Goal: Transaction & Acquisition: Purchase product/service

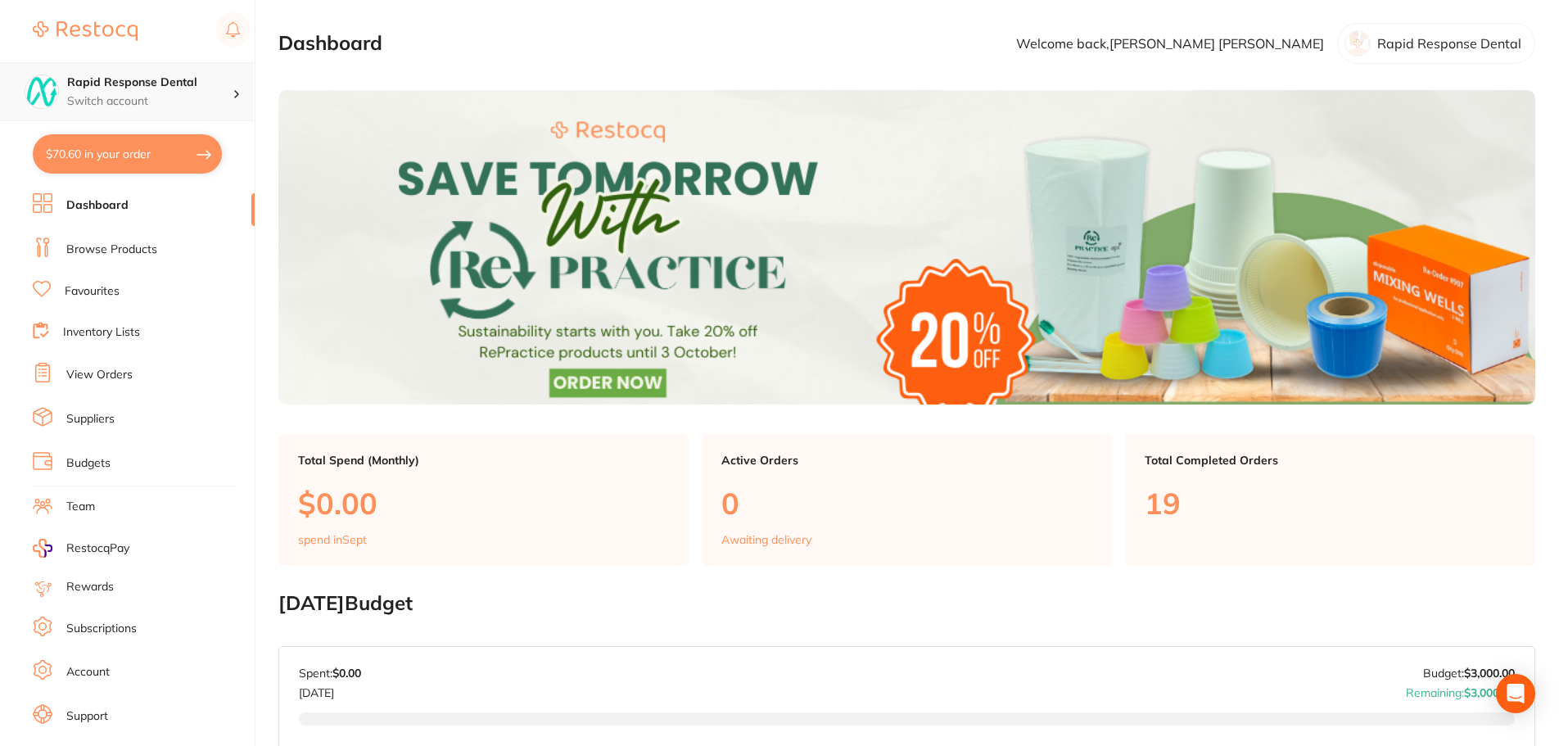
click at [238, 90] on icon at bounding box center [236, 93] width 4 height 8
click at [169, 89] on h4 "Rapid Response Dental" at bounding box center [150, 83] width 165 height 16
click at [109, 93] on p "Switch account" at bounding box center [150, 101] width 165 height 16
click at [144, 97] on p "Switch account" at bounding box center [150, 101] width 165 height 16
click at [229, 93] on p "Switch account" at bounding box center [150, 101] width 165 height 16
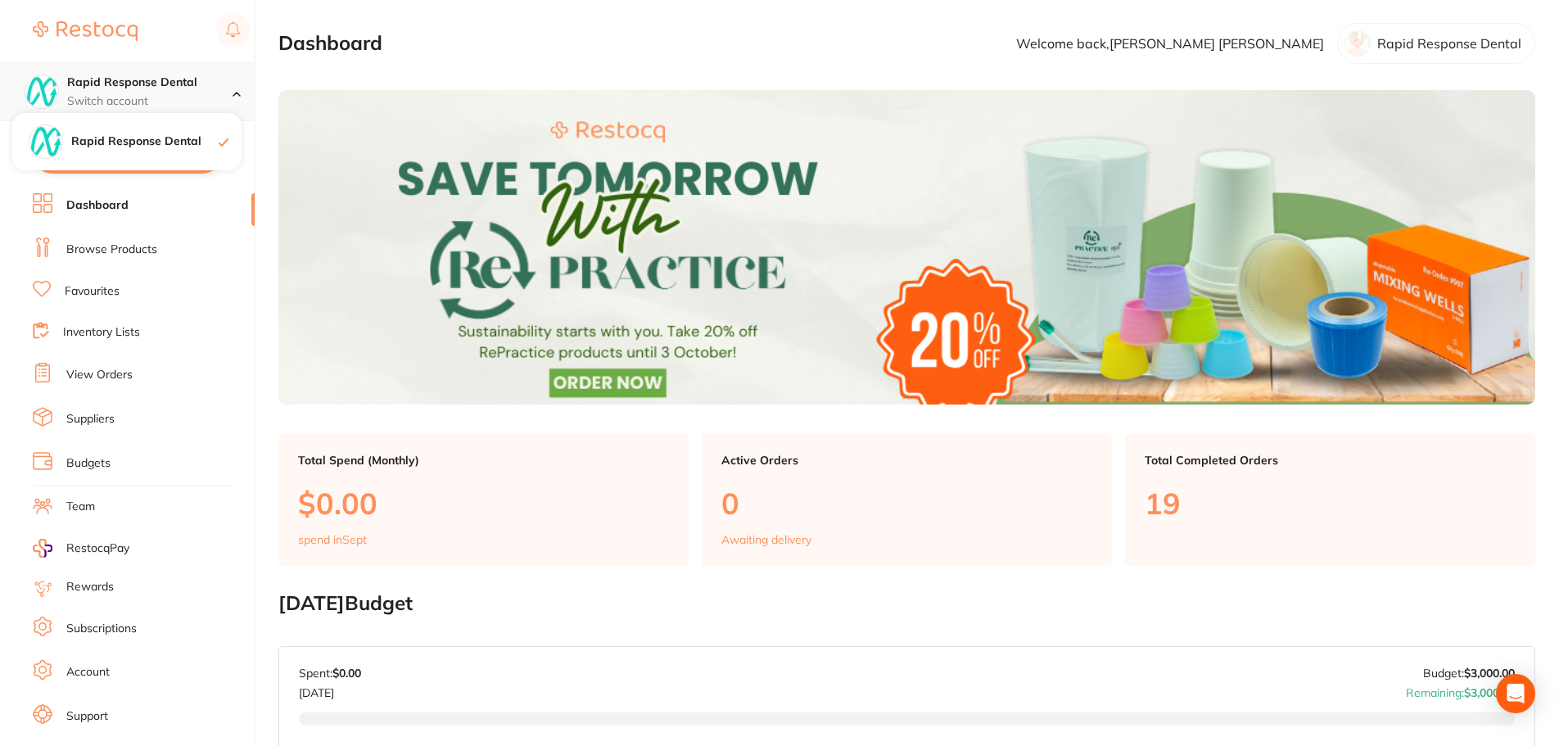
click at [145, 83] on h4 "Rapid Response Dental" at bounding box center [150, 83] width 165 height 16
drag, startPoint x: 186, startPoint y: 79, endPoint x: 161, endPoint y: 87, distance: 26.2
click at [161, 87] on h4 "Rapid Response Dental" at bounding box center [150, 83] width 165 height 16
click at [147, 148] on h4 "Rapid Response Dental" at bounding box center [145, 142] width 147 height 16
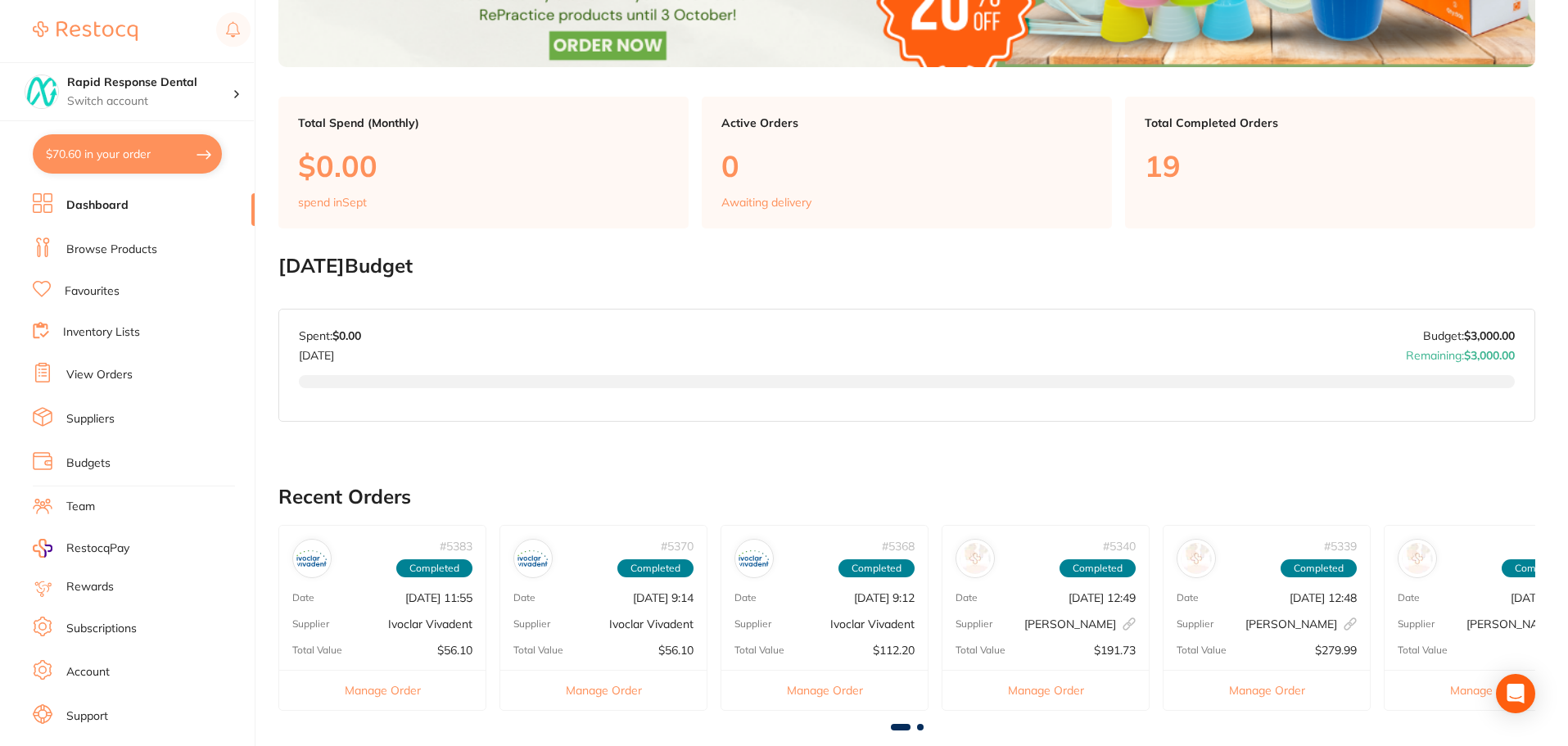
scroll to position [82, 0]
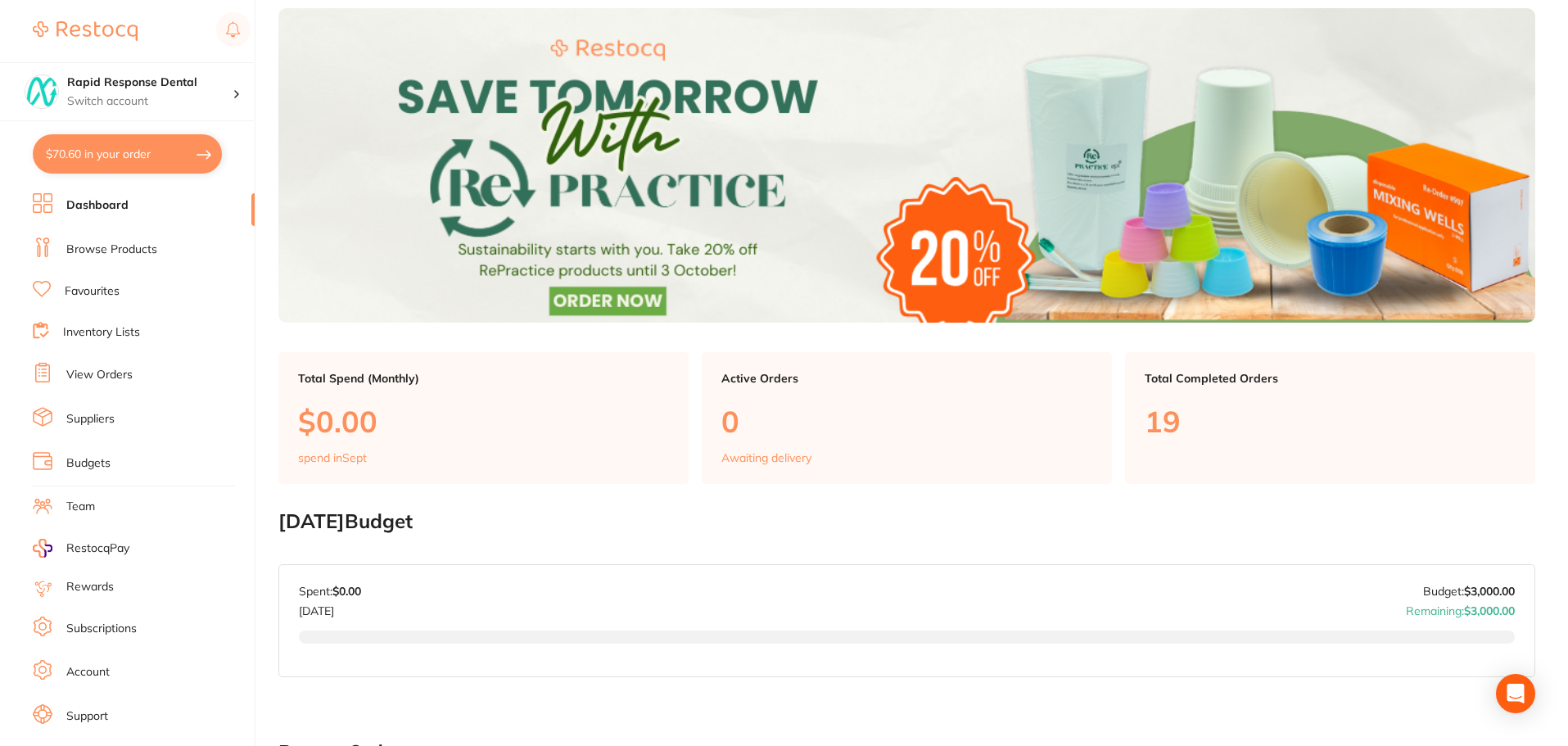
click at [114, 248] on link "Browse Products" at bounding box center [111, 250] width 91 height 16
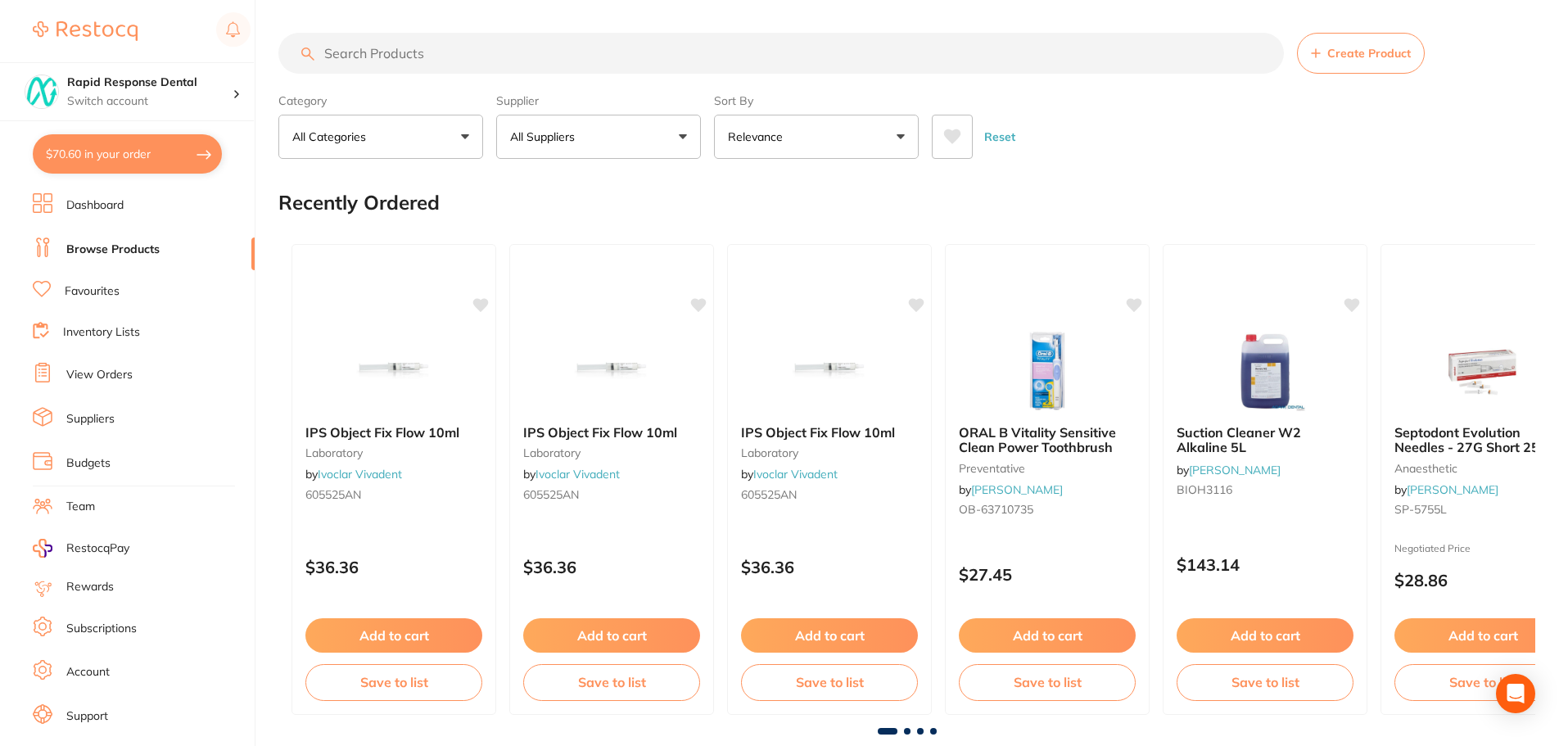
click at [463, 60] on input "search" at bounding box center [781, 53] width 1005 height 41
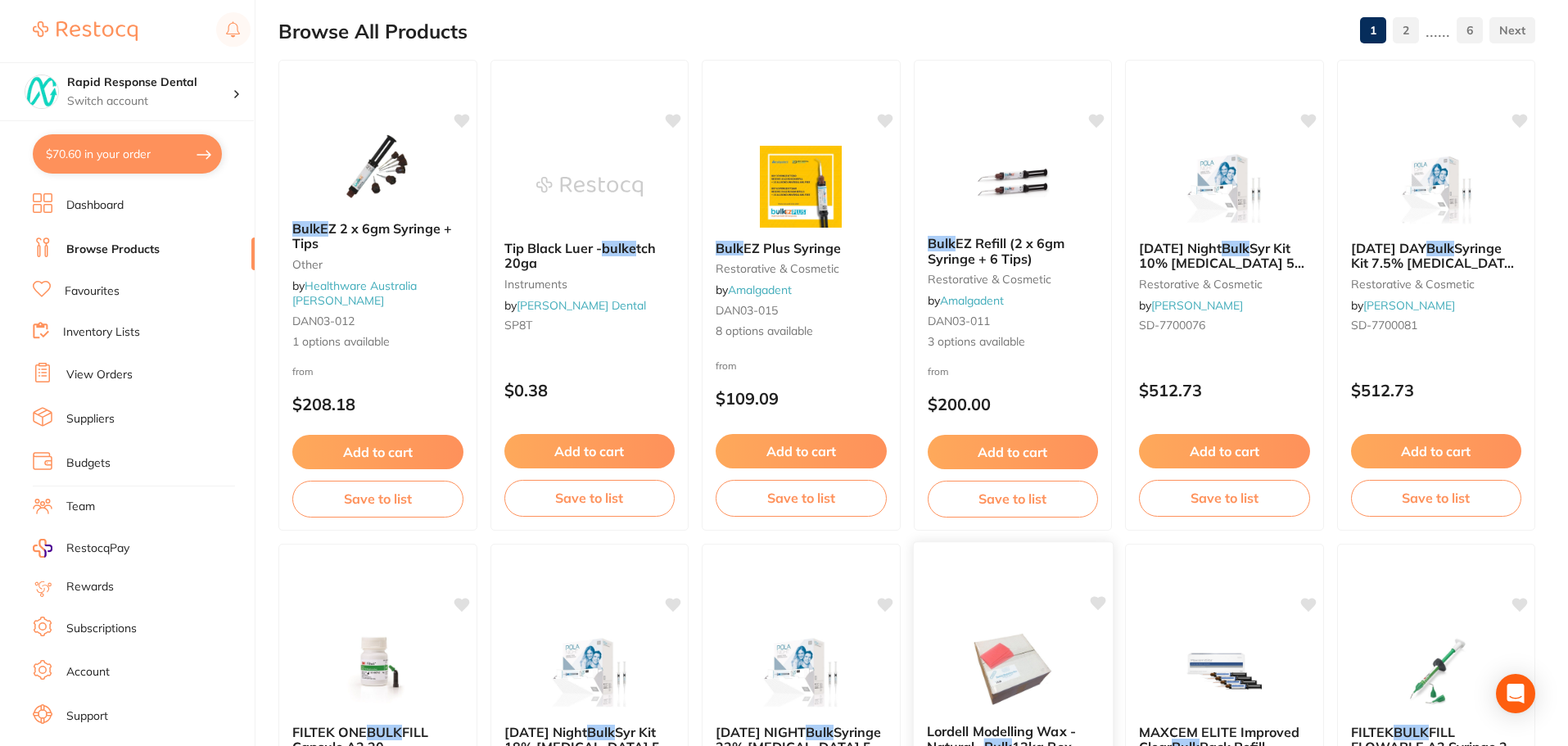
scroll to position [163, 0]
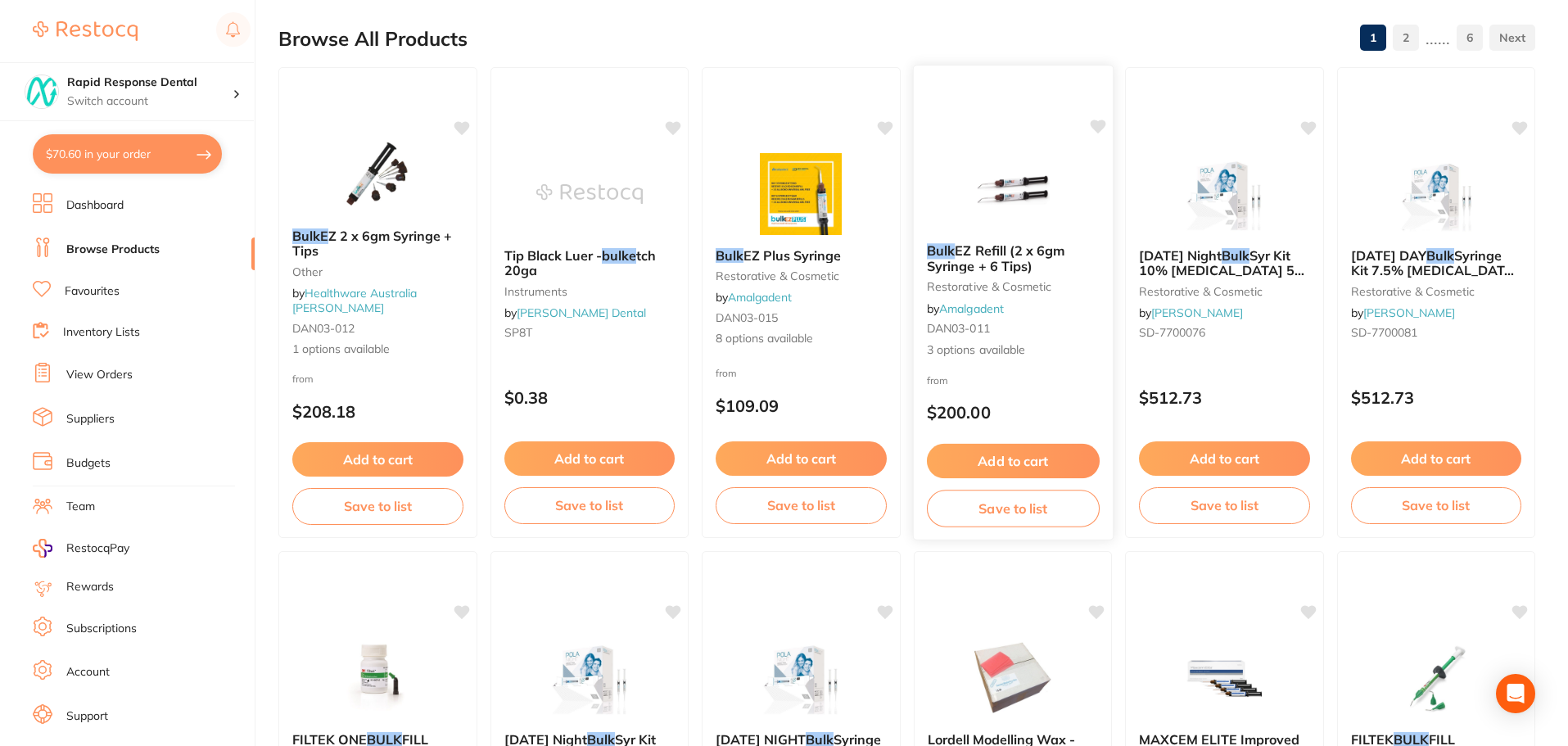
type input "bulke"
drag, startPoint x: 967, startPoint y: 257, endPoint x: 947, endPoint y: 339, distance: 84.4
click at [967, 257] on span "EZ Refill (2 x 6gm Syringe + 6 Tips)" at bounding box center [995, 258] width 136 height 31
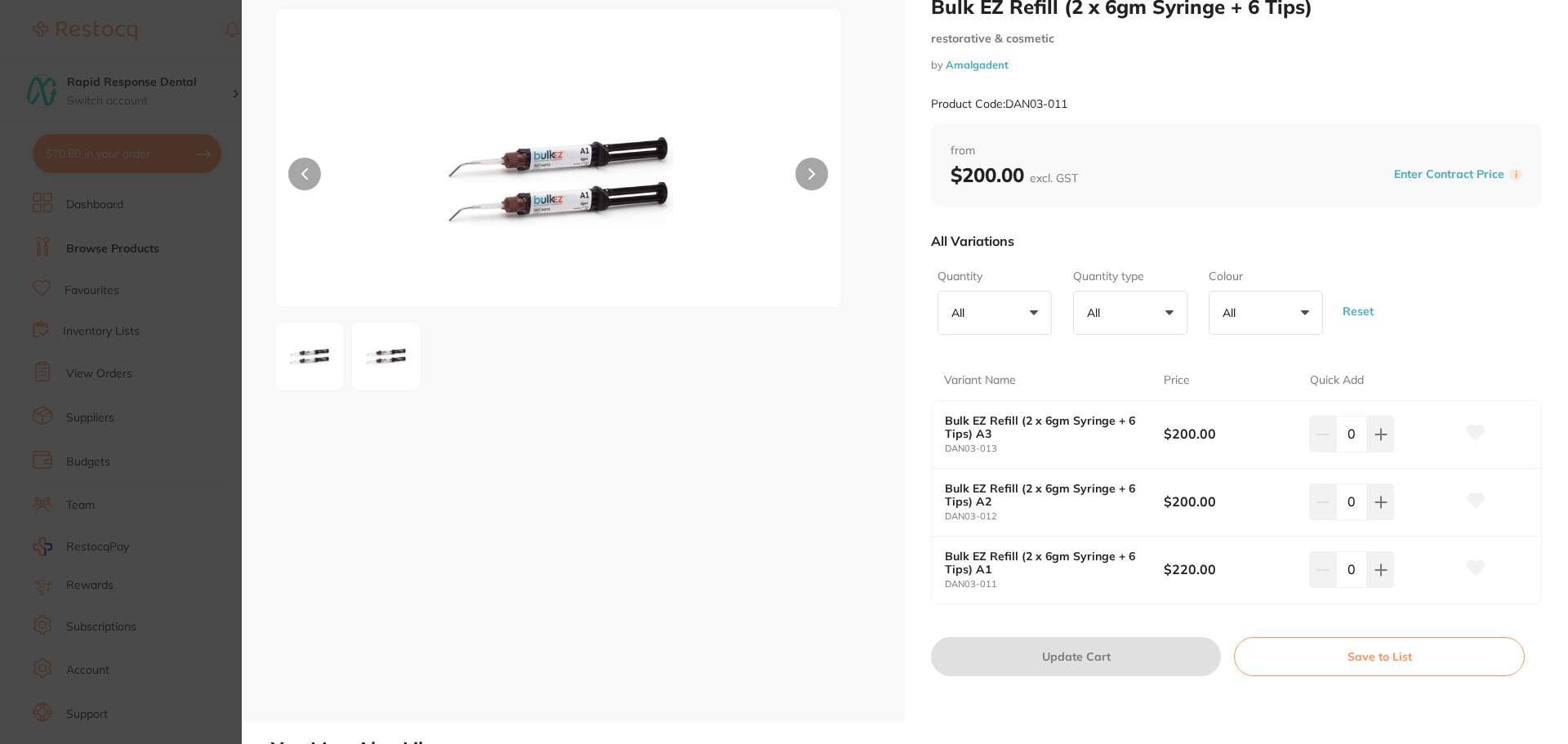
scroll to position [81, 0]
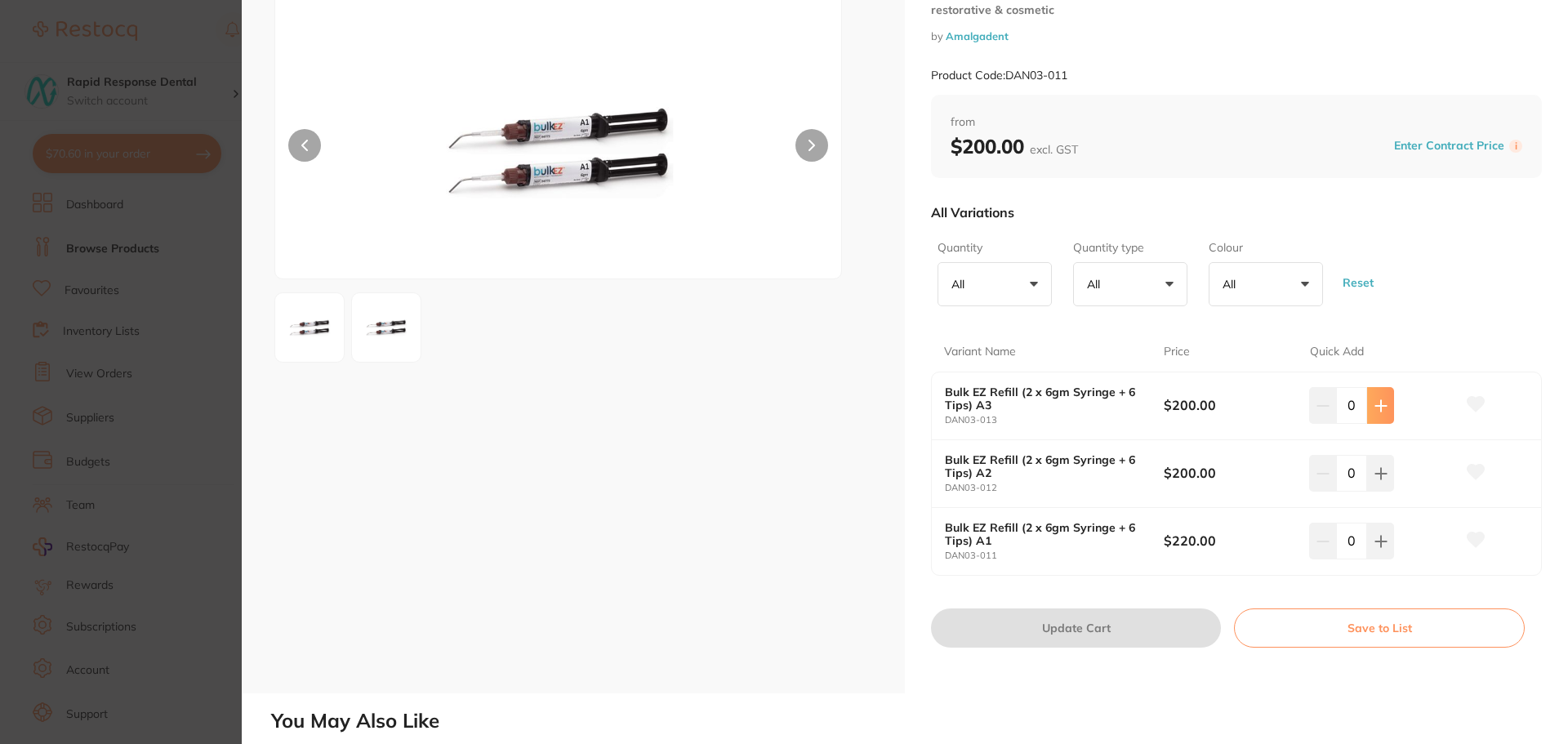
click at [1377, 405] on icon at bounding box center [1381, 406] width 11 height 11
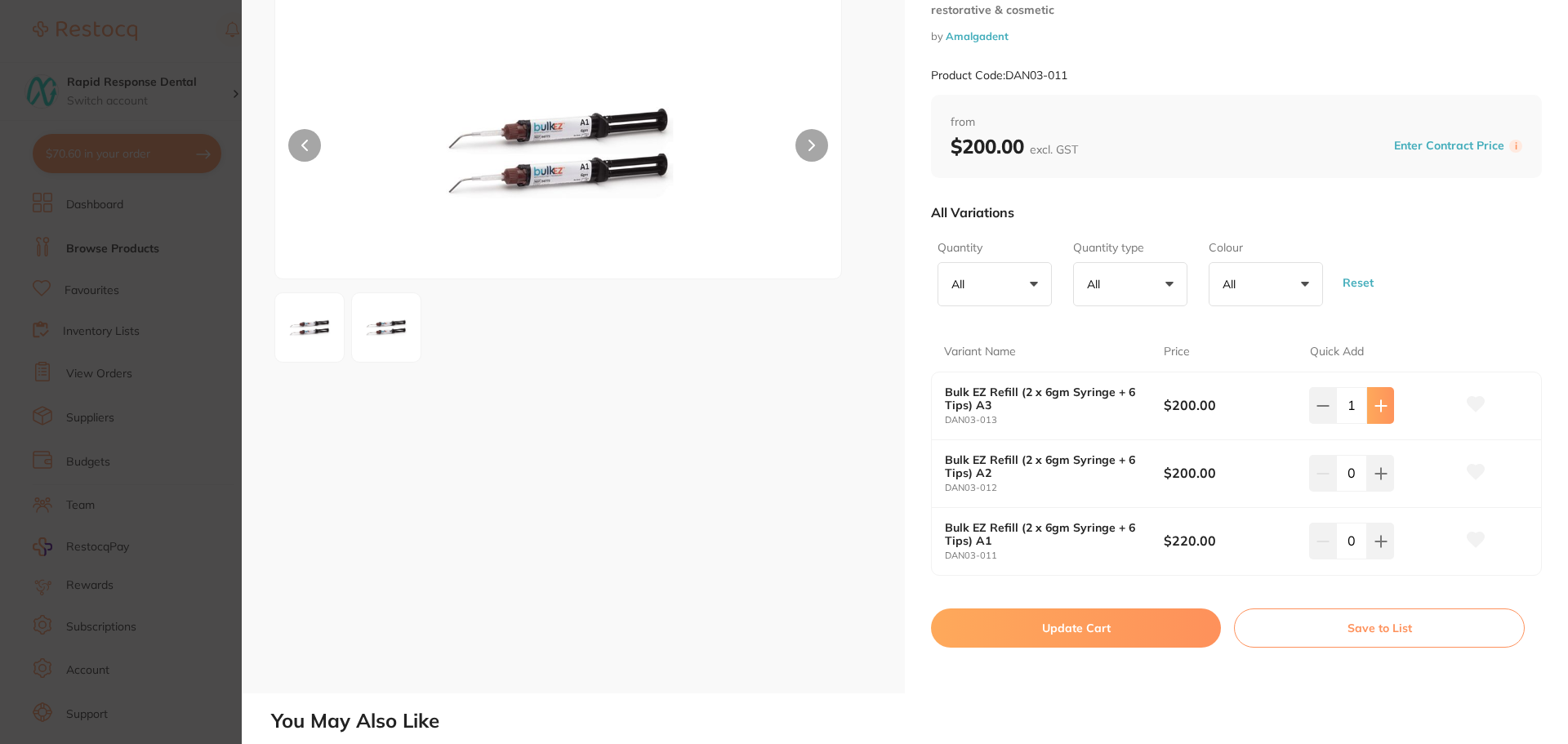
click at [1377, 405] on icon at bounding box center [1381, 406] width 11 height 11
type input "2"
click at [1165, 614] on button "Update Cart" at bounding box center [1076, 629] width 290 height 39
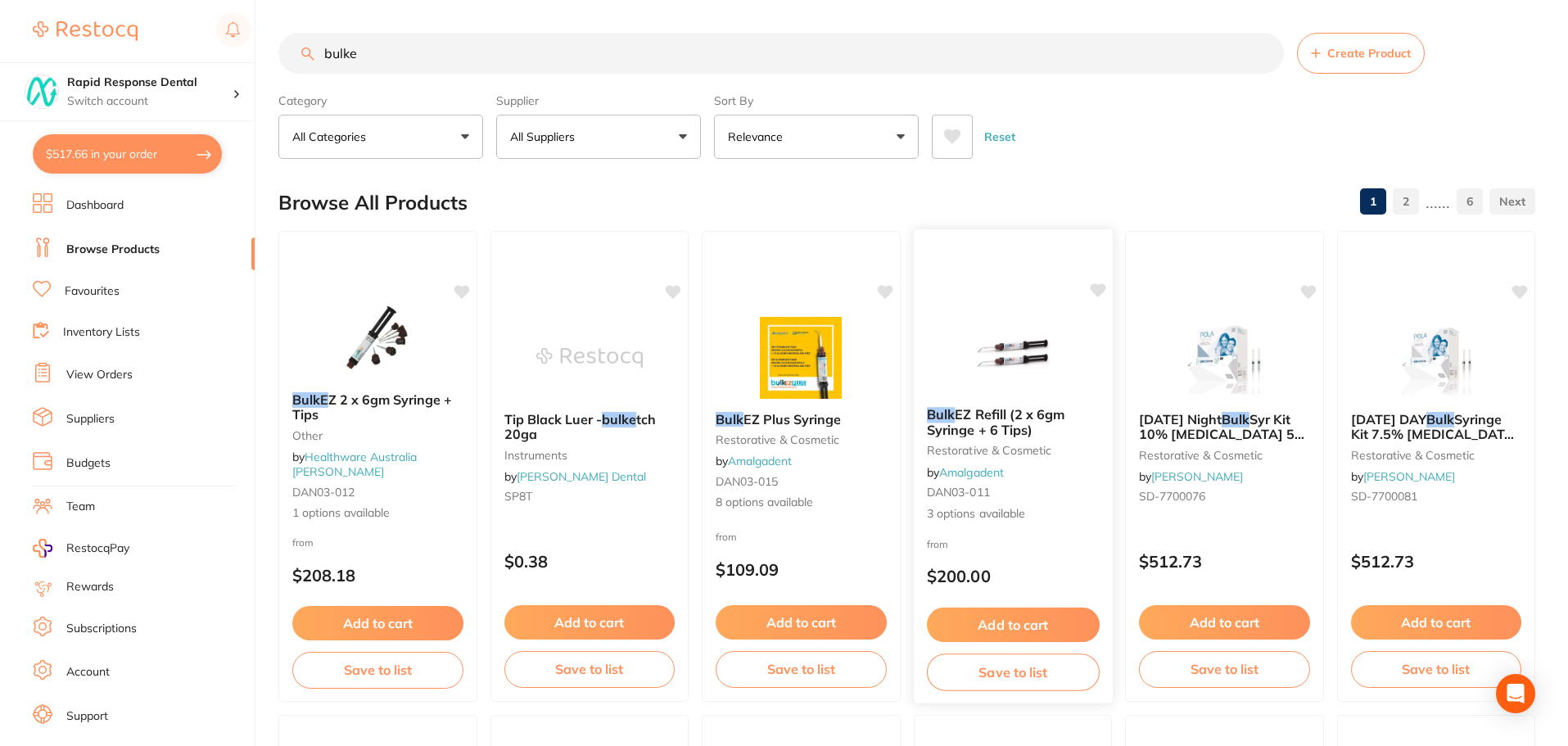
click at [1098, 287] on icon at bounding box center [1097, 291] width 15 height 14
click at [571, 65] on input "bulke" at bounding box center [781, 53] width 1005 height 41
type input "b"
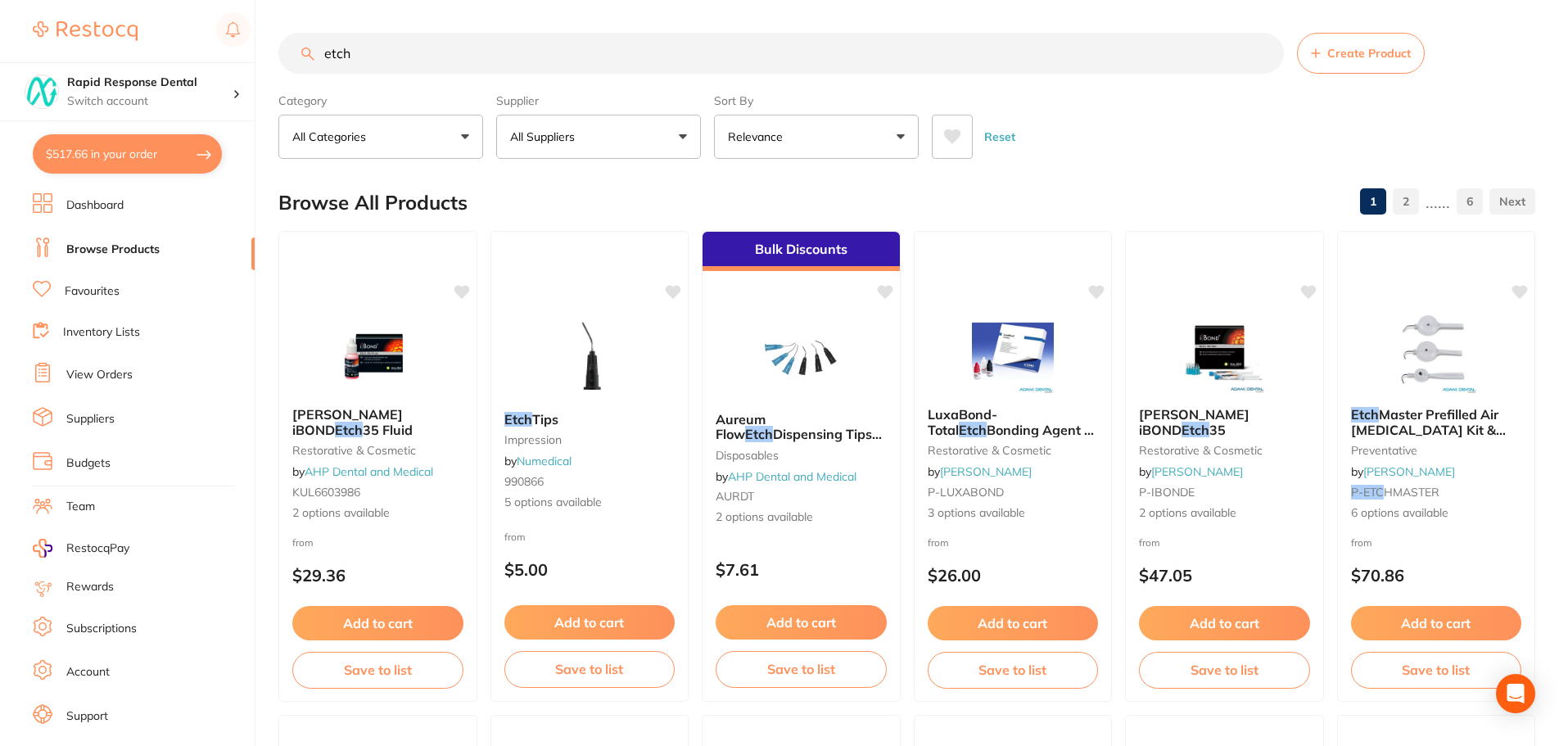
click at [379, 44] on input "etch" at bounding box center [781, 53] width 1005 height 41
type input "etch adam dental"
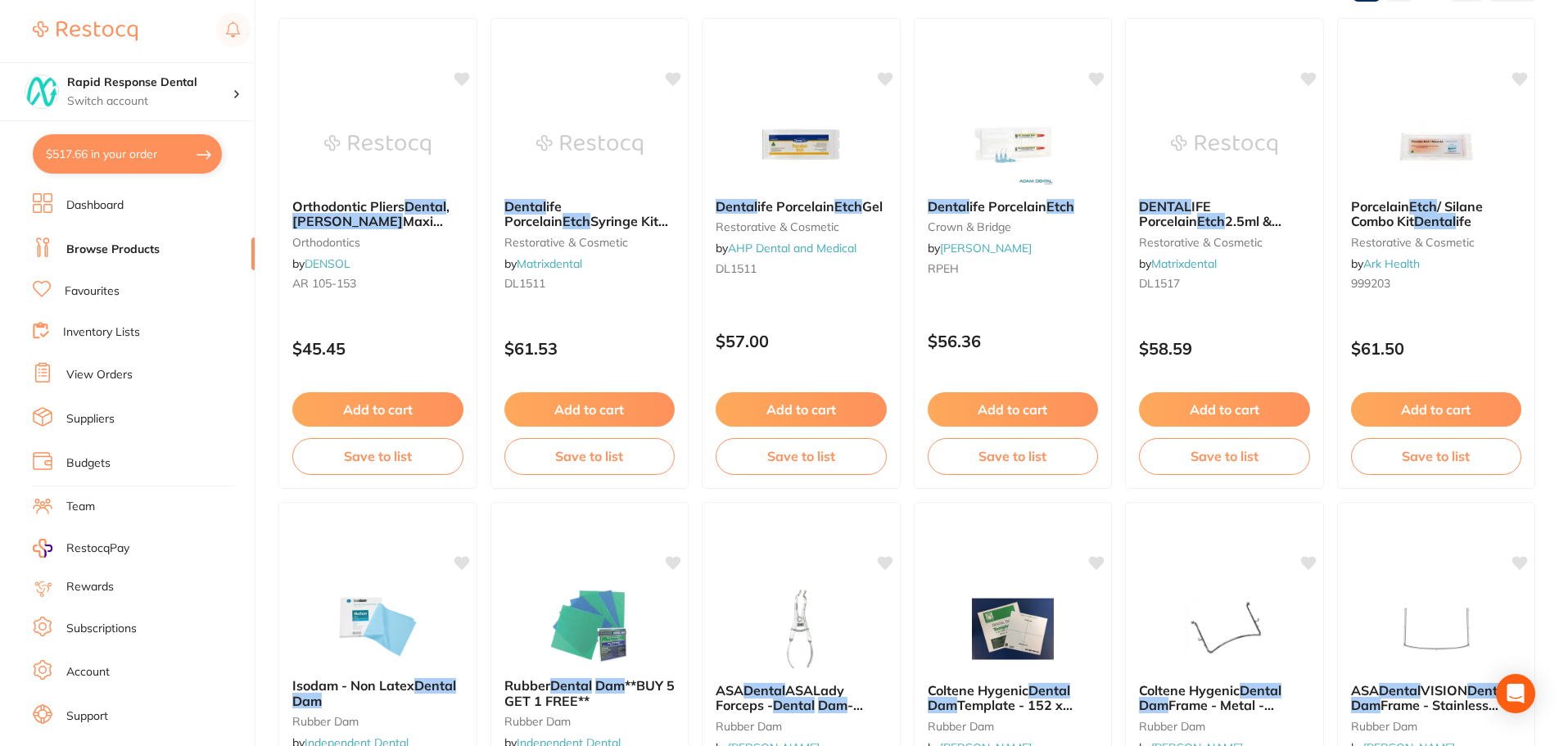
scroll to position [163, 0]
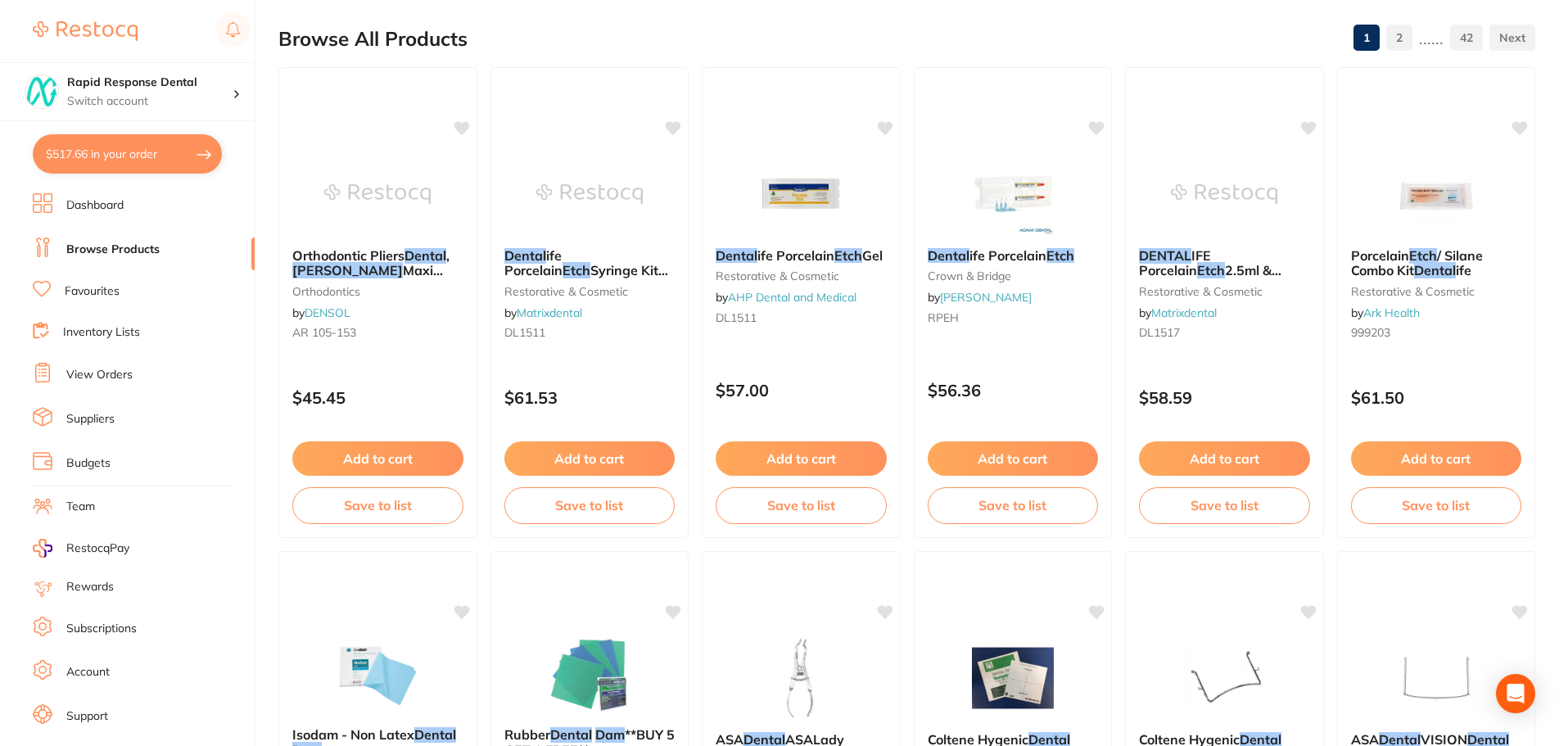
click at [101, 206] on link "Dashboard" at bounding box center [95, 206] width 57 height 16
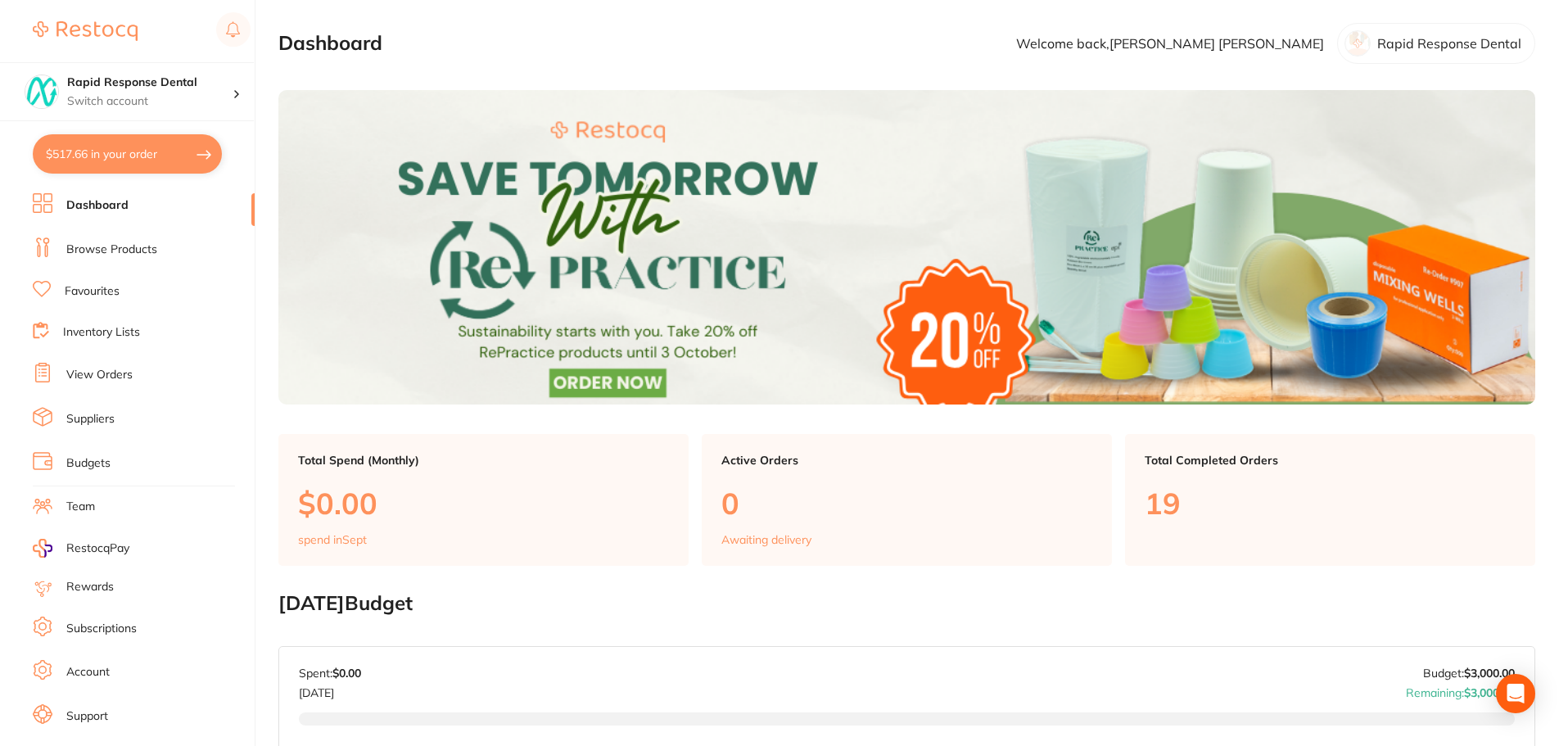
click at [110, 205] on link "Dashboard" at bounding box center [97, 206] width 62 height 16
click at [92, 289] on link "Favourites" at bounding box center [92, 292] width 55 height 16
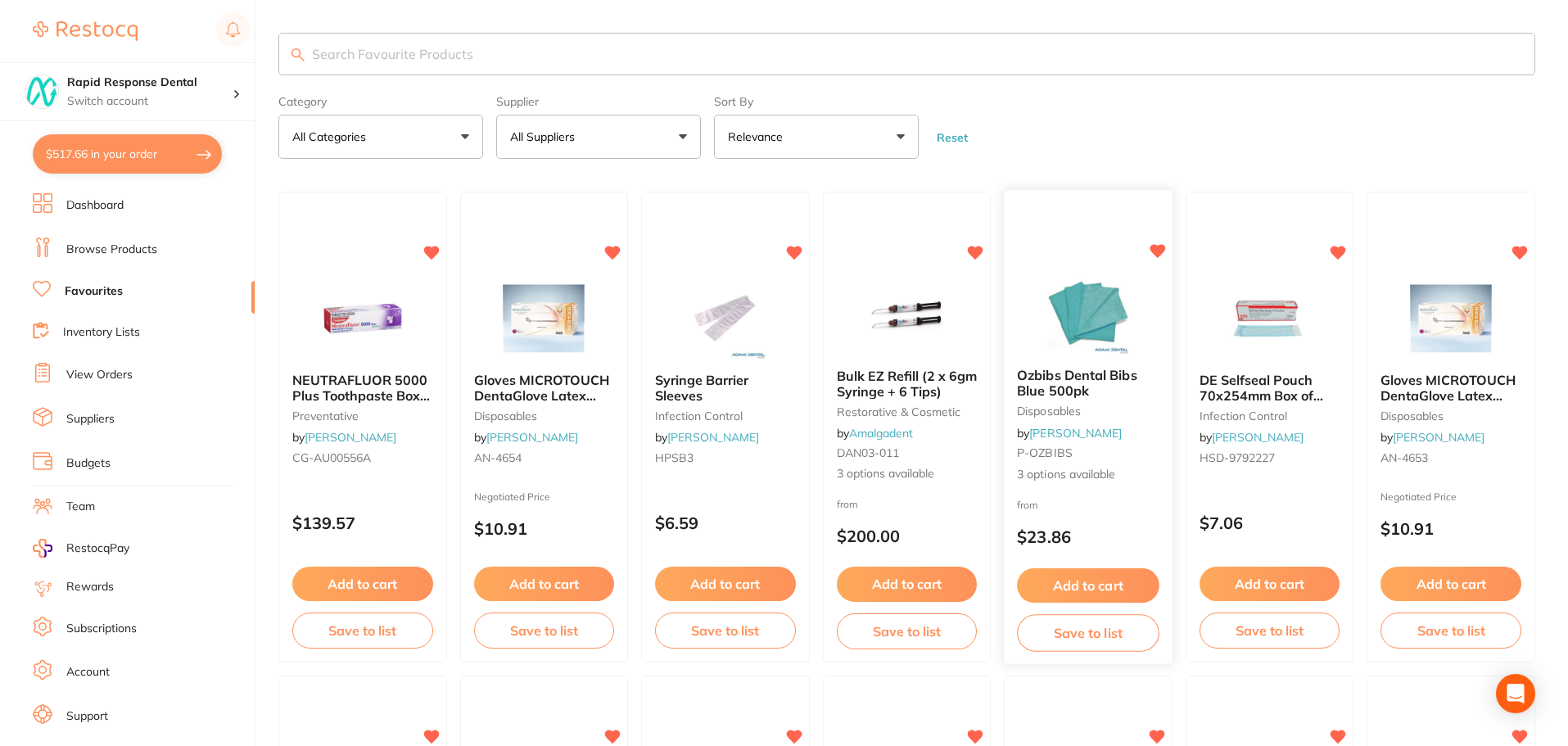
click at [1115, 585] on button "Add to cart" at bounding box center [1088, 585] width 142 height 35
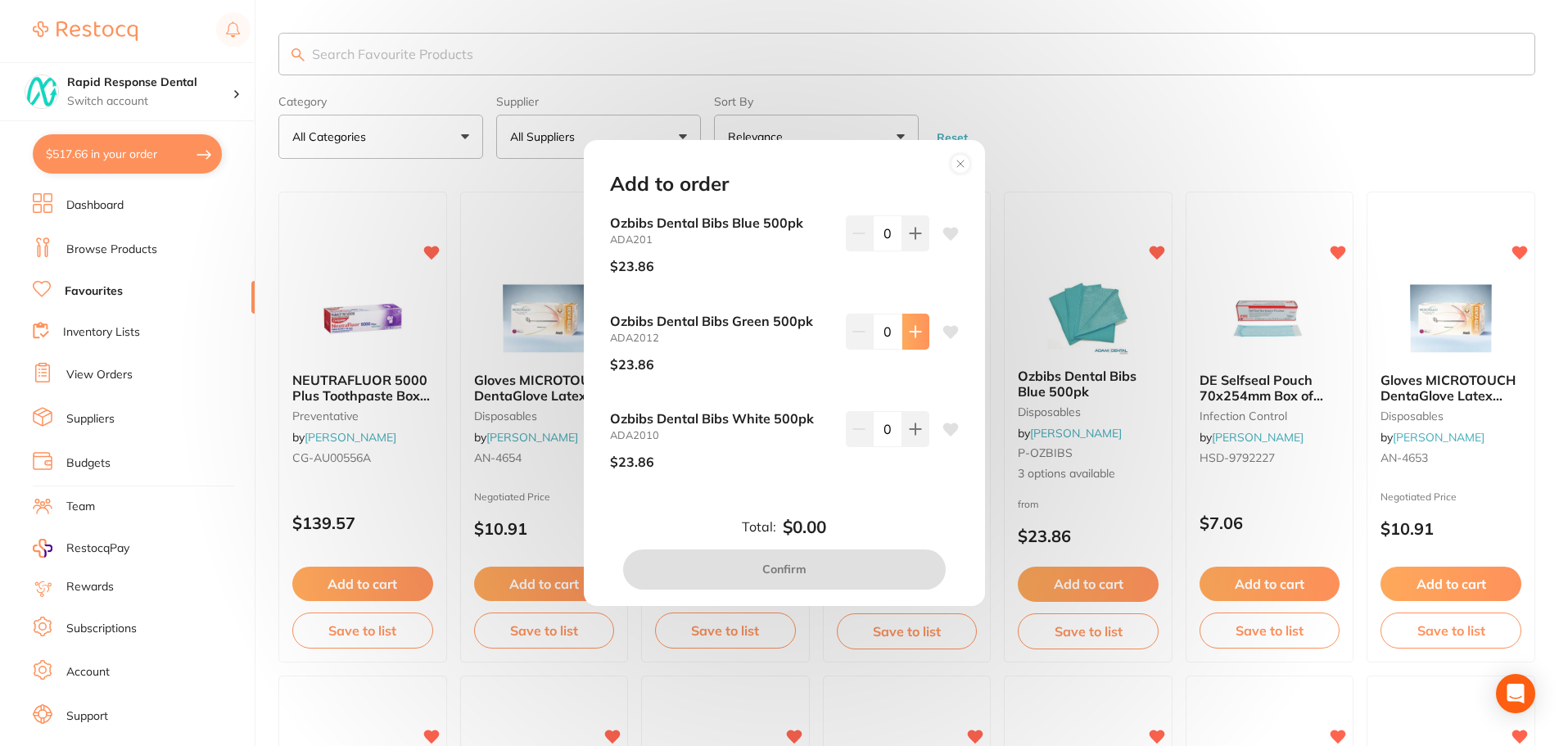
click at [914, 328] on icon at bounding box center [915, 331] width 13 height 13
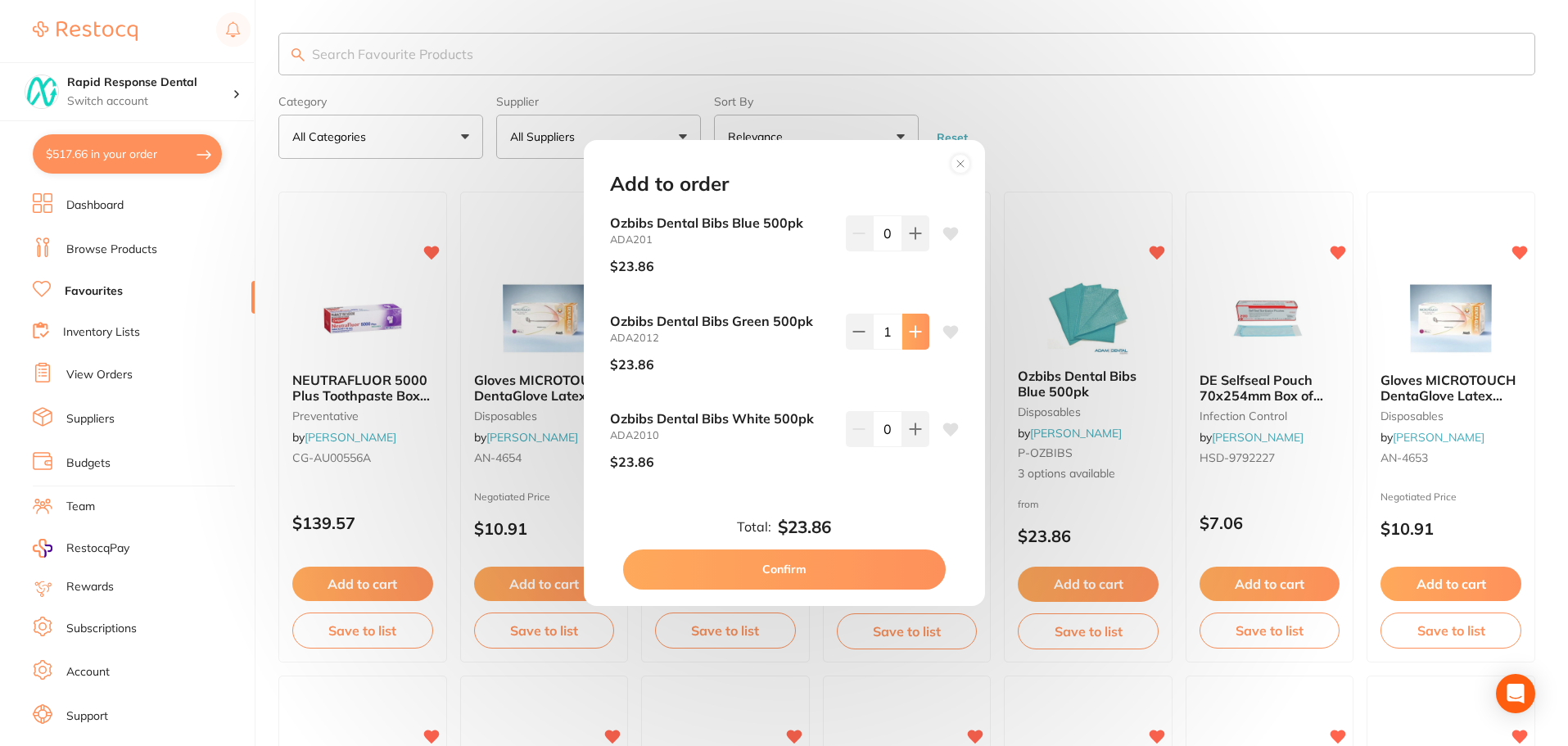
type input "1"
click at [907, 571] on button "Confirm" at bounding box center [784, 569] width 322 height 39
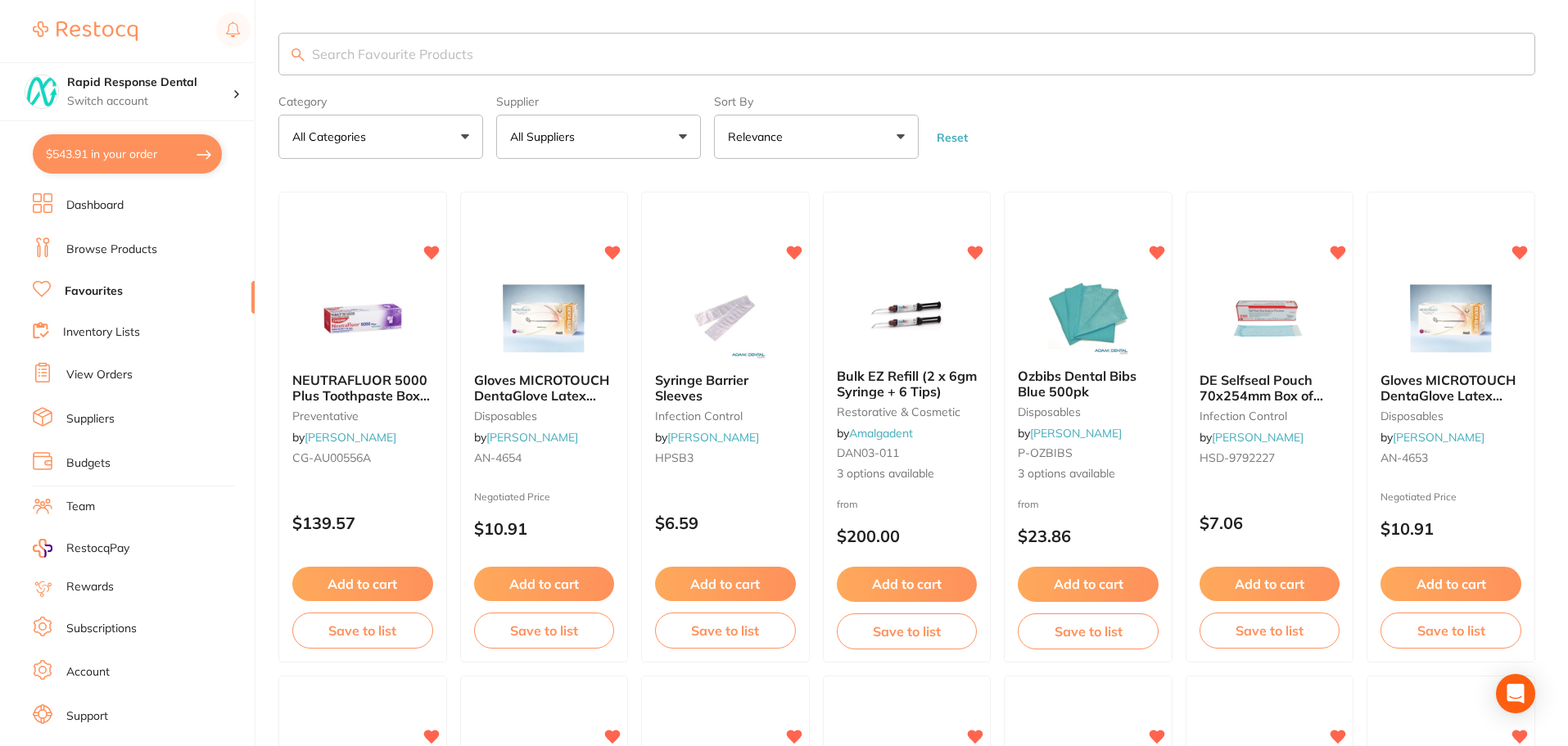
click at [447, 60] on input "search" at bounding box center [907, 53] width 1257 height 42
type input "phrophy cups"
click at [451, 62] on input "phrophy cups" at bounding box center [907, 53] width 1257 height 42
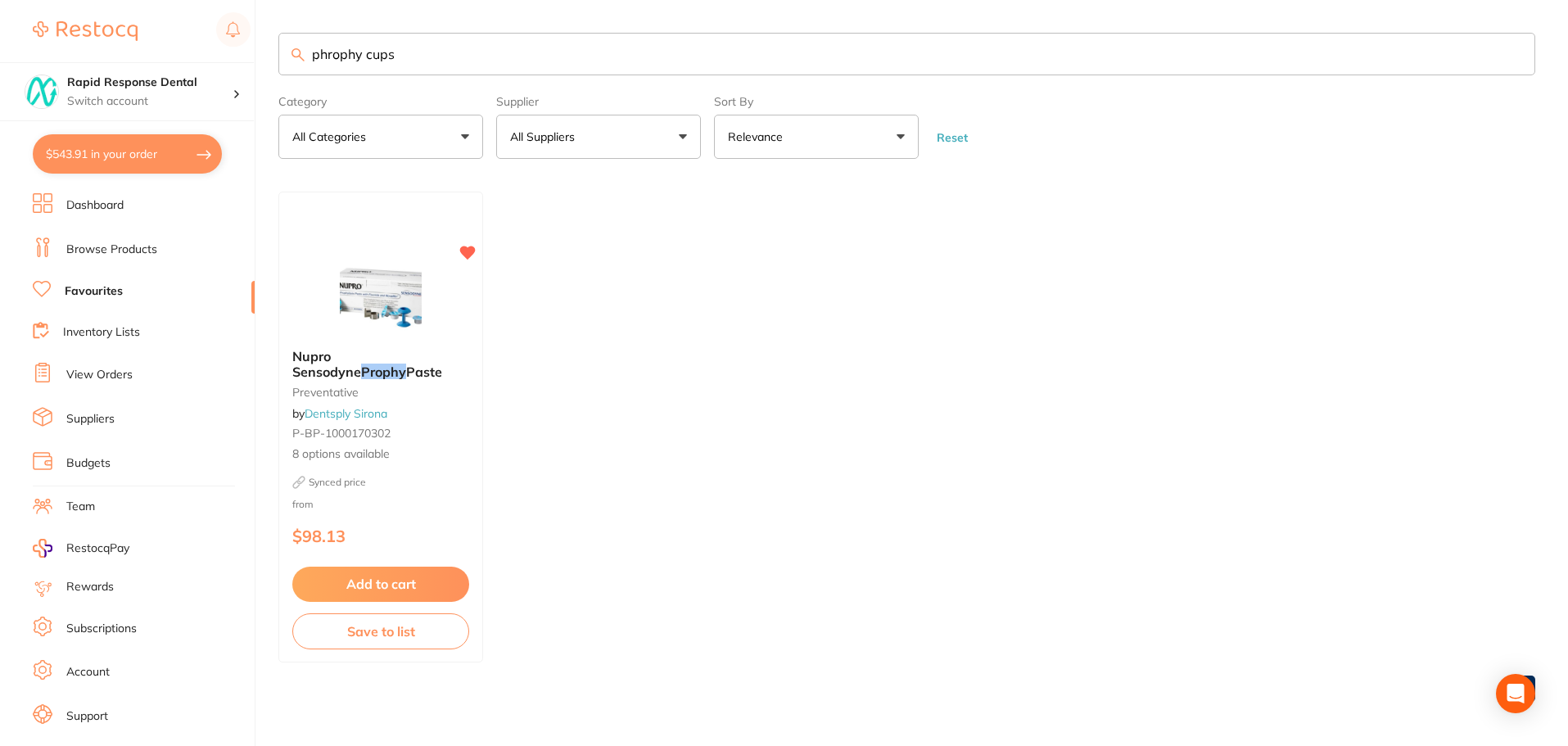
click at [122, 205] on link "Dashboard" at bounding box center [95, 206] width 57 height 16
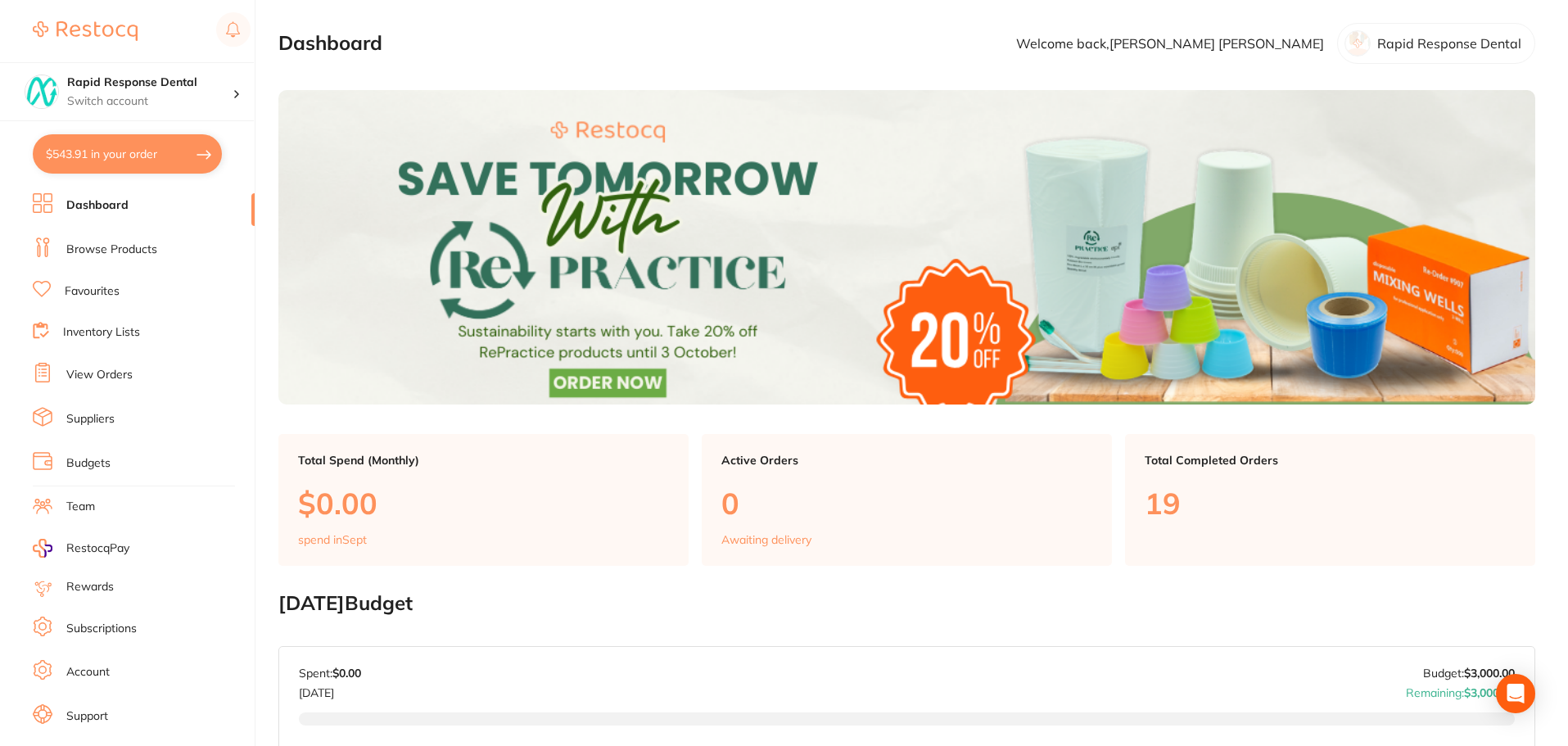
click at [116, 251] on link "Browse Products" at bounding box center [111, 250] width 91 height 16
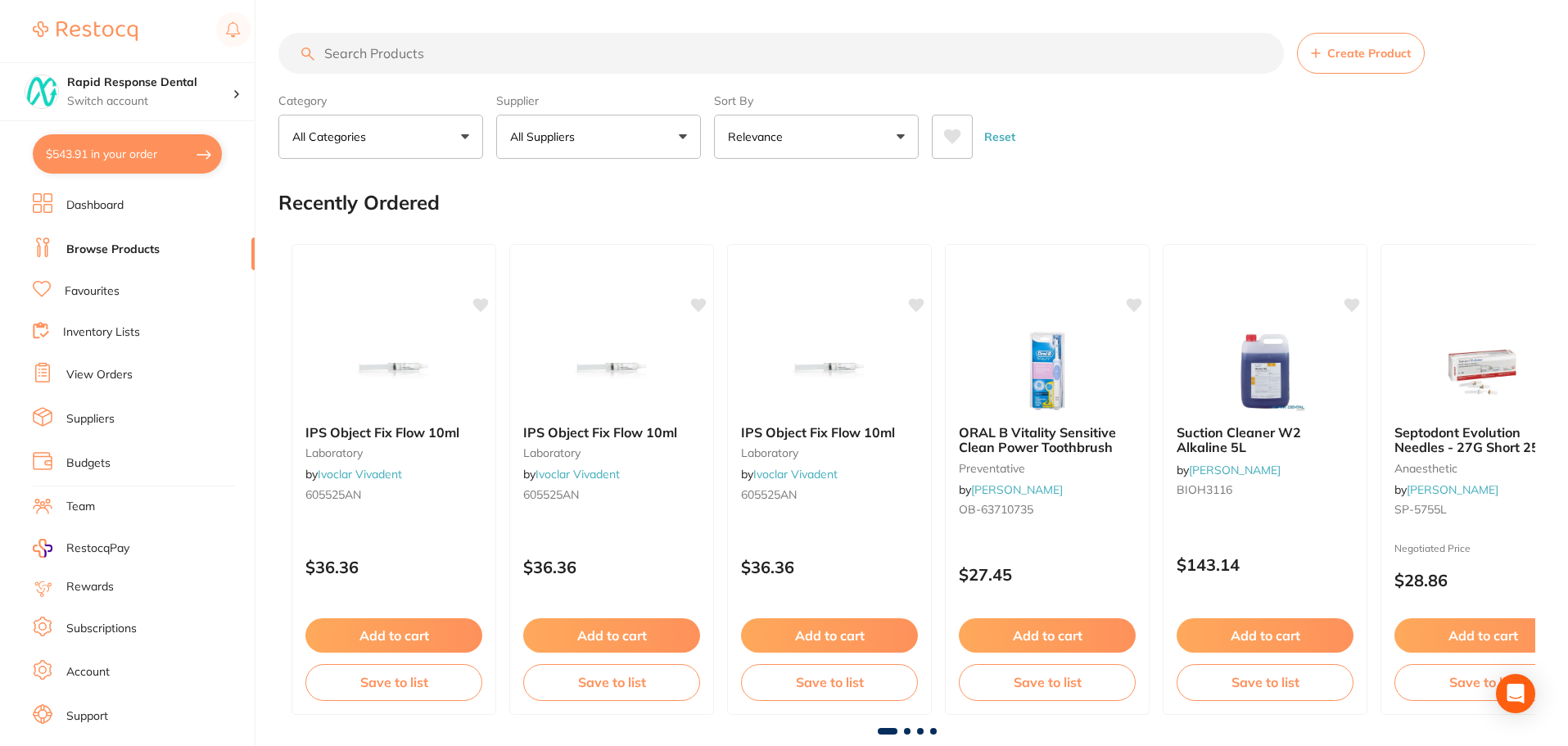
click at [397, 56] on input "search" at bounding box center [781, 53] width 1005 height 41
click at [915, 304] on icon at bounding box center [916, 303] width 15 height 14
click at [415, 57] on input "search" at bounding box center [781, 53] width 1005 height 41
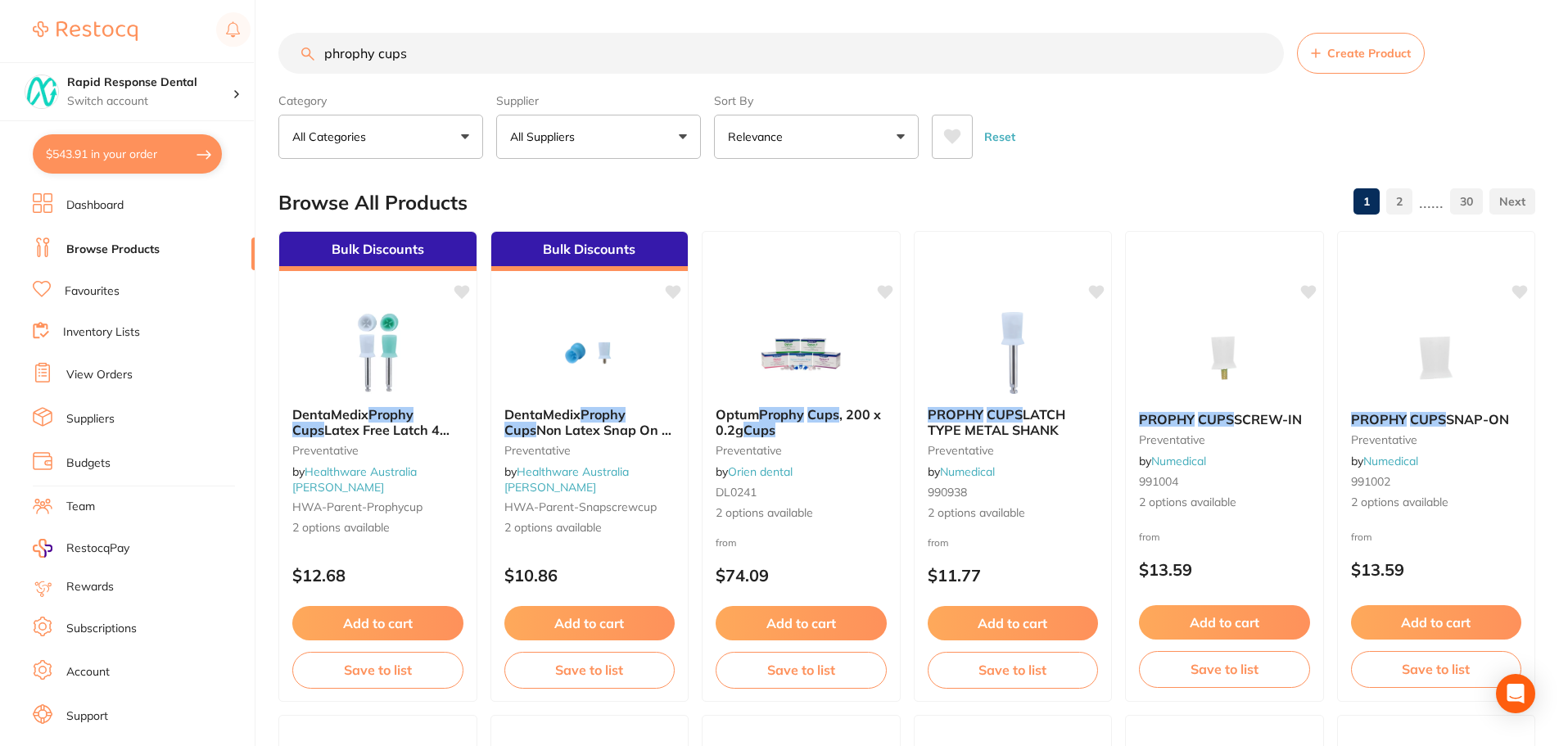
click at [417, 51] on input "phrophy cups" at bounding box center [781, 53] width 1005 height 41
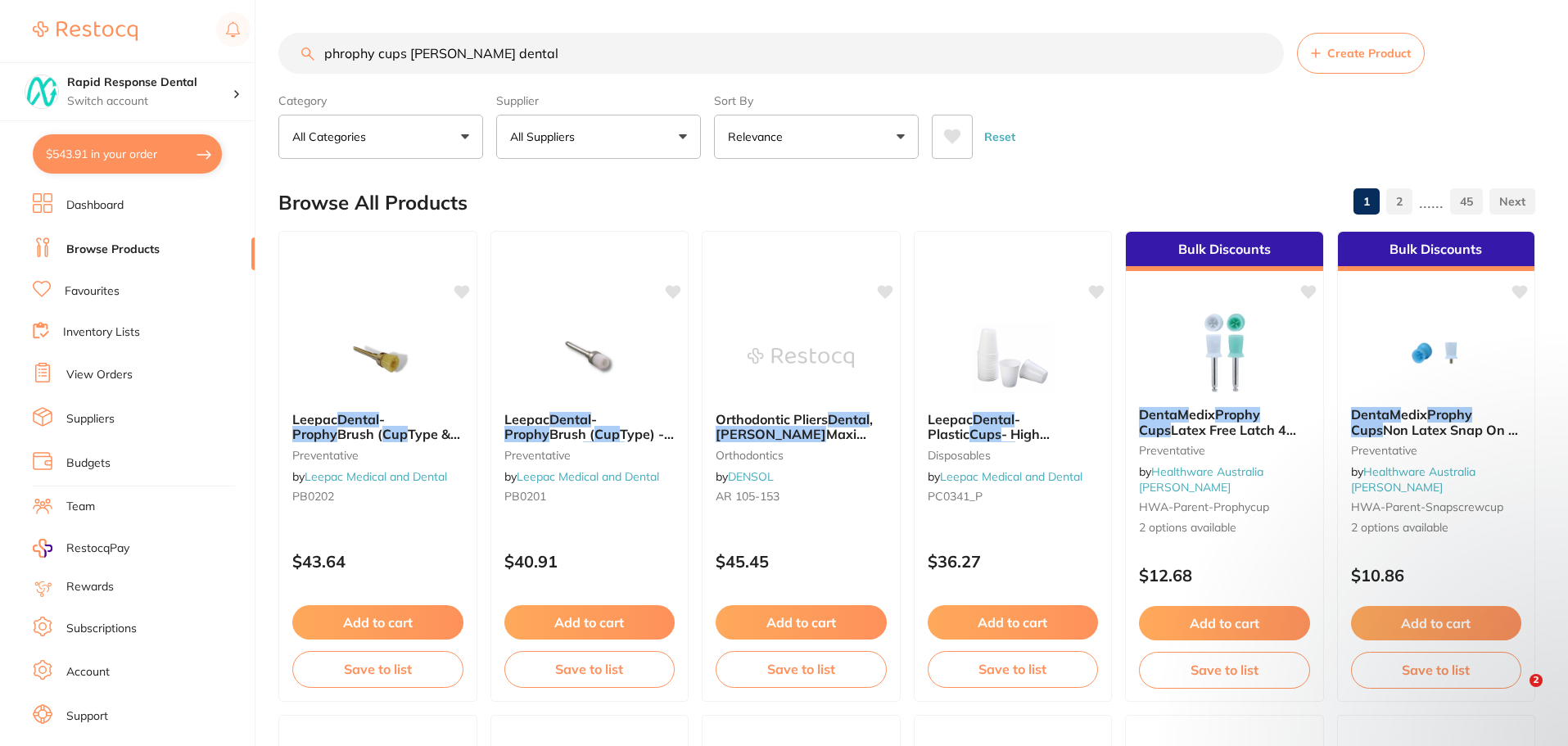
type input "phrophy cups adam dental"
click at [642, 153] on button "All Suppliers" at bounding box center [599, 136] width 205 height 44
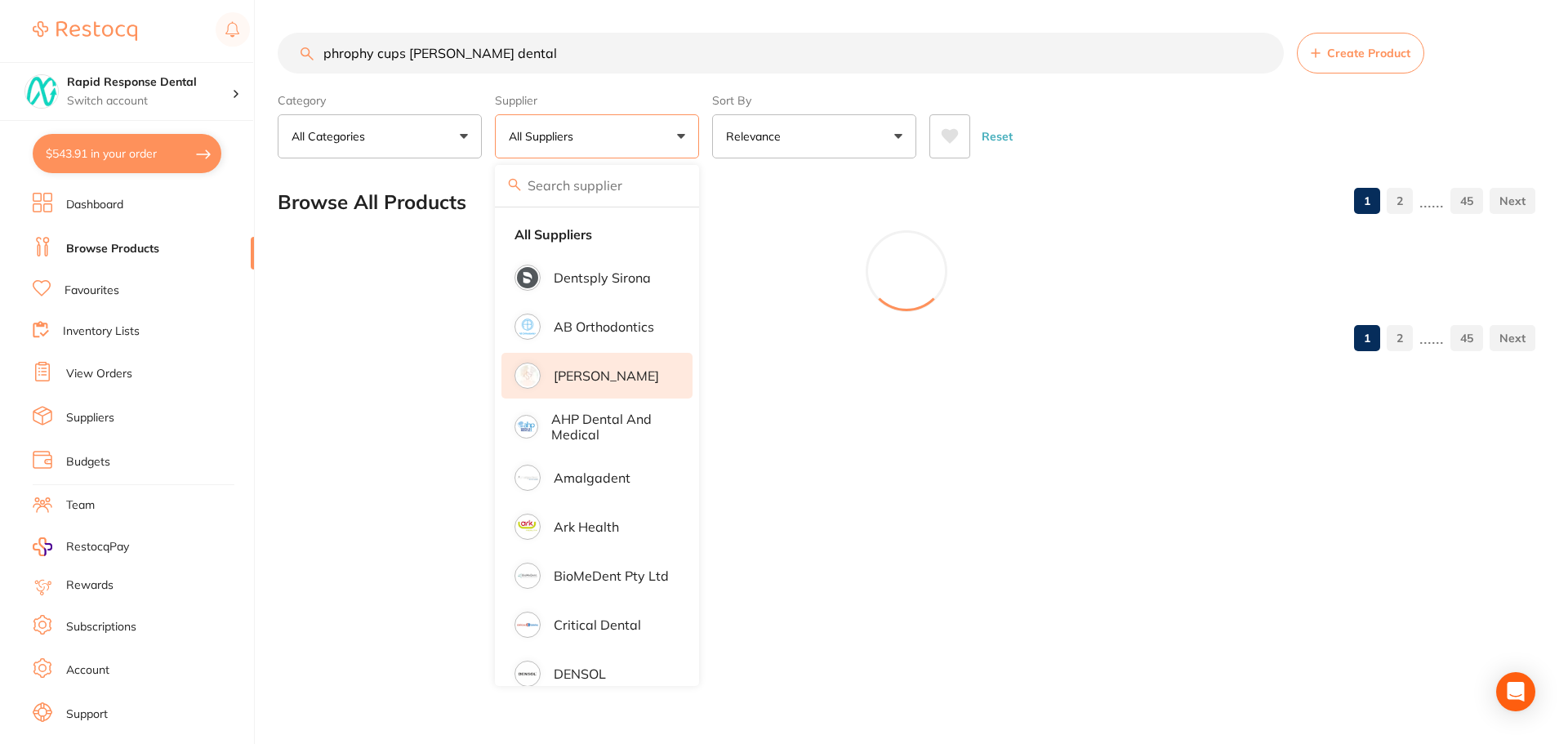
click at [621, 375] on p "Adam Dental" at bounding box center [606, 375] width 106 height 14
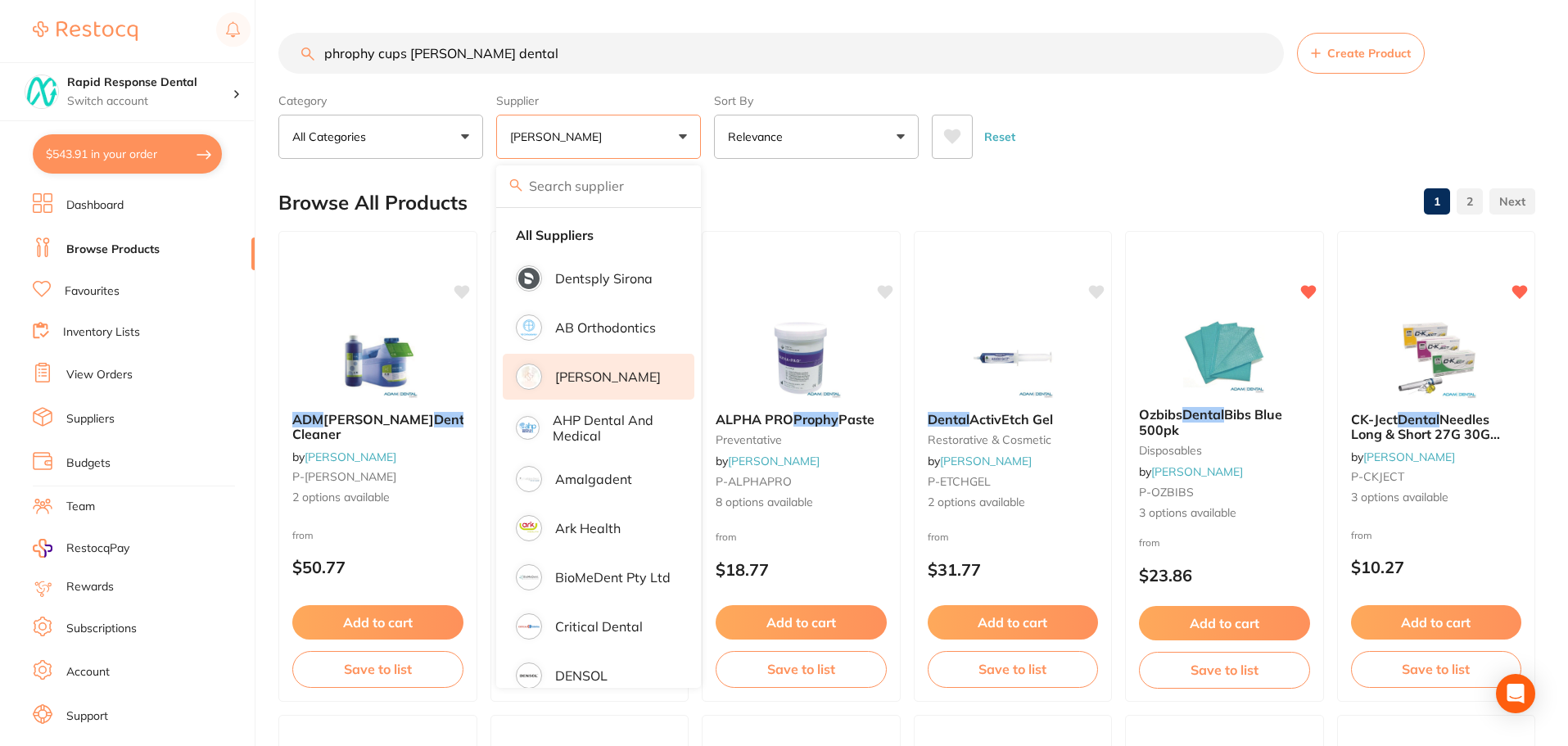
click at [597, 369] on p "Adam Dental" at bounding box center [608, 376] width 106 height 14
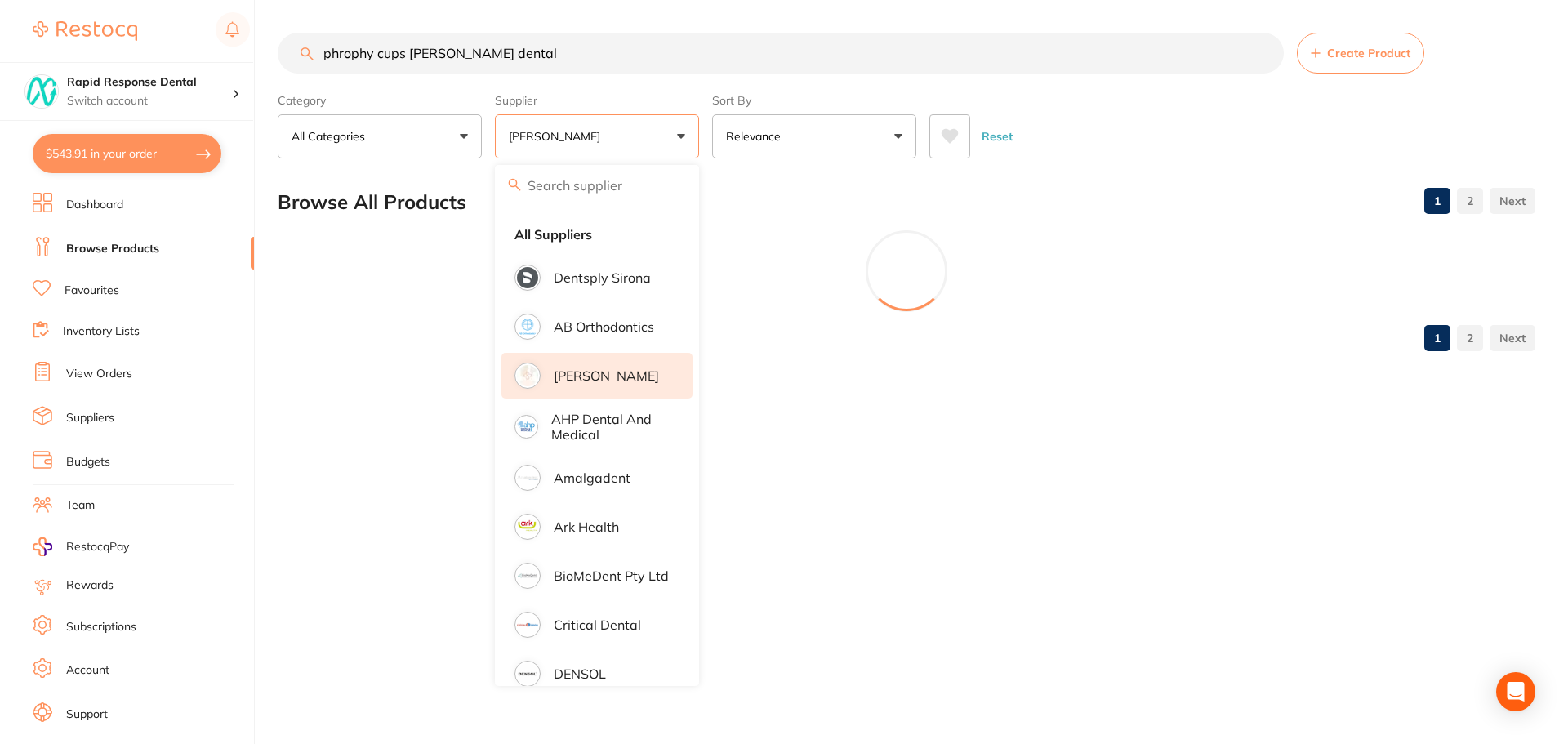
click at [765, 199] on div "Browse All Products 1 2" at bounding box center [906, 201] width 1258 height 55
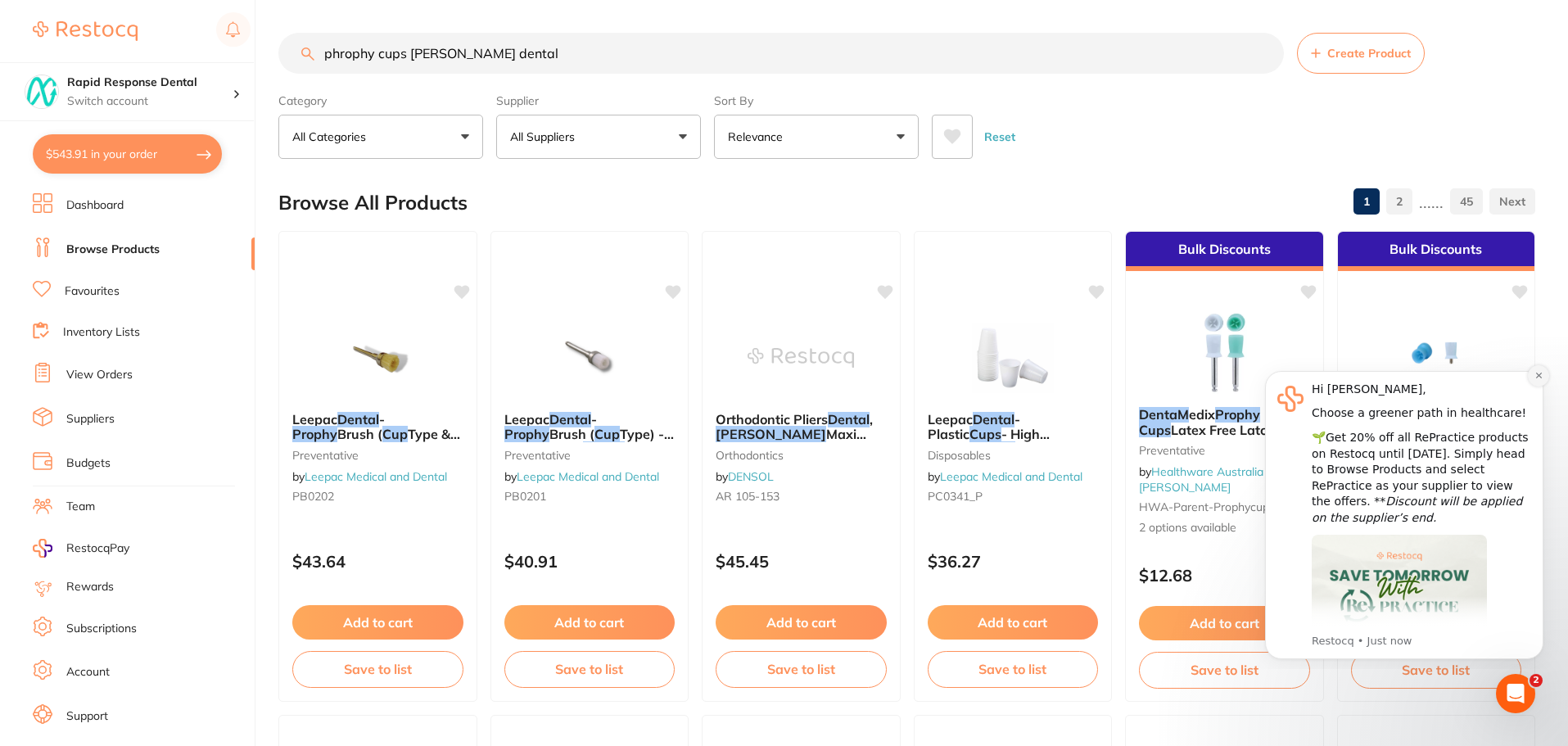
click at [1535, 377] on icon "Dismiss notification" at bounding box center [1538, 375] width 9 height 9
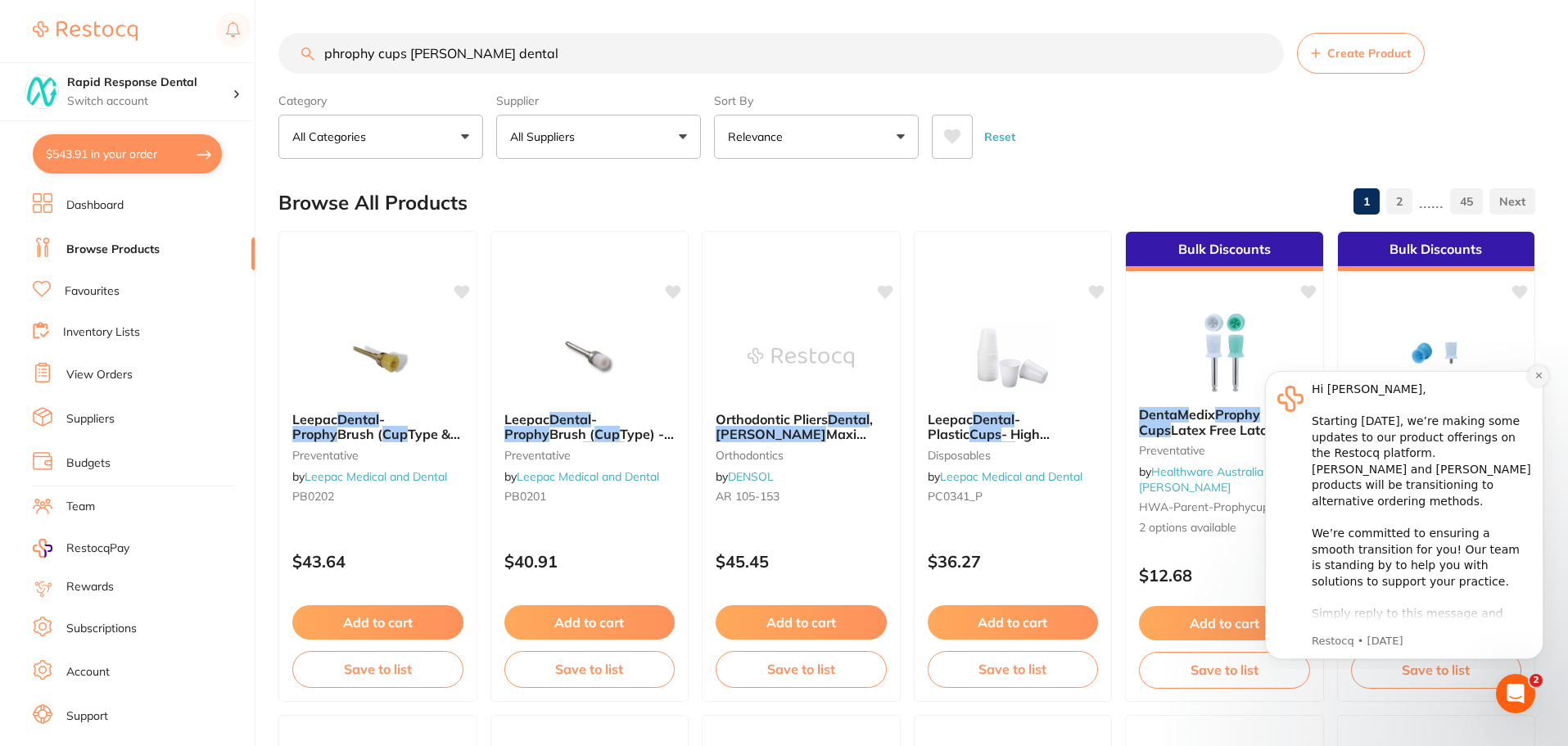
click at [1541, 380] on icon "Dismiss notification" at bounding box center [1538, 375] width 9 height 9
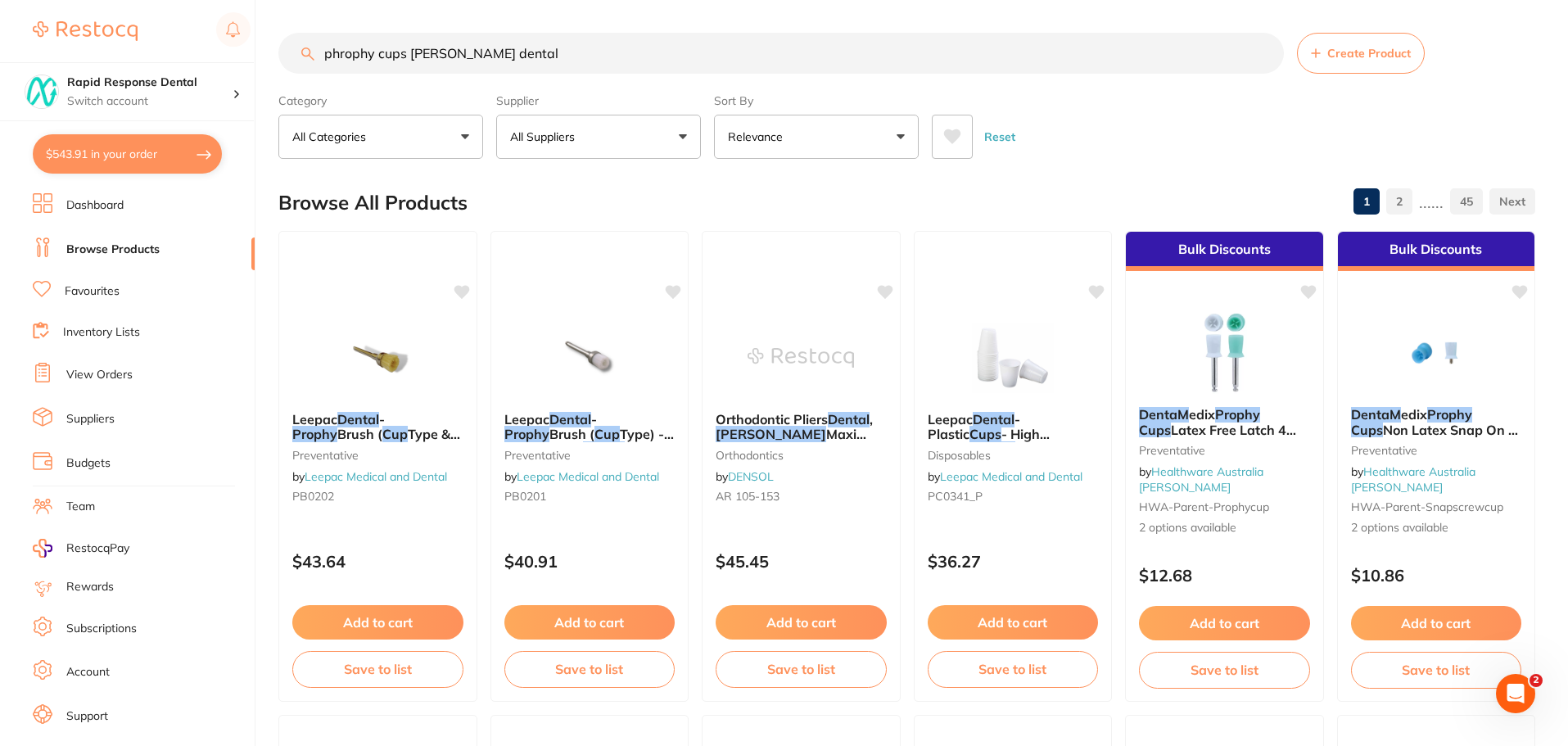
drag, startPoint x: 439, startPoint y: 53, endPoint x: 188, endPoint y: 41, distance: 251.3
click at [188, 41] on div "$543.91 Rapid Response Dental Switch account Rapid Response Dental $543.91 in y…" at bounding box center [784, 373] width 1568 height 746
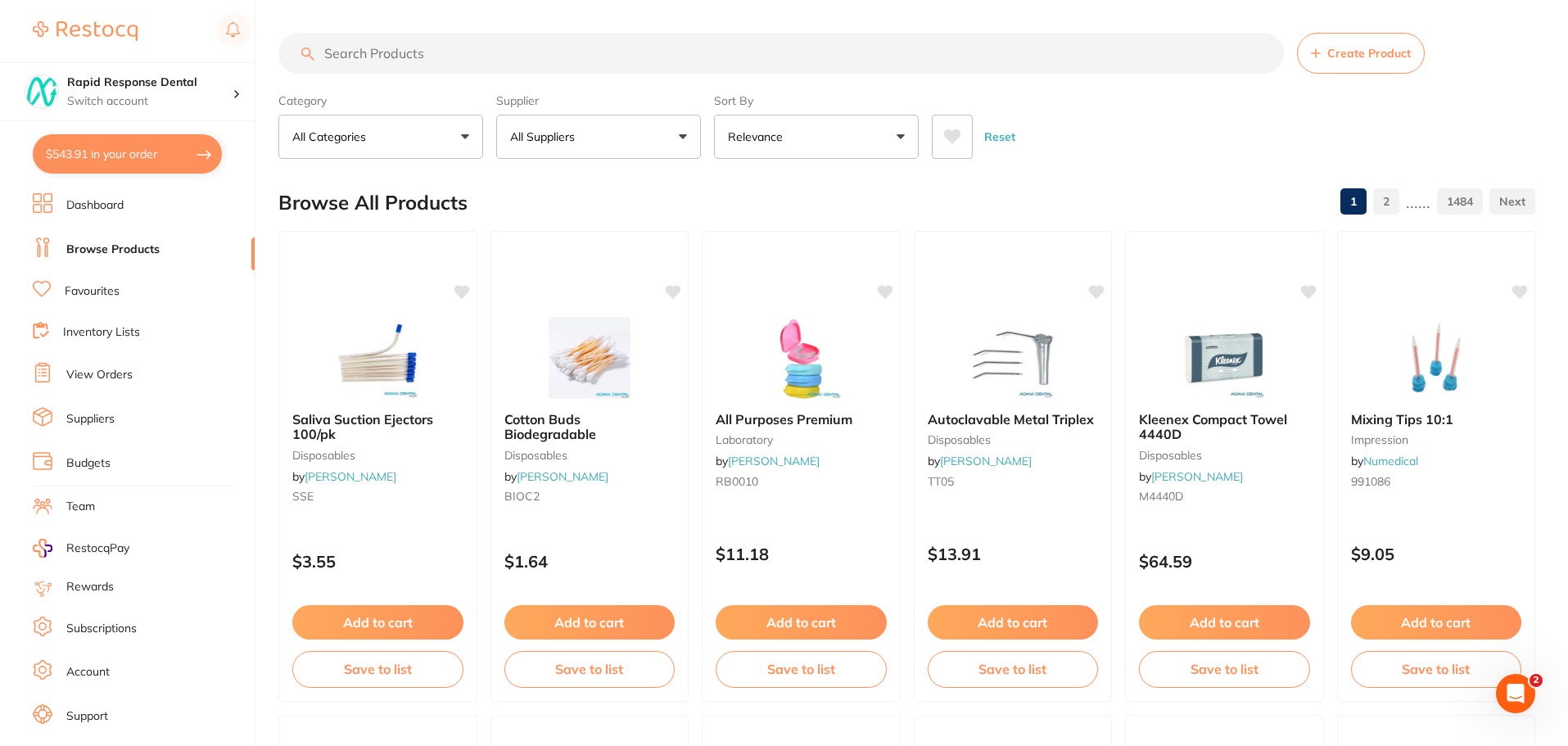
paste input "PCSS02"
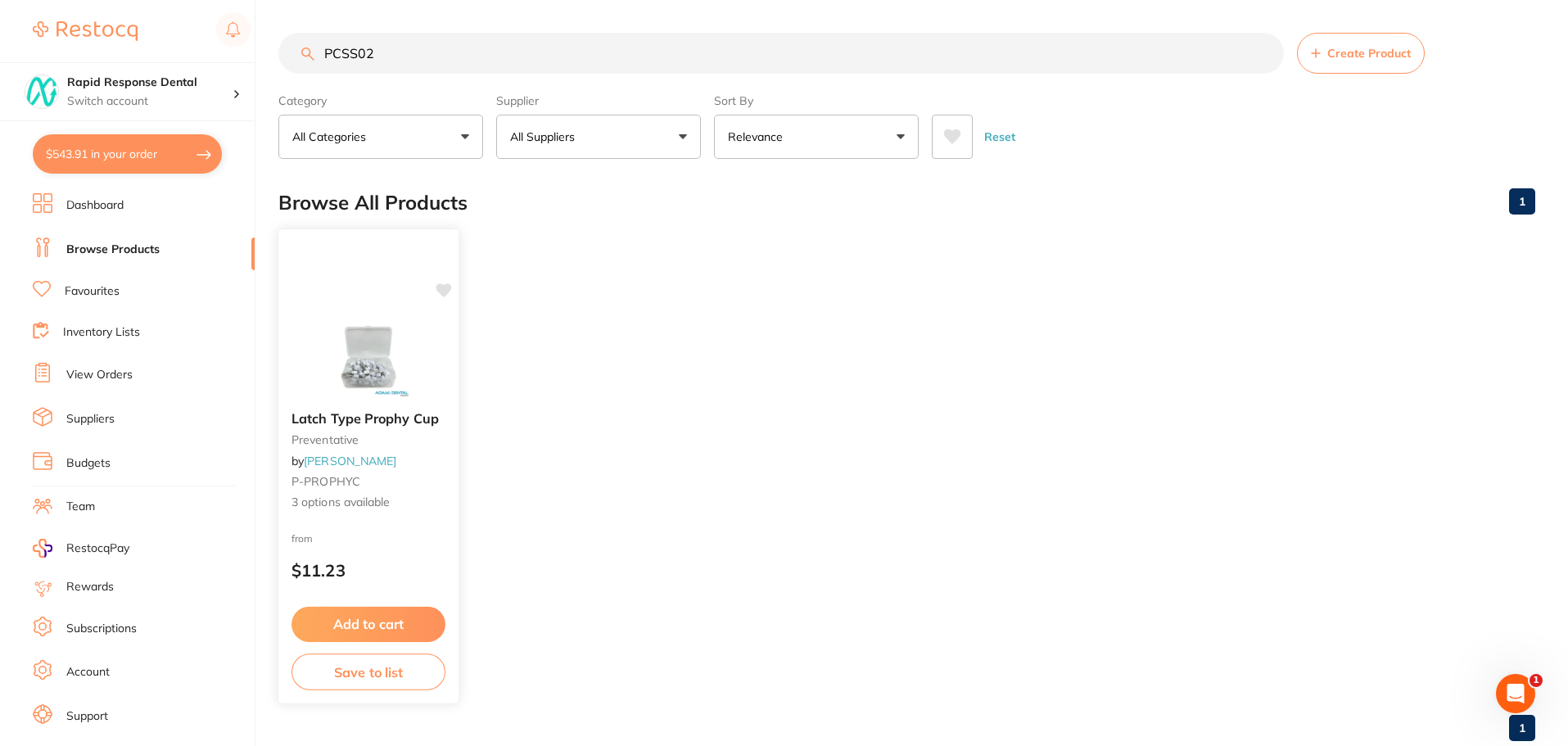
type input "PCSS02"
click at [446, 291] on icon at bounding box center [442, 291] width 15 height 14
click at [368, 617] on button "Add to cart" at bounding box center [368, 624] width 153 height 35
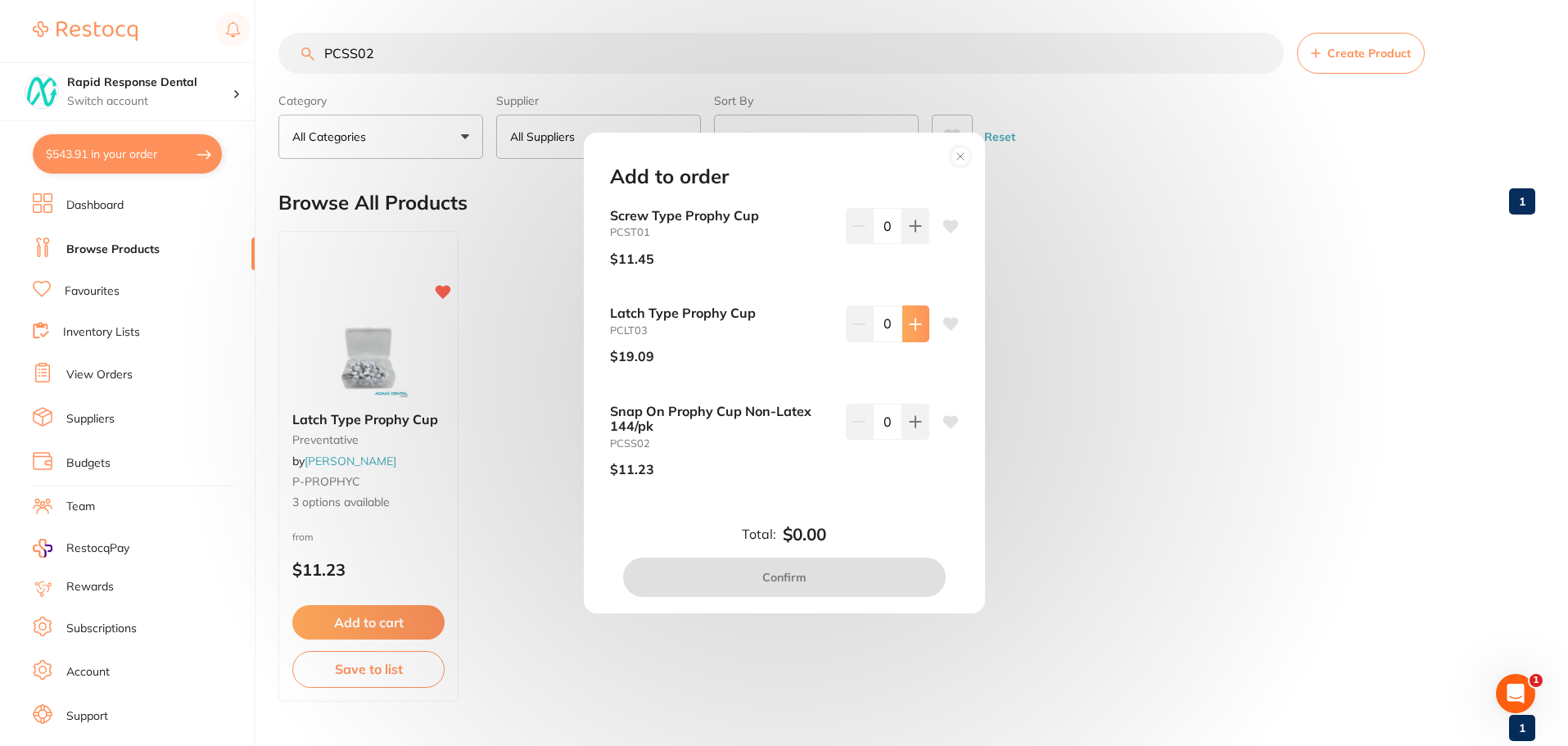
click at [913, 324] on icon at bounding box center [915, 324] width 11 height 11
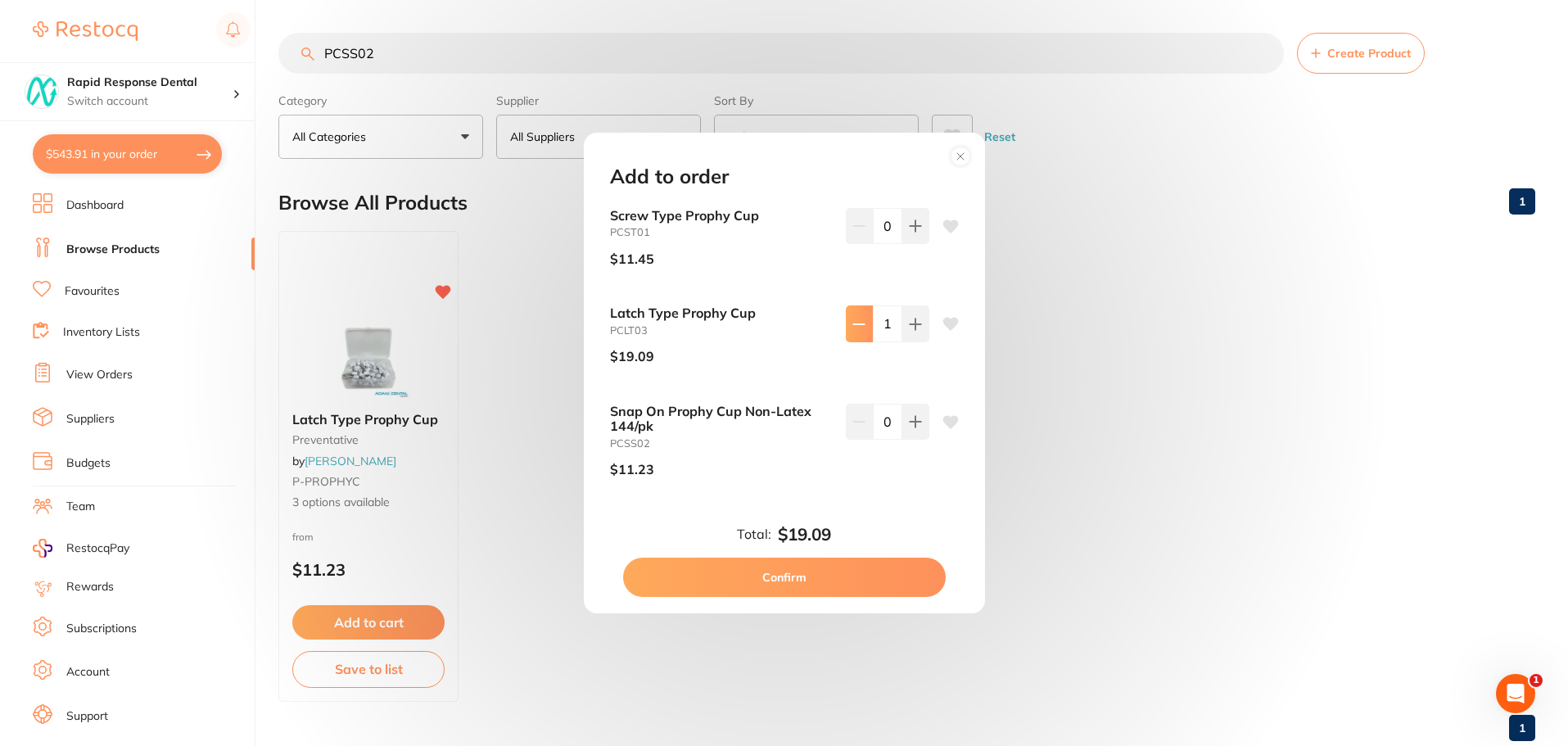
click at [856, 324] on icon at bounding box center [858, 324] width 11 height 0
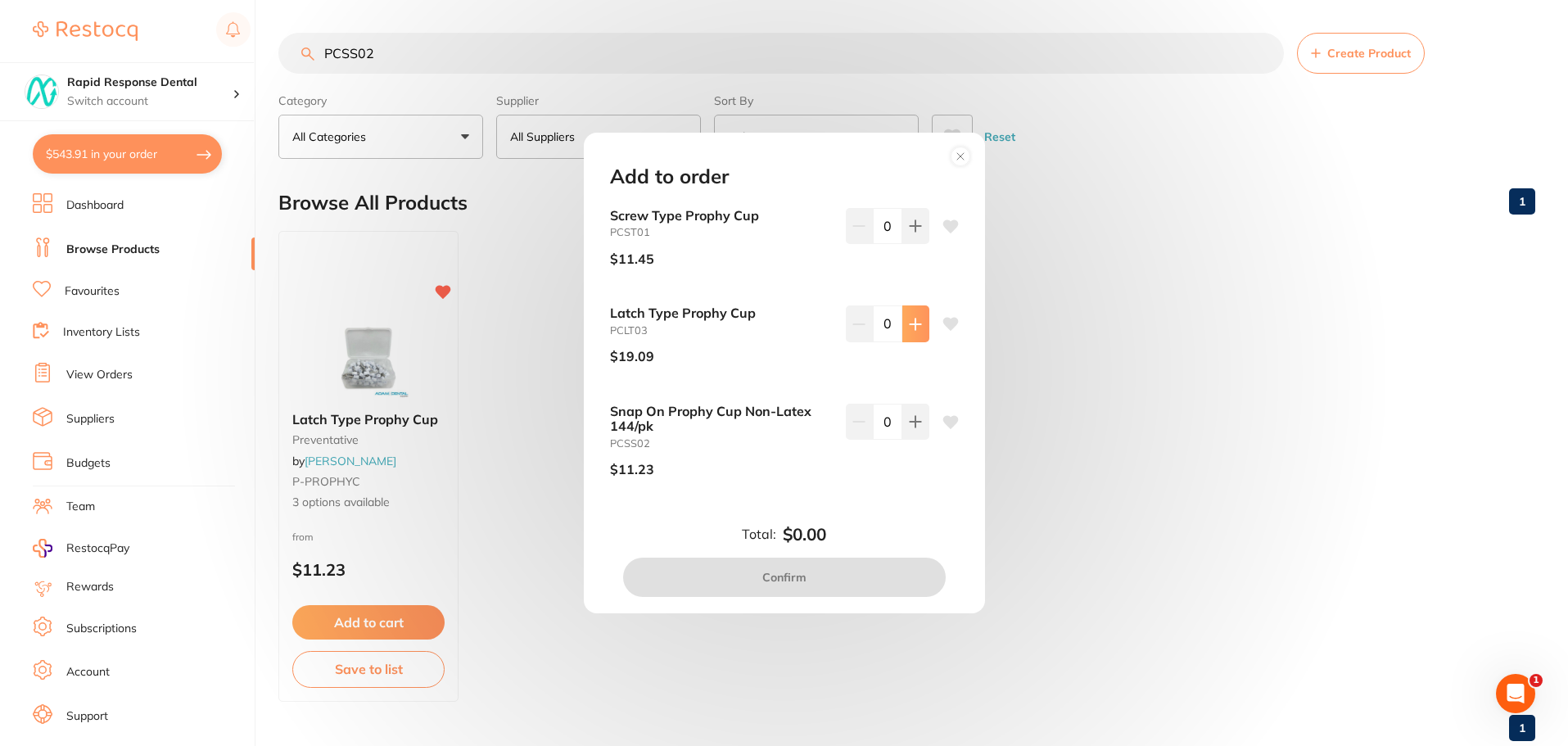
click at [908, 328] on icon at bounding box center [915, 324] width 13 height 13
type input "2"
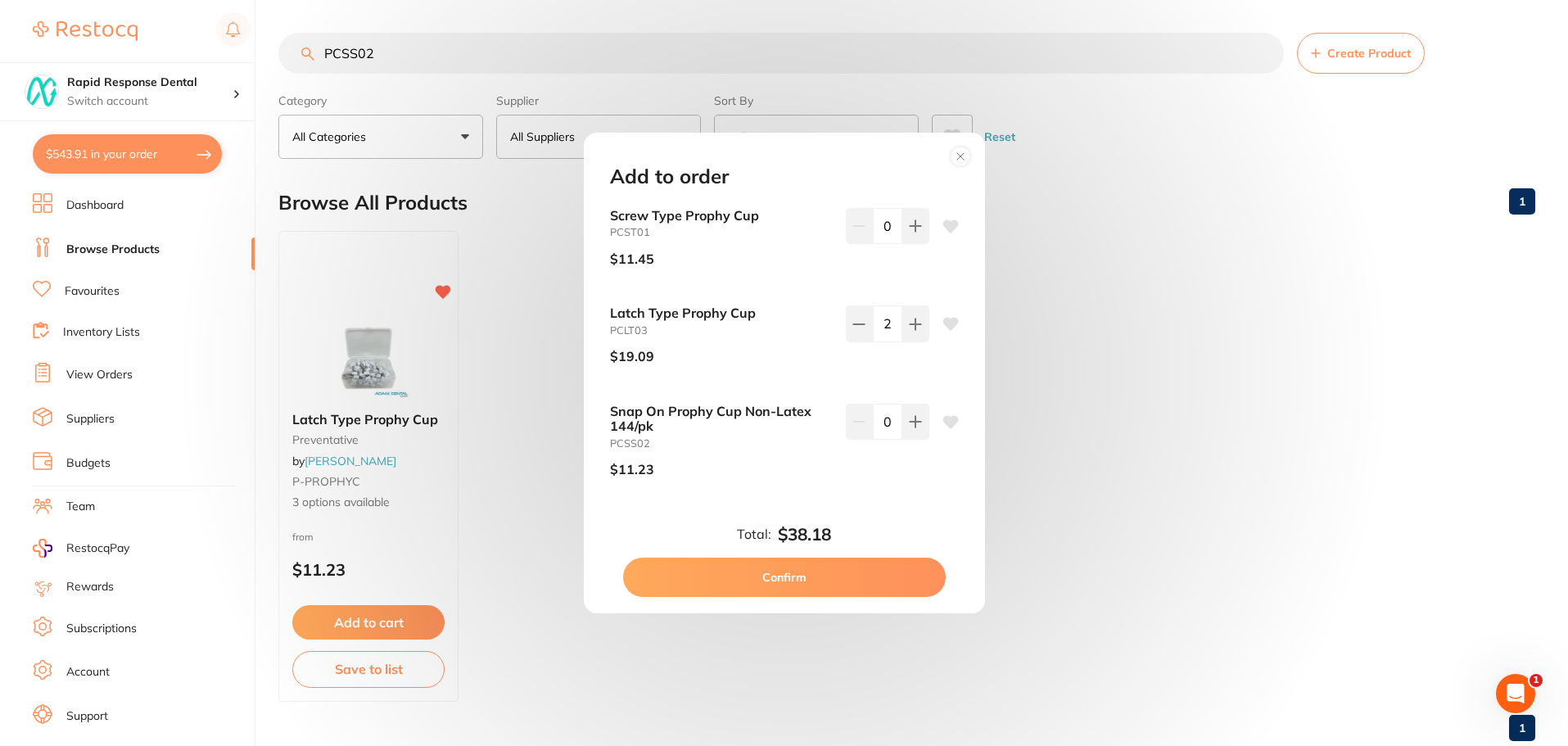
click at [875, 573] on button "Confirm" at bounding box center [784, 577] width 322 height 39
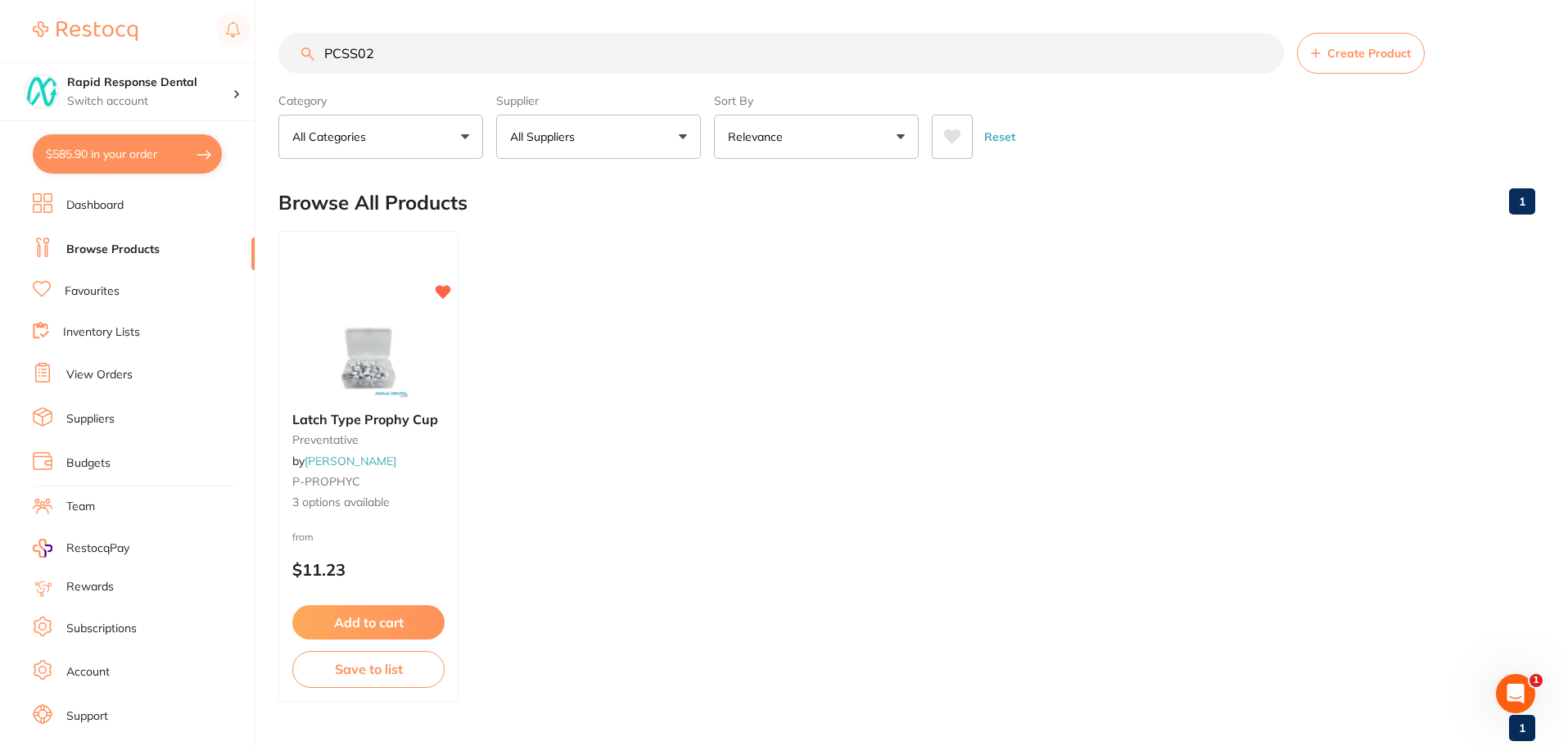
drag, startPoint x: 218, startPoint y: 28, endPoint x: 190, endPoint y: 24, distance: 28.3
click at [190, 24] on div "$585.90 Rapid Response Dental Switch account Rapid Response Dental $585.90 in y…" at bounding box center [784, 373] width 1568 height 746
type input "micro brushes"
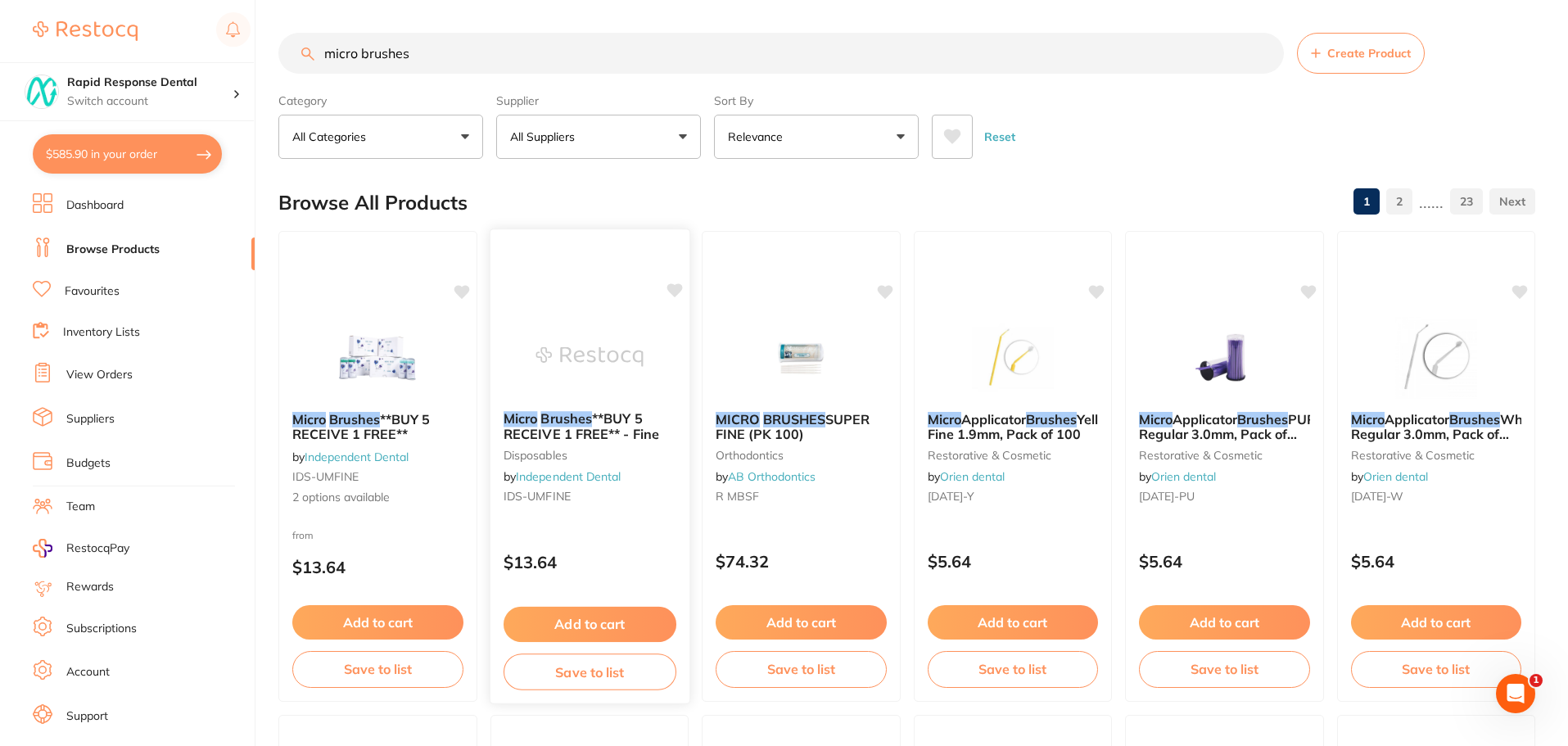
click at [675, 289] on icon at bounding box center [673, 291] width 15 height 14
click at [621, 417] on span "**BUY 5 RECEIVE 1 FREE** - Fine" at bounding box center [580, 426] width 155 height 32
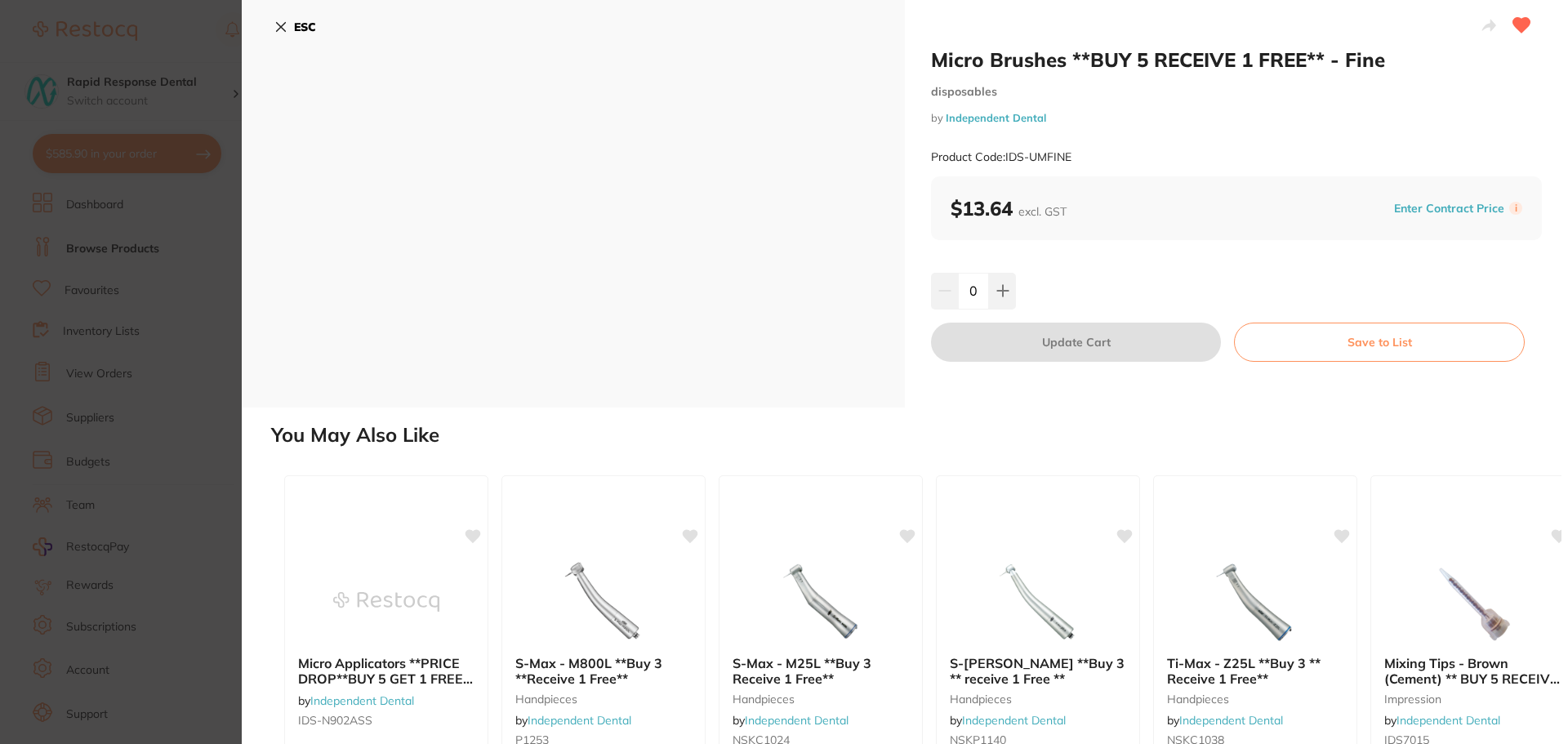
click at [278, 26] on icon at bounding box center [280, 27] width 13 height 13
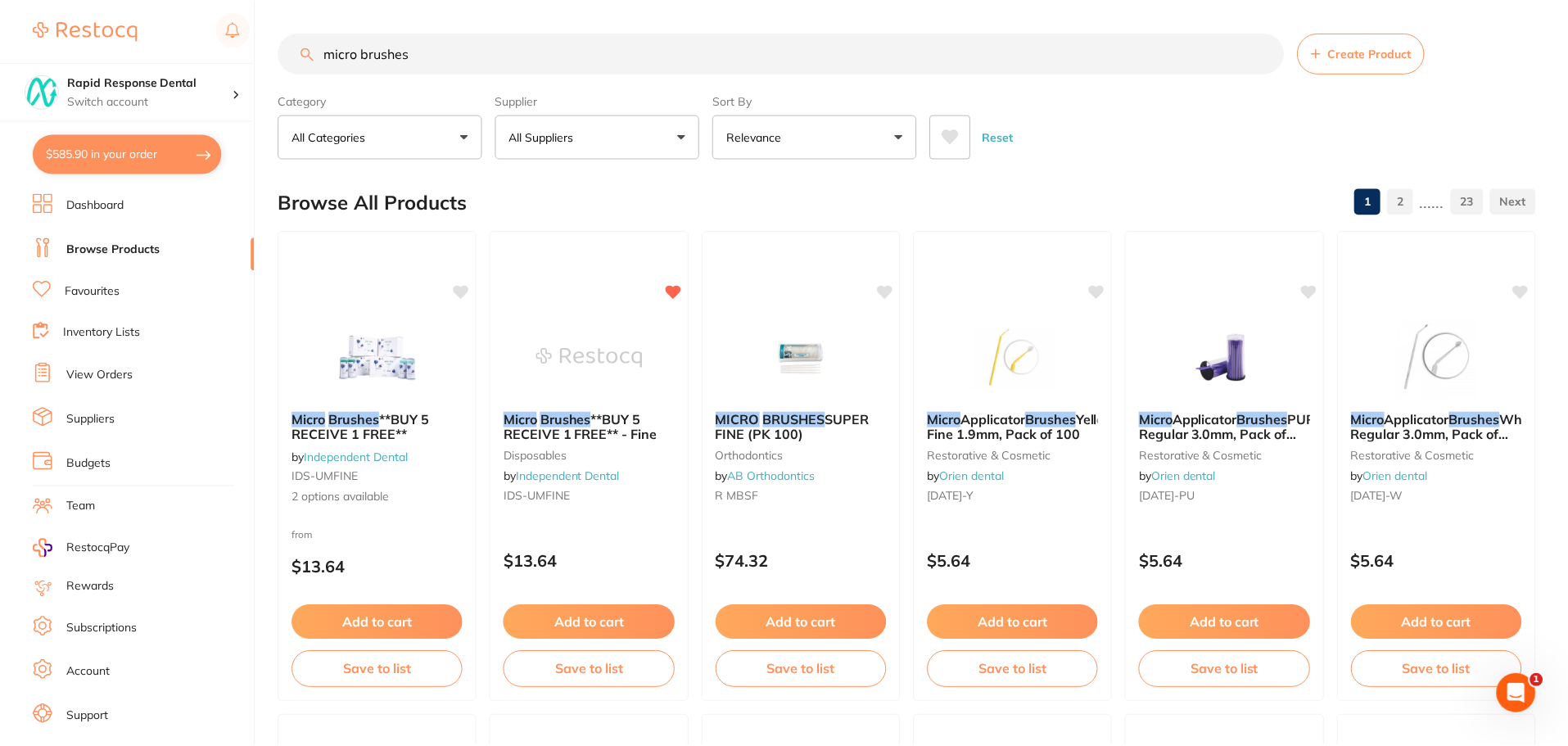
scroll to position [1, 0]
click at [676, 289] on icon at bounding box center [673, 290] width 15 height 14
drag, startPoint x: 462, startPoint y: 67, endPoint x: 232, endPoint y: 60, distance: 230.1
click at [235, 59] on div "$585.90 Rapid Response Dental Switch account Rapid Response Dental $585.90 in y…" at bounding box center [784, 373] width 1568 height 746
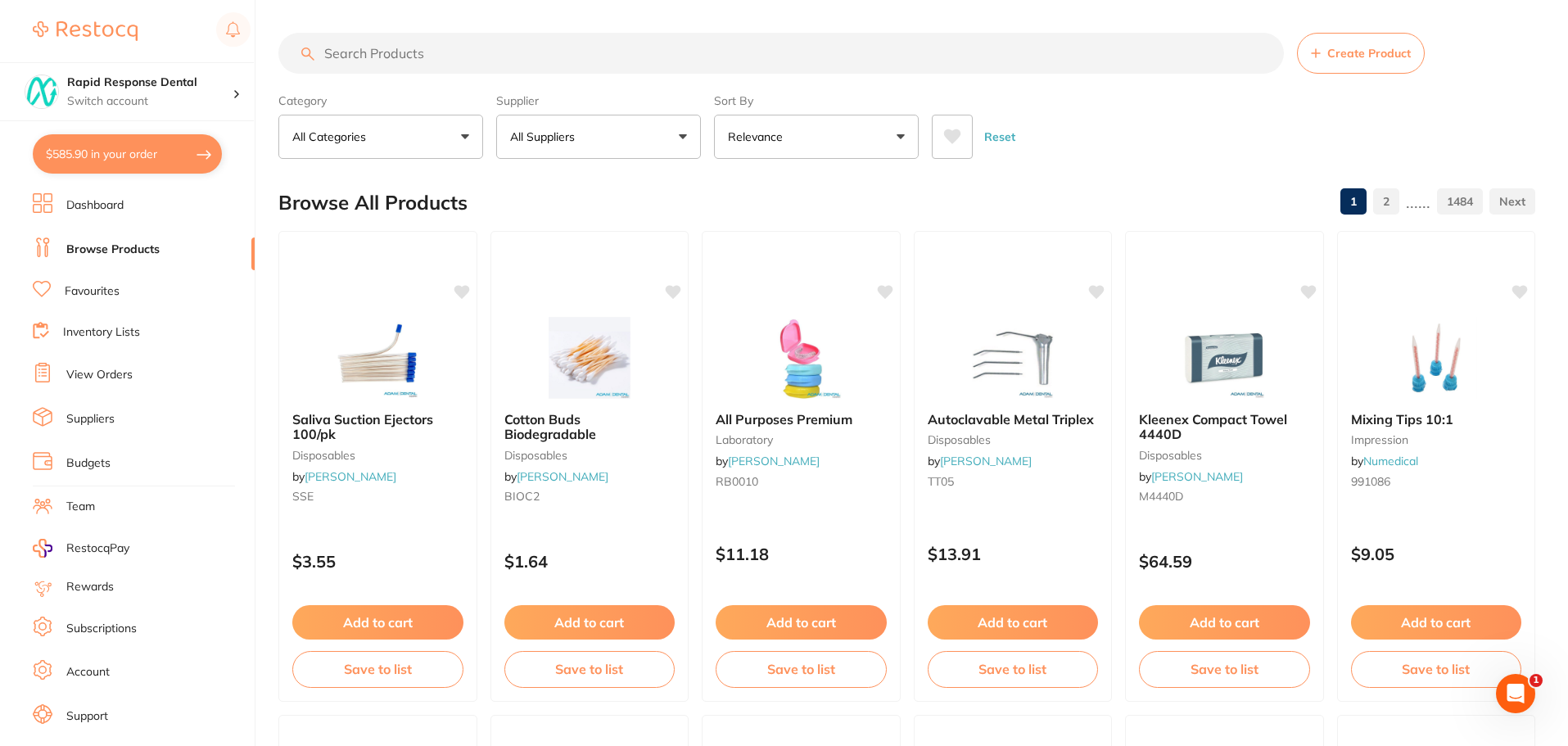
paste input "RMBARG"
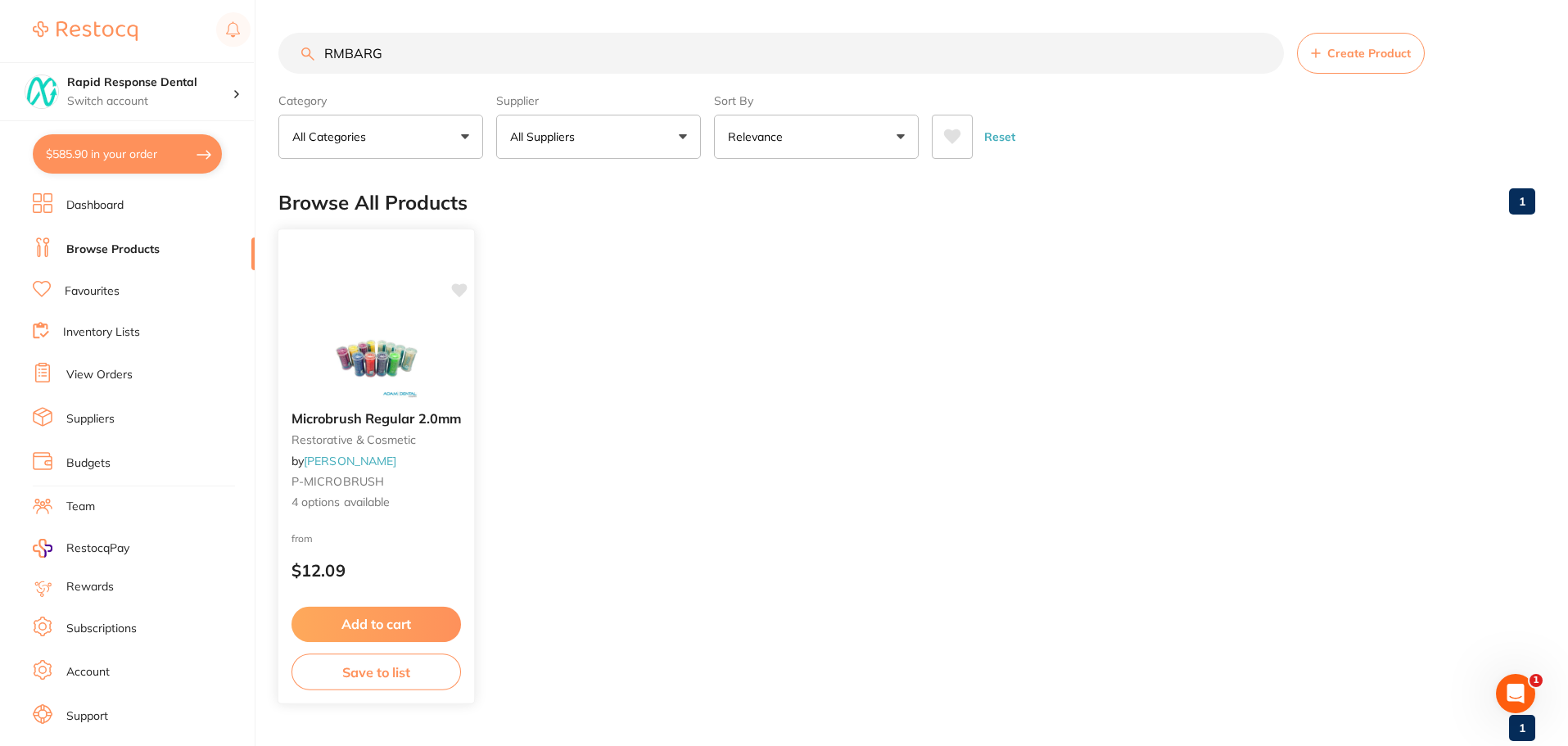
type input "RMBARG"
click at [460, 288] on icon at bounding box center [459, 291] width 15 height 14
click at [381, 416] on span "Microbrush Regular 2.0mm" at bounding box center [376, 418] width 170 height 16
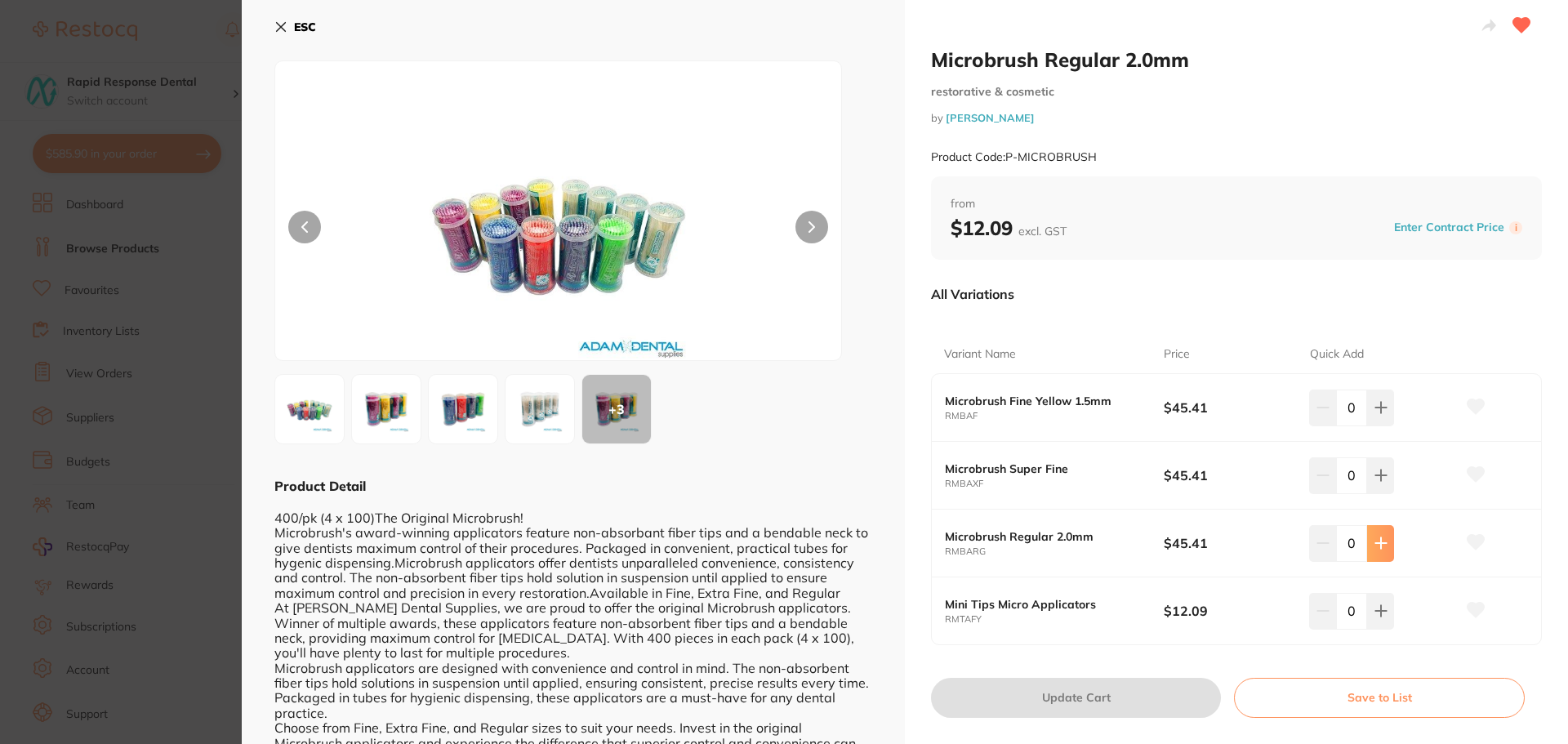
click at [1378, 541] on icon at bounding box center [1381, 543] width 11 height 11
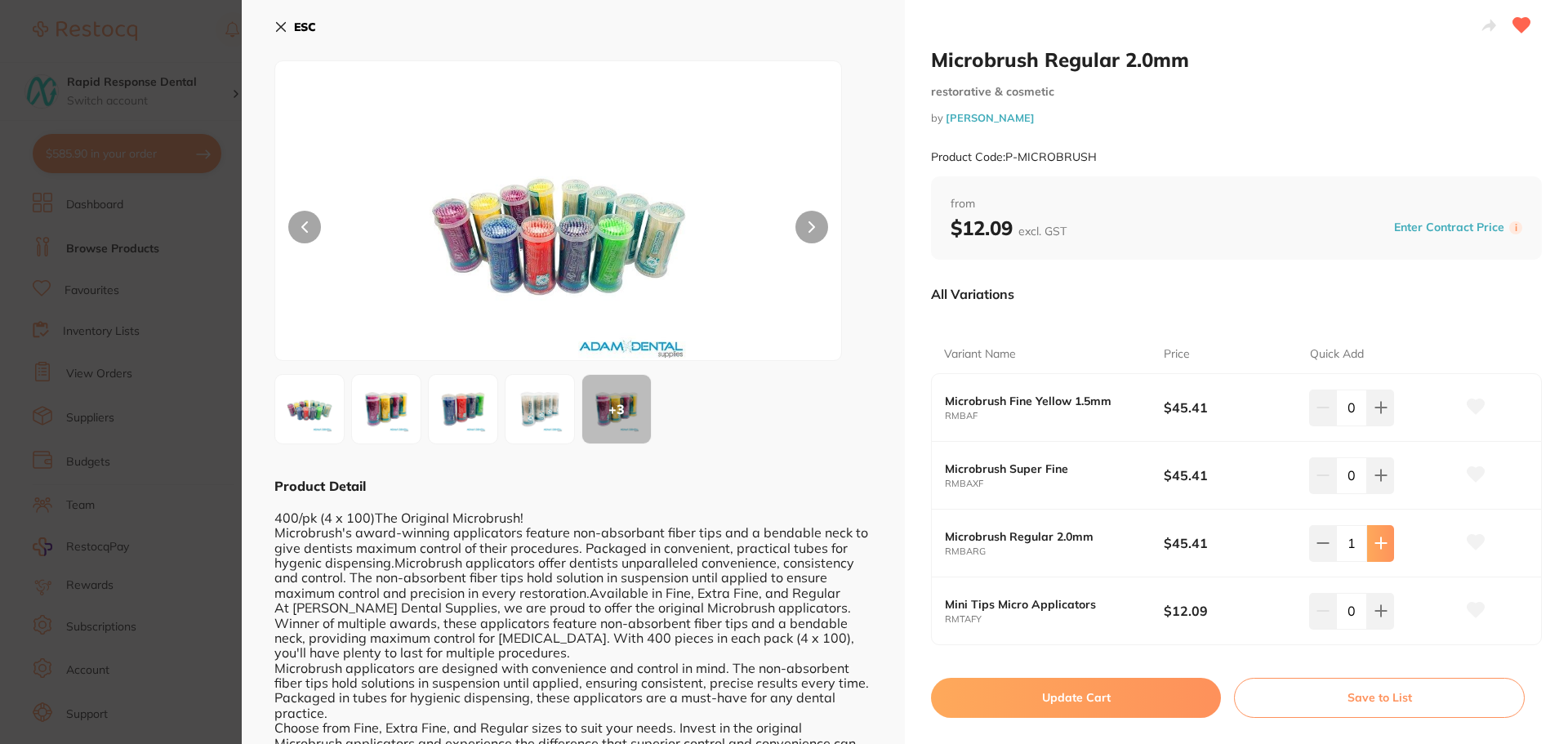
click at [1378, 541] on icon at bounding box center [1381, 543] width 11 height 11
type input "2"
click at [1091, 696] on button "Update Cart" at bounding box center [1076, 697] width 290 height 39
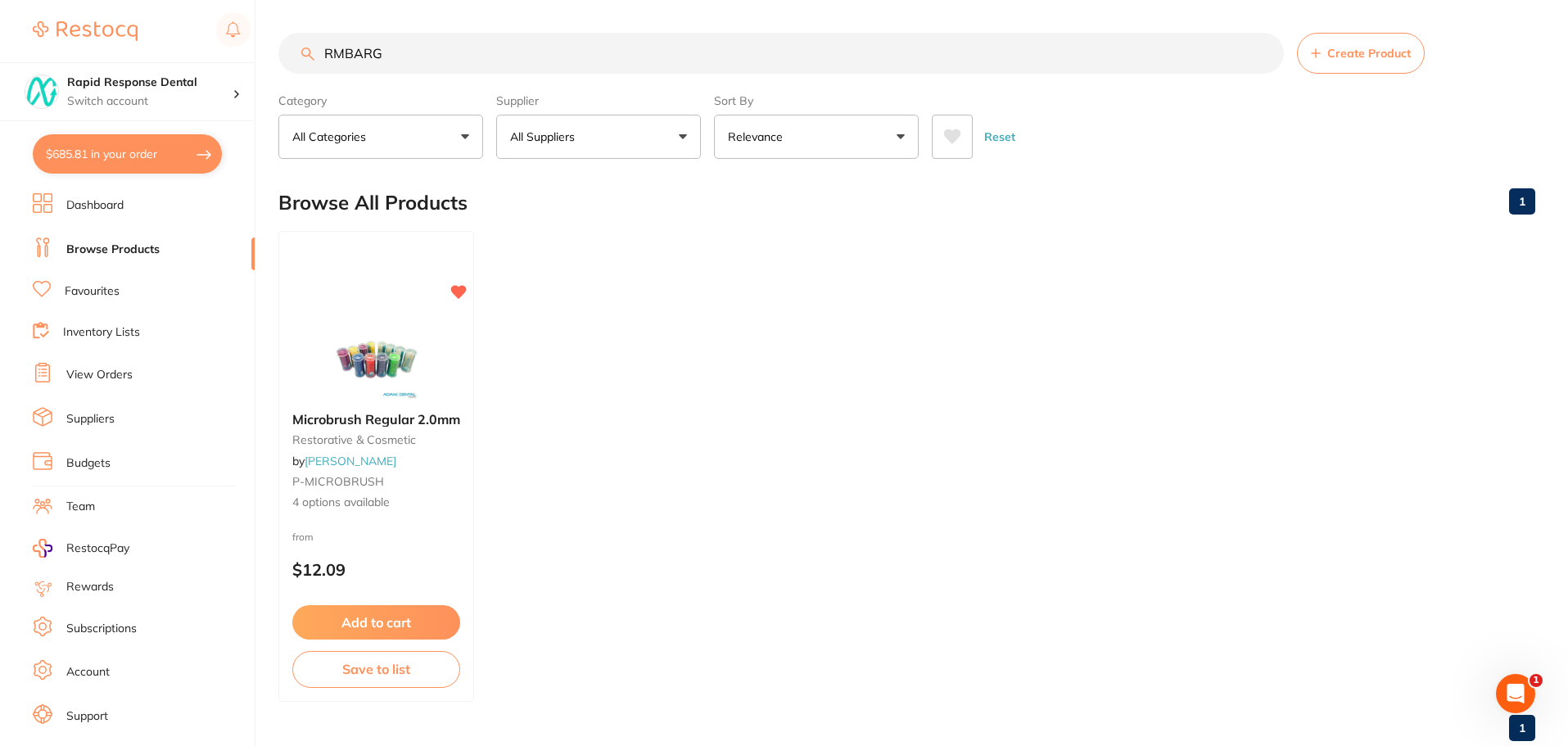
drag, startPoint x: 391, startPoint y: 58, endPoint x: 189, endPoint y: 49, distance: 202.2
click at [189, 49] on div "$685.81 Rapid Response Dental Switch account Rapid Response Dental $685.81 in y…" at bounding box center [784, 373] width 1568 height 746
type input "speedy clean wipes"
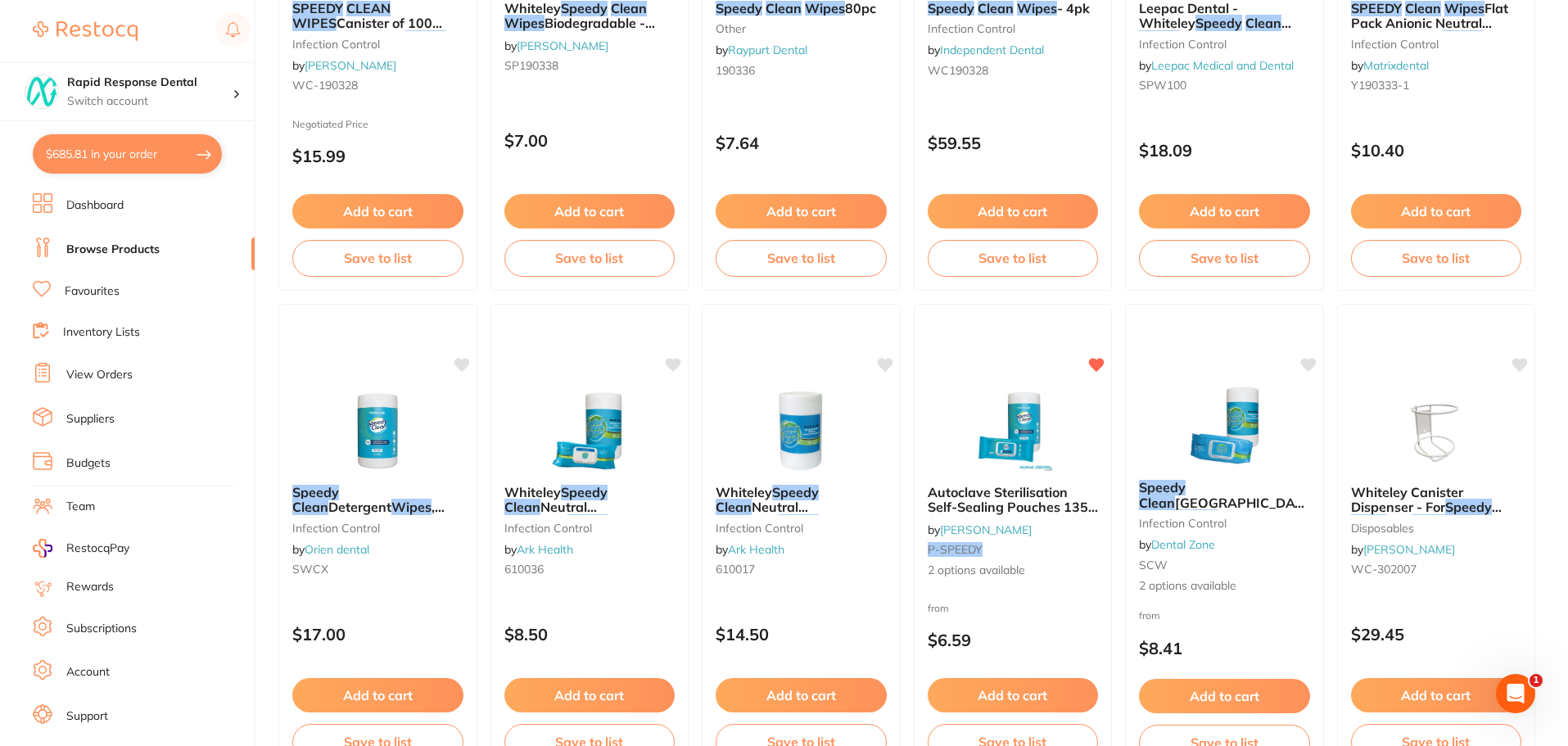
scroll to position [983, 0]
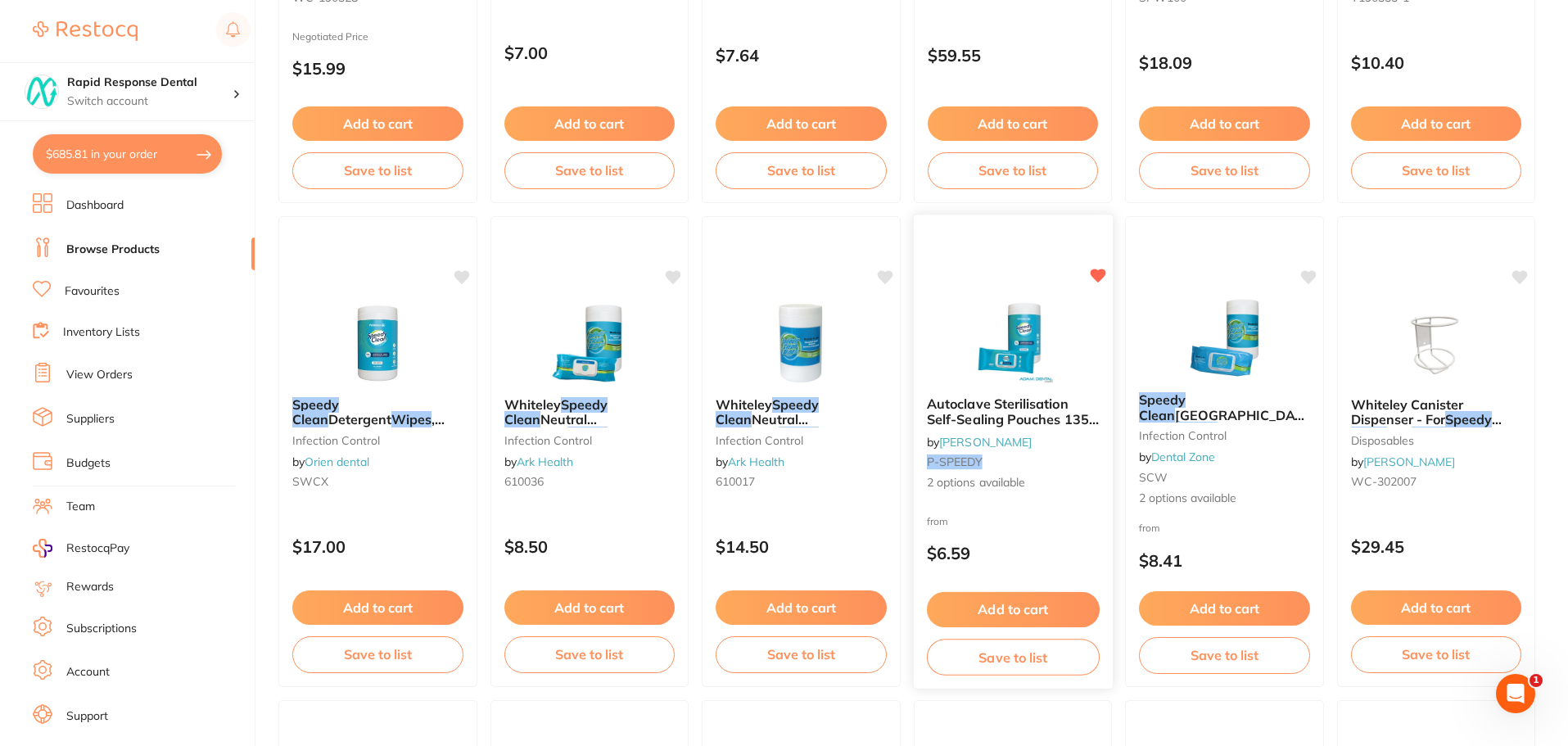
click at [1014, 382] on img at bounding box center [1012, 342] width 107 height 83
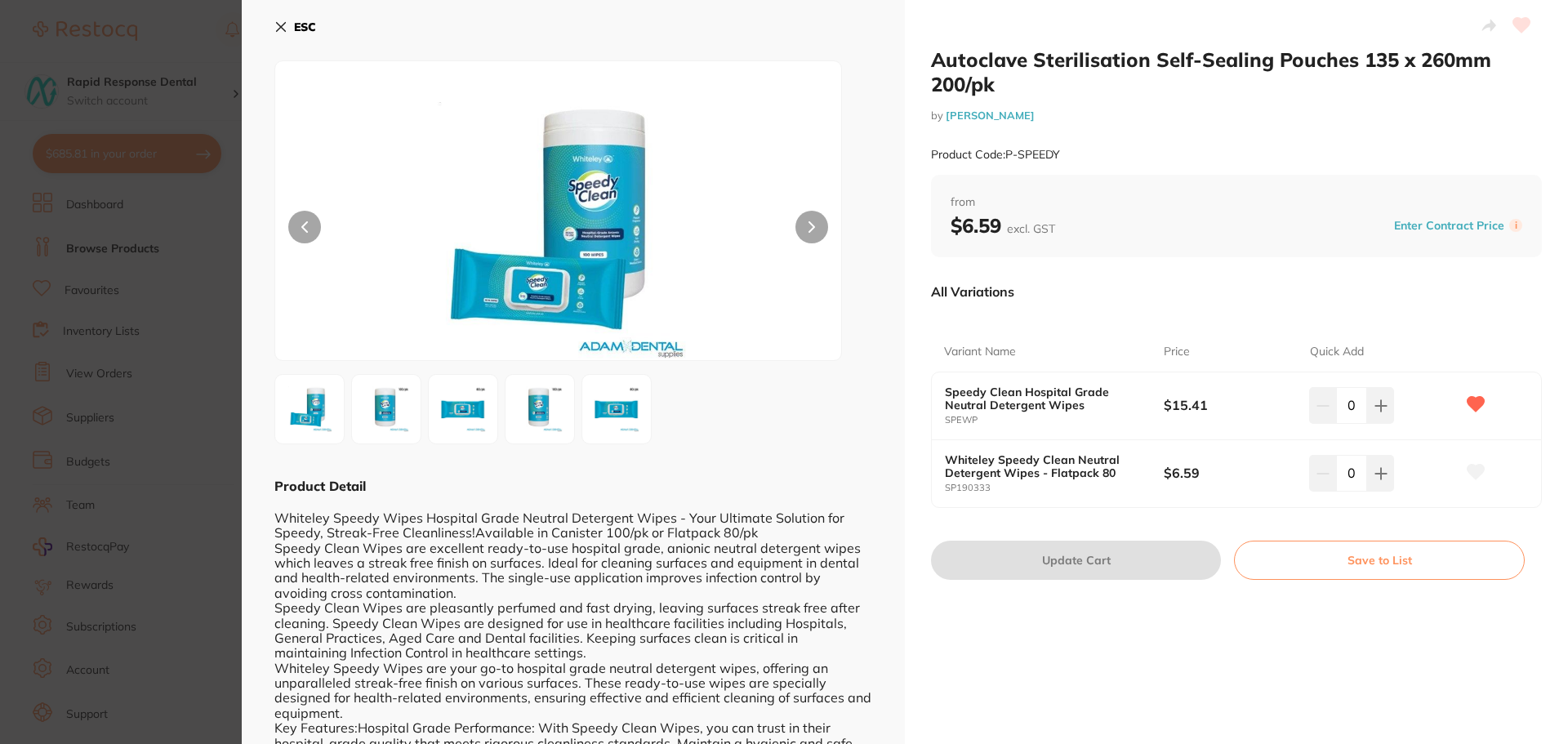
click at [279, 25] on icon at bounding box center [281, 28] width 9 height 9
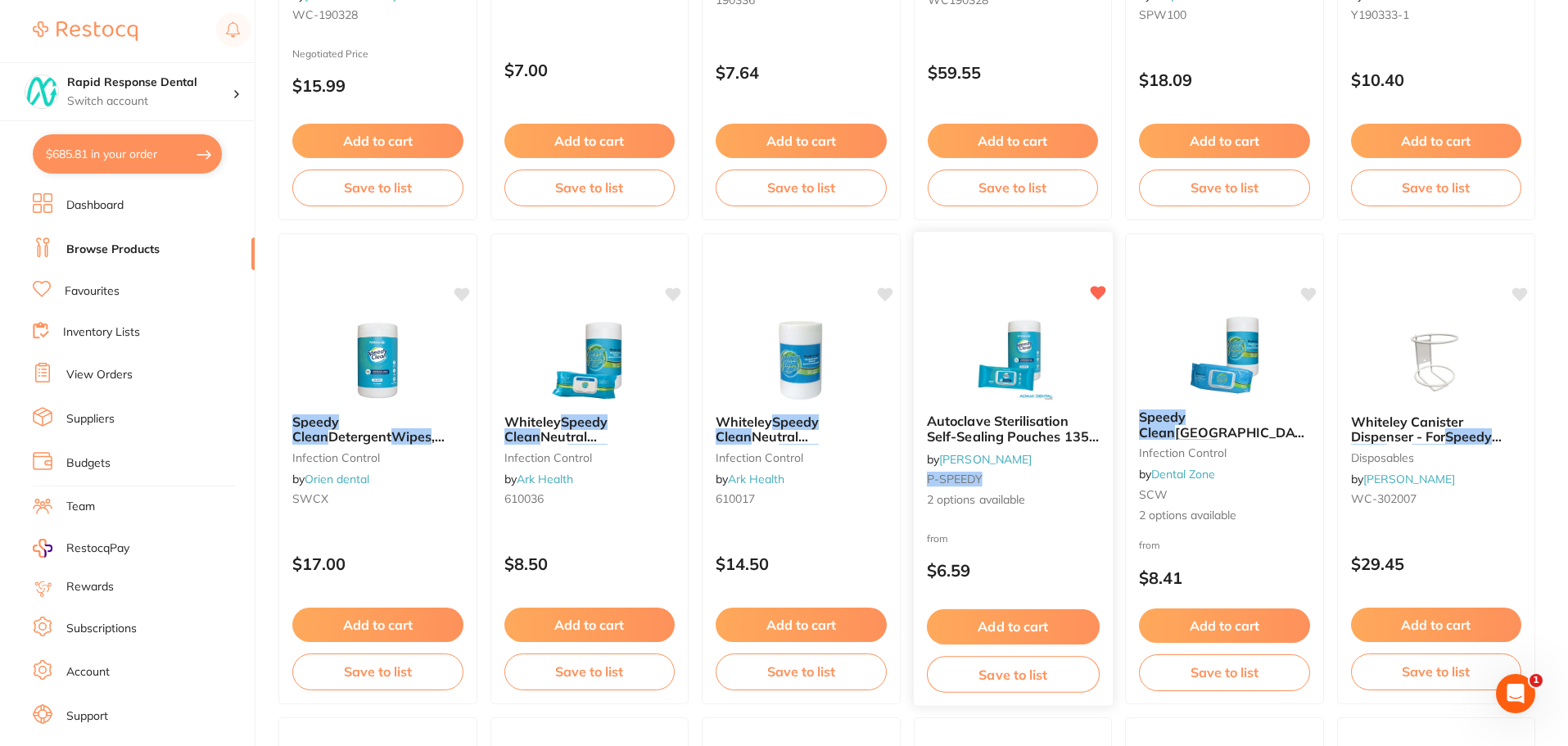
scroll to position [983, 0]
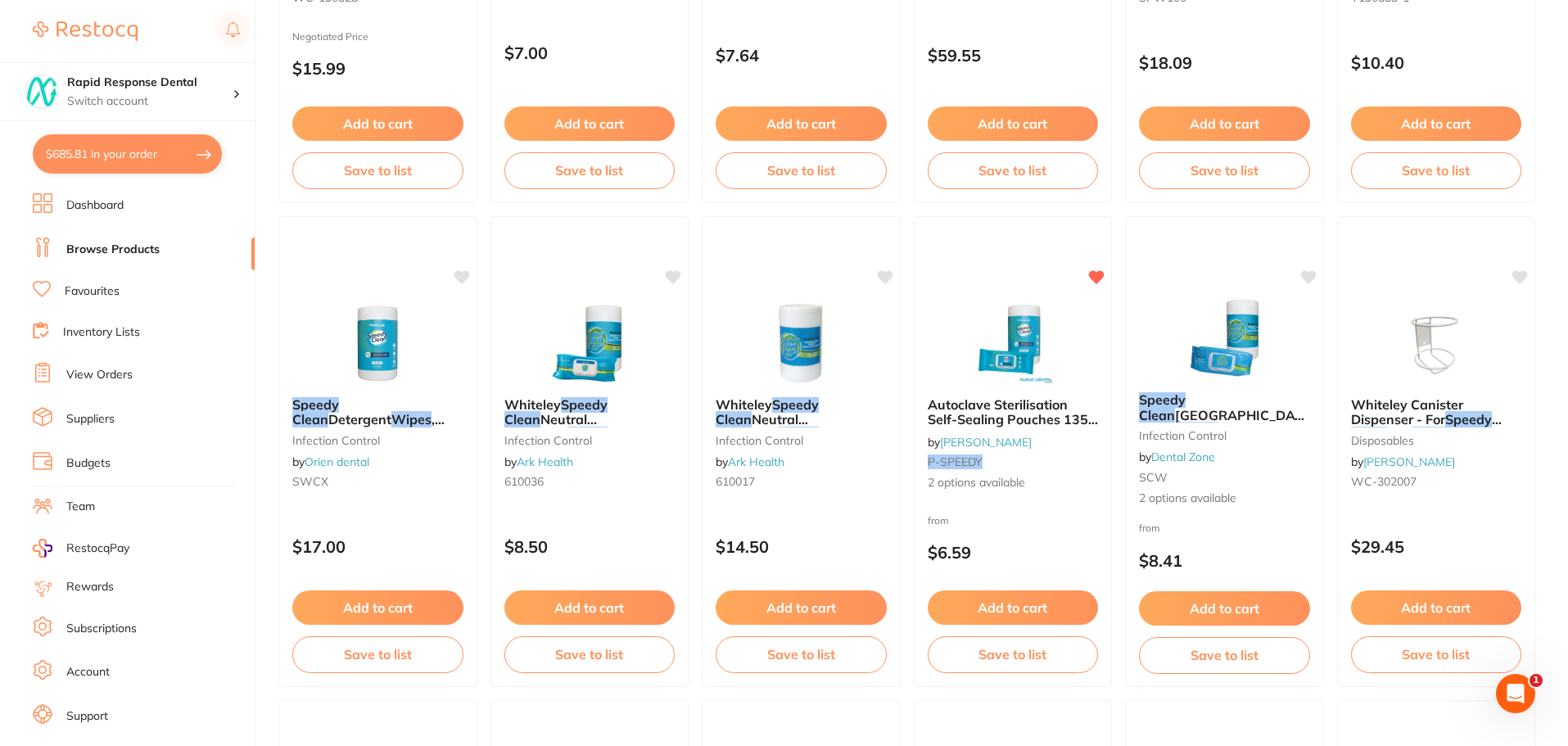
drag, startPoint x: 1051, startPoint y: 610, endPoint x: 1039, endPoint y: 603, distance: 13.9
click at [1051, 610] on button "Add to cart" at bounding box center [1012, 608] width 171 height 34
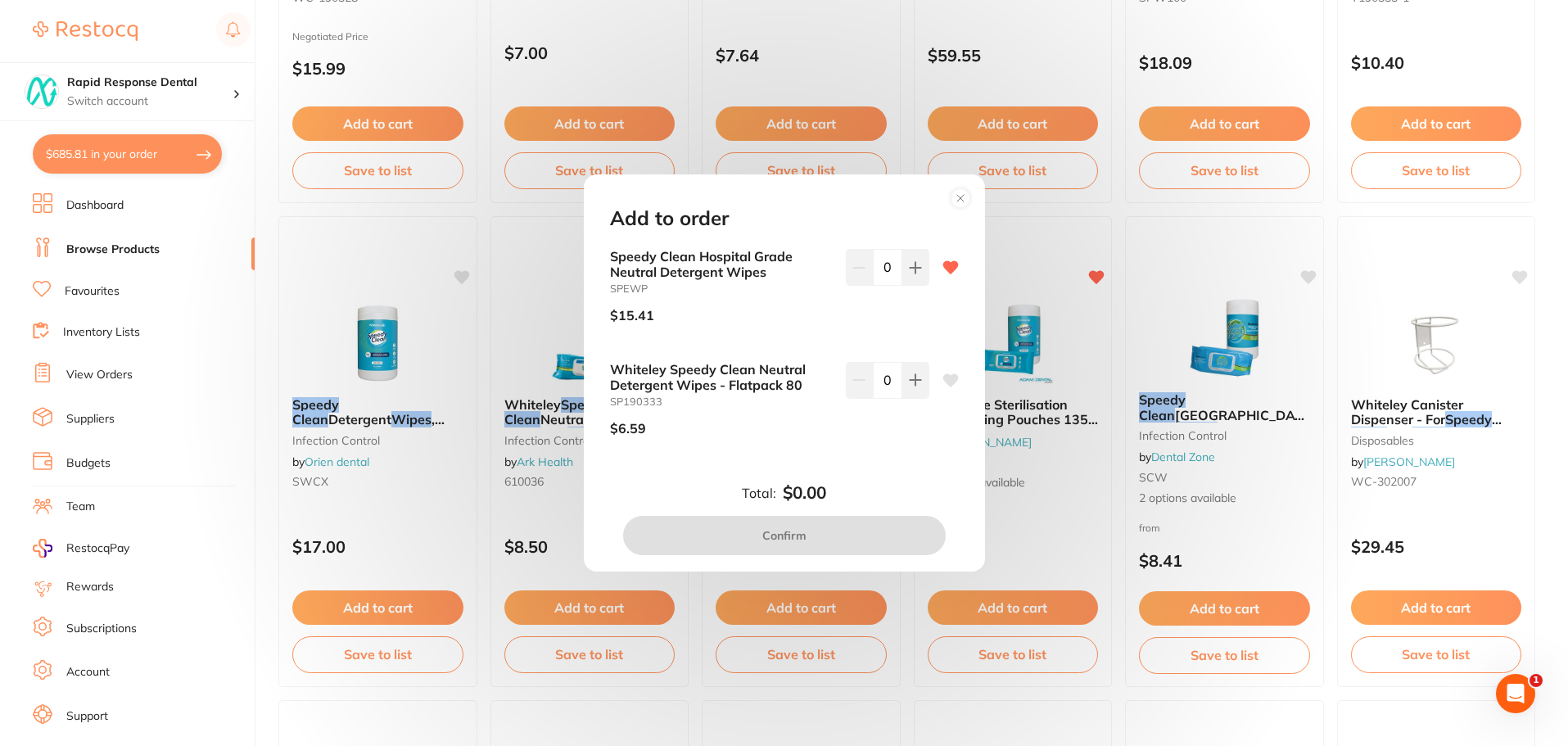
scroll to position [0, 0]
click at [913, 266] on icon at bounding box center [915, 268] width 13 height 13
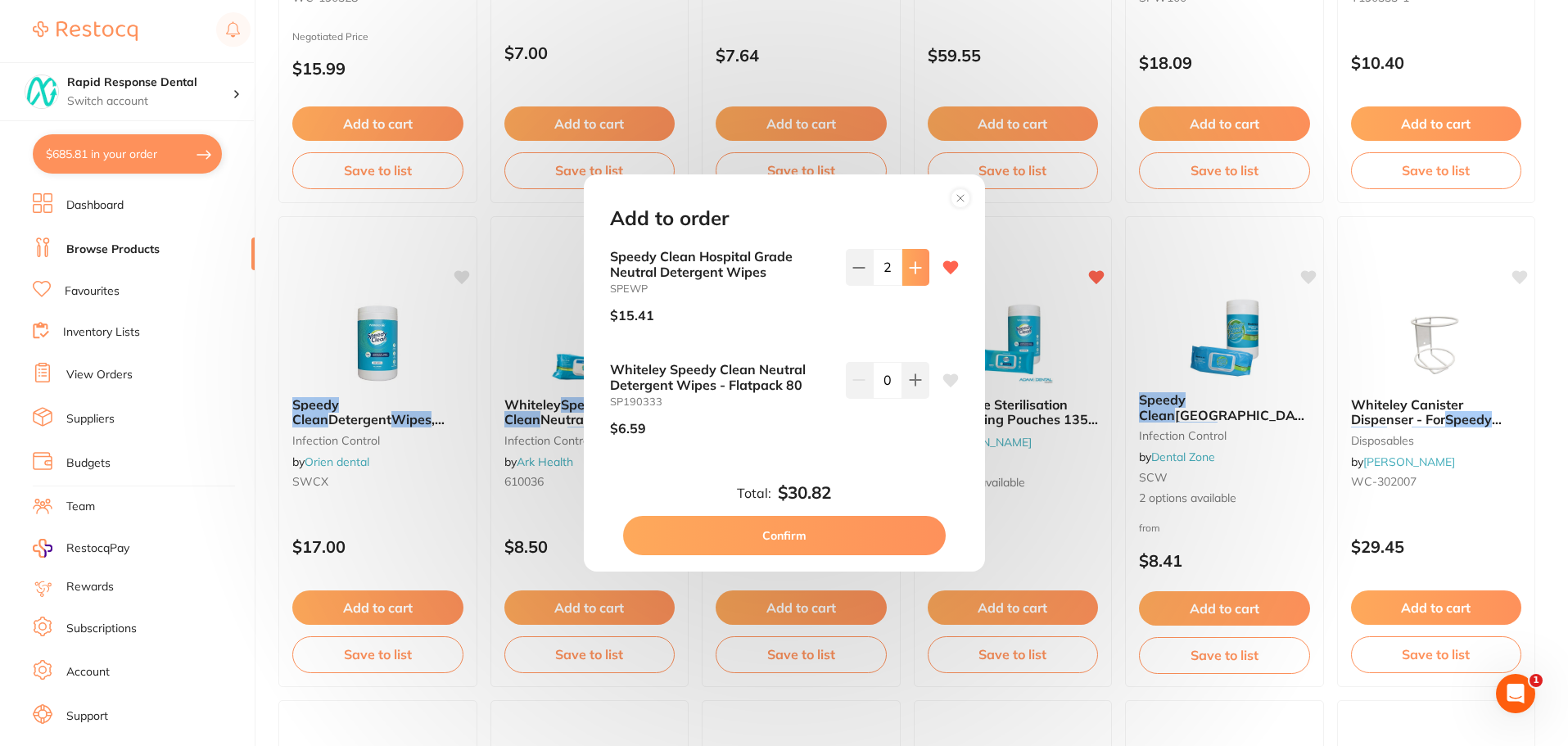
click at [913, 266] on icon at bounding box center [915, 268] width 13 height 13
click at [911, 266] on icon at bounding box center [915, 268] width 11 height 11
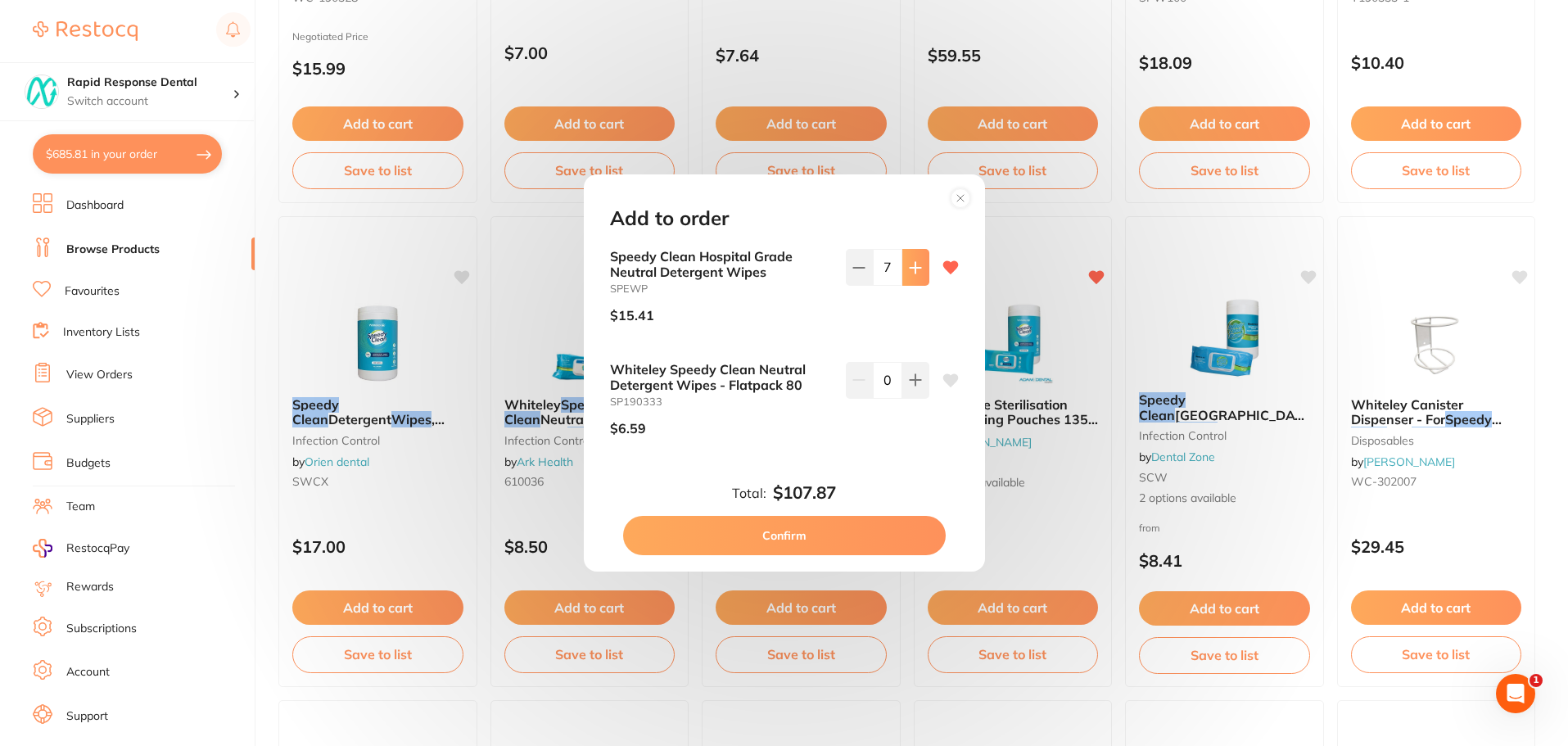
click at [911, 266] on icon at bounding box center [915, 268] width 11 height 11
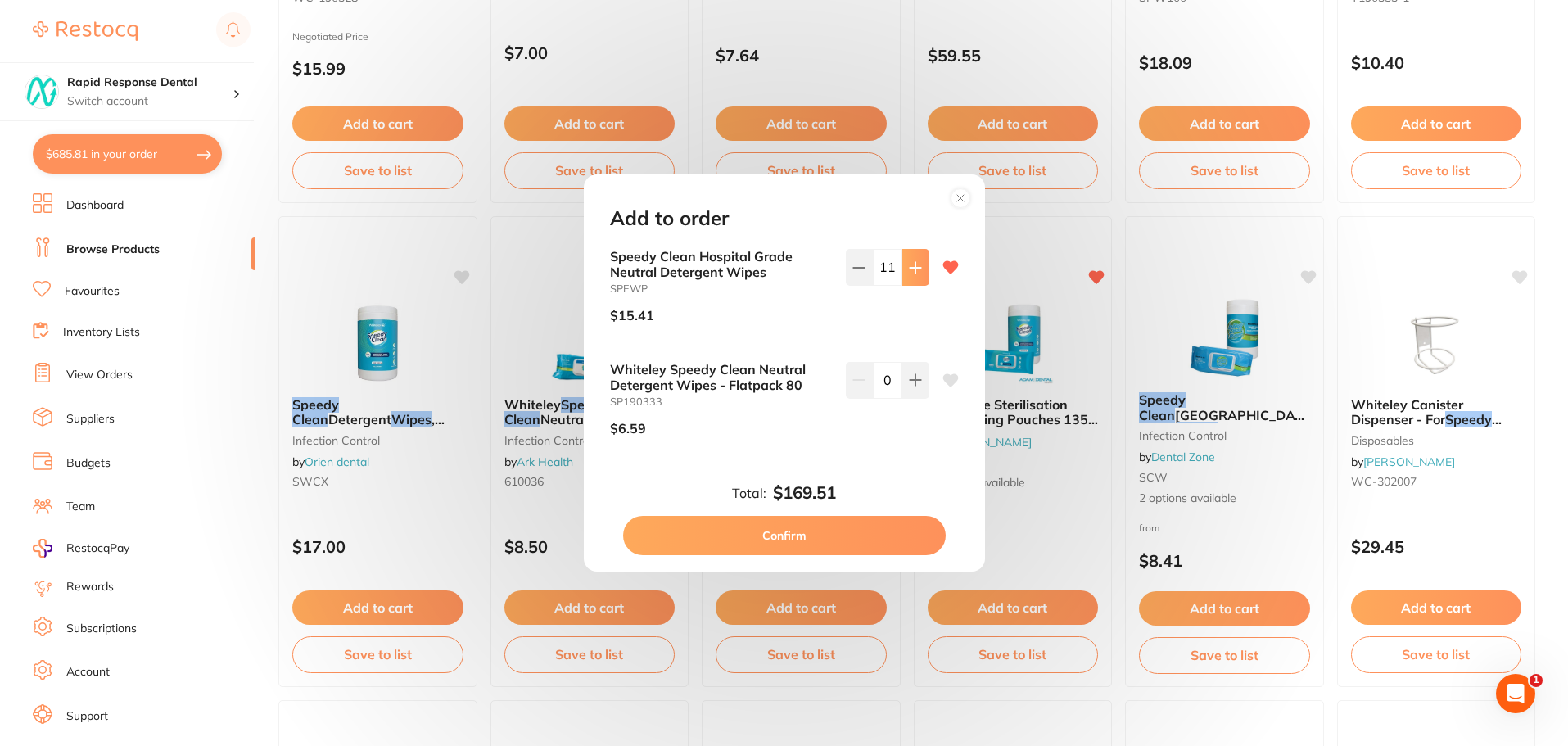
type input "12"
click at [862, 536] on button "Confirm" at bounding box center [784, 536] width 322 height 39
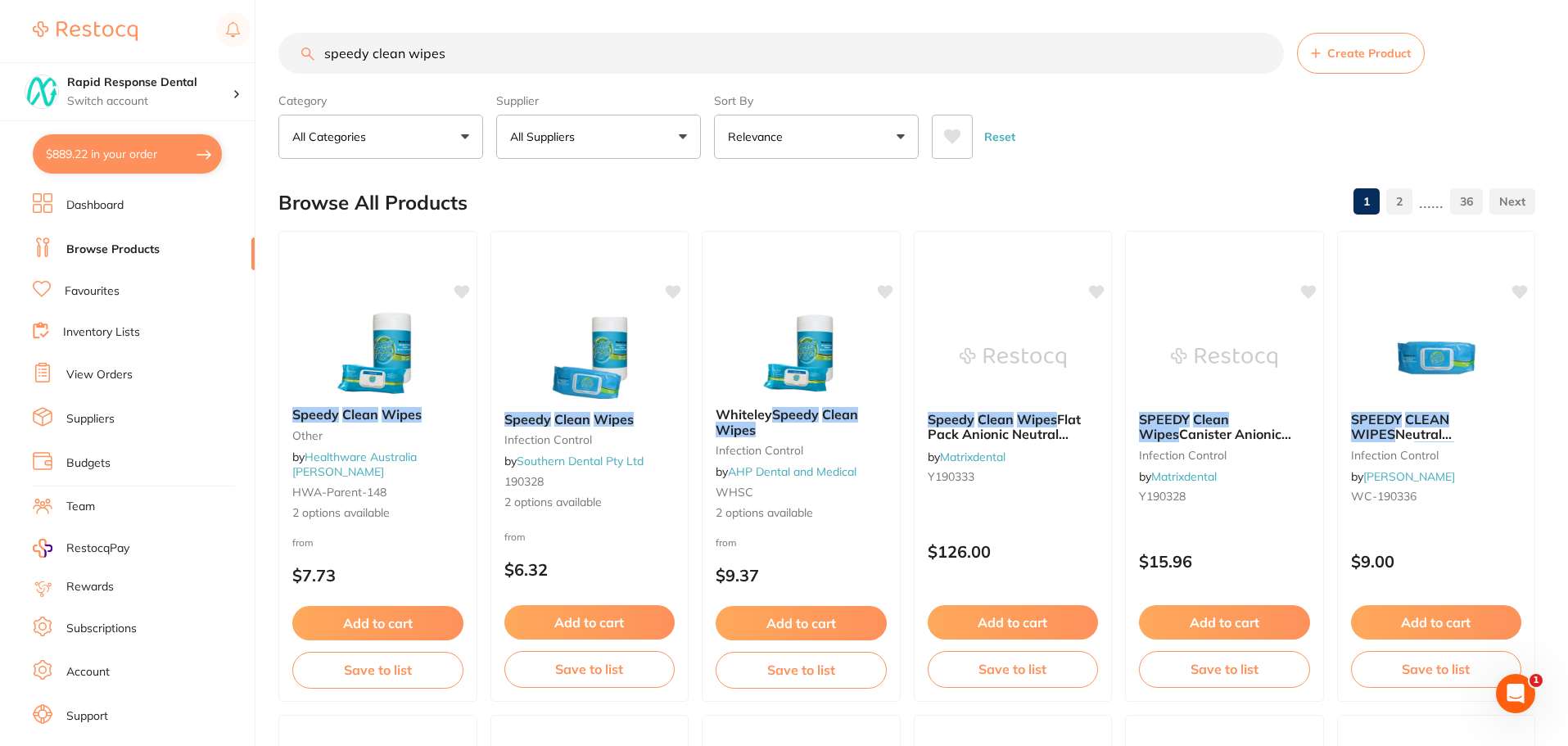
click at [583, 53] on input "speedy clean wipes" at bounding box center [781, 53] width 1005 height 41
type input "s"
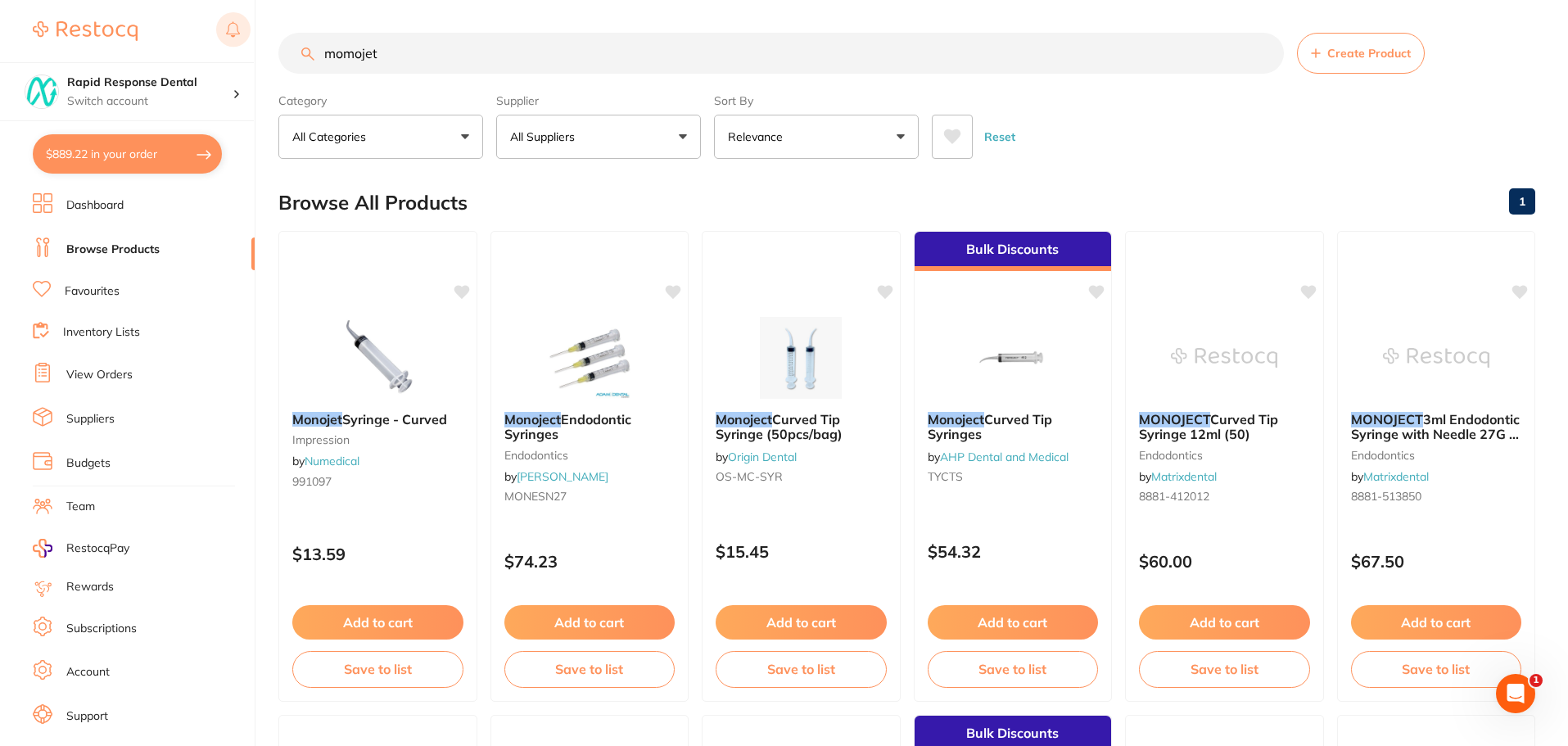
drag, startPoint x: 279, startPoint y: 48, endPoint x: 228, endPoint y: 39, distance: 51.8
click at [221, 38] on div "$889.22 Rapid Response Dental Switch account Rapid Response Dental $889.22 in y…" at bounding box center [784, 373] width 1568 height 746
type input "masks"
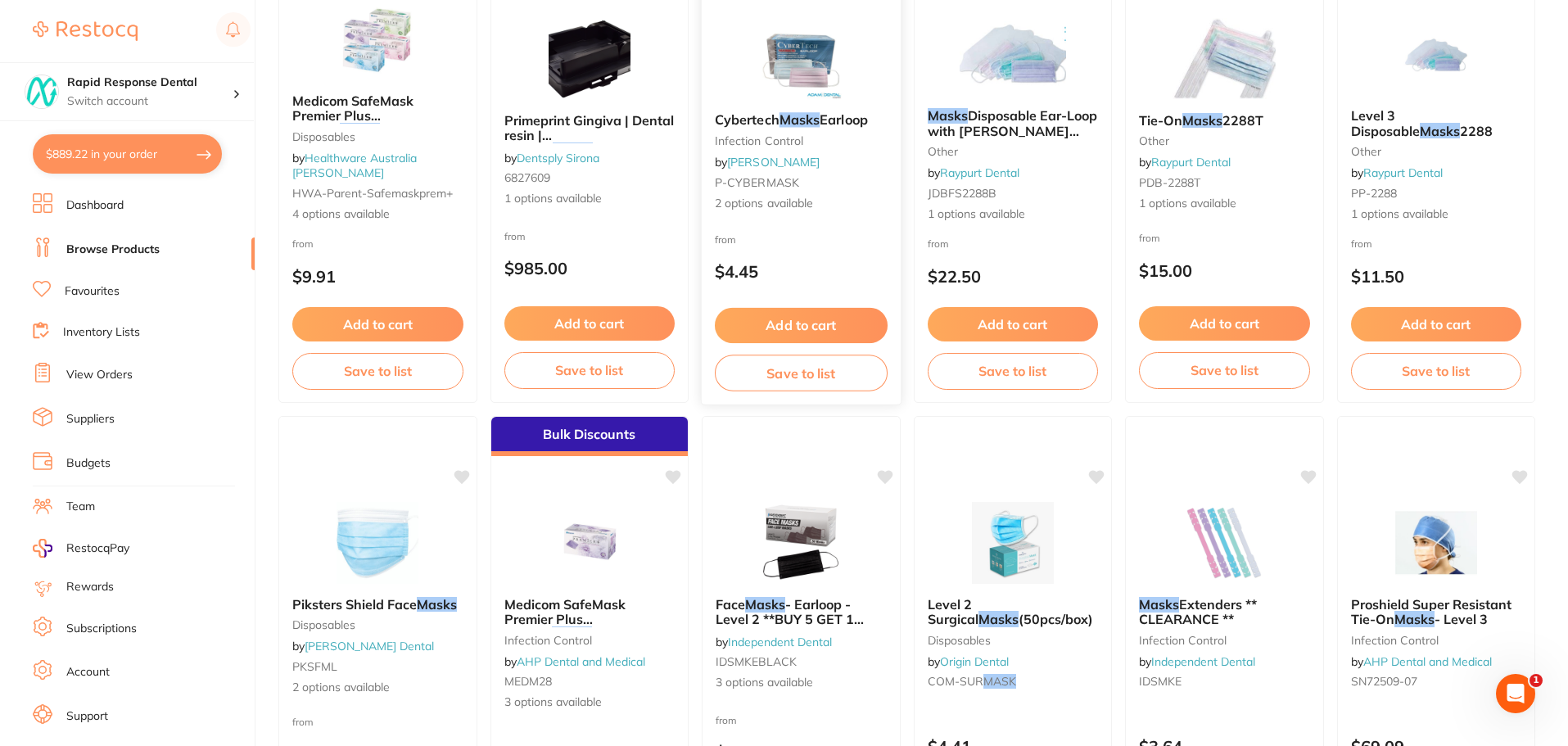
scroll to position [328, 0]
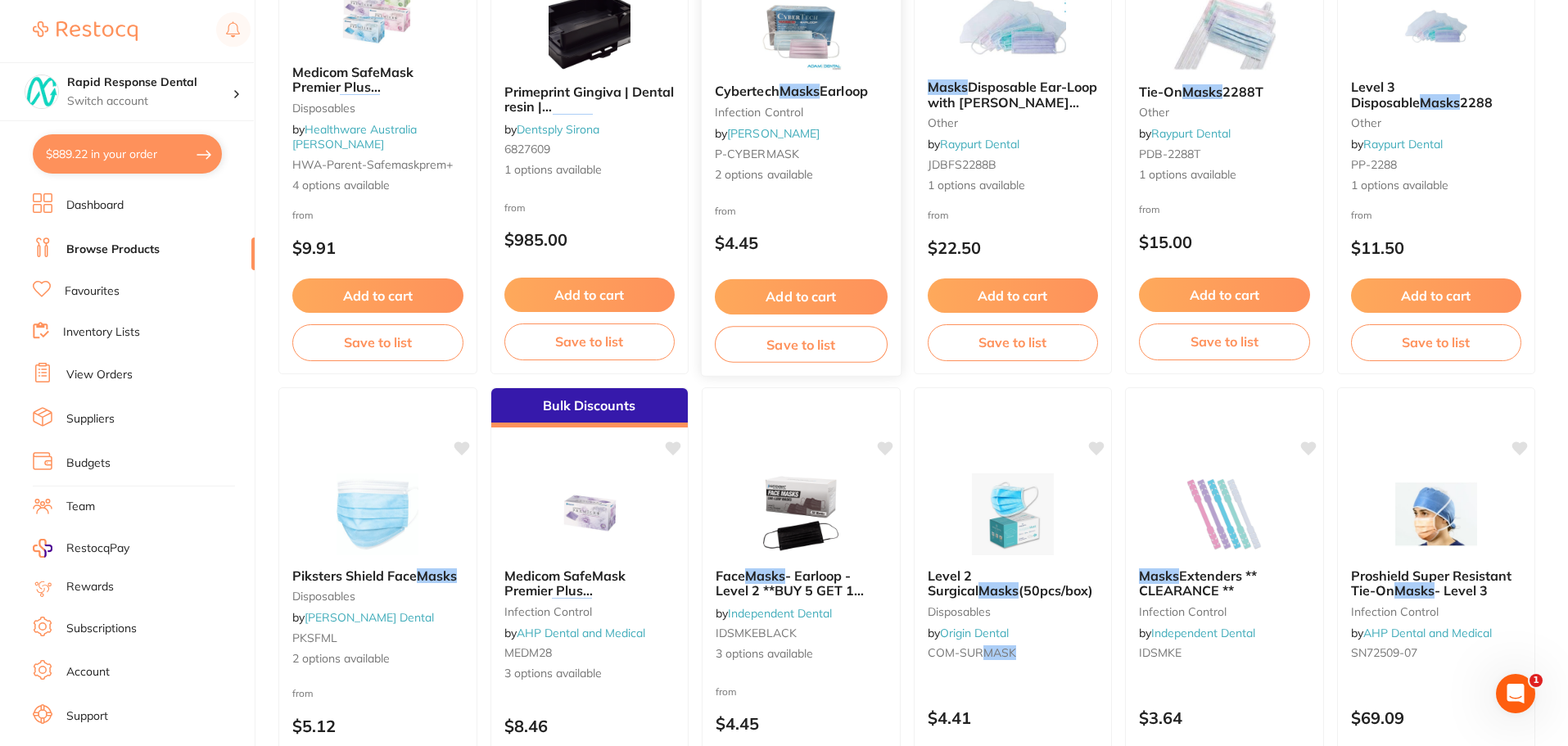
click at [768, 291] on button "Add to cart" at bounding box center [801, 296] width 172 height 35
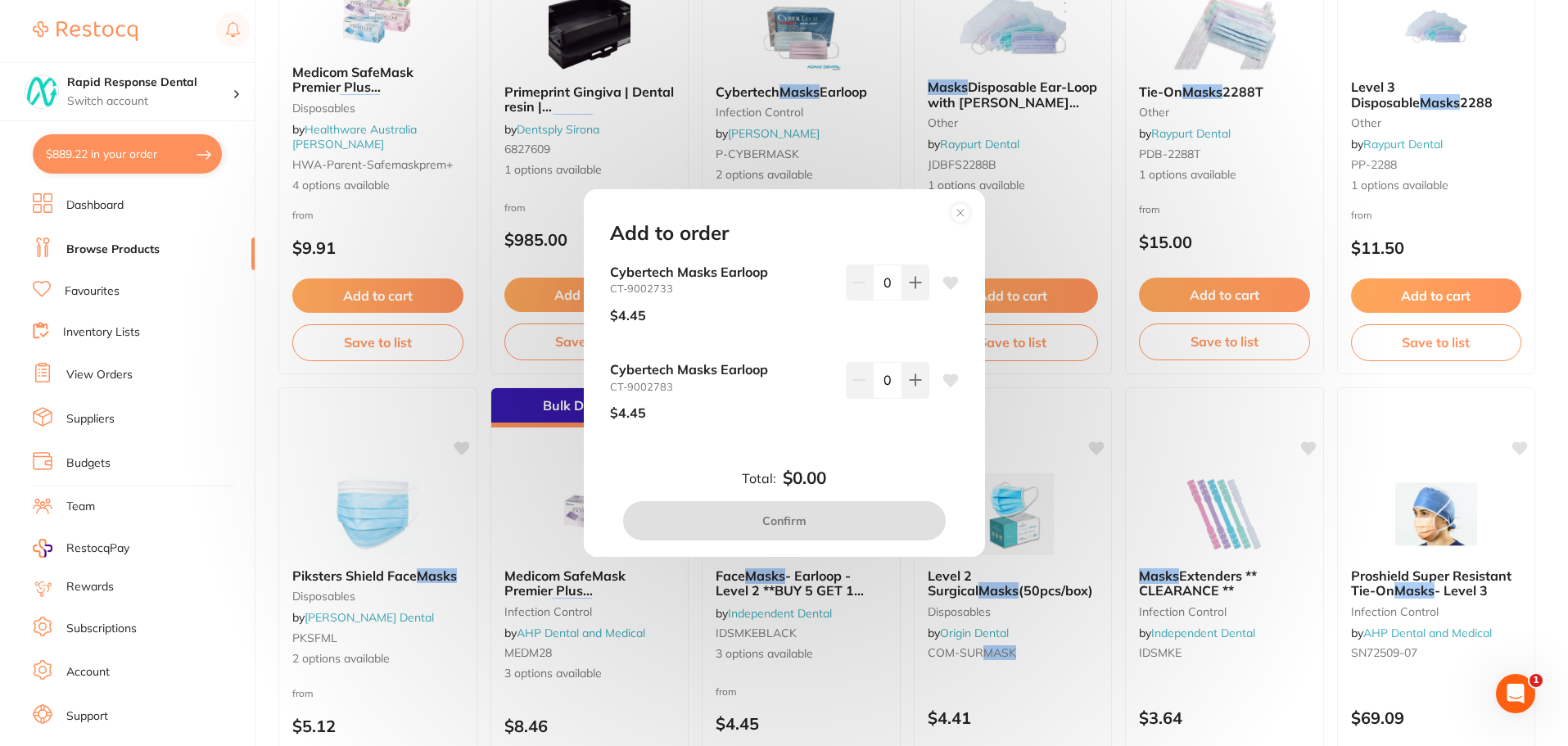
scroll to position [0, 0]
click at [914, 283] on icon at bounding box center [915, 282] width 11 height 11
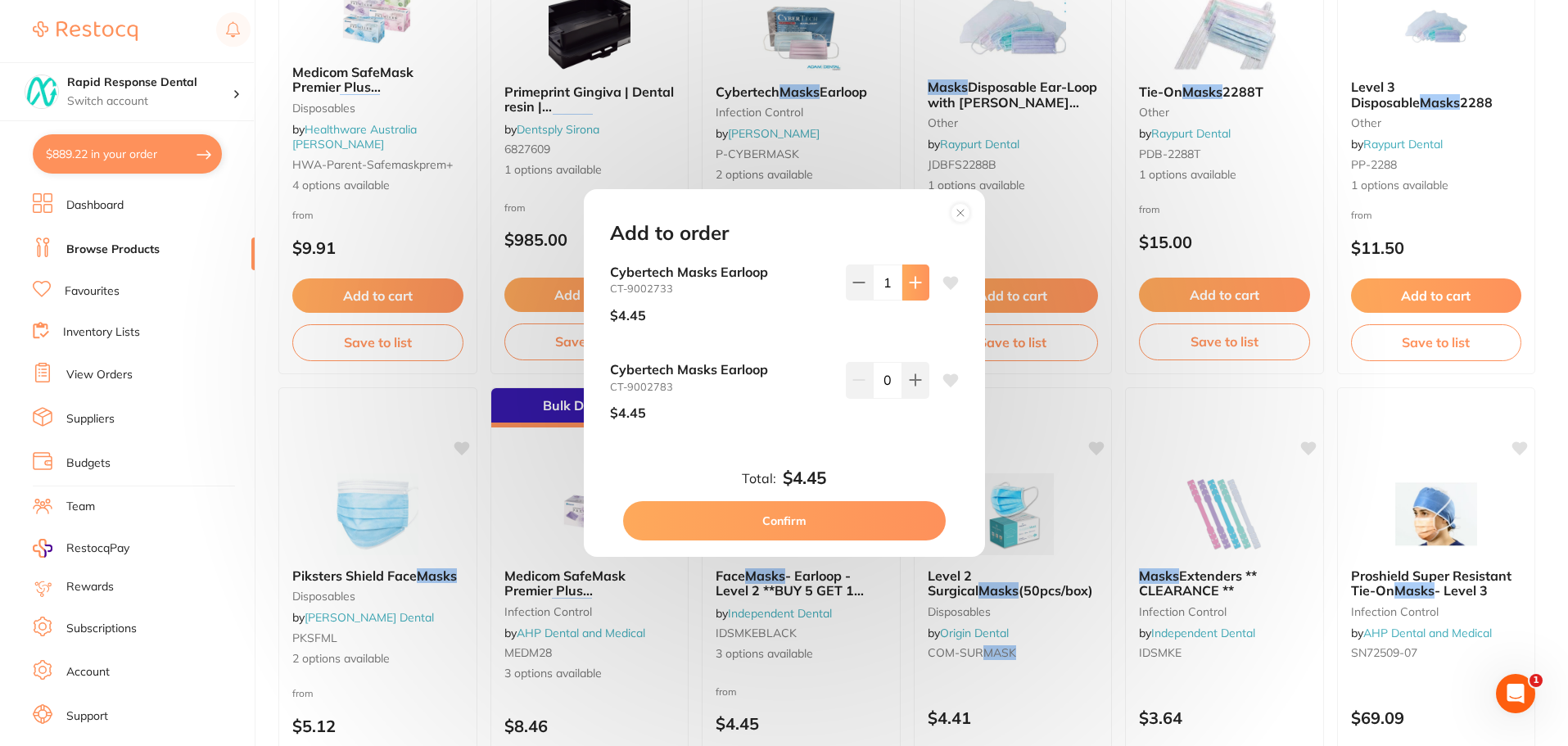
click at [914, 283] on icon at bounding box center [915, 282] width 11 height 11
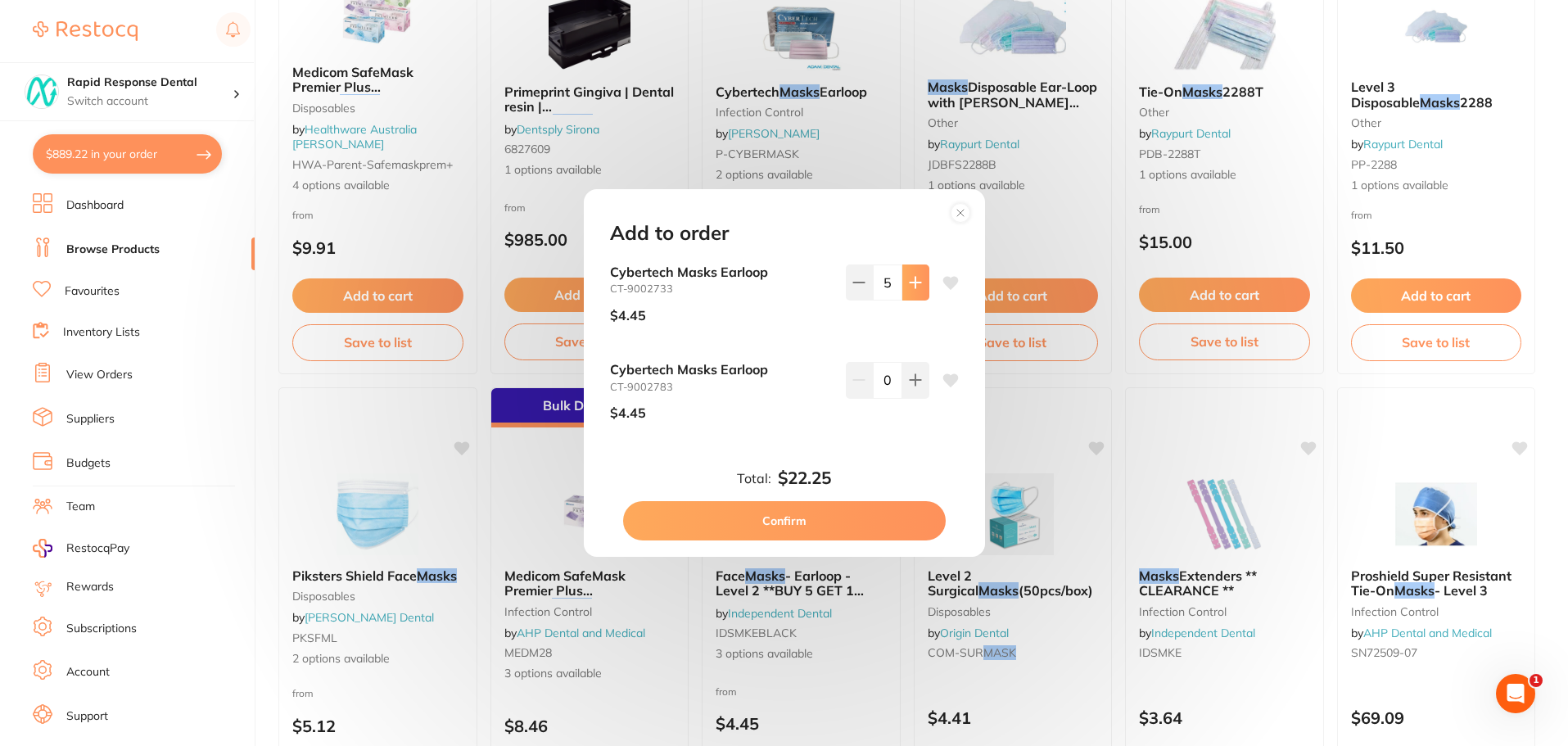
type input "6"
click at [910, 377] on icon at bounding box center [915, 381] width 11 height 11
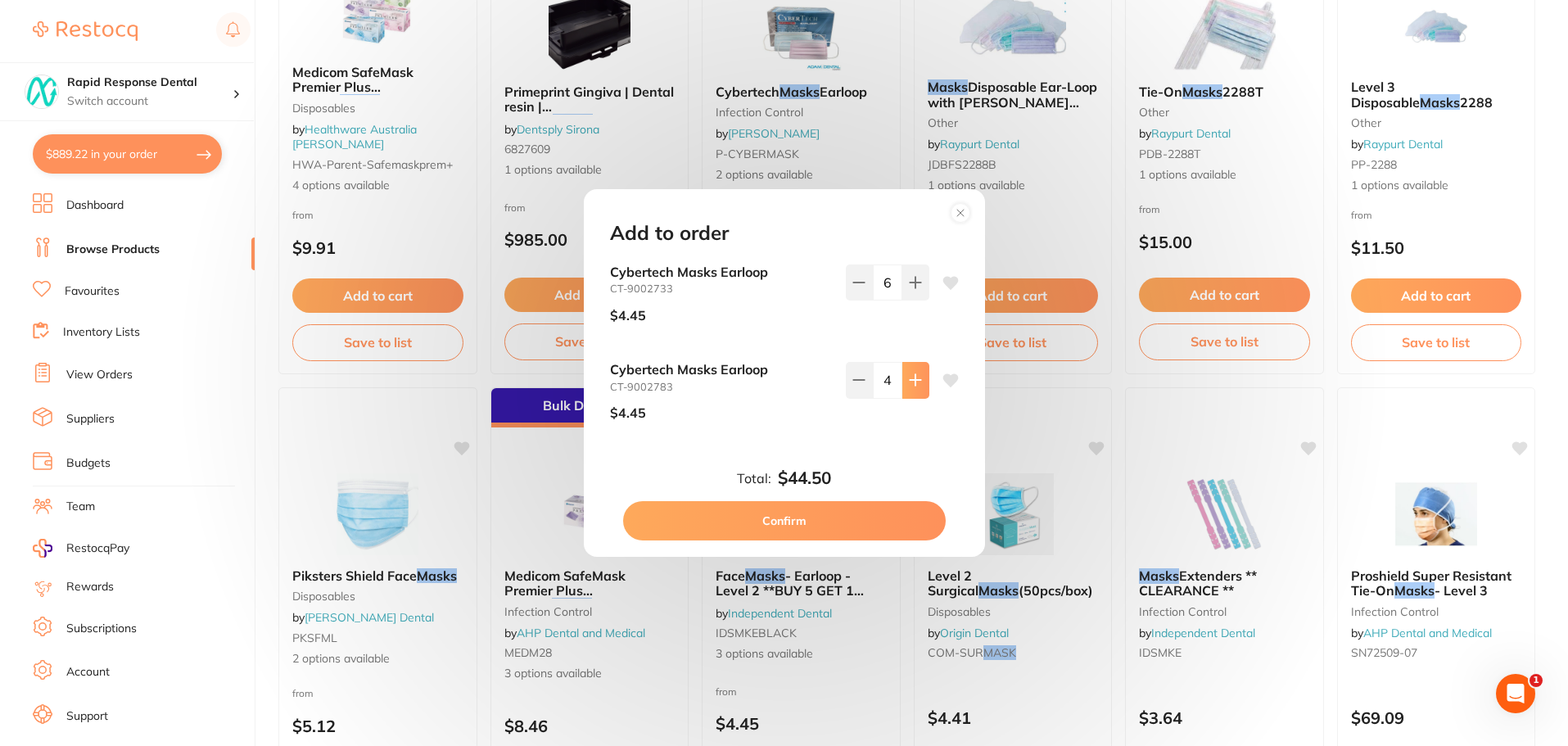
click at [910, 377] on icon at bounding box center [915, 381] width 11 height 11
type input "8"
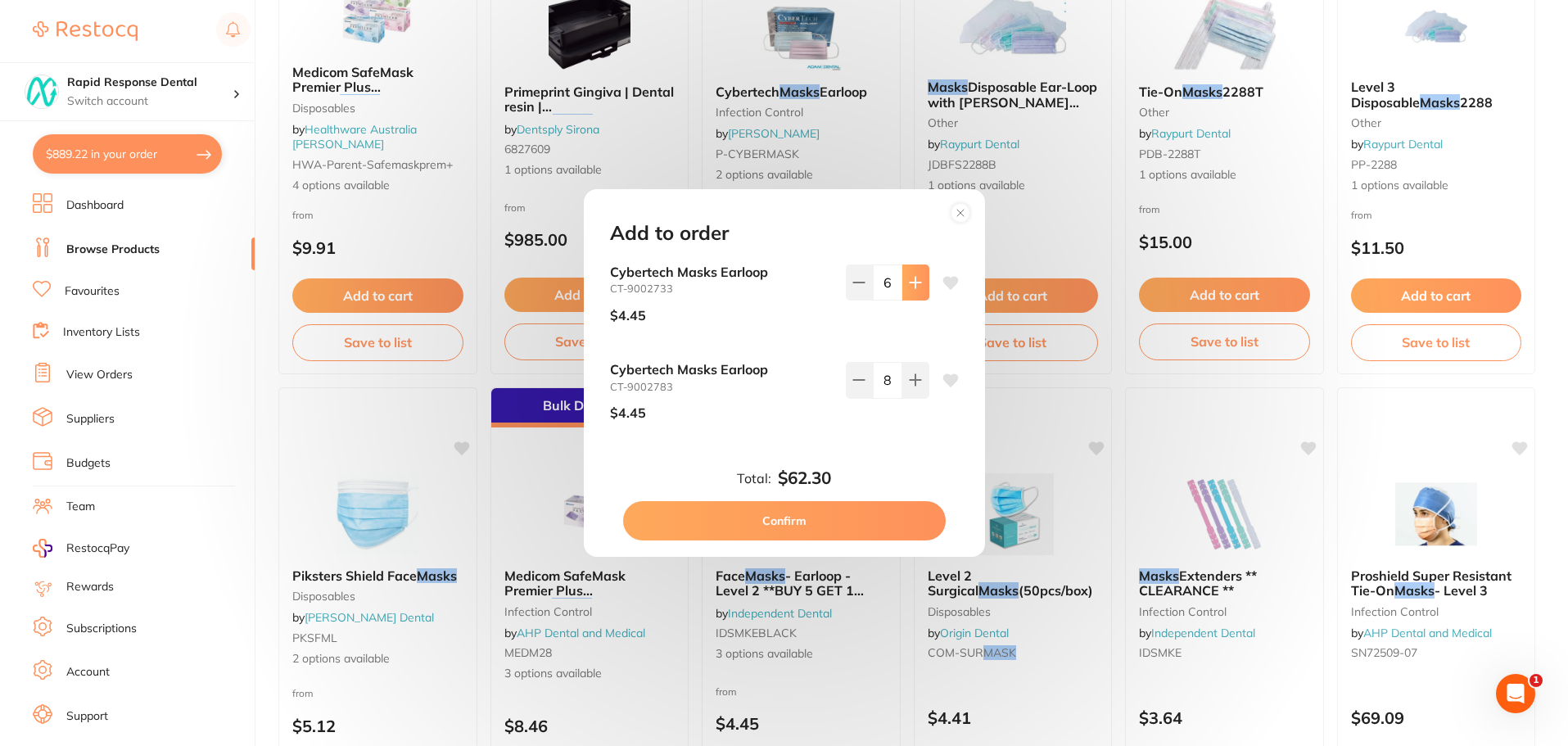
click at [914, 286] on icon at bounding box center [915, 282] width 13 height 13
type input "8"
click at [942, 281] on icon at bounding box center [950, 283] width 16 height 16
click at [955, 386] on div "Cybertech Masks Earloop CT-9002733 $4.45 8 Cybertech Masks Earloop CT-9002783 $…" at bounding box center [784, 363] width 388 height 196
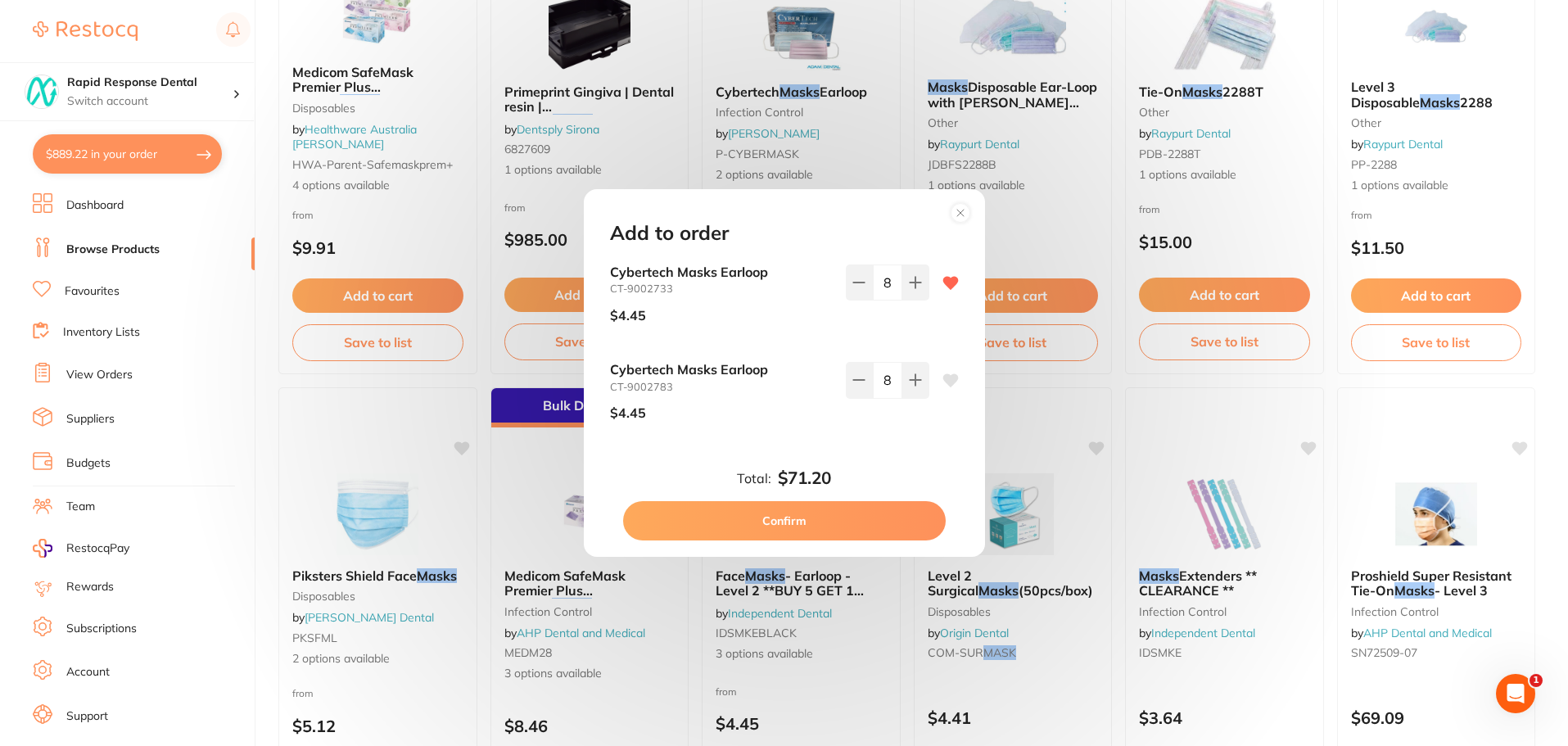
click at [950, 374] on icon at bounding box center [950, 381] width 15 height 13
click at [765, 517] on button "Confirm" at bounding box center [784, 521] width 322 height 39
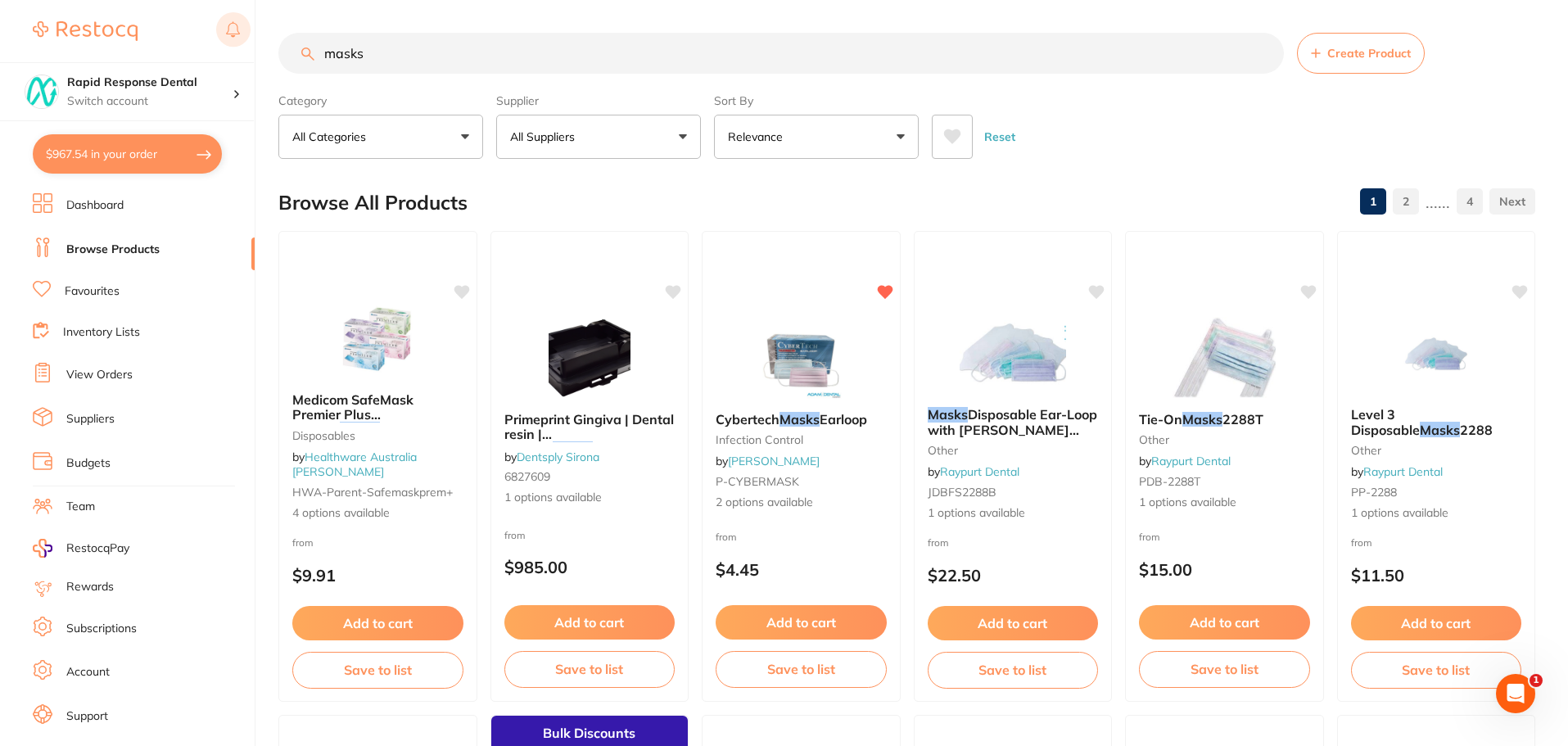
drag, startPoint x: 292, startPoint y: 57, endPoint x: 219, endPoint y: 48, distance: 73.6
click at [220, 49] on div "$967.54 Rapid Response Dental Switch account Rapid Response Dental $967.54 in y…" at bounding box center [784, 373] width 1568 height 746
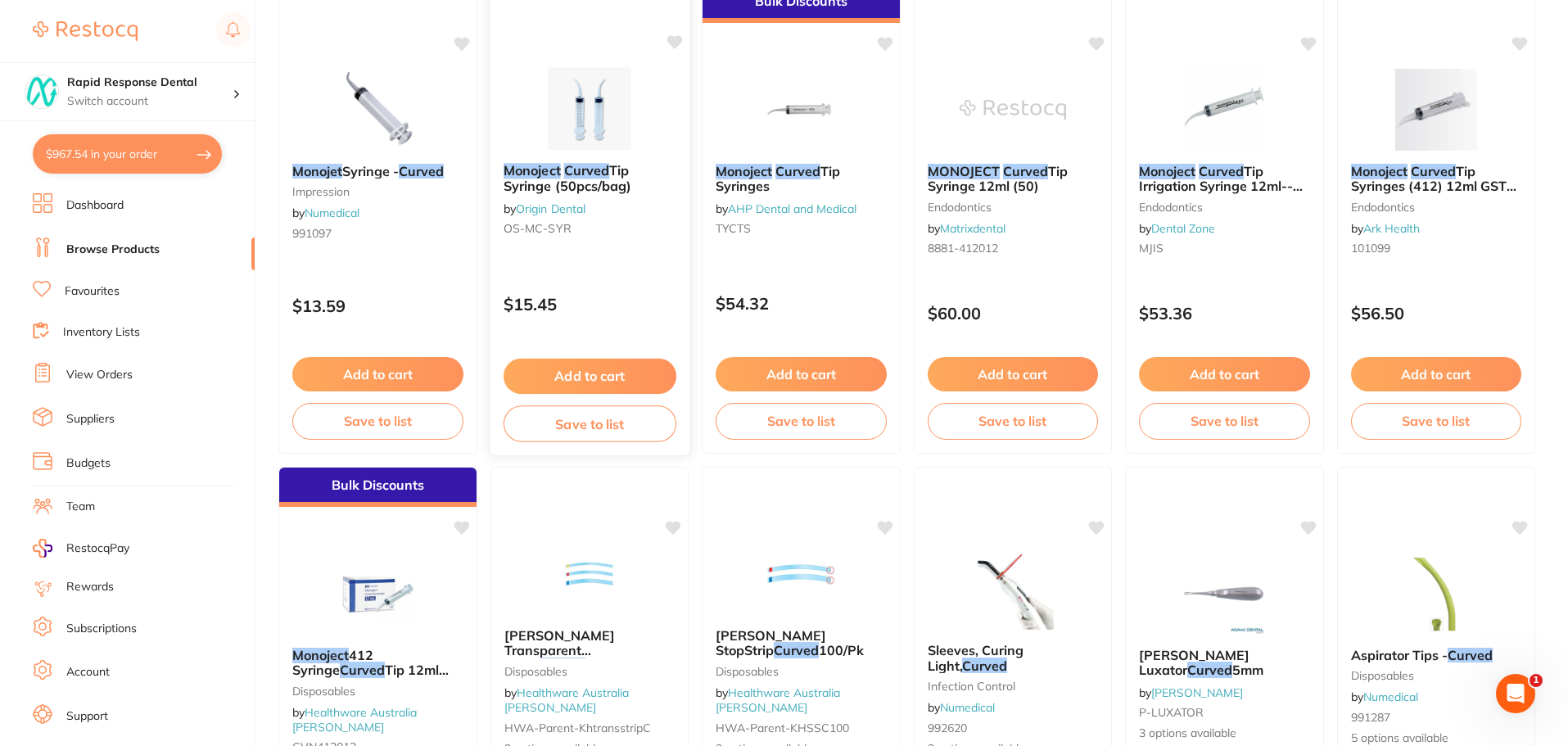
scroll to position [246, 0]
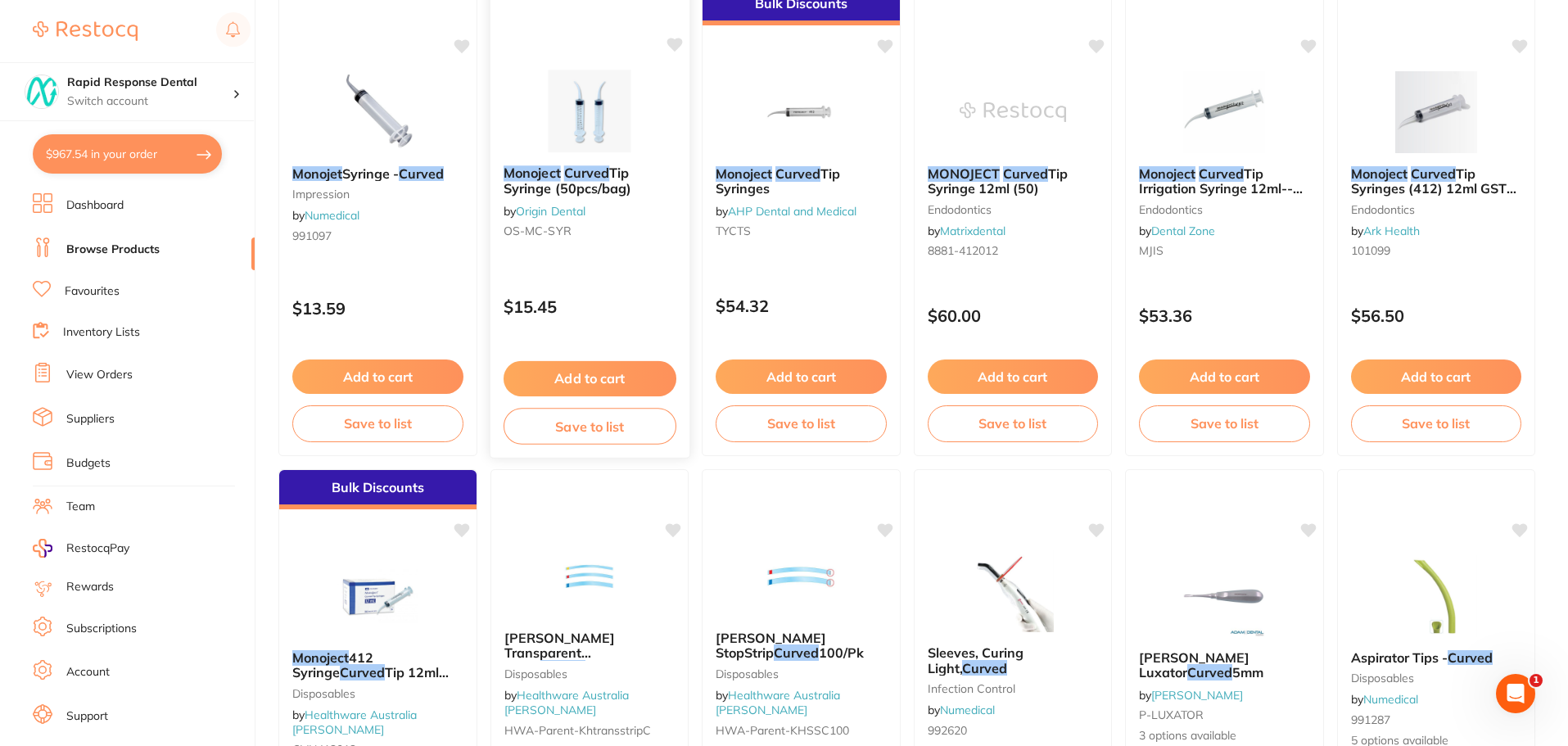
type input "MONOJET CURVED"
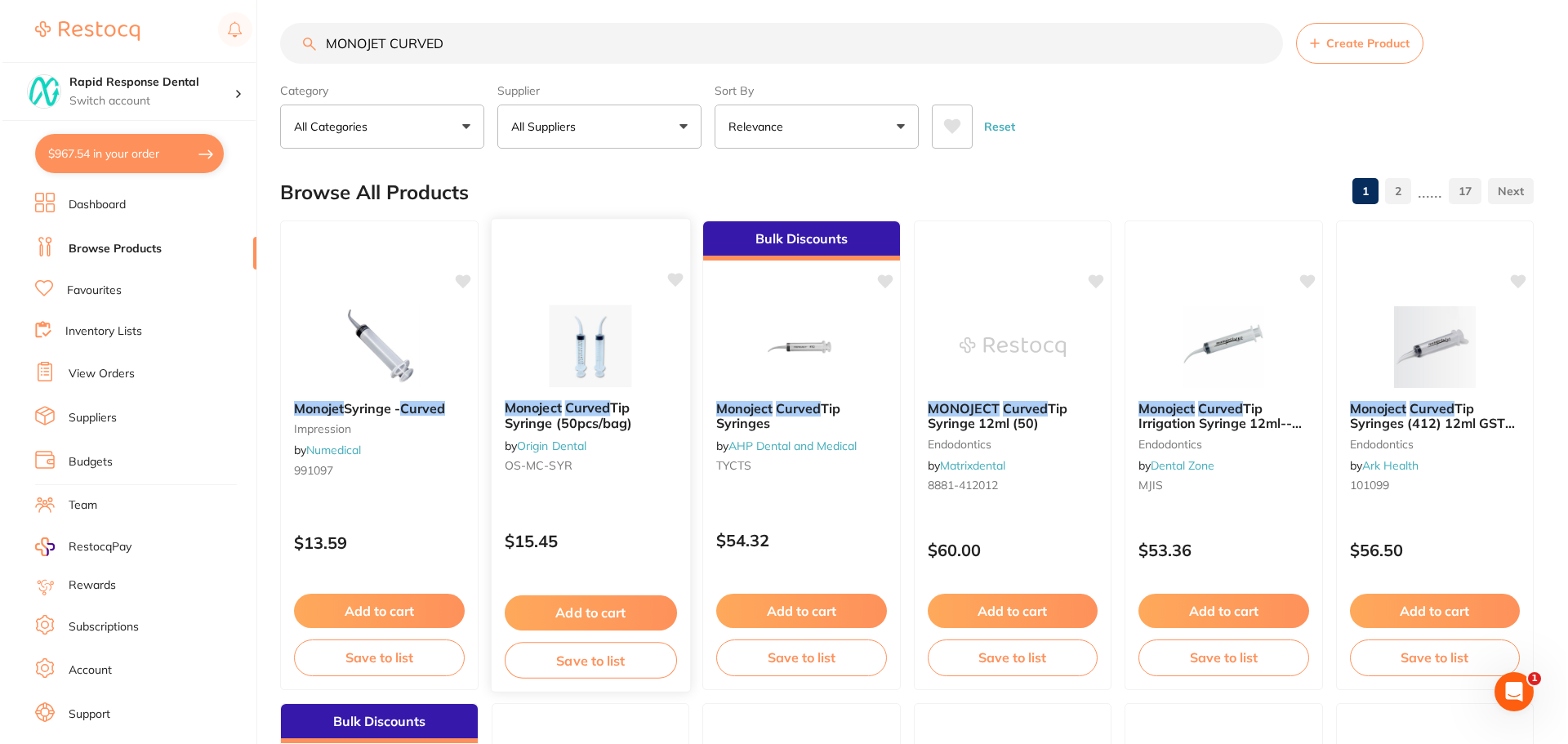
scroll to position [0, 0]
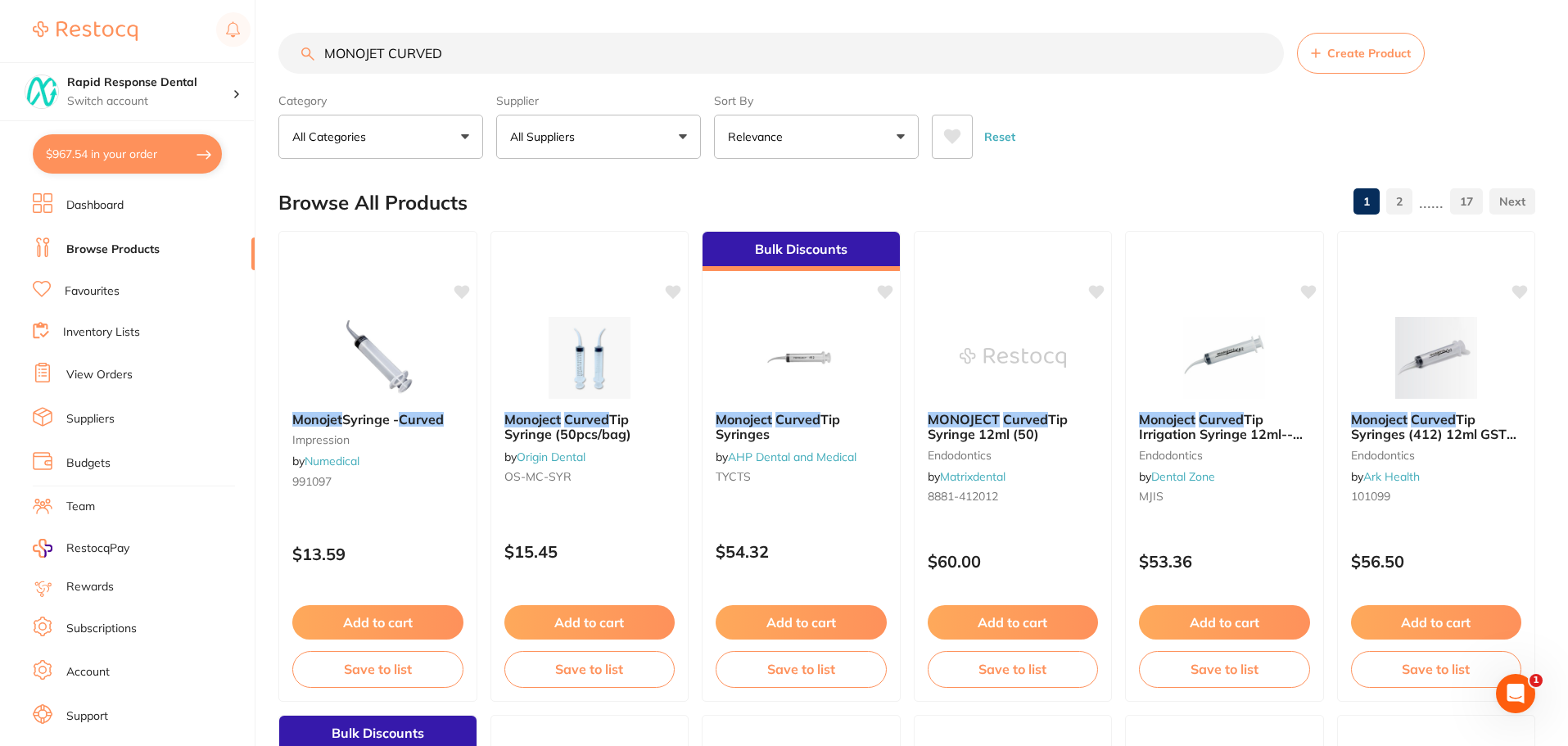
drag, startPoint x: 486, startPoint y: 57, endPoint x: 233, endPoint y: 60, distance: 253.0
click at [233, 60] on div "$967.54 Rapid Response Dental Switch account Rapid Response Dental $967.54 in y…" at bounding box center [784, 373] width 1568 height 746
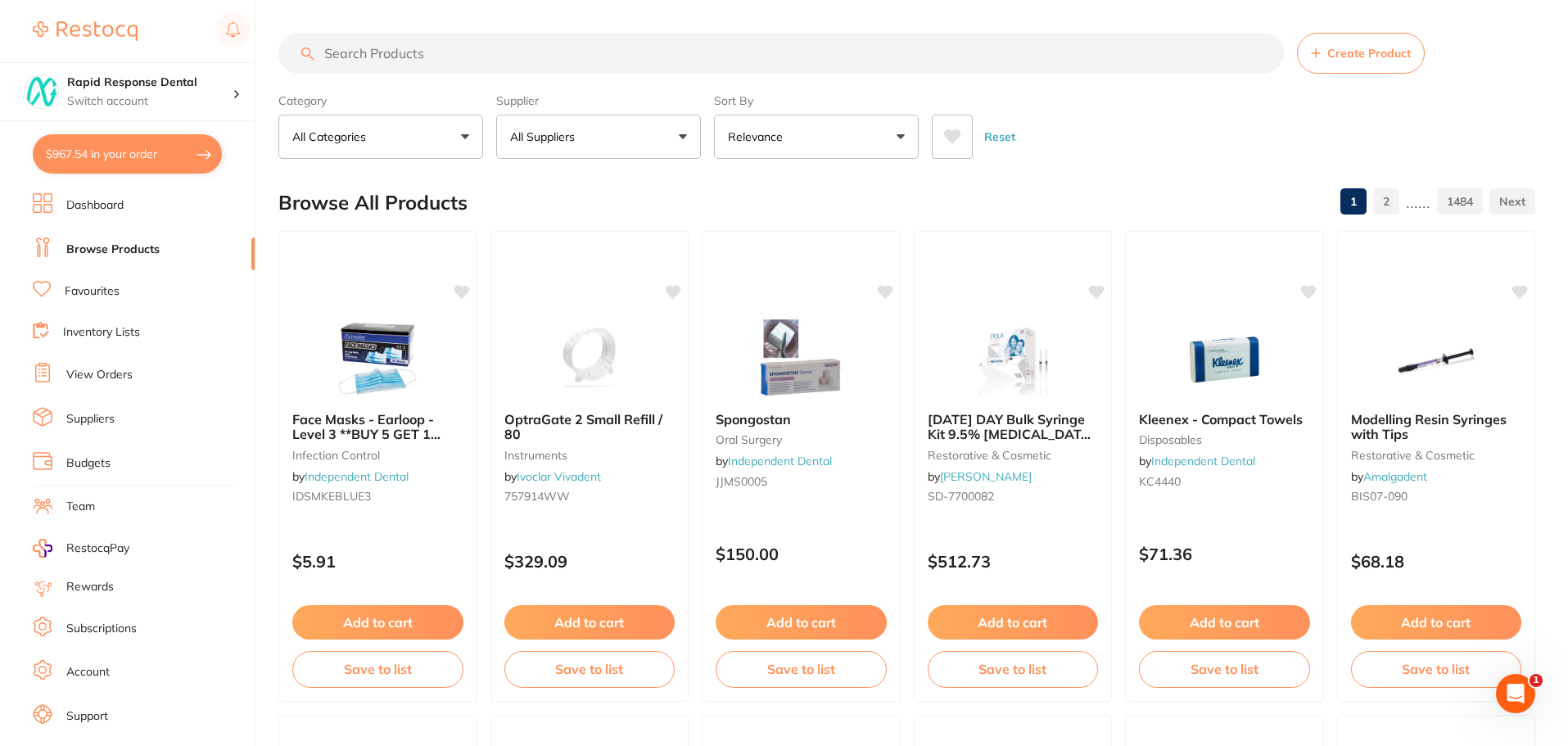
paste input "Monoject Irrigation Syringe 12mm Curved 50pk MONIS"
drag, startPoint x: 667, startPoint y: 50, endPoint x: 529, endPoint y: 60, distance: 138.4
click at [529, 60] on input "Monoject Irrigation Syringe 12mm Curved 50pk MONIS" at bounding box center [781, 53] width 1005 height 41
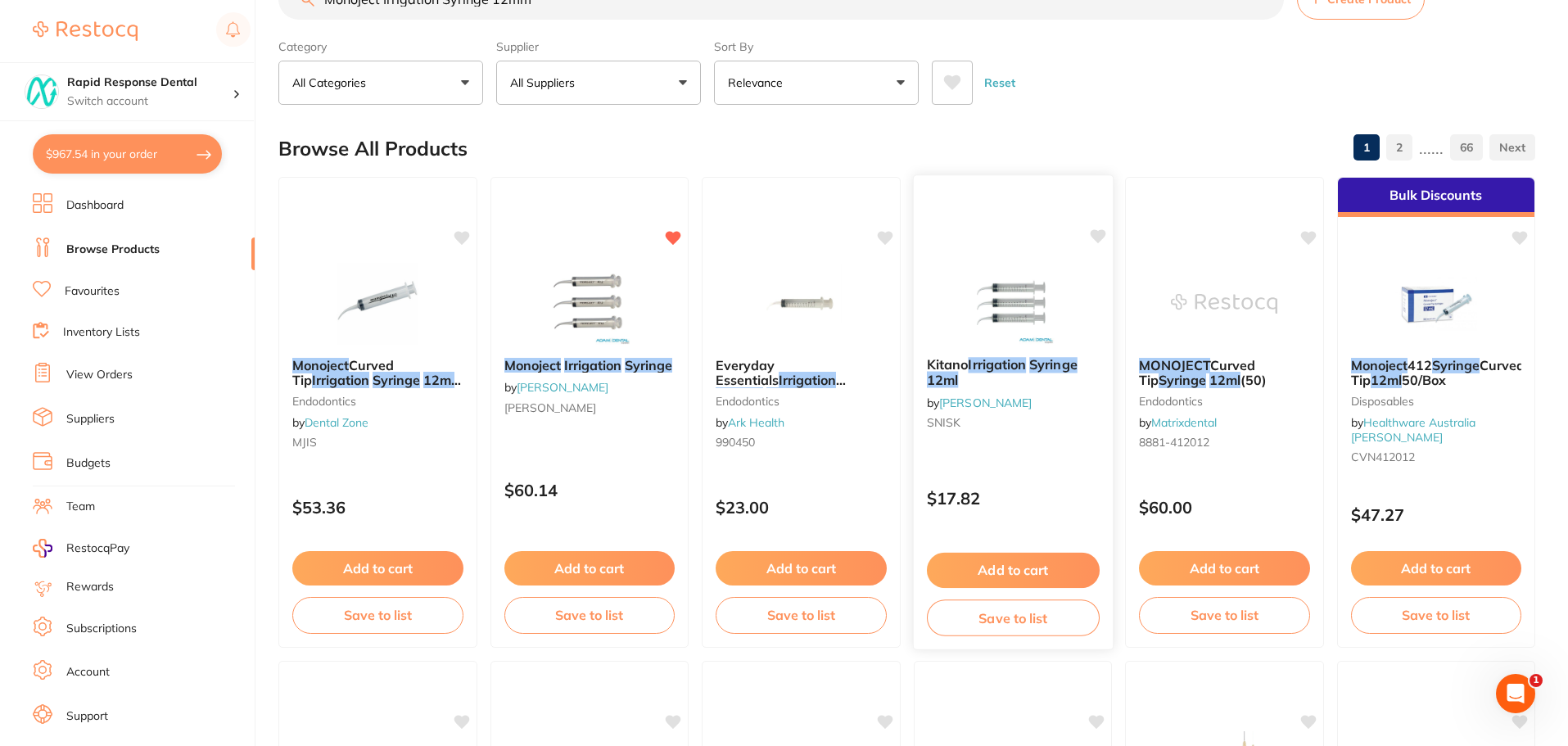
scroll to position [82, 0]
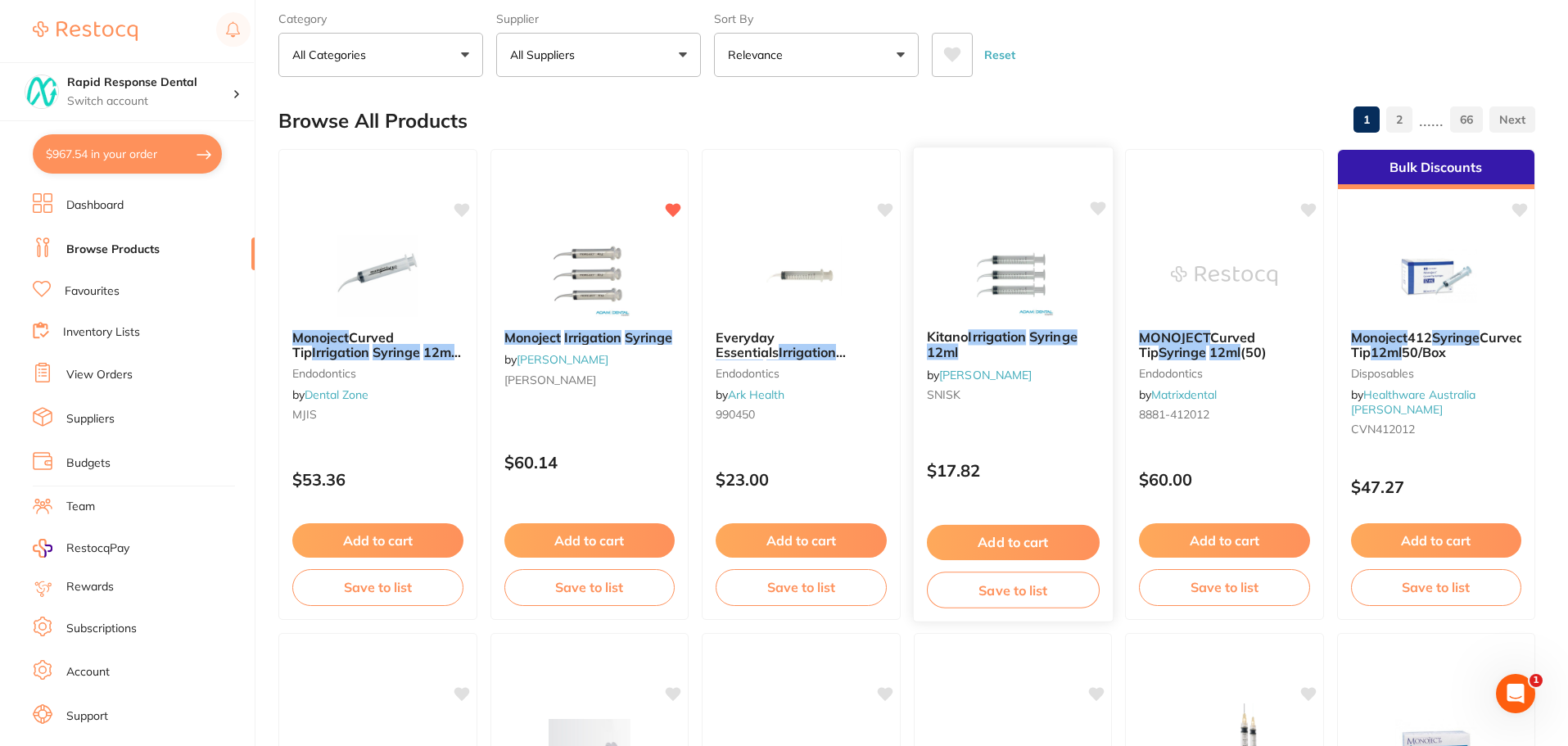
type input "Monoject Irrigation Syringe 12mm"
click at [1021, 286] on img at bounding box center [1012, 275] width 107 height 83
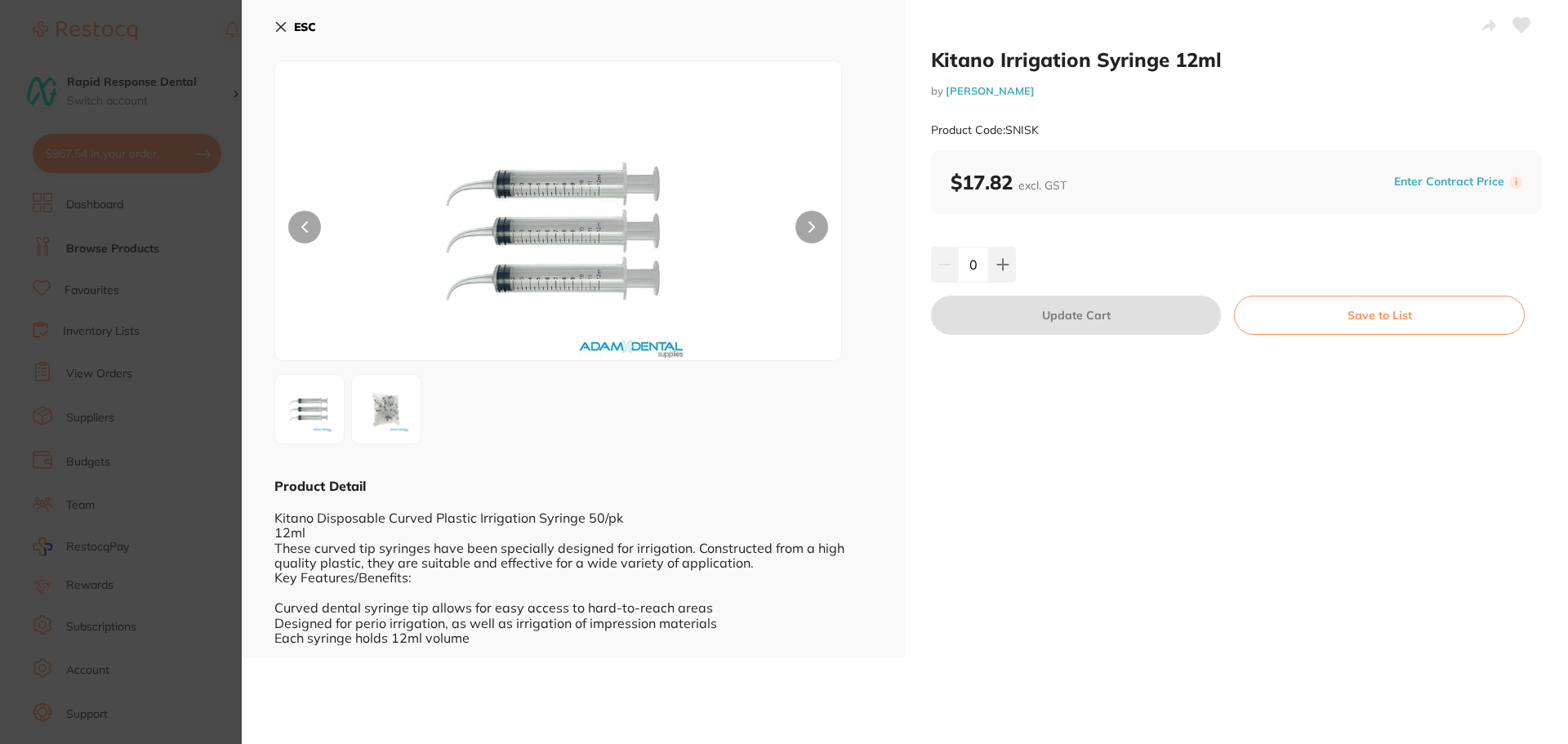
click at [1515, 21] on icon at bounding box center [1521, 25] width 17 height 14
click at [997, 262] on icon at bounding box center [1003, 264] width 13 height 13
type input "2"
click at [1063, 321] on button "Update Cart" at bounding box center [1076, 315] width 290 height 39
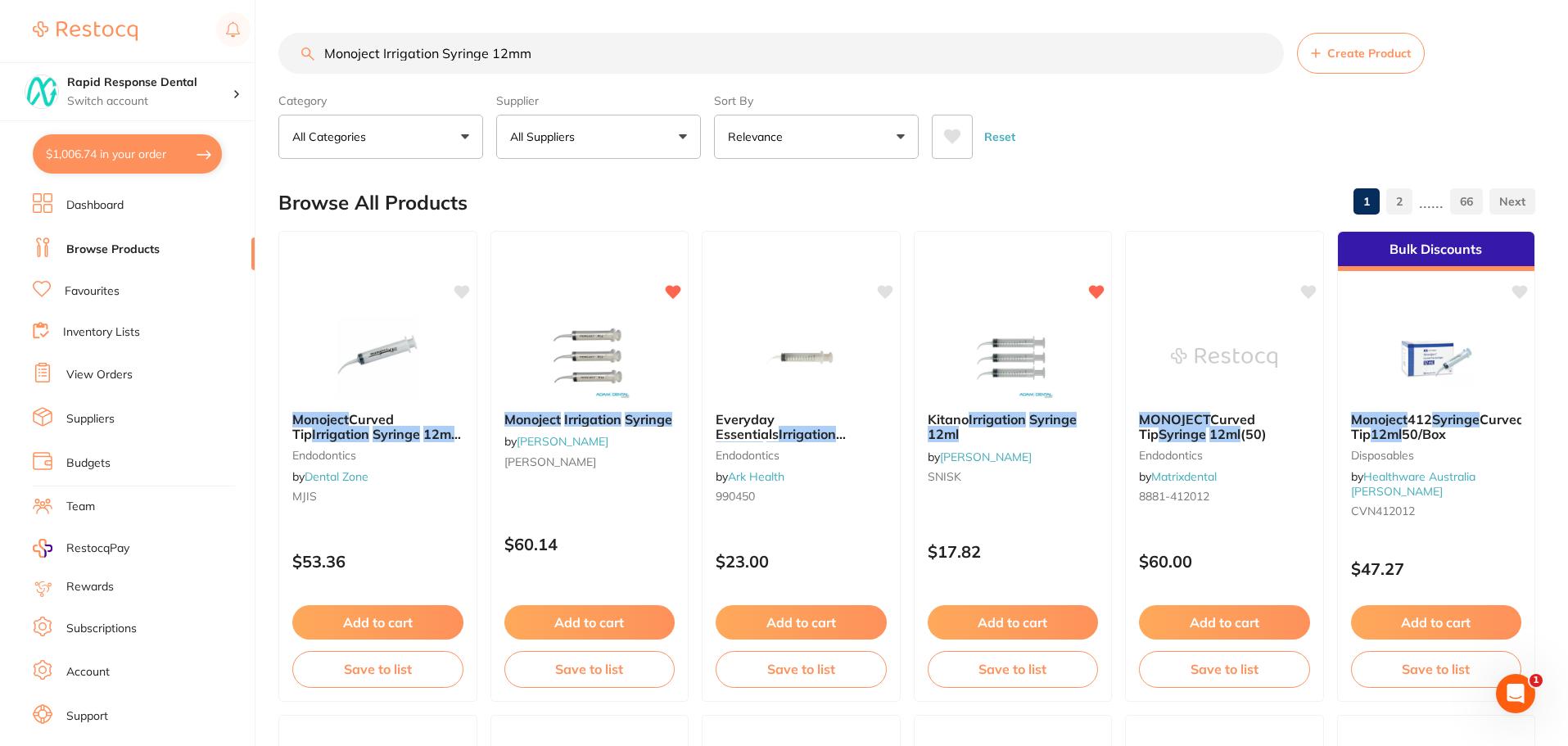
drag, startPoint x: 536, startPoint y: 56, endPoint x: 320, endPoint y: 53, distance: 216.0
click at [320, 53] on input "Monoject Irrigation Syringe 12mm" at bounding box center [781, 53] width 1005 height 41
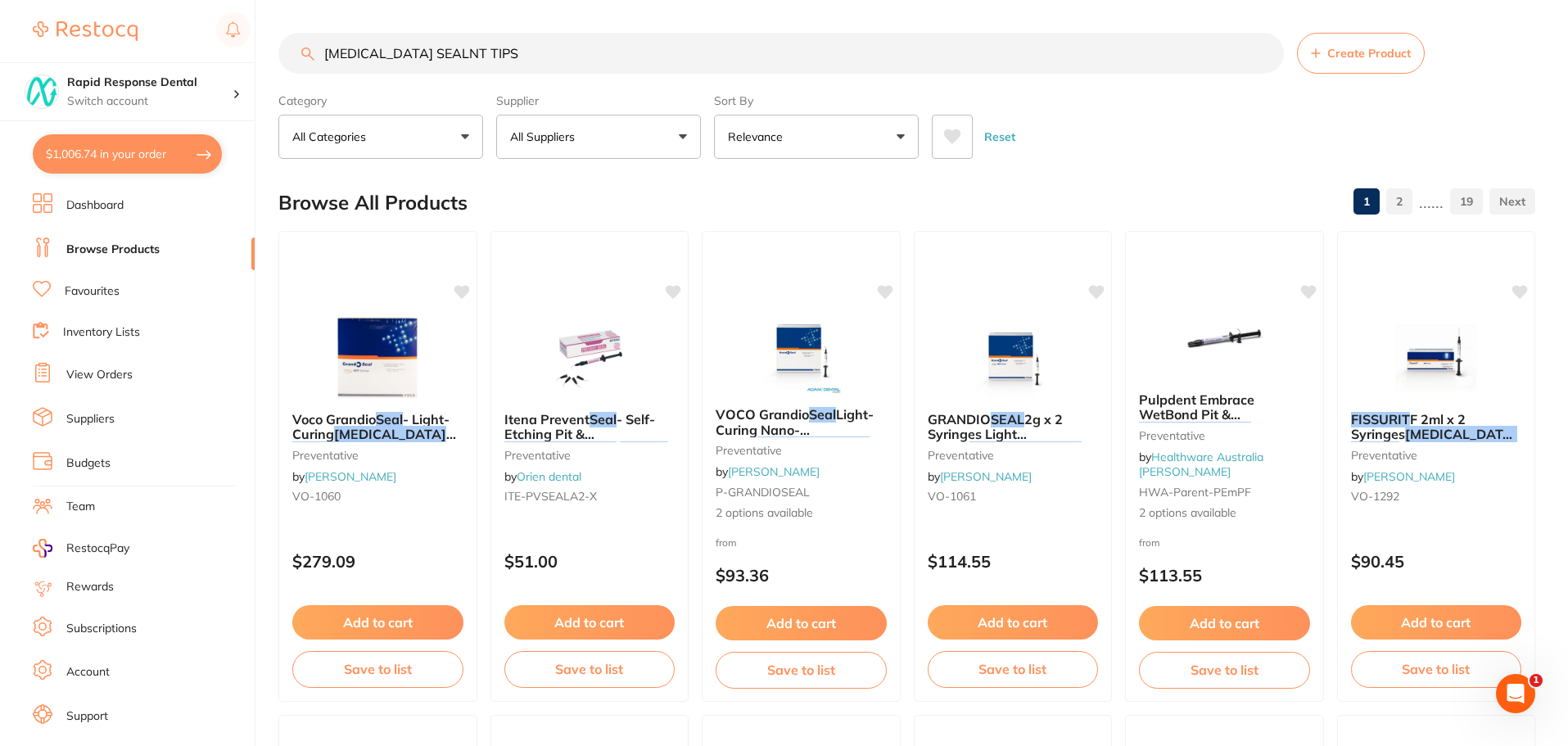
type input "FISSURE SEALNT TIPS"
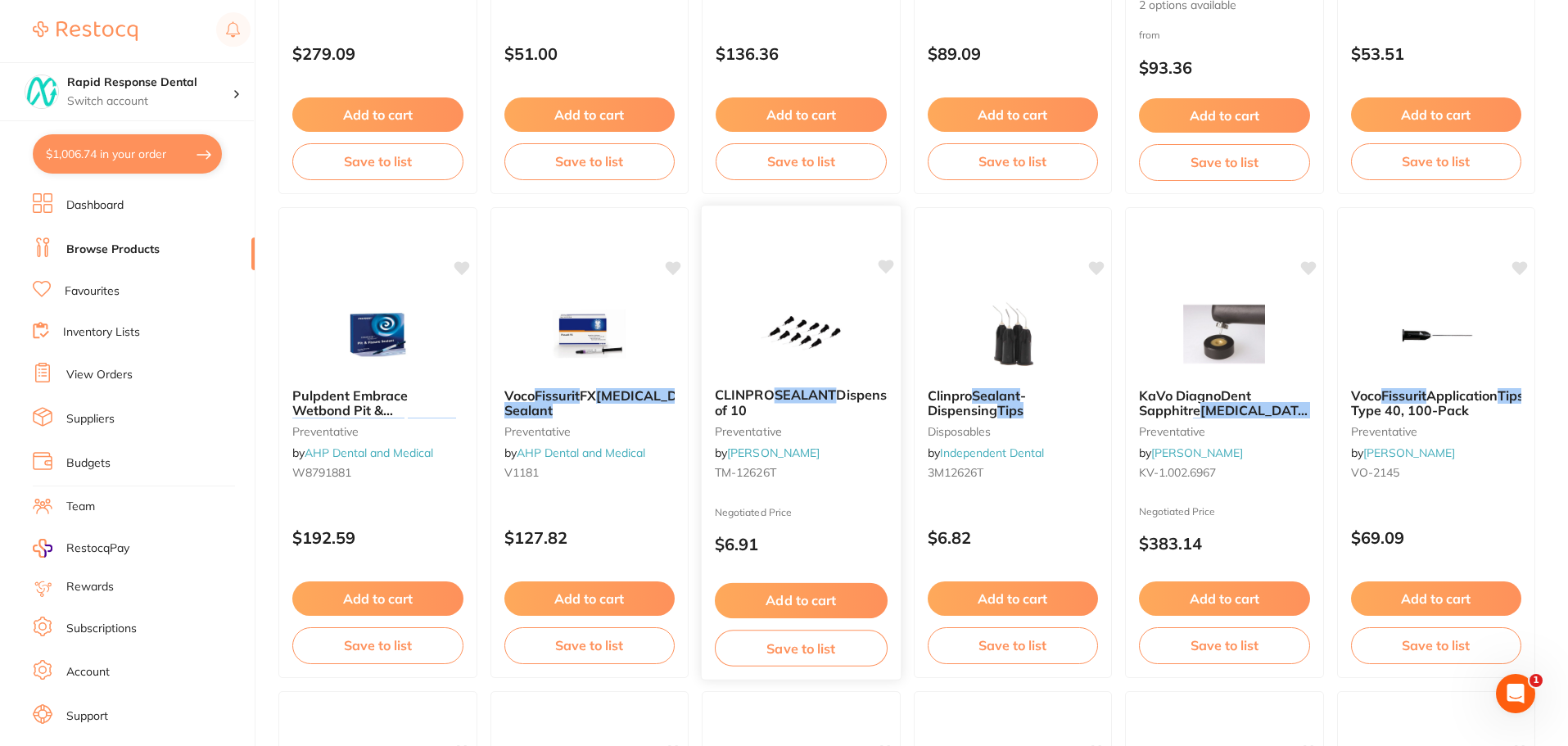
scroll to position [1965, 0]
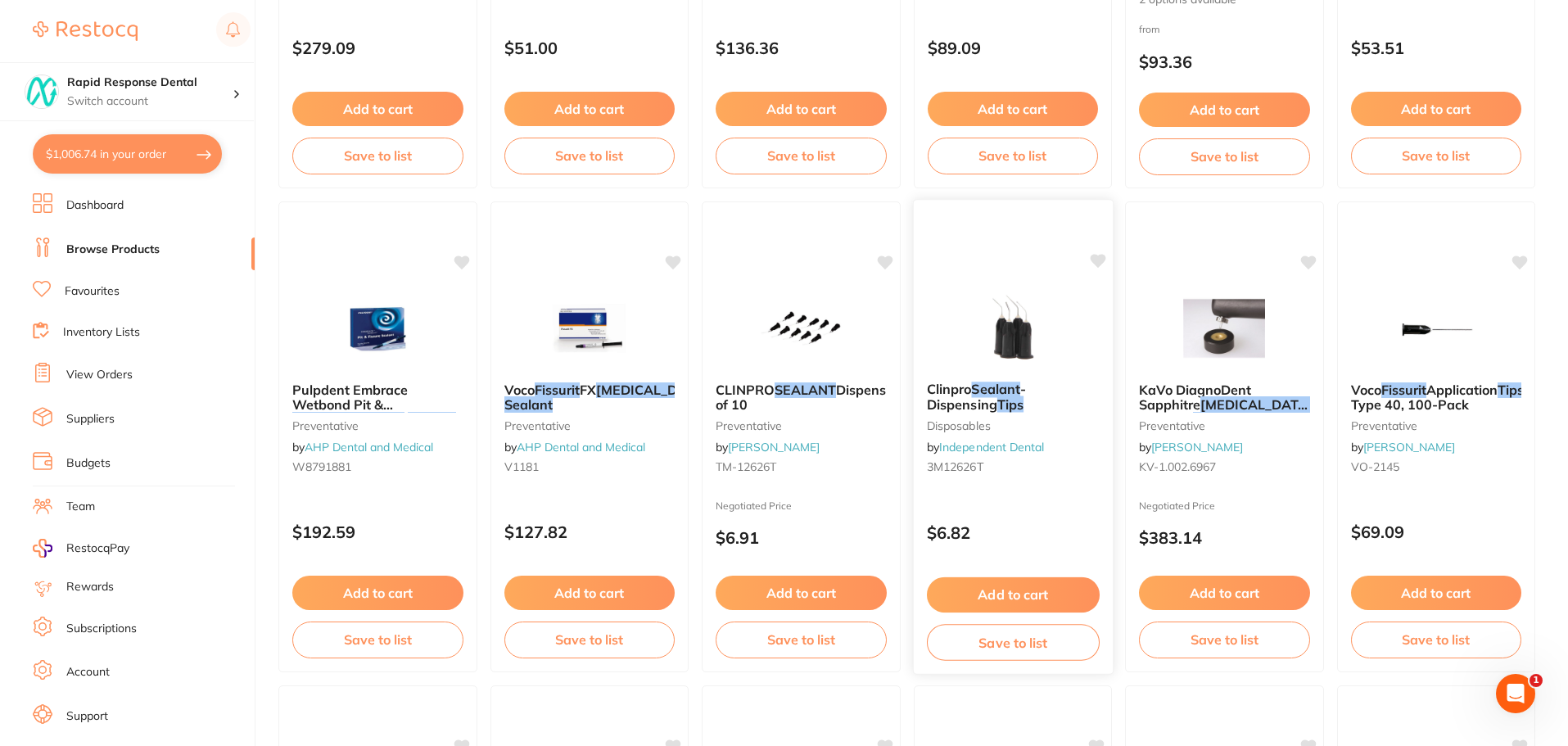
click at [1000, 339] on img at bounding box center [1012, 327] width 107 height 83
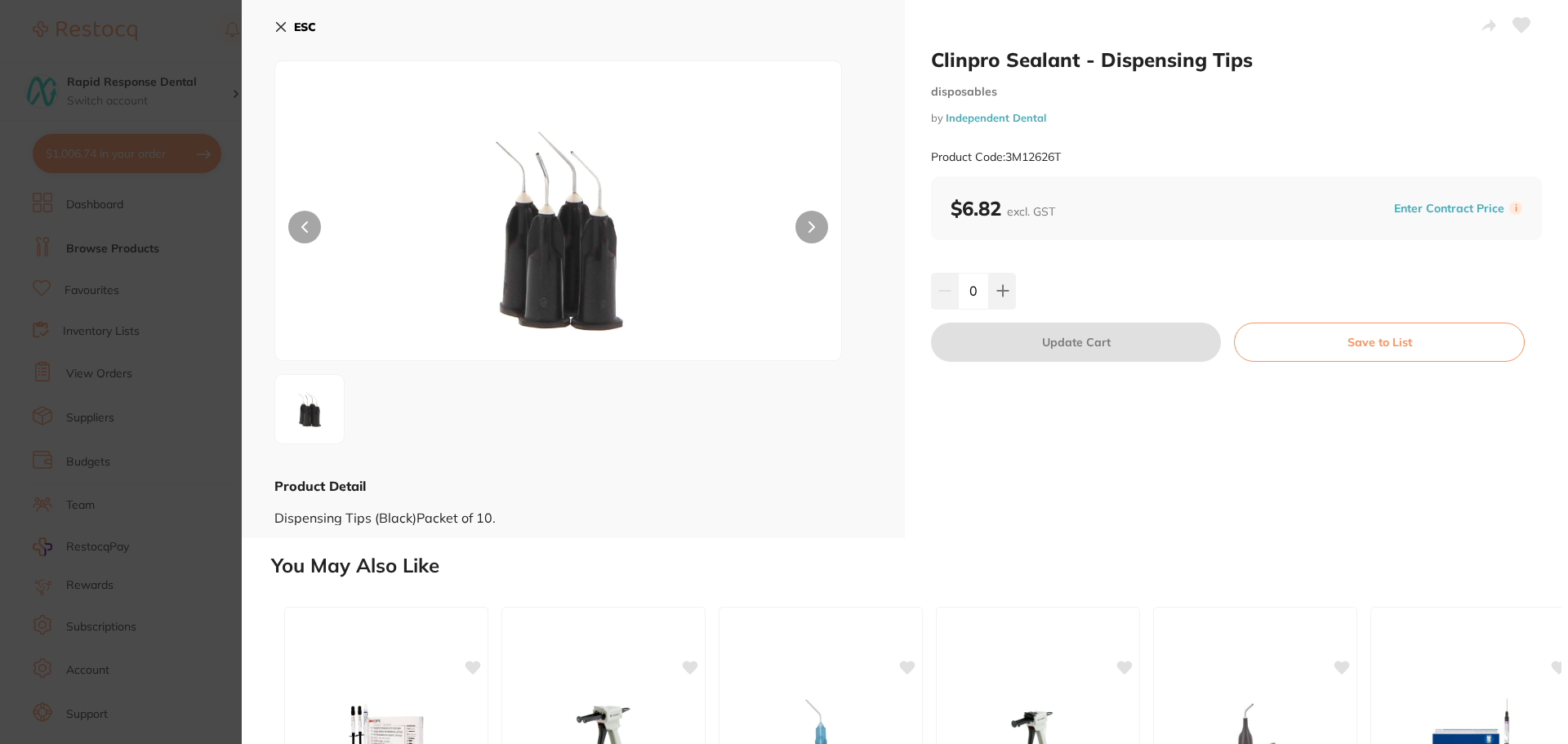
click at [803, 229] on button at bounding box center [811, 227] width 32 height 32
click at [279, 26] on icon at bounding box center [281, 28] width 9 height 9
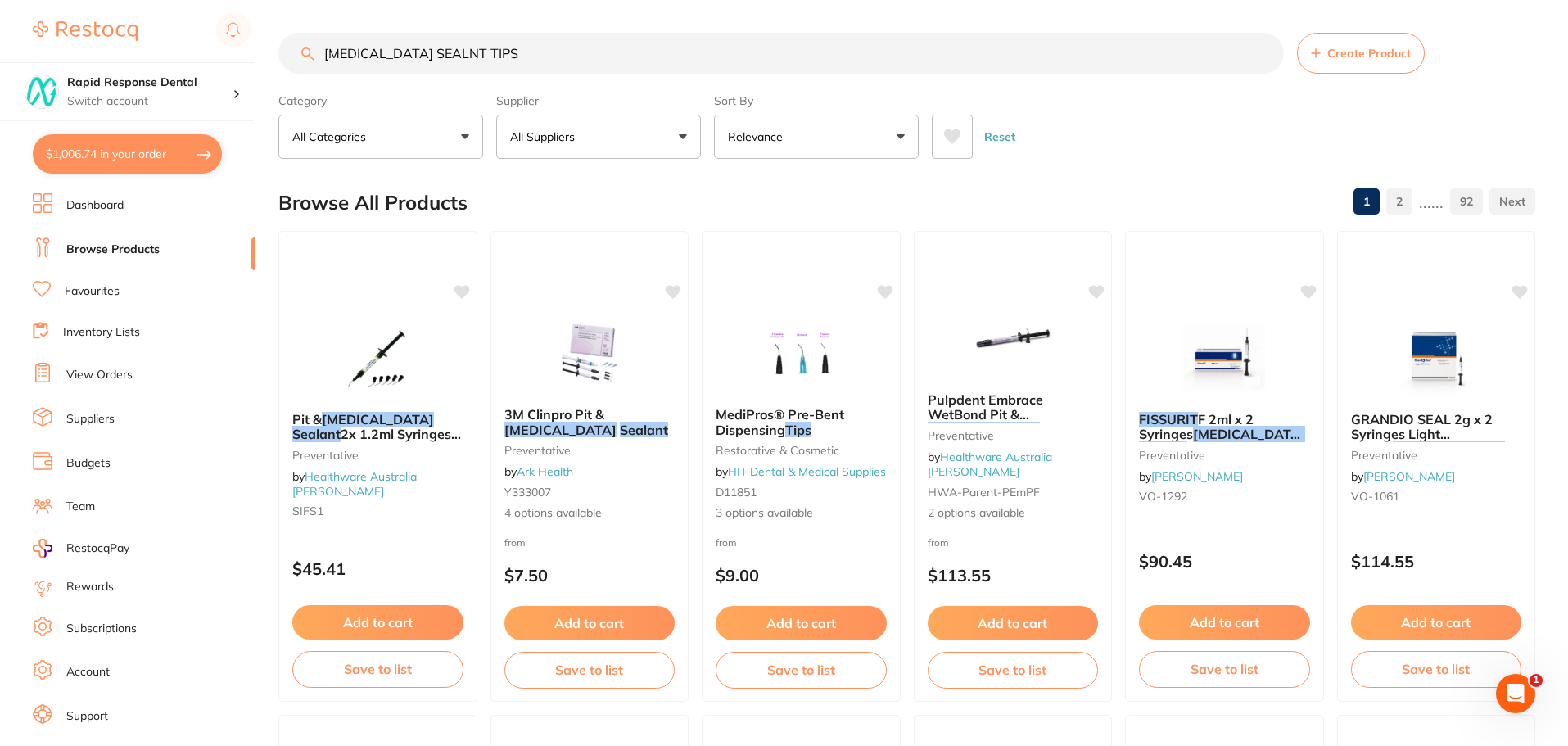
drag, startPoint x: 447, startPoint y: 58, endPoint x: 214, endPoint y: 47, distance: 233.3
click at [214, 47] on div "$1,006.74 Rapid Response Dental Switch account Rapid Response Dental $1,006.74 …" at bounding box center [784, 373] width 1568 height 746
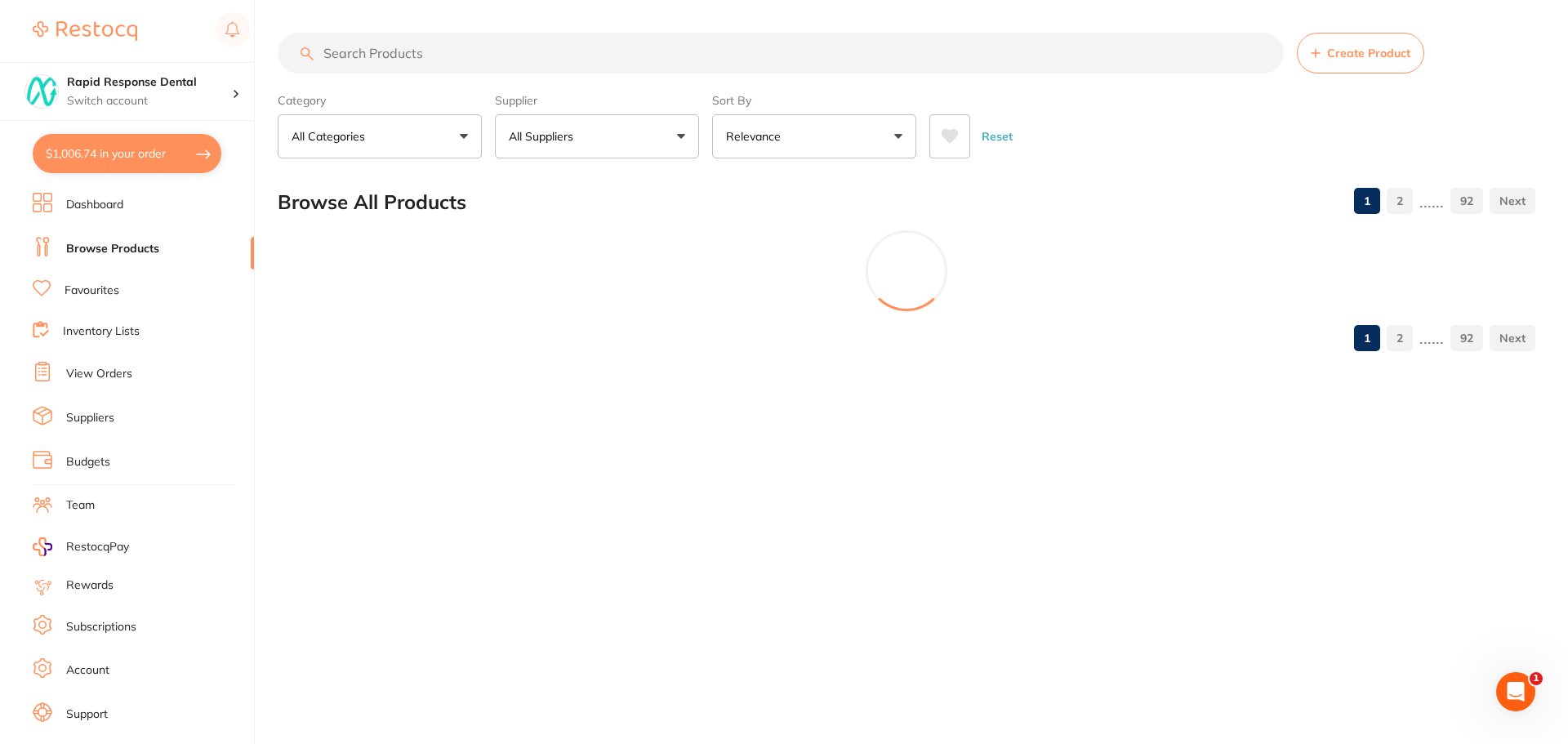
paste input "P-ETCHGEL"
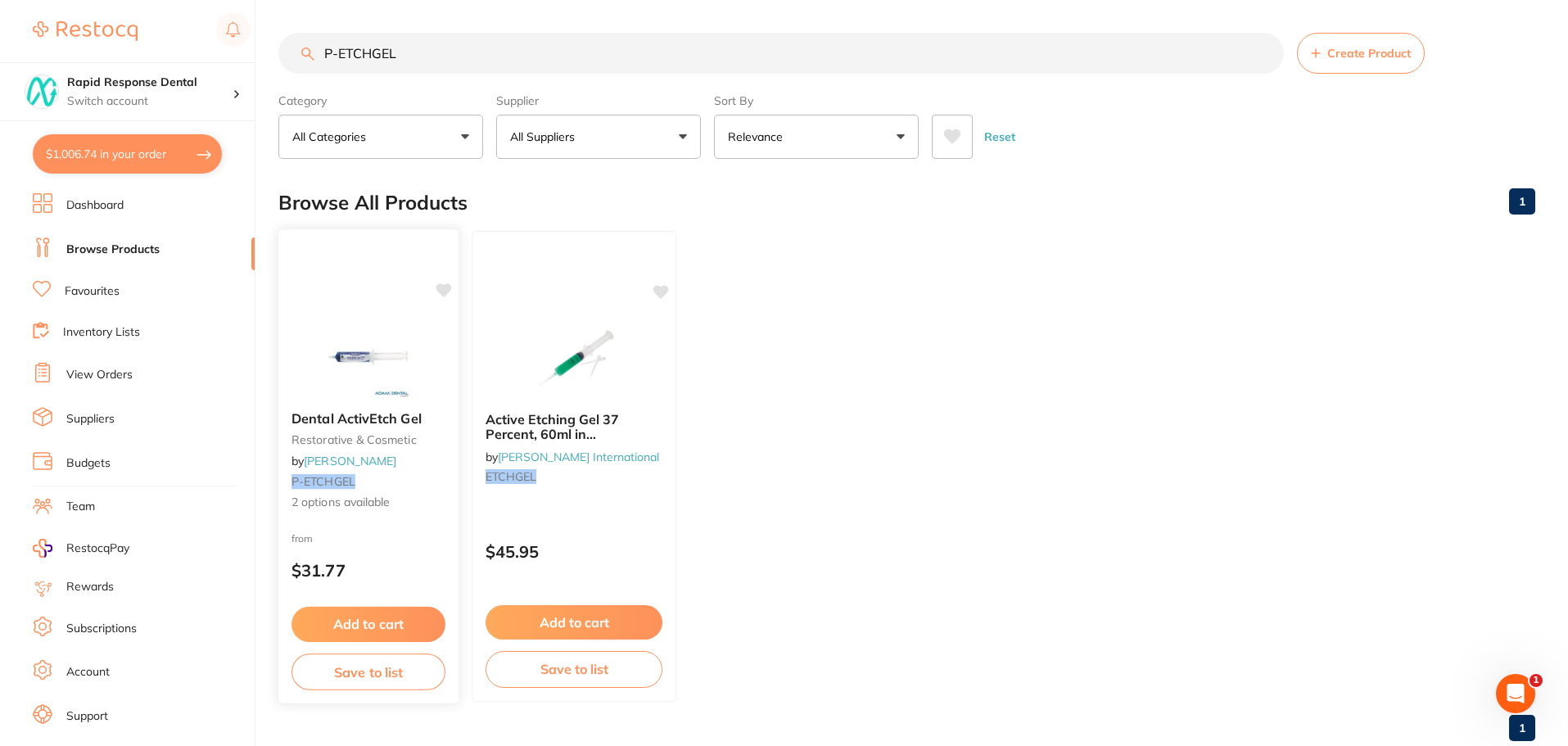
type input "P-ETCHGEL"
click at [351, 425] on span "Dental ActivEtch Gel" at bounding box center [356, 418] width 130 height 16
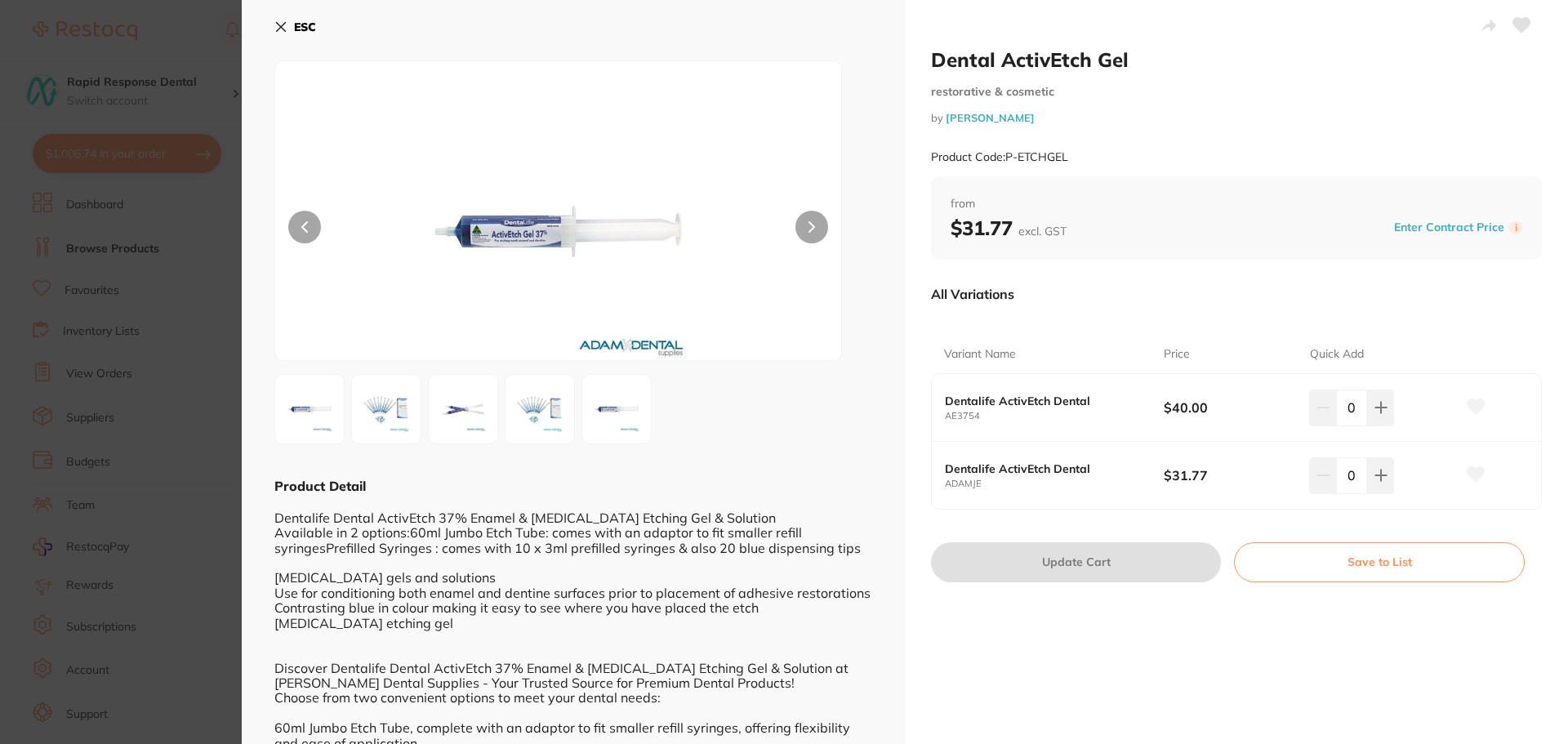
click at [1057, 398] on b "Dentalife ActivEtch Dental" at bounding box center [1043, 401] width 197 height 13
click at [1093, 473] on b "Dentalife ActivEtch Dental" at bounding box center [1043, 468] width 197 height 13
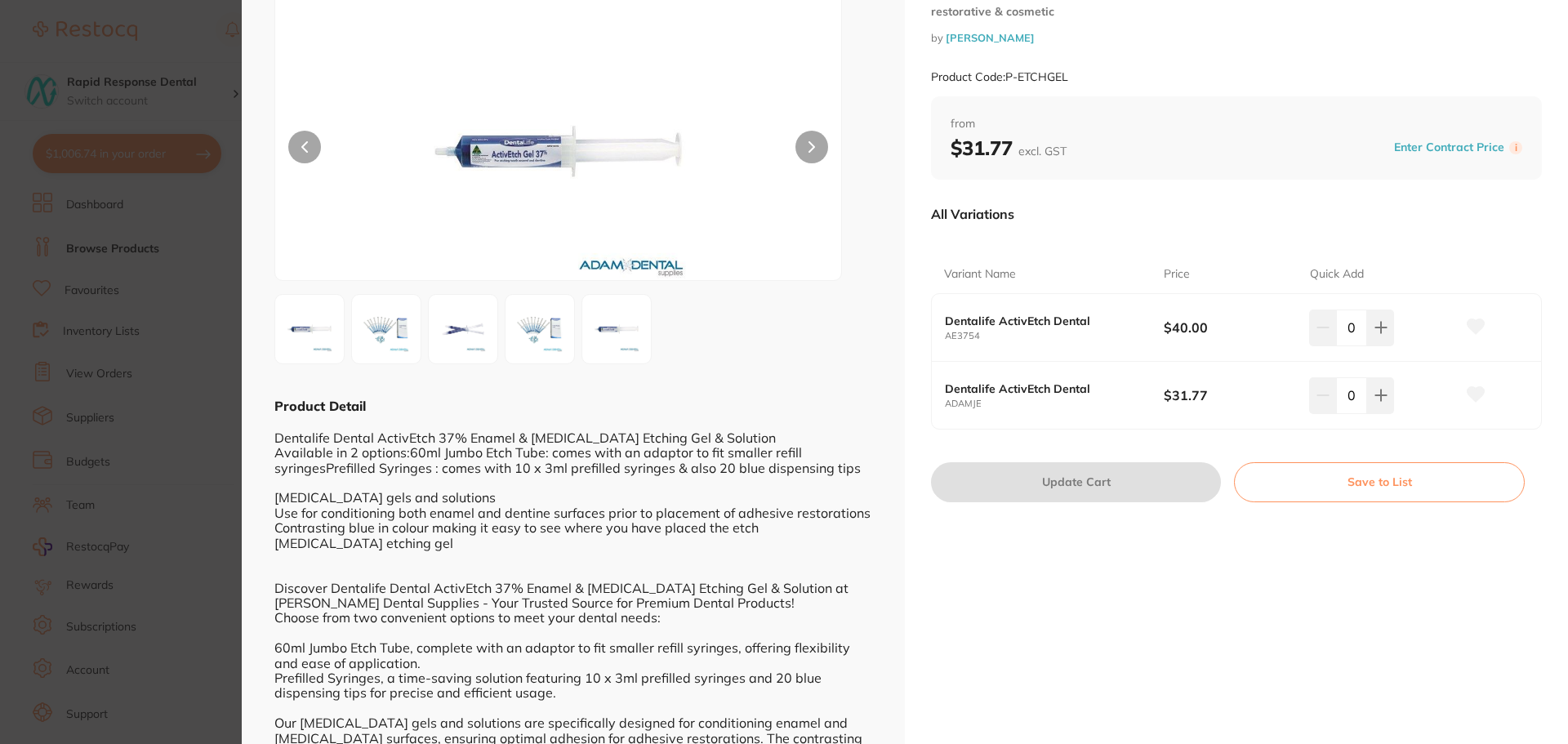
scroll to position [182, 0]
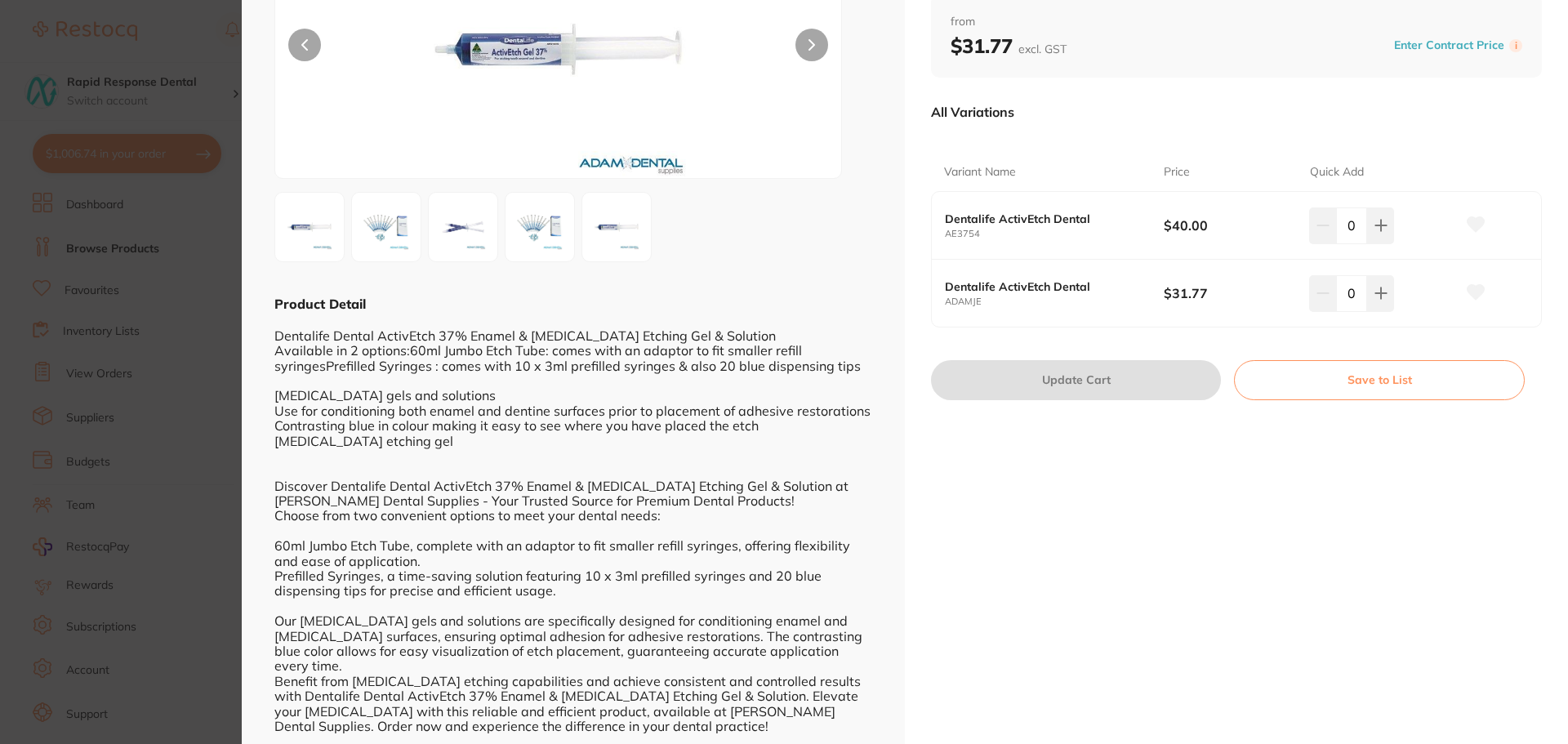
click at [952, 284] on b "Dentalife ActivEtch Dental" at bounding box center [1043, 286] width 197 height 13
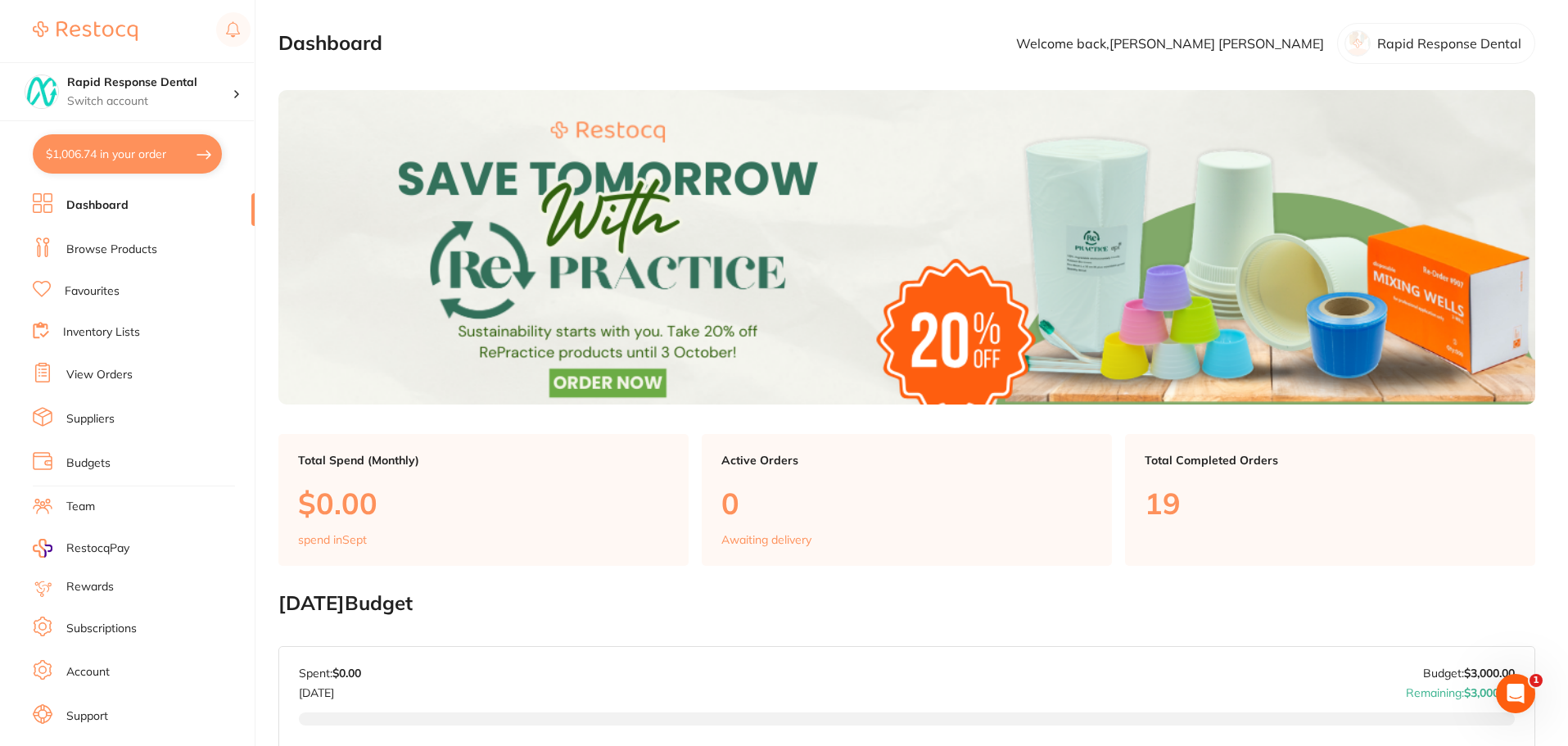
click at [99, 245] on link "Browse Products" at bounding box center [111, 250] width 91 height 16
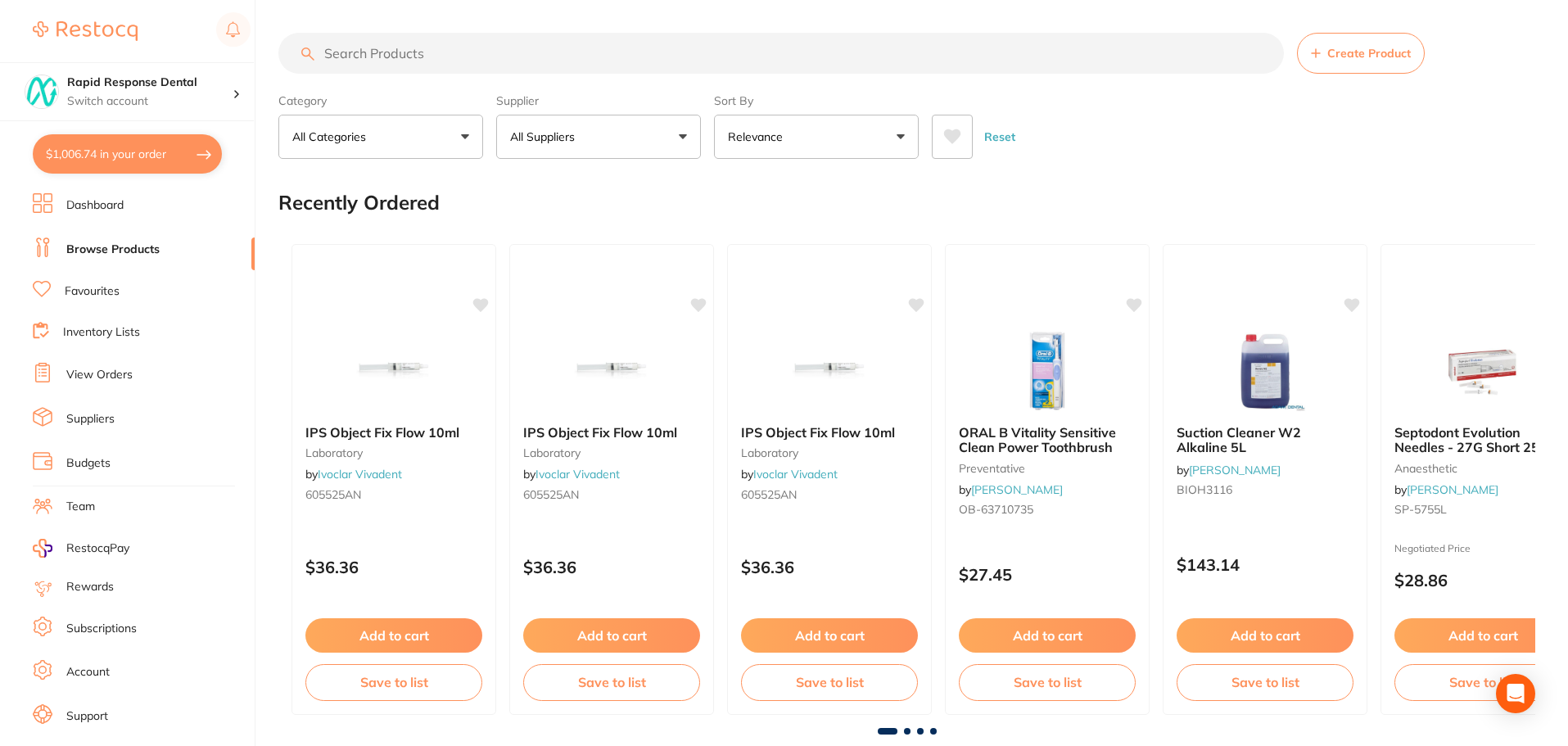
click at [450, 53] on input "search" at bounding box center [781, 53] width 1005 height 41
paste input "P-ETCHGEL"
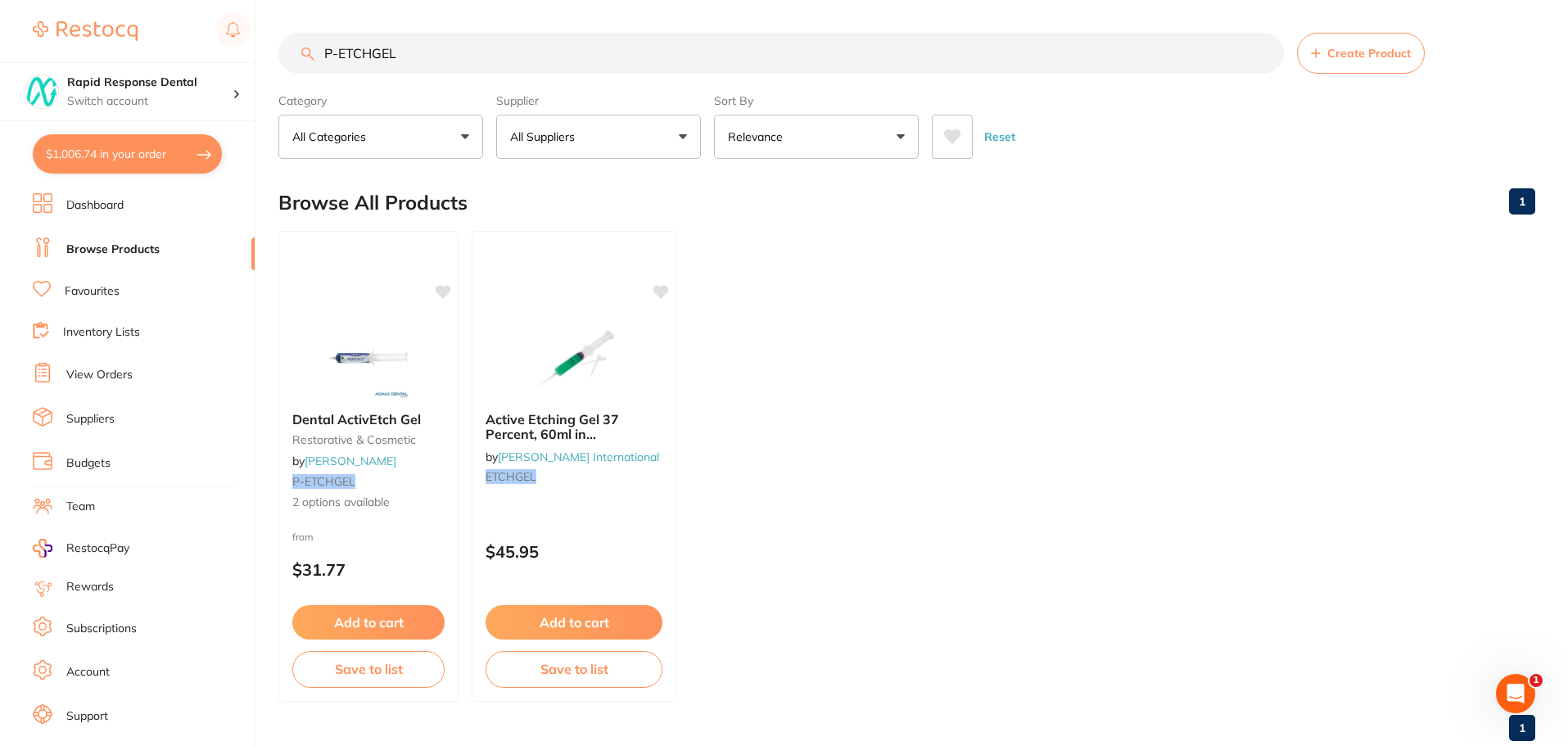
type input "P-ETCHGEL"
click at [362, 418] on span "Dental ActivEtch Gel" at bounding box center [356, 418] width 130 height 16
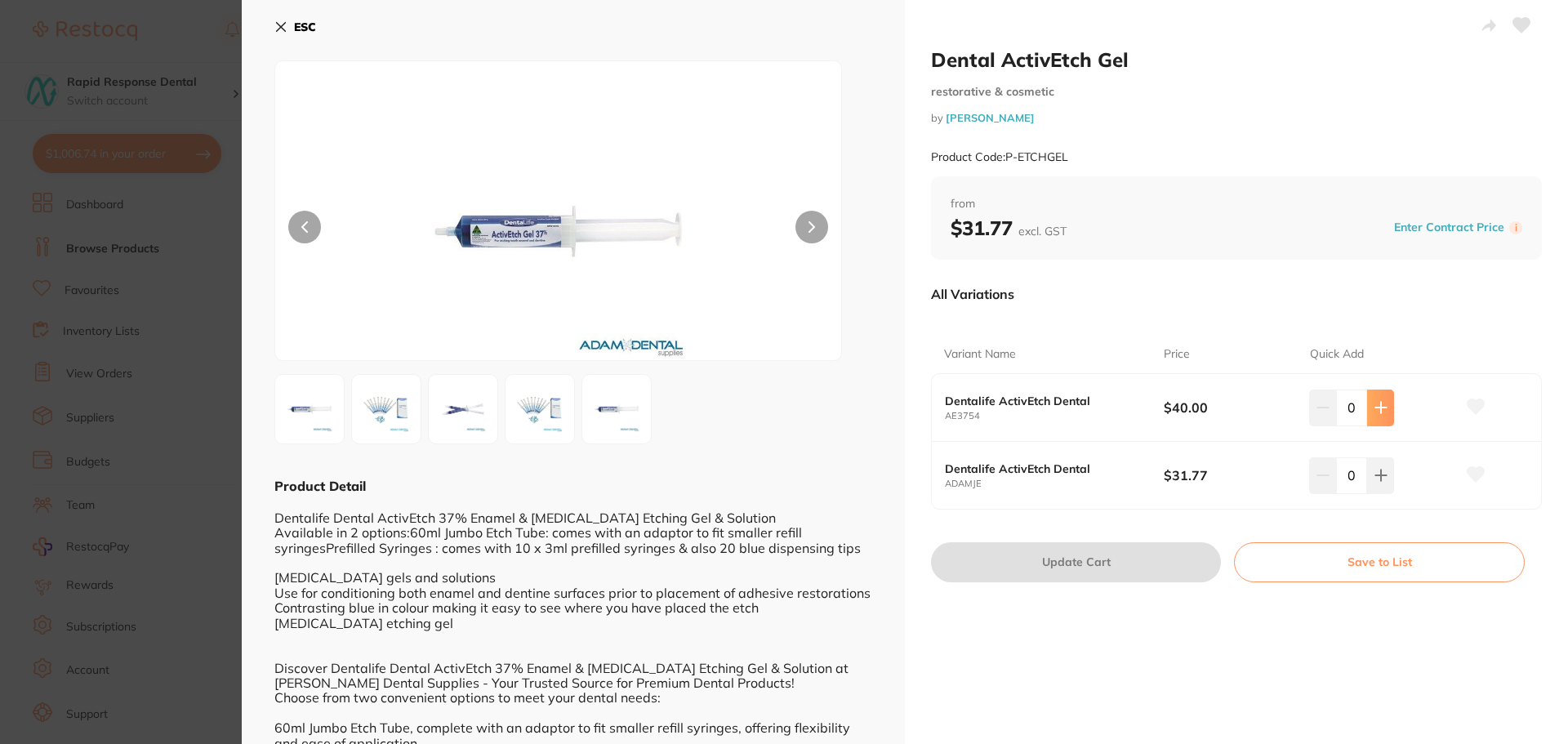
click at [1375, 404] on icon at bounding box center [1381, 407] width 13 height 13
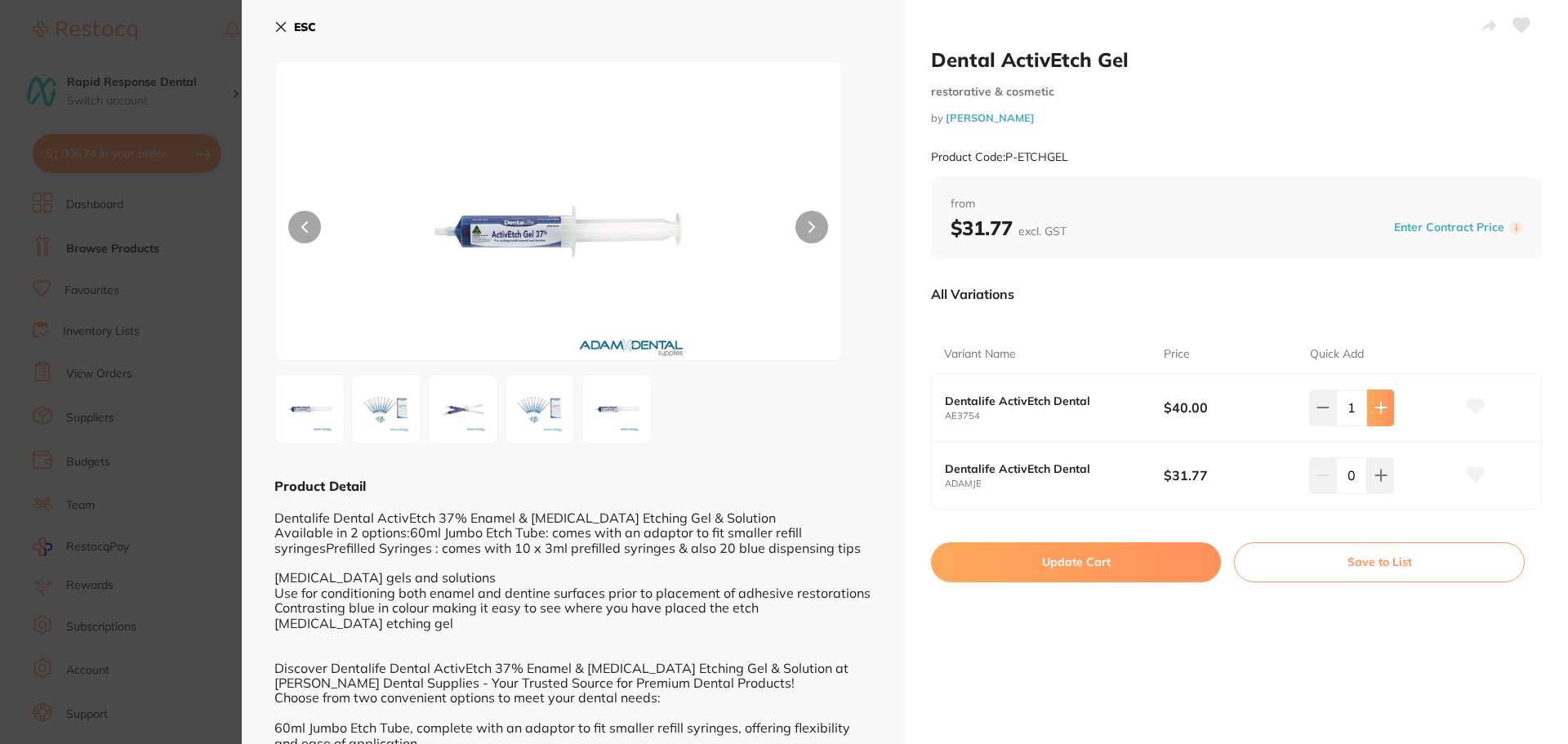
click at [1375, 404] on icon at bounding box center [1381, 407] width 13 height 13
click at [1316, 410] on icon at bounding box center [1323, 407] width 13 height 13
type input "1"
click at [1471, 402] on icon at bounding box center [1476, 406] width 17 height 14
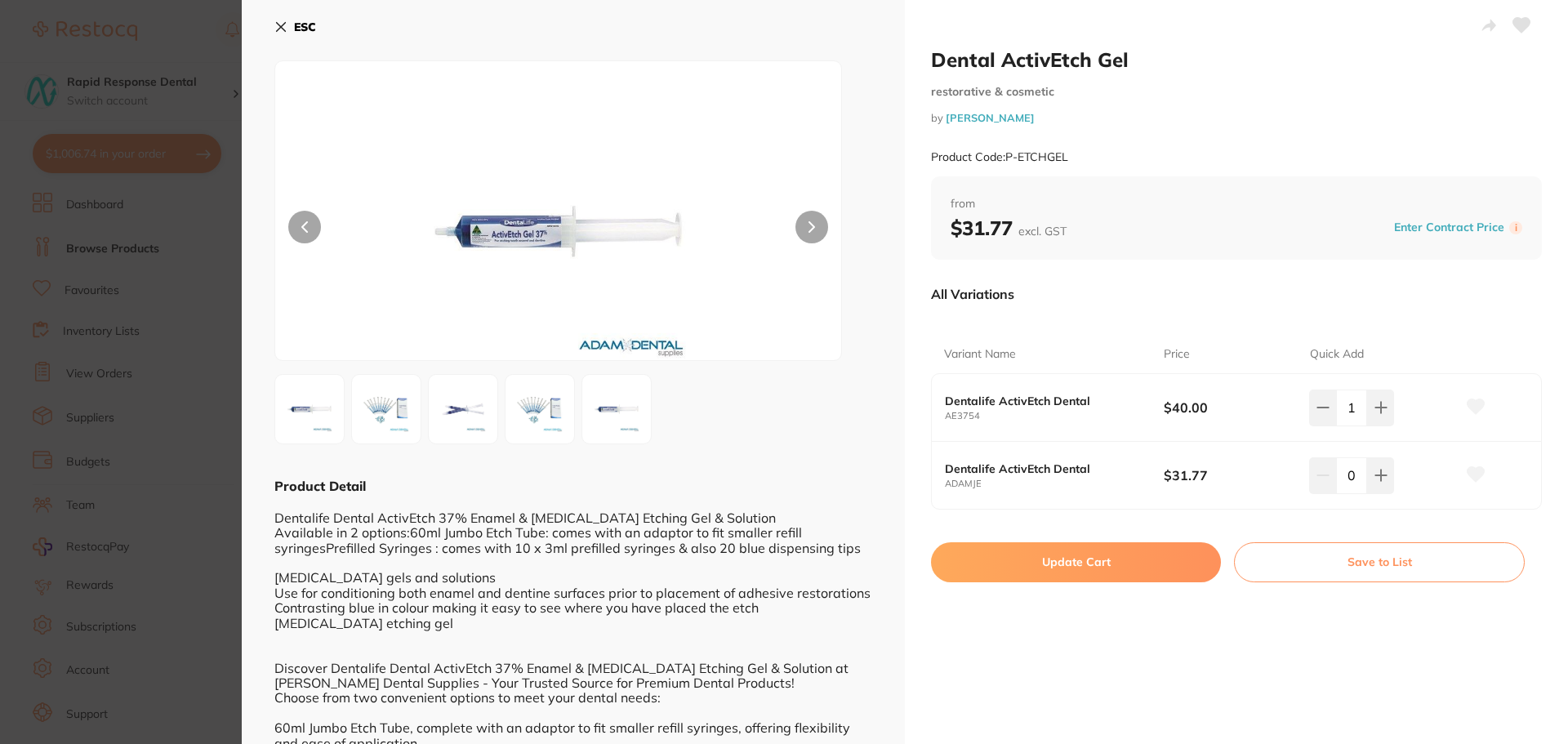
click at [1050, 567] on button "Update Cart" at bounding box center [1076, 562] width 290 height 39
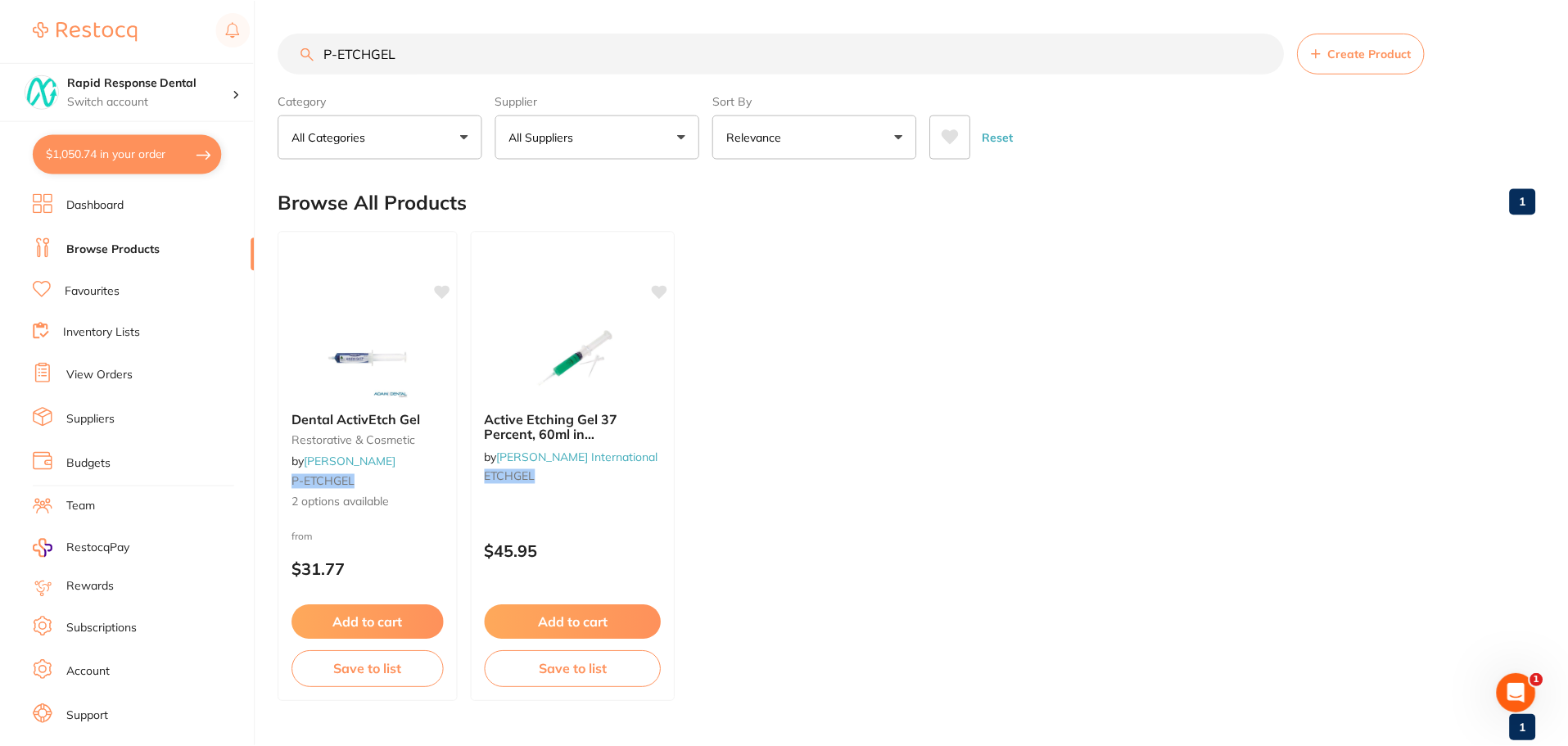
scroll to position [4, 0]
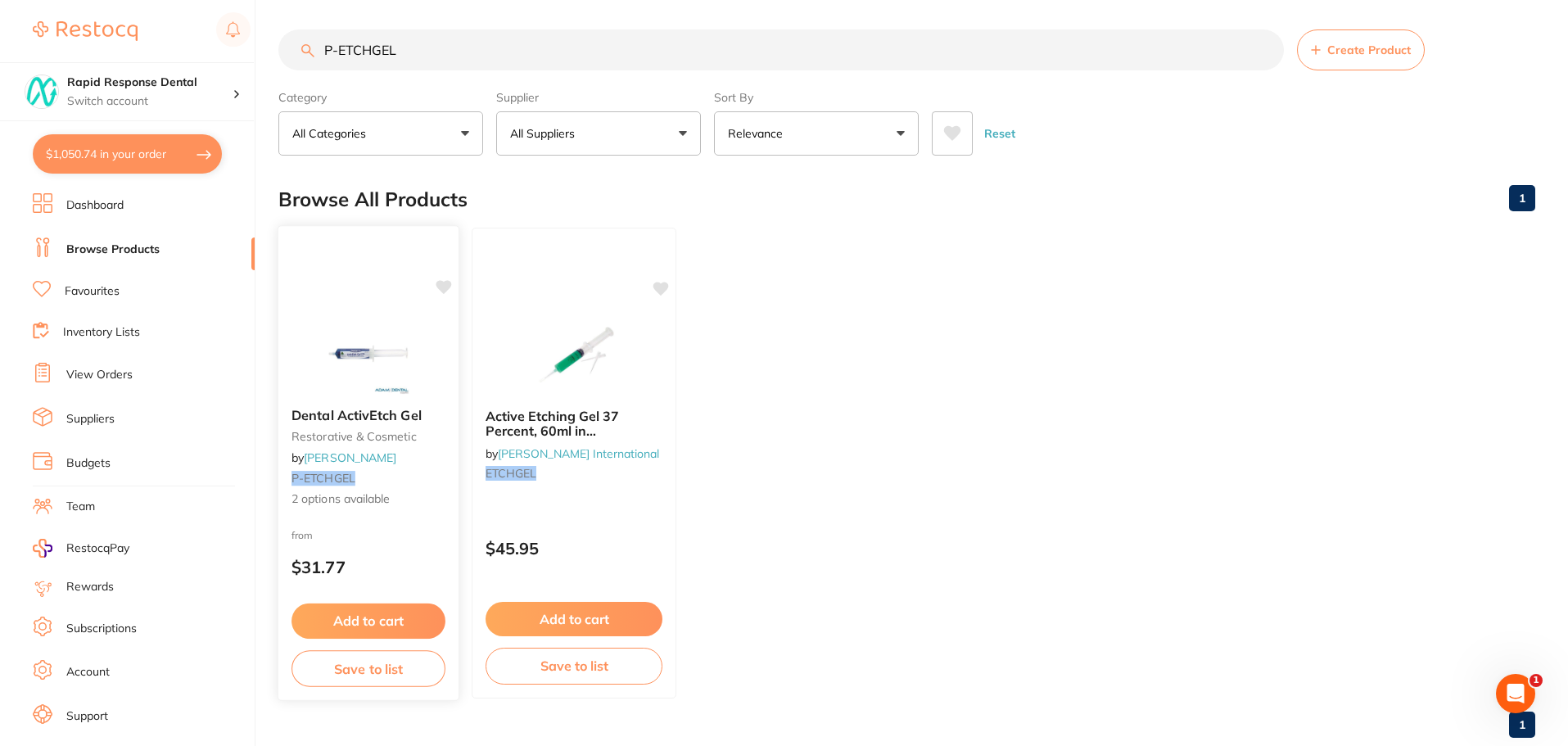
click at [451, 285] on icon at bounding box center [443, 287] width 16 height 16
click at [446, 285] on icon at bounding box center [442, 287] width 15 height 14
click at [438, 285] on icon at bounding box center [442, 287] width 15 height 14
click at [441, 288] on icon at bounding box center [442, 287] width 15 height 14
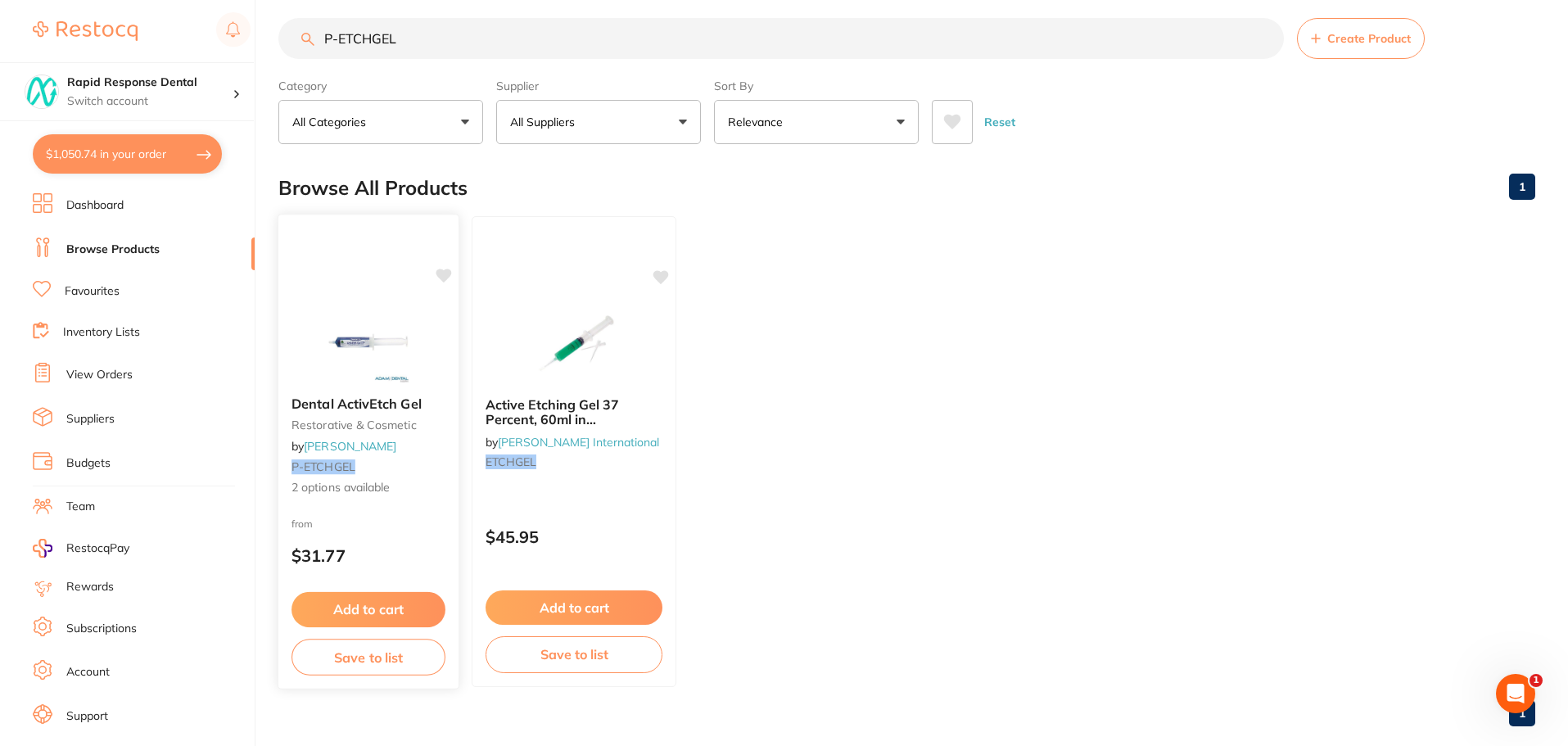
scroll to position [0, 0]
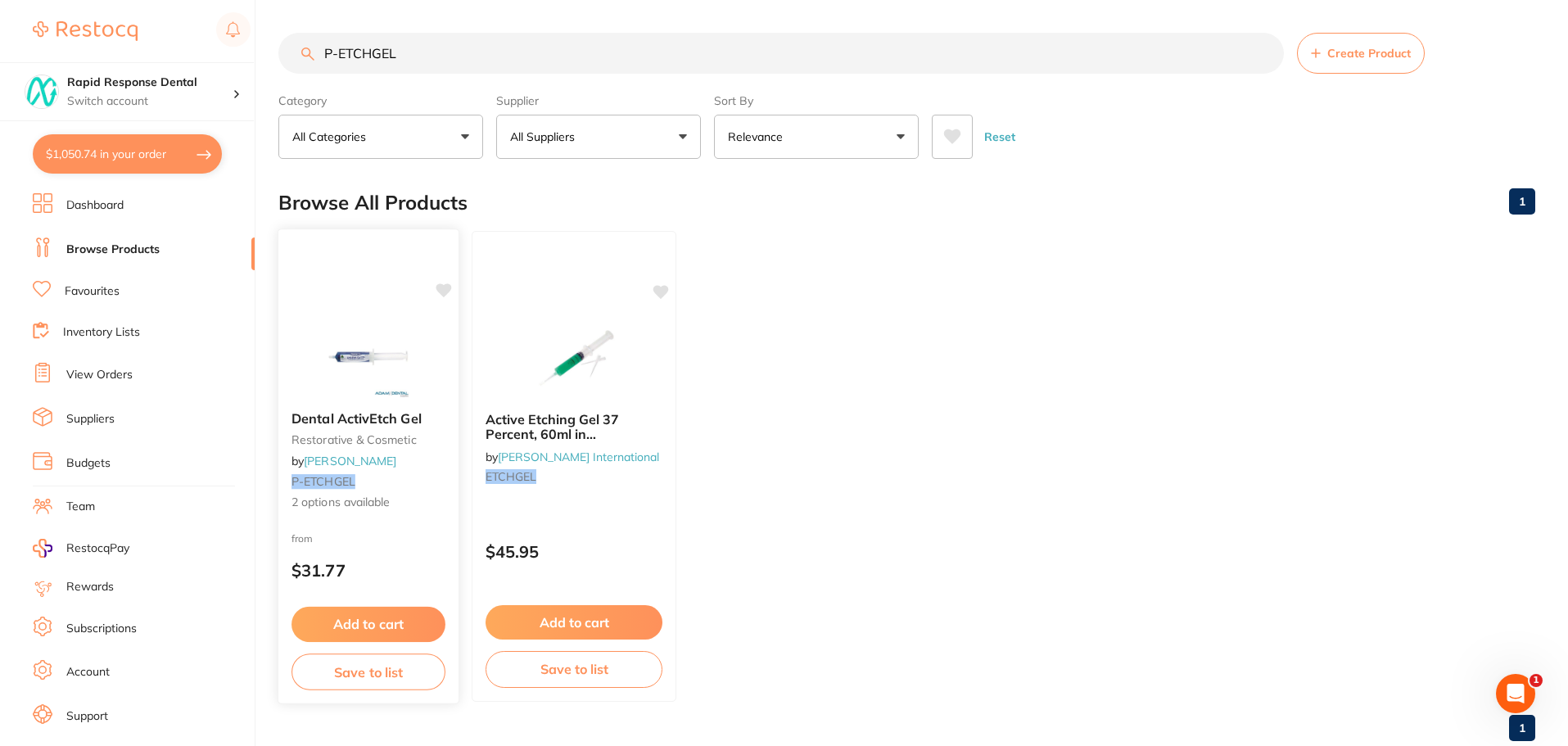
click at [442, 289] on icon at bounding box center [442, 291] width 15 height 14
drag, startPoint x: 400, startPoint y: 60, endPoint x: 206, endPoint y: 57, distance: 194.0
click at [202, 57] on div "$1,050.74 Rapid Response Dental Switch account Rapid Response Dental $1,050.74 …" at bounding box center [784, 373] width 1568 height 746
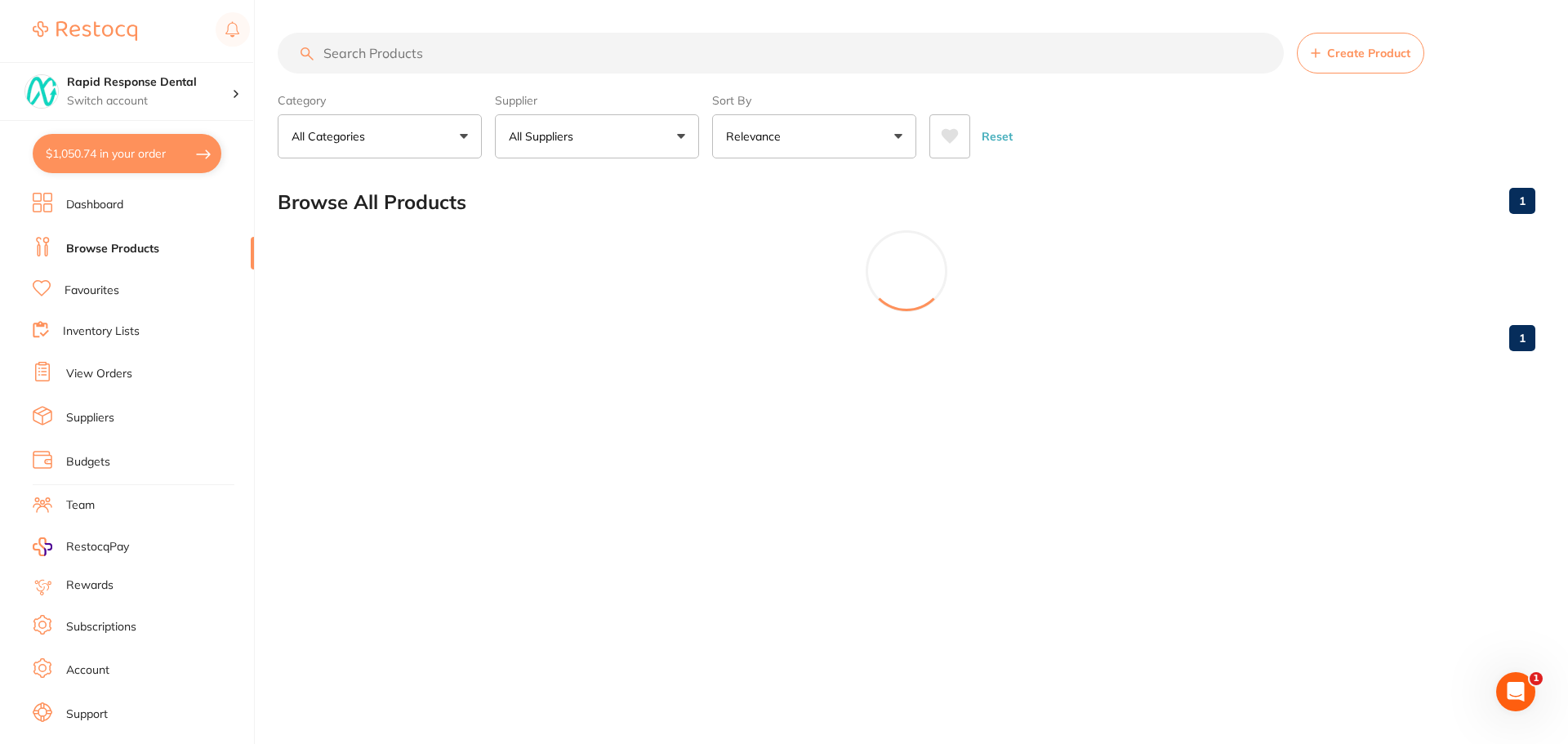
paste input "TM-12626T"
click at [697, 36] on input "TM-12626T" at bounding box center [781, 53] width 1007 height 41
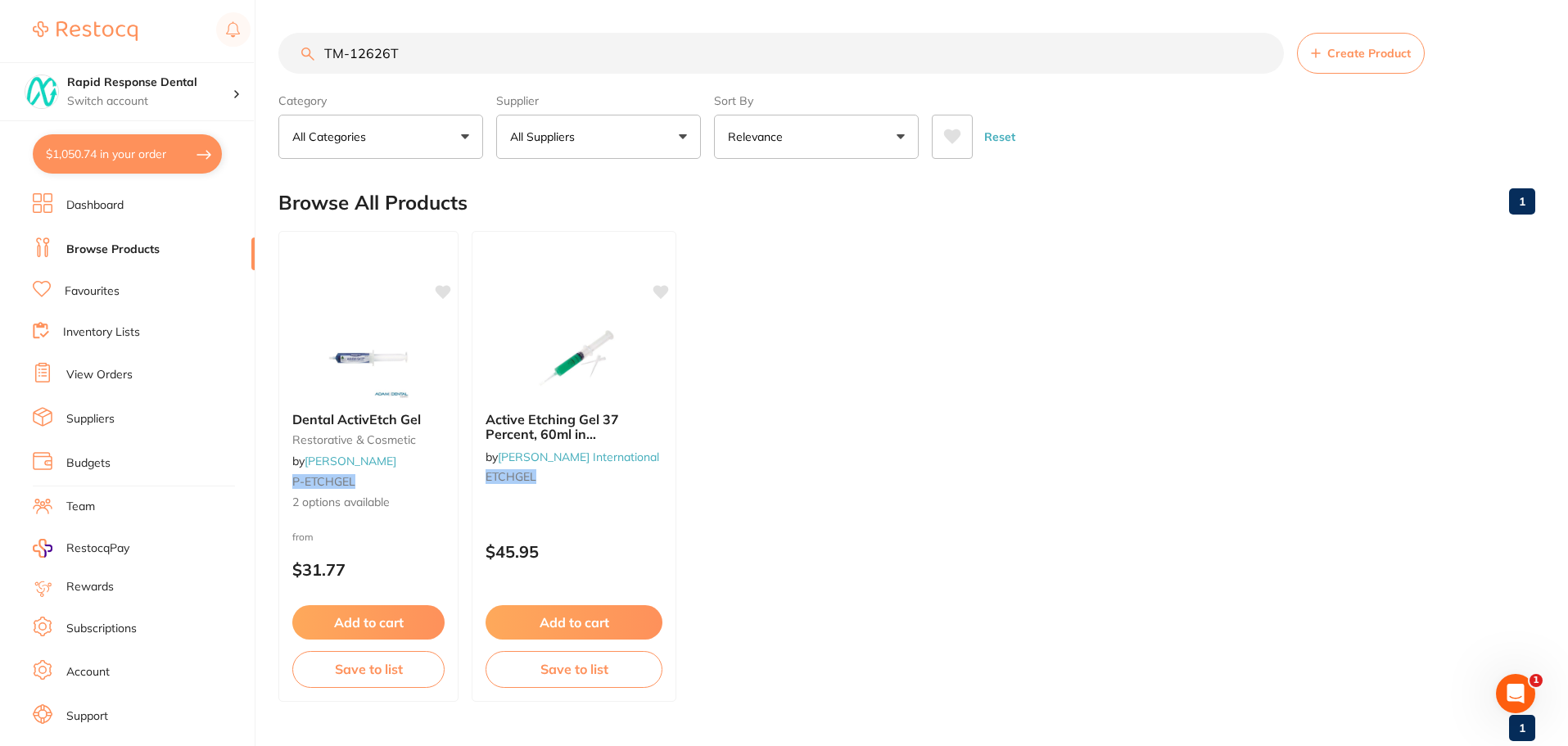
drag, startPoint x: 255, startPoint y: 56, endPoint x: 211, endPoint y: 51, distance: 44.3
click at [211, 51] on div "$1,050.74 Rapid Response Dental Switch account Rapid Response Dental $1,050.74 …" at bounding box center [784, 373] width 1568 height 746
click at [889, 61] on input "3M clinpro sealant dispensing tips 10 pack" at bounding box center [781, 53] width 1005 height 41
click at [601, 63] on input "3M clinpro sealant dispensing tips 10 pack" at bounding box center [781, 53] width 1005 height 41
type input "3M clinpro sealant dispensing tips 10 pack"
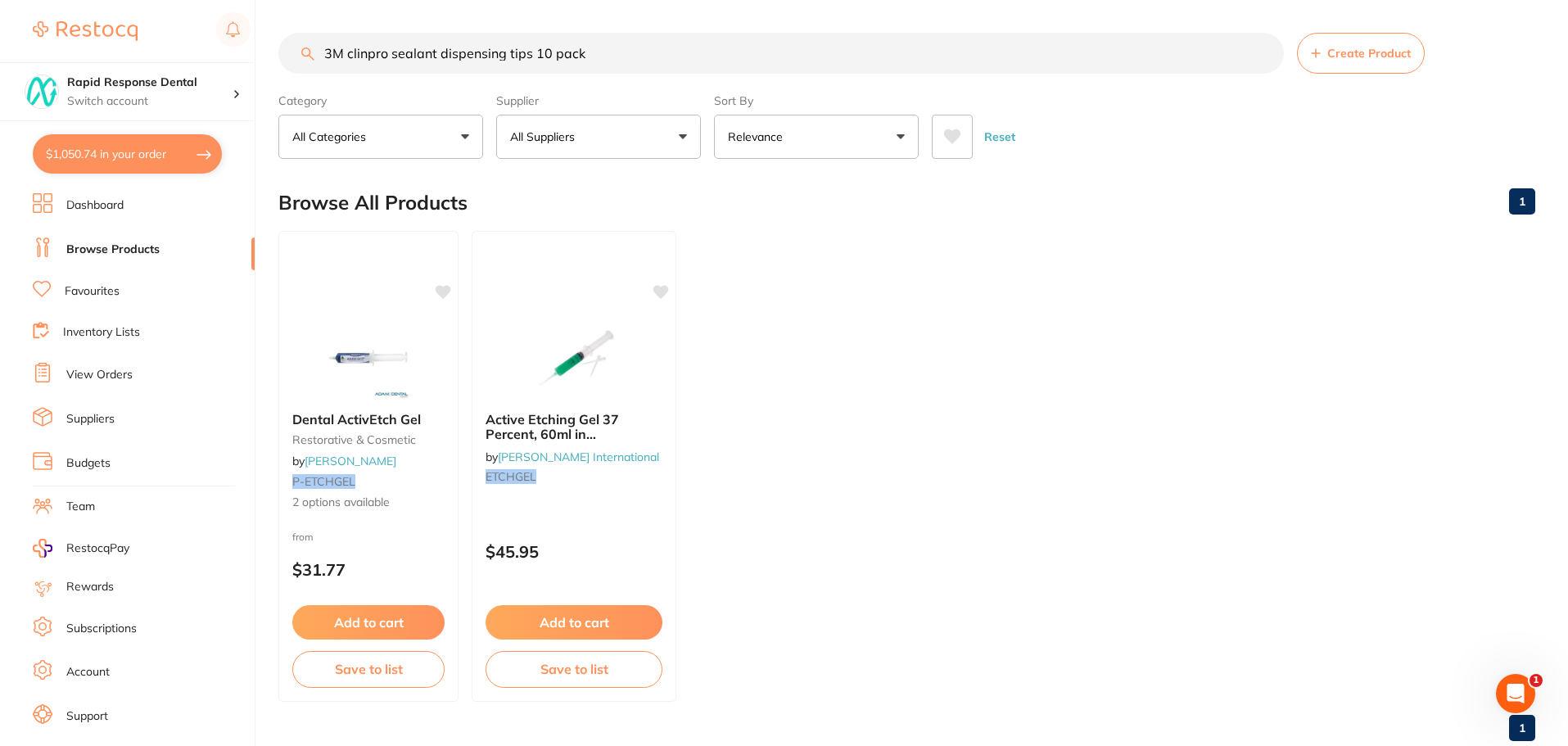
click at [134, 251] on link "Browse Products" at bounding box center [113, 250] width 93 height 16
click at [106, 242] on link "Browse Products" at bounding box center [113, 250] width 93 height 16
drag, startPoint x: 497, startPoint y: 50, endPoint x: 213, endPoint y: 27, distance: 284.9
click at [213, 27] on div "$1,050.74 Rapid Response Dental Switch account Rapid Response Dental $1,050.74 …" at bounding box center [784, 373] width 1568 height 746
click at [1158, 256] on ul "Dental ActivEtch Gel restorative & cosmetic by Adam Dental P-ETCHGEL 2 options …" at bounding box center [907, 466] width 1257 height 470
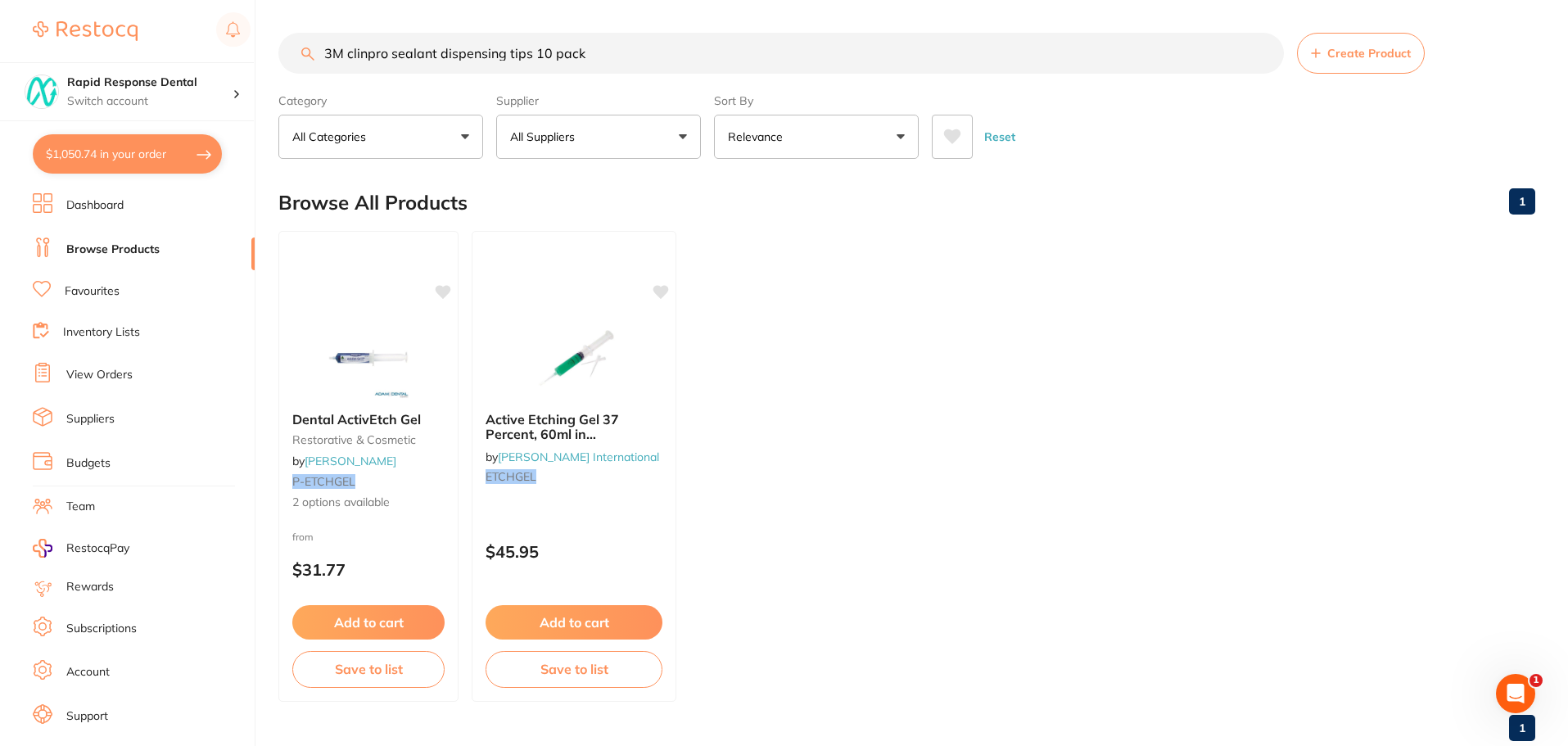
click at [622, 44] on input "3M clinpro sealant dispensing tips 10 pack" at bounding box center [781, 53] width 1005 height 41
drag, startPoint x: 622, startPoint y: 44, endPoint x: 598, endPoint y: 53, distance: 25.6
click at [598, 53] on input "3M clinpro sealant dispensing tips 10 pack" at bounding box center [781, 53] width 1005 height 41
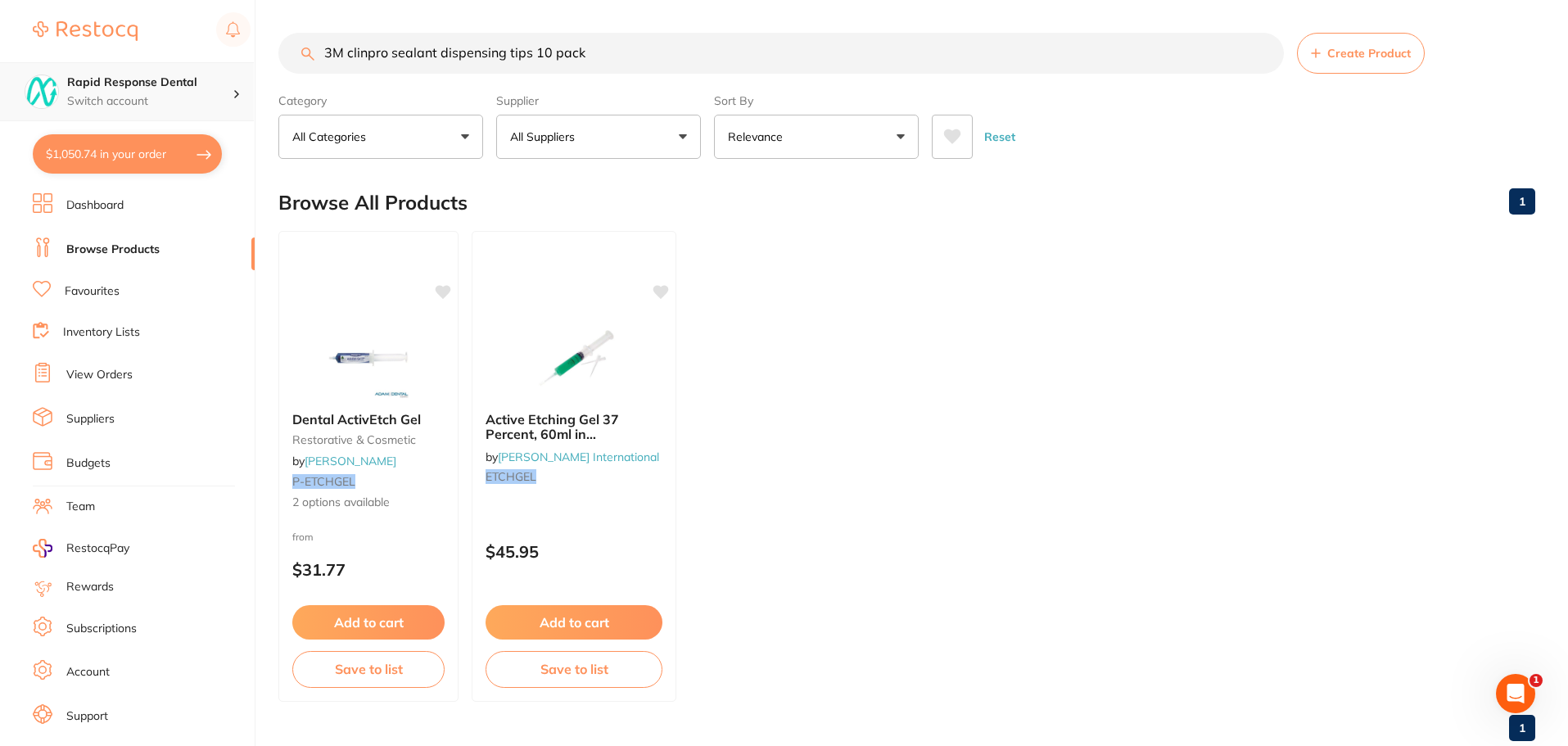
drag, startPoint x: 607, startPoint y: 62, endPoint x: 115, endPoint y: 65, distance: 492.0
click at [115, 65] on div "$1,050.74 Rapid Response Dental Switch account Rapid Response Dental $1,050.74 …" at bounding box center [784, 373] width 1568 height 746
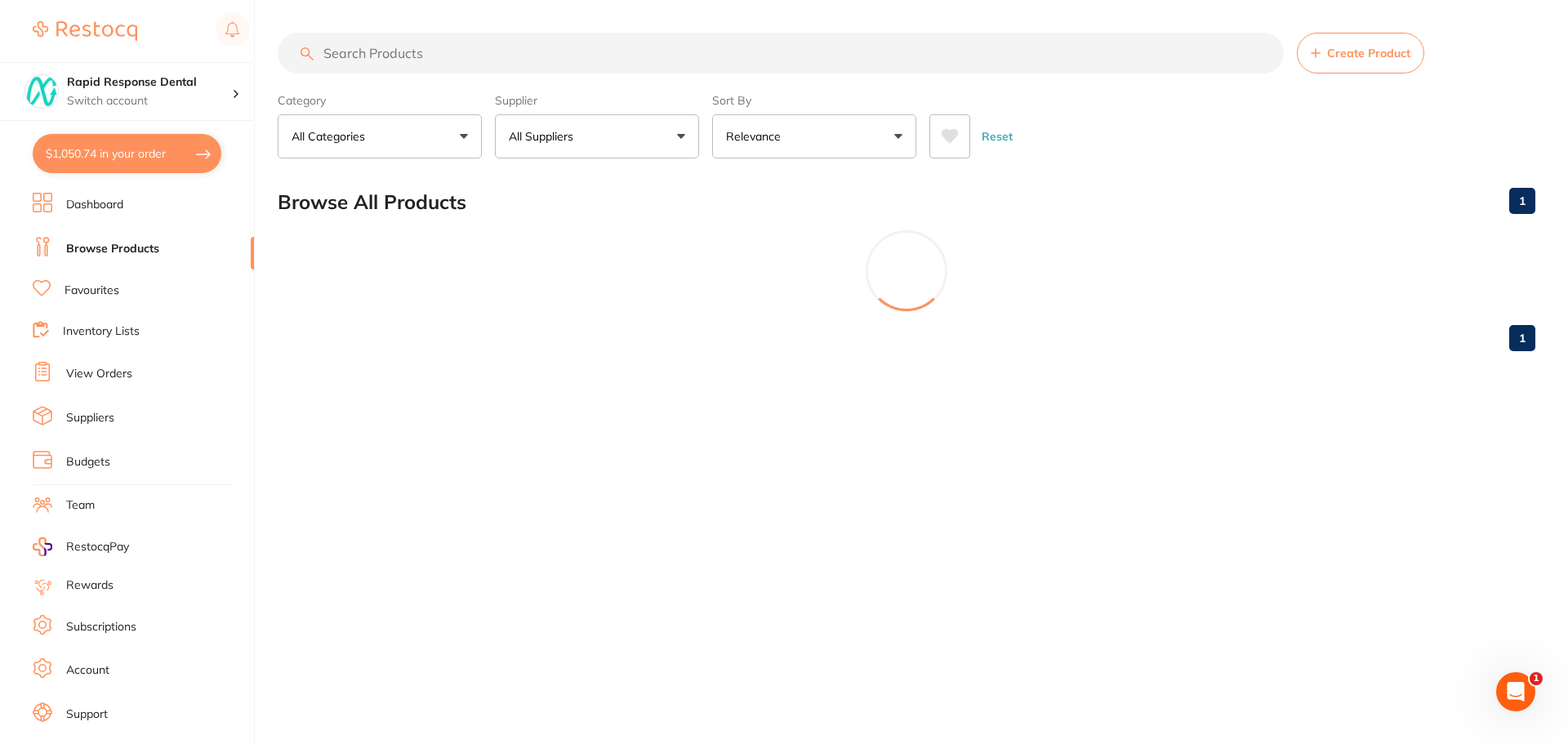
paste input "TM-12626T"
type input "TM-12626T"
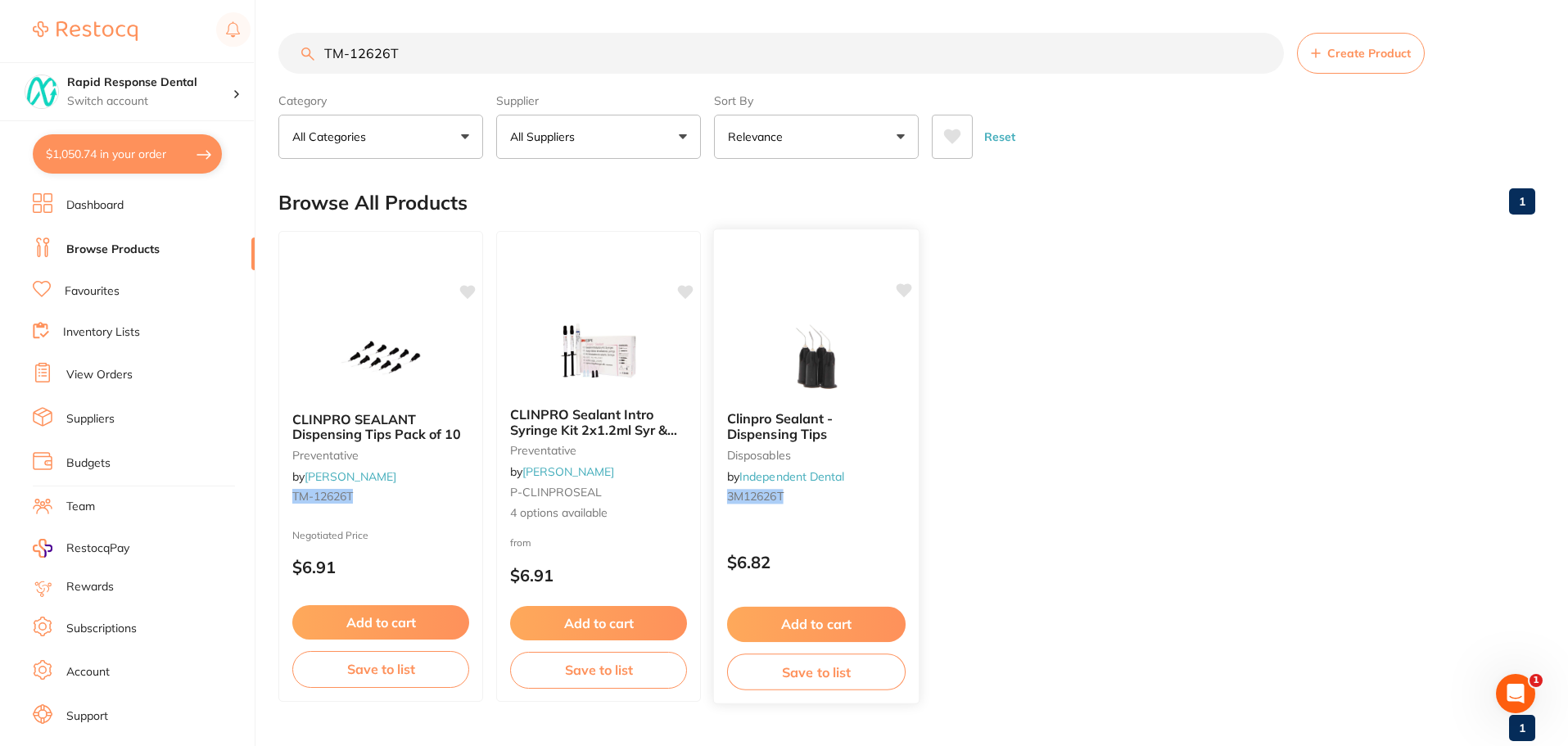
scroll to position [41, 0]
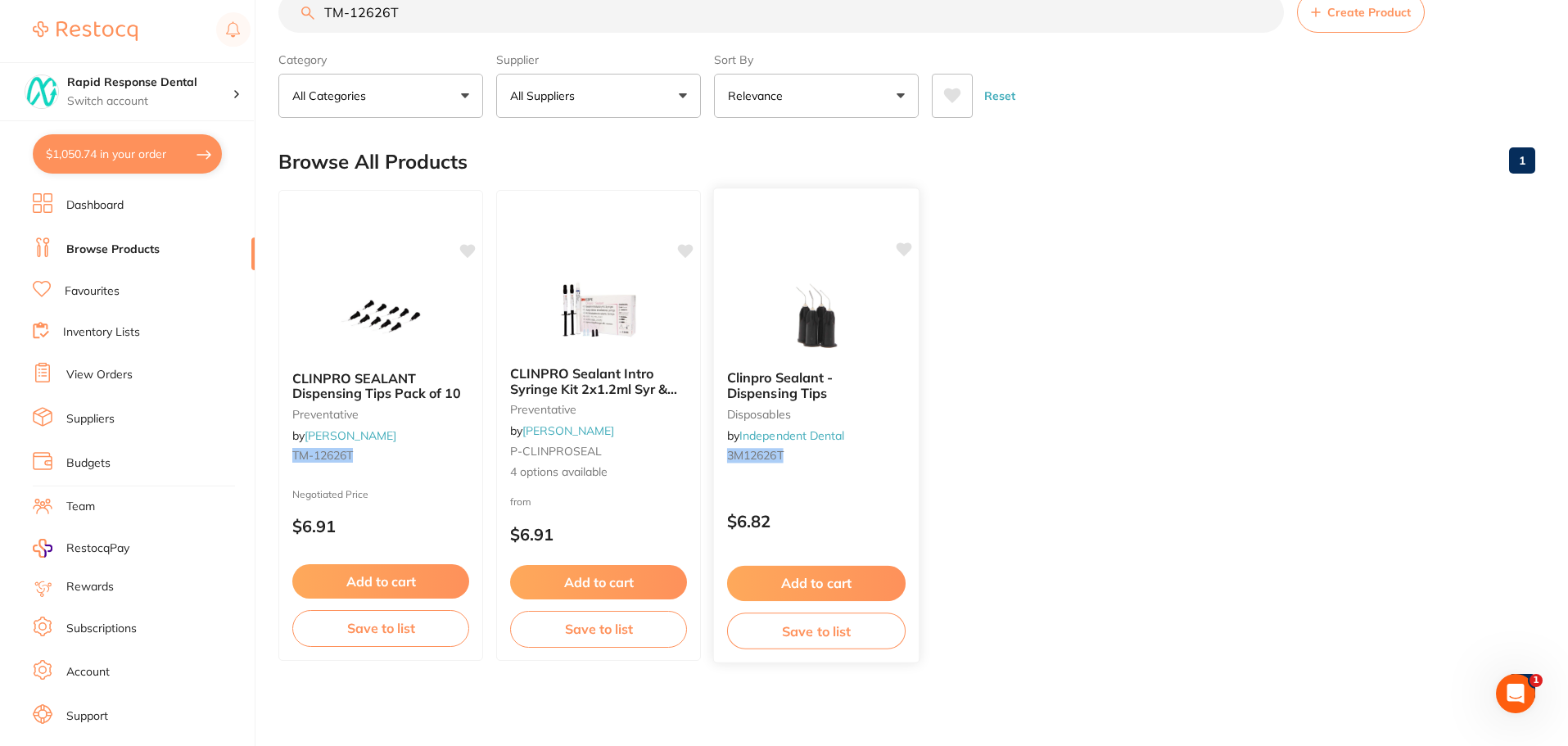
click at [799, 383] on span "Clinpro Sealant - Dispensing Tips" at bounding box center [780, 385] width 106 height 32
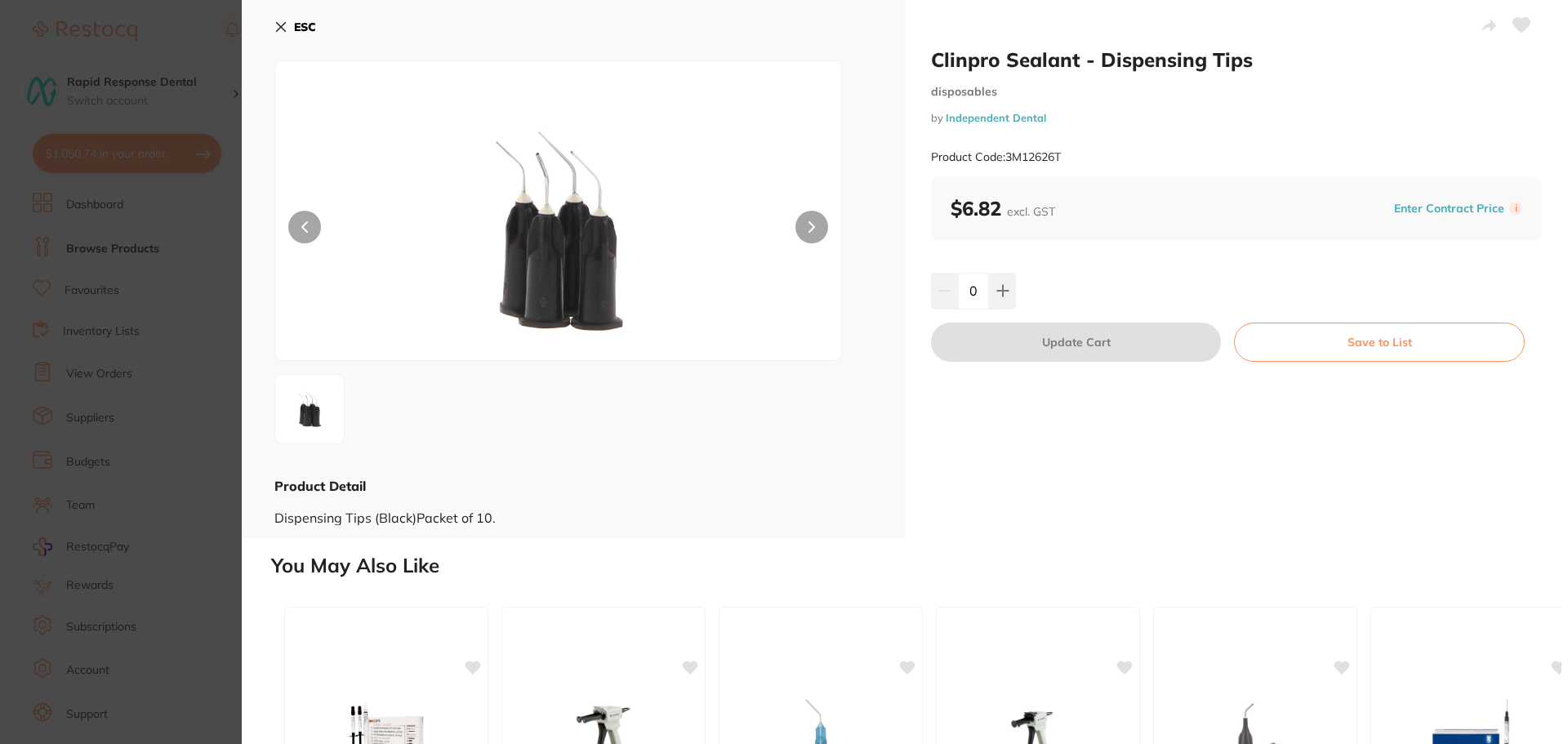
click at [279, 24] on icon at bounding box center [281, 28] width 9 height 9
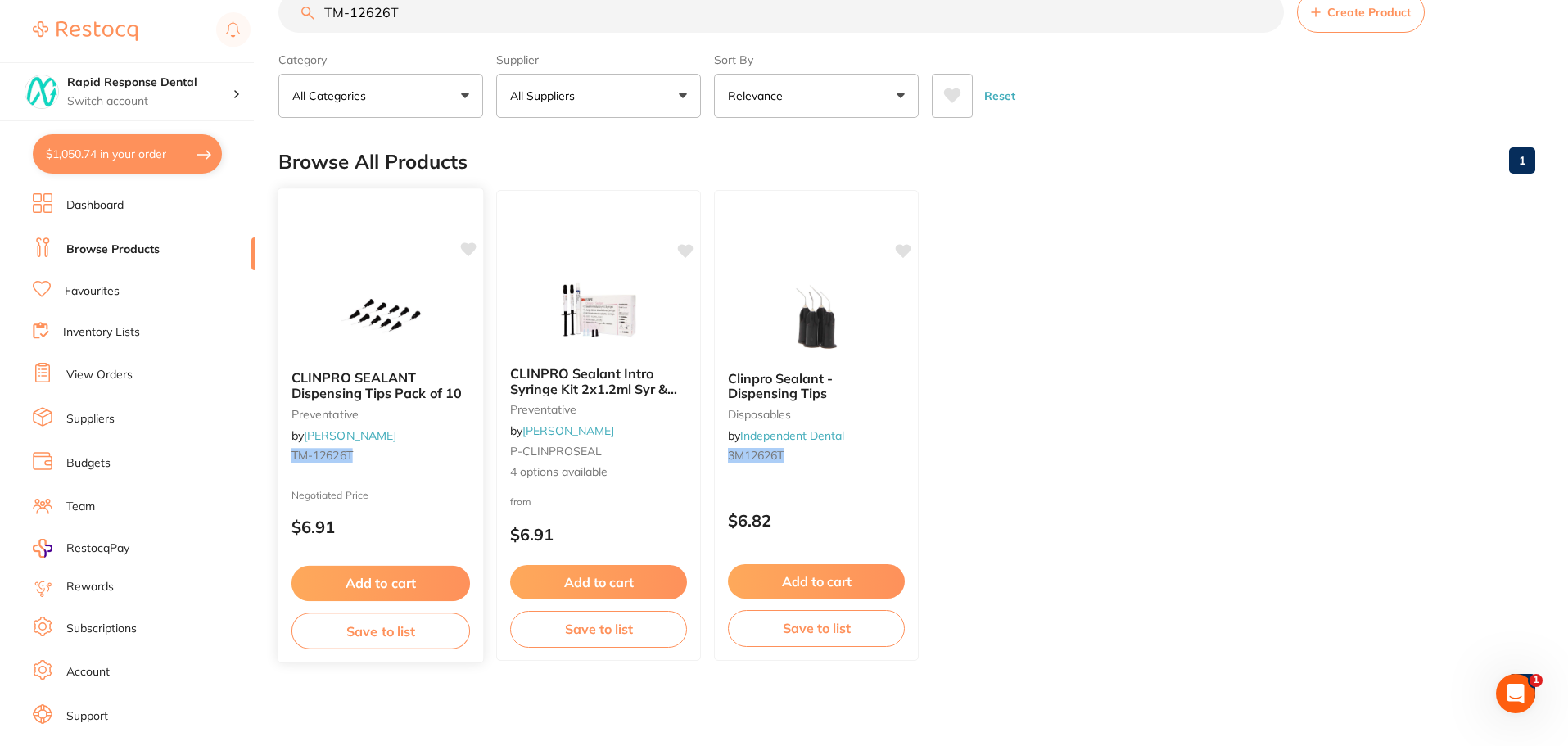
click at [470, 244] on icon at bounding box center [469, 250] width 15 height 14
click at [375, 570] on button "Add to cart" at bounding box center [381, 583] width 179 height 35
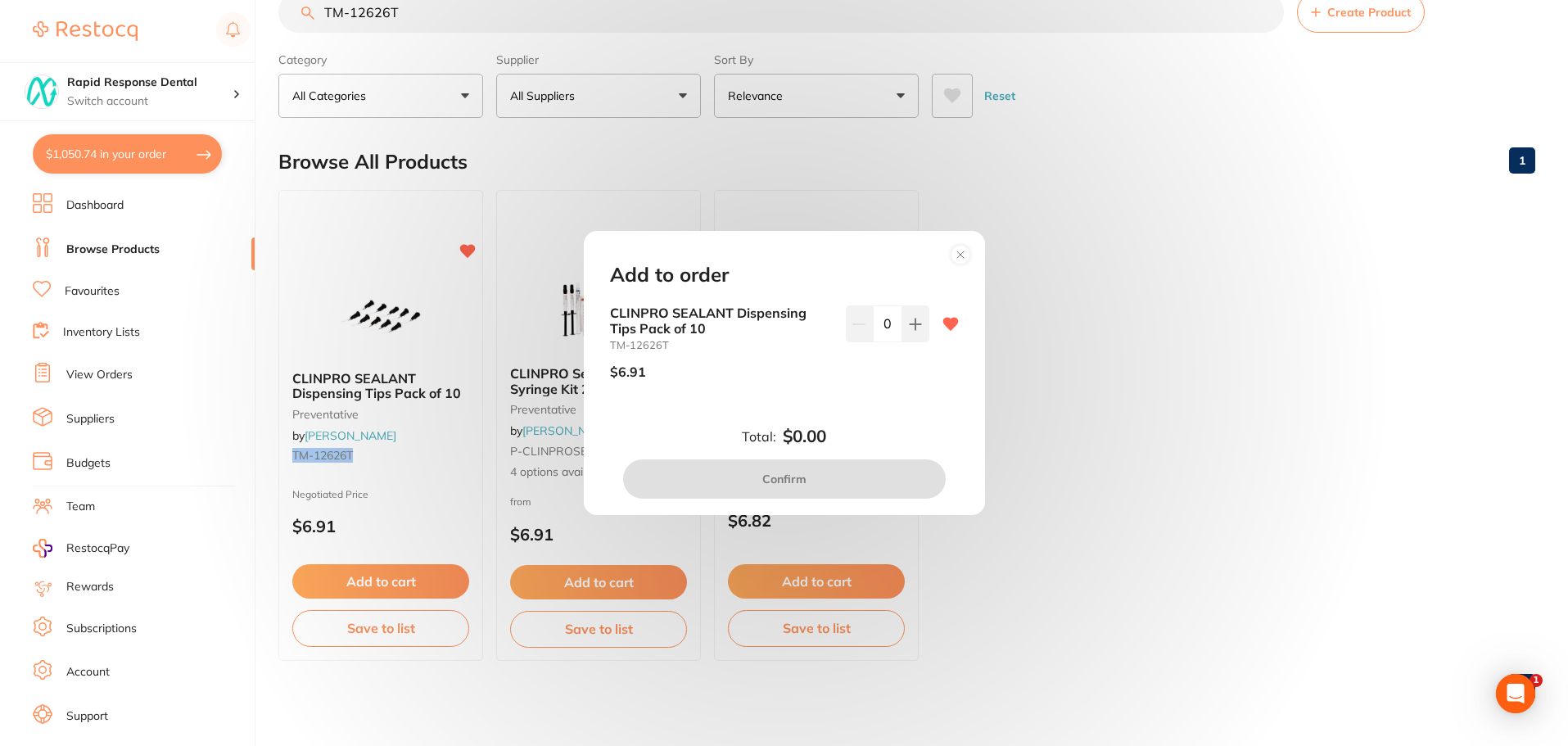
scroll to position [0, 0]
click at [914, 327] on icon at bounding box center [915, 324] width 13 height 13
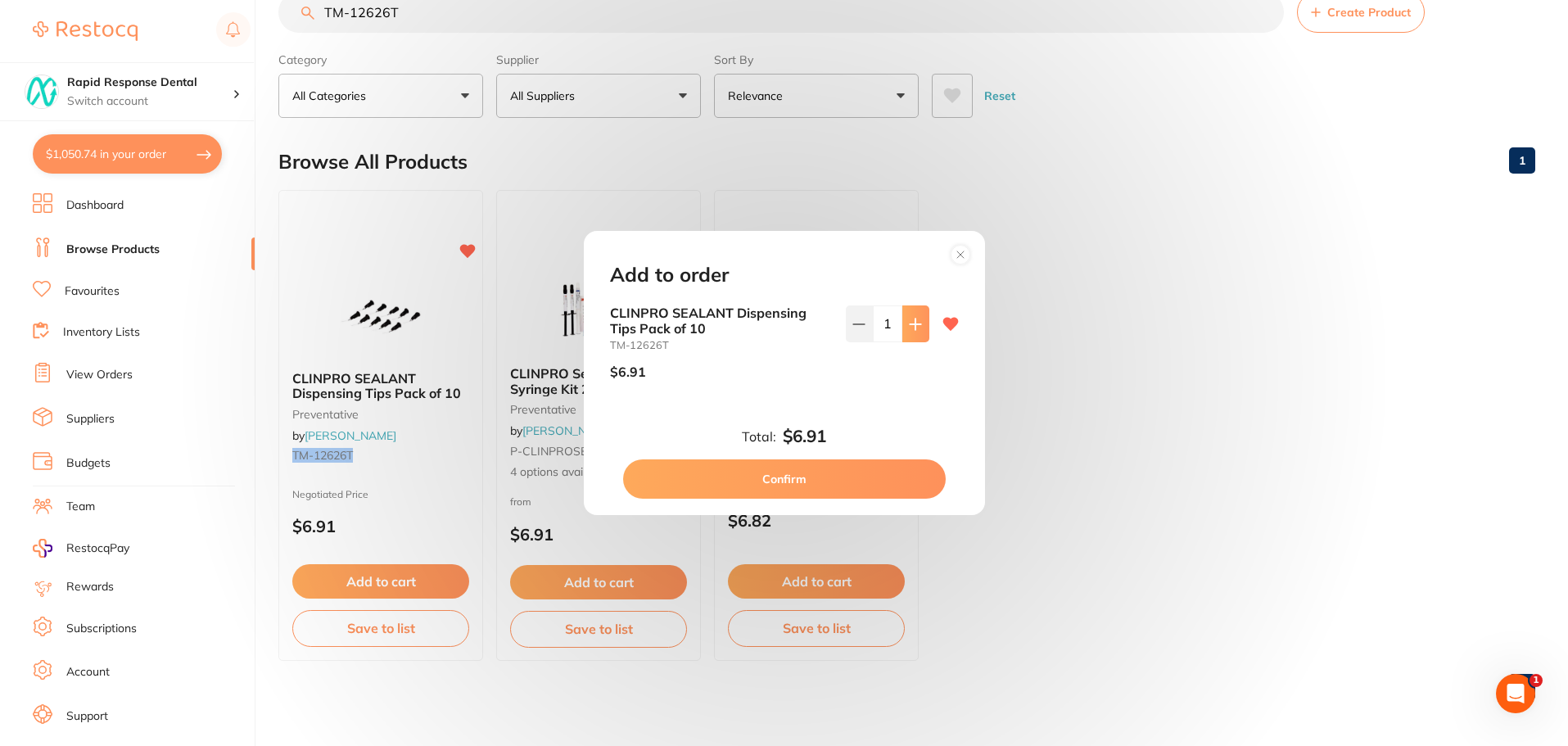
click at [914, 327] on icon at bounding box center [915, 324] width 13 height 13
type input "4"
click at [857, 478] on button "Confirm" at bounding box center [784, 479] width 322 height 39
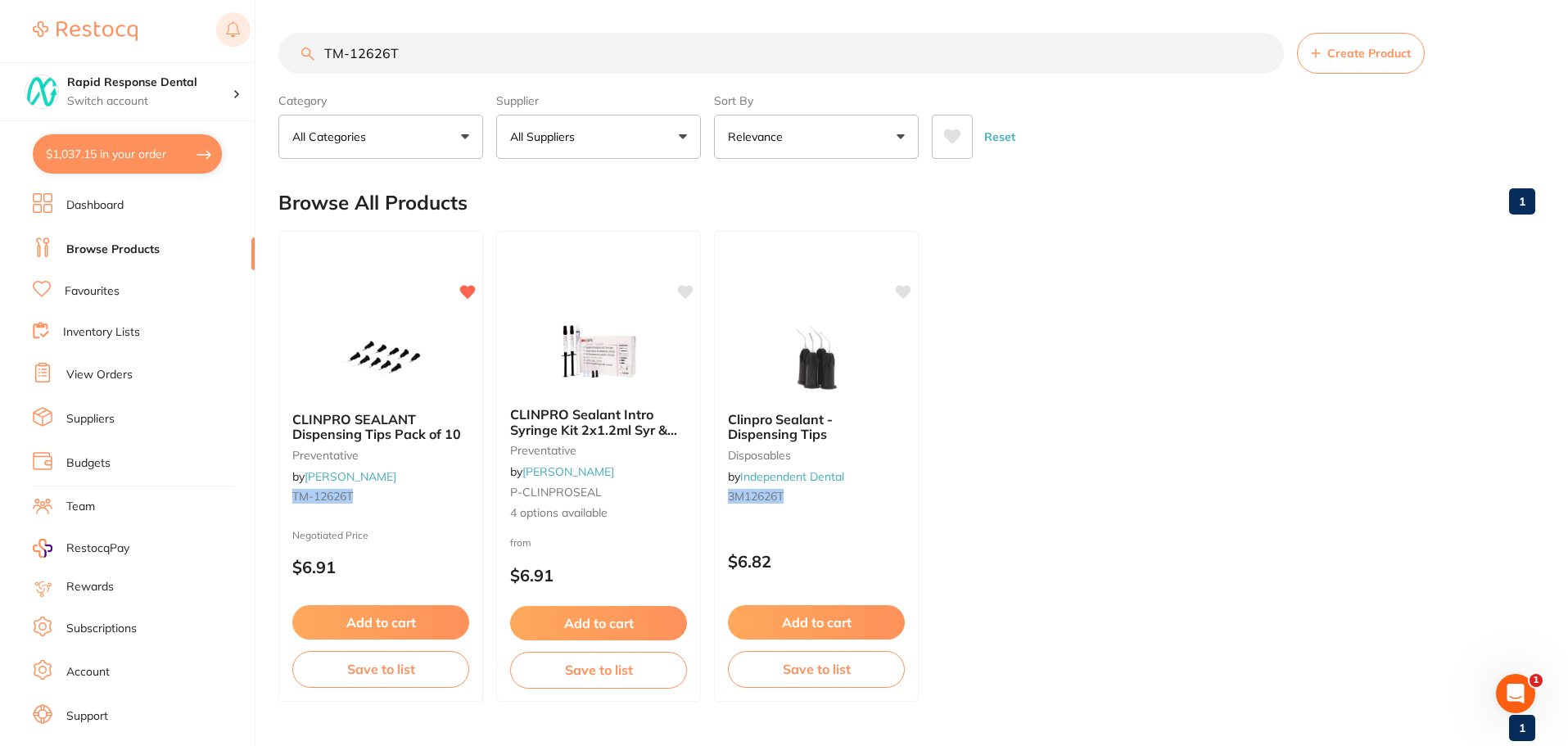
drag, startPoint x: 405, startPoint y: 56, endPoint x: 233, endPoint y: 42, distance: 172.6
click at [233, 42] on div "$1,037.15 Rapid Response Dental Switch account Rapid Response Dental $1,037.15 …" at bounding box center [784, 373] width 1568 height 746
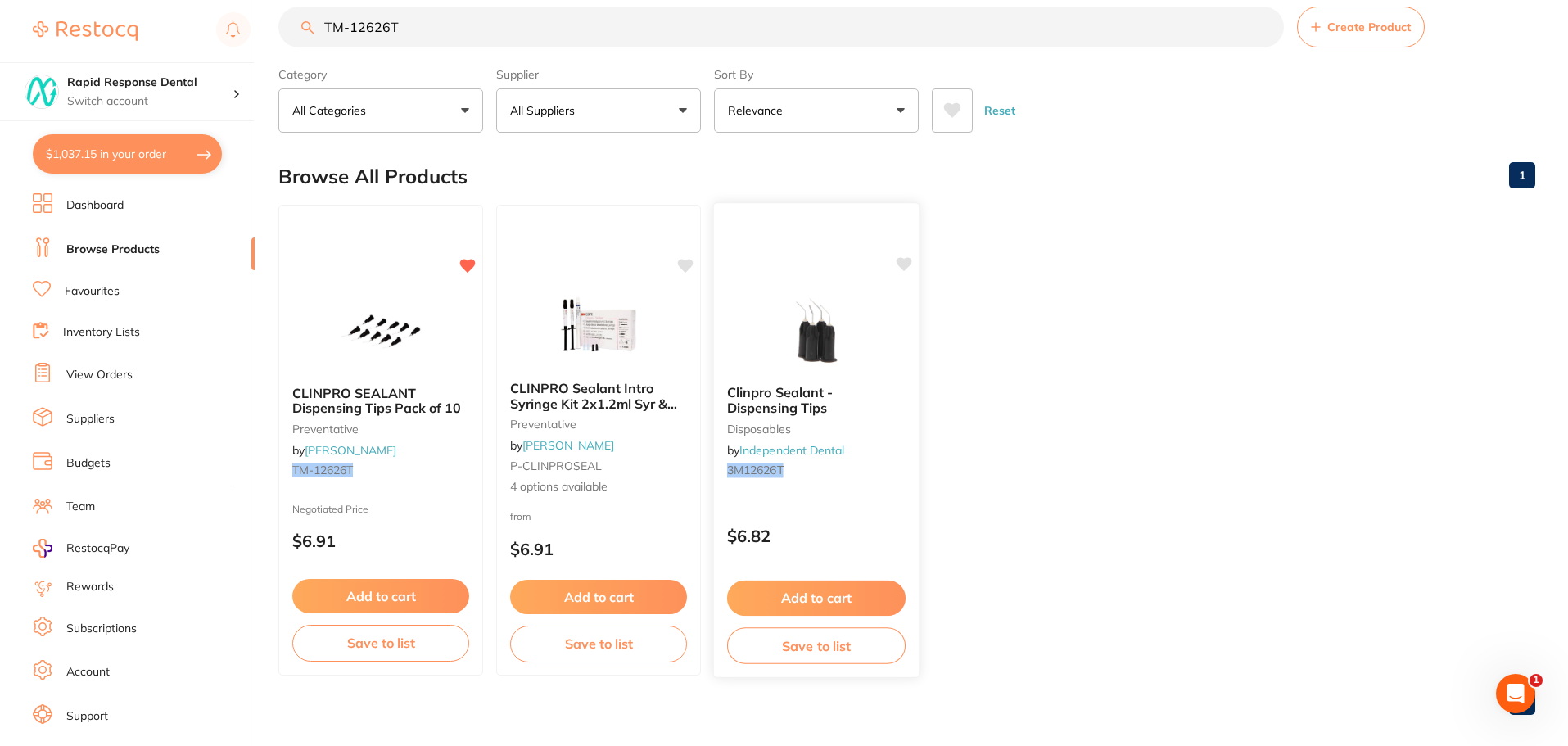
scroll to position [41, 0]
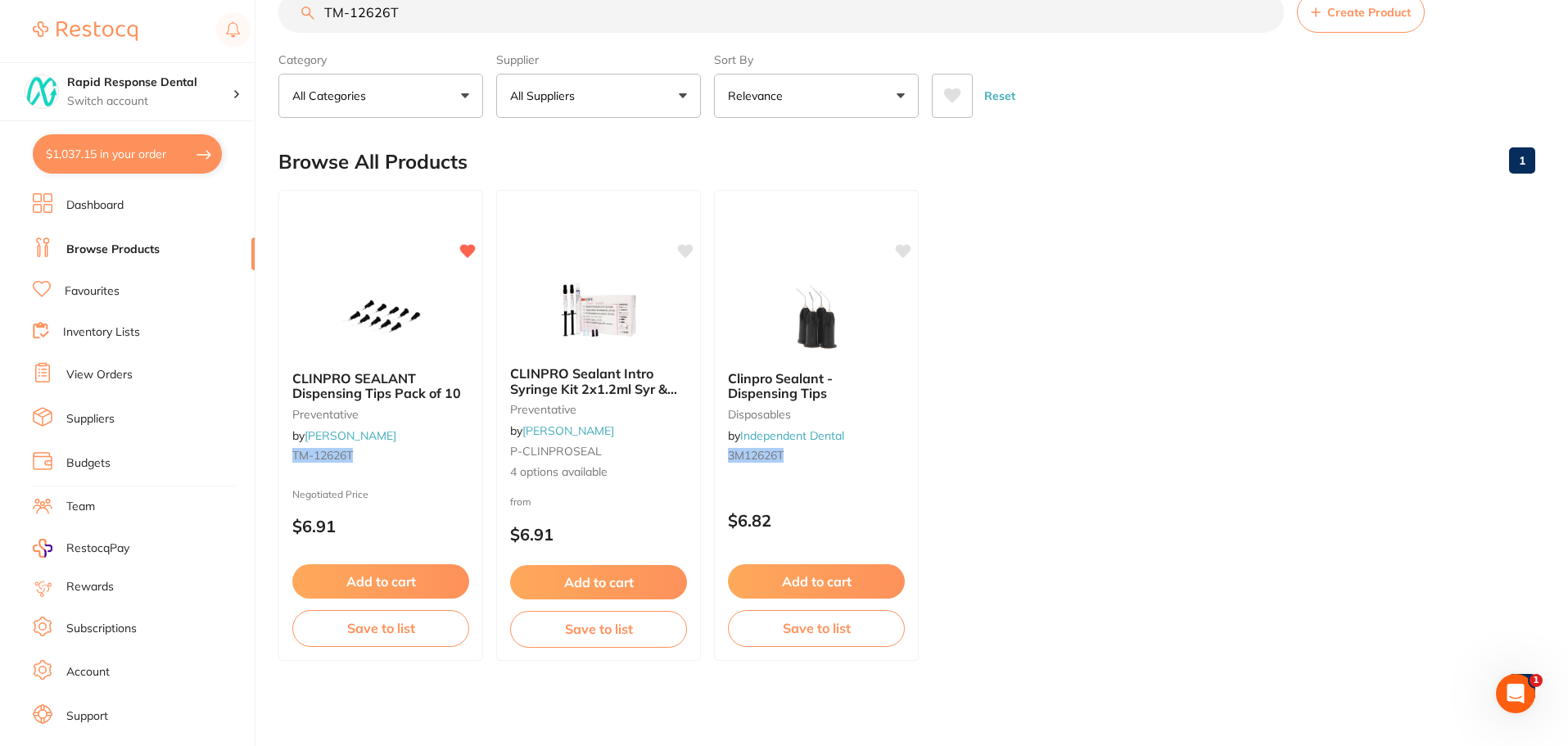
click at [572, 384] on span "CLINPRO Sealant Intro Syringe Kit 2x1.2ml Syr & Accessorie" at bounding box center [593, 389] width 167 height 47
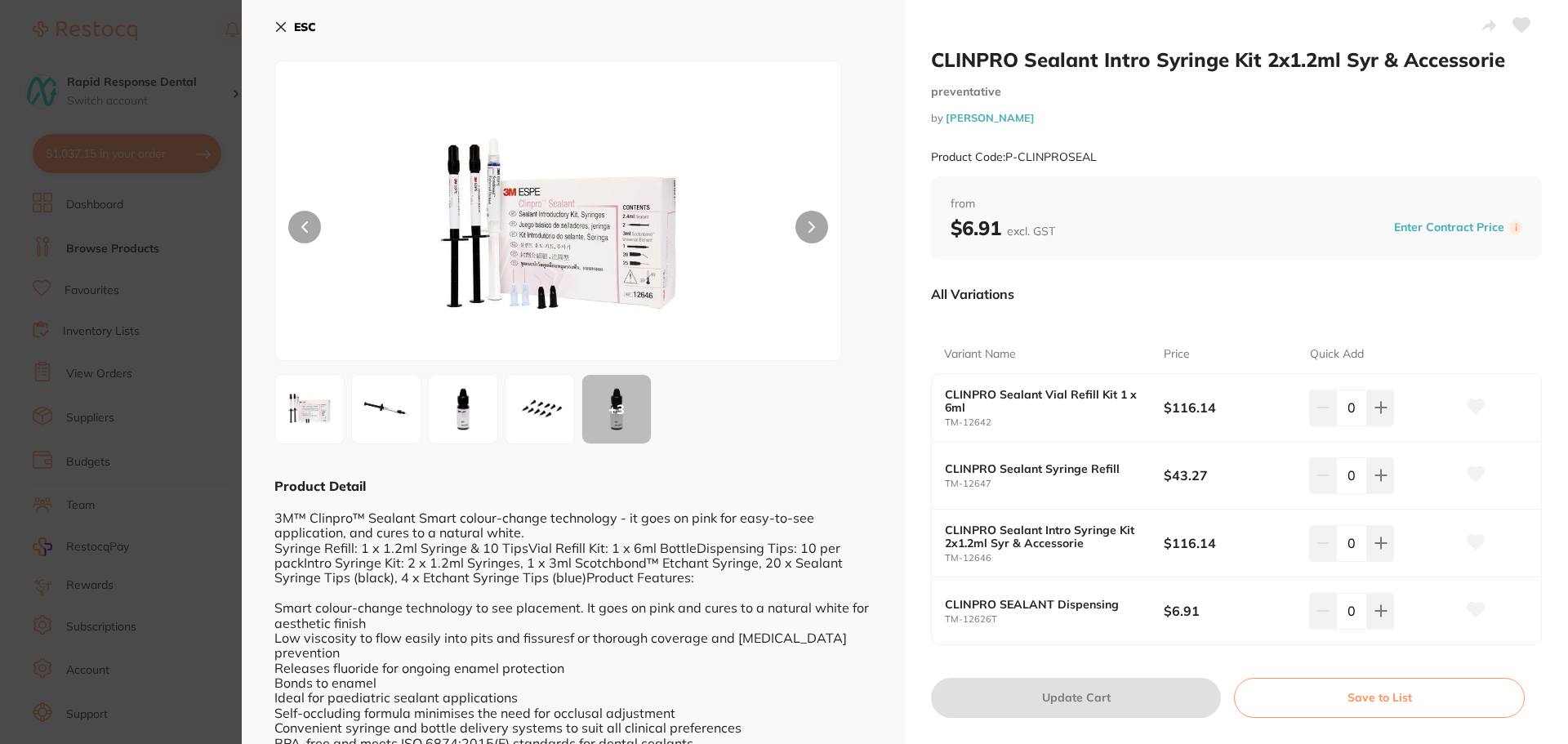
click at [281, 32] on icon at bounding box center [280, 27] width 13 height 13
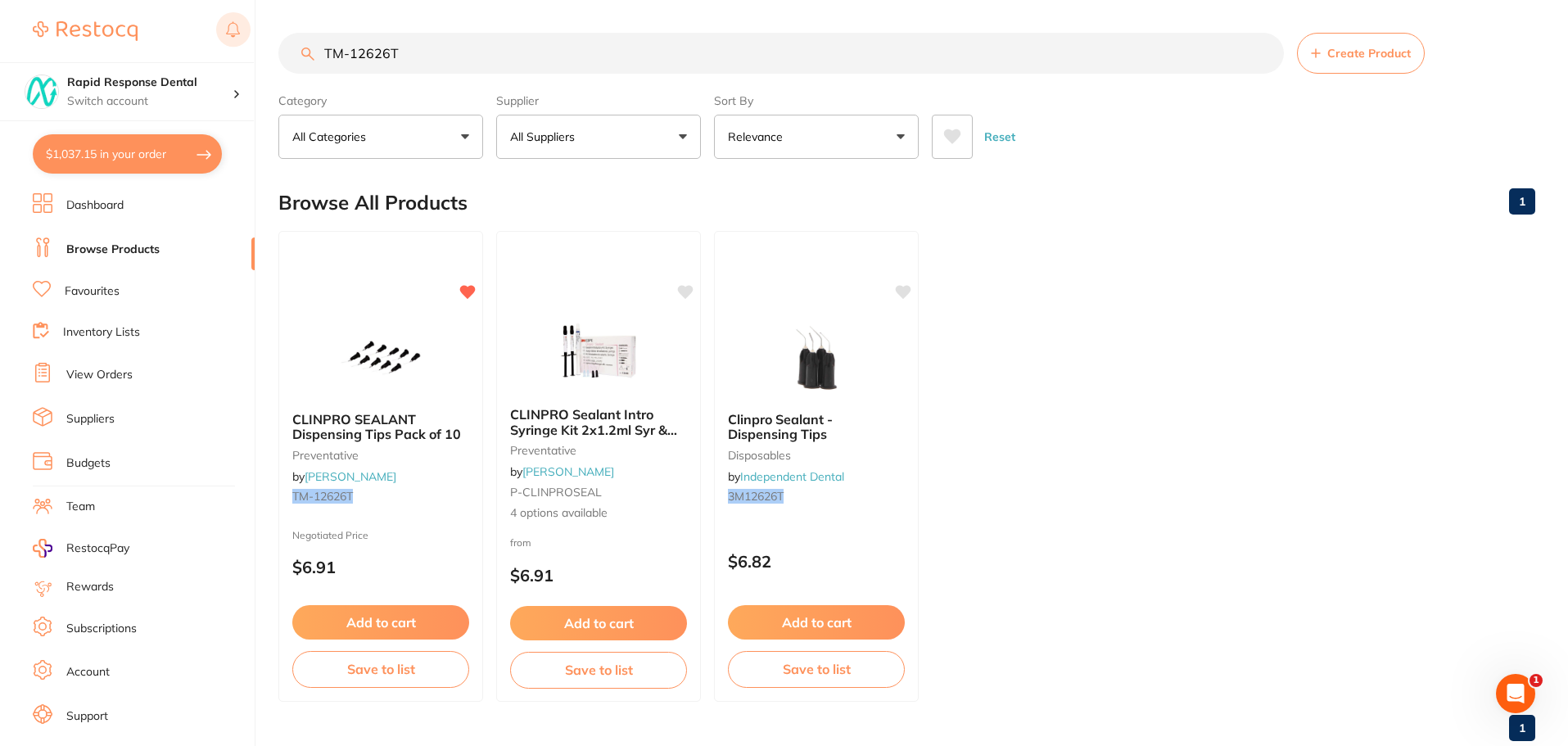
drag, startPoint x: 470, startPoint y: 42, endPoint x: 244, endPoint y: 29, distance: 226.4
click at [244, 29] on div "$1,037.15 Rapid Response Dental Switch account Rapid Response Dental $1,037.15 …" at bounding box center [784, 373] width 1568 height 746
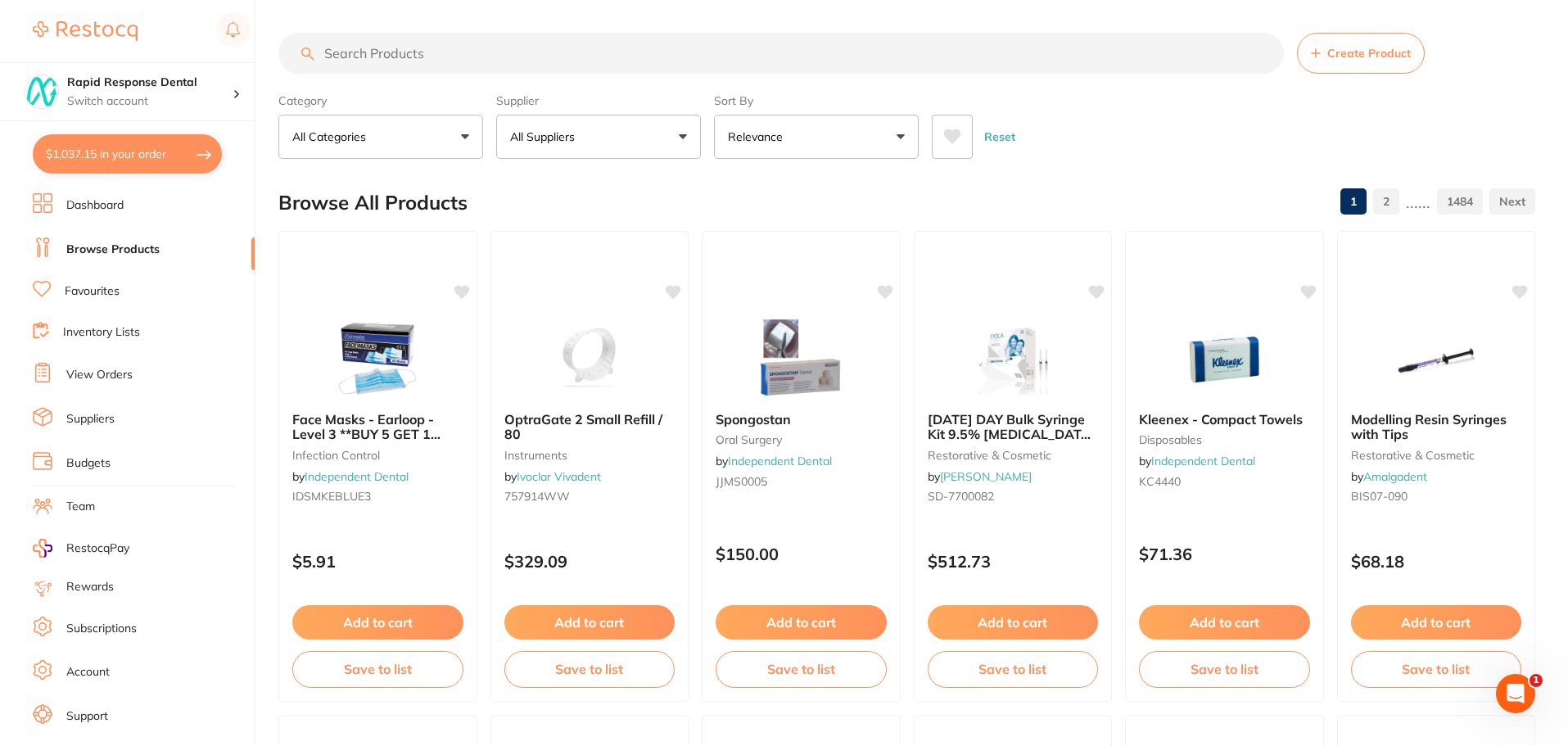
paste input "HS-9006153"
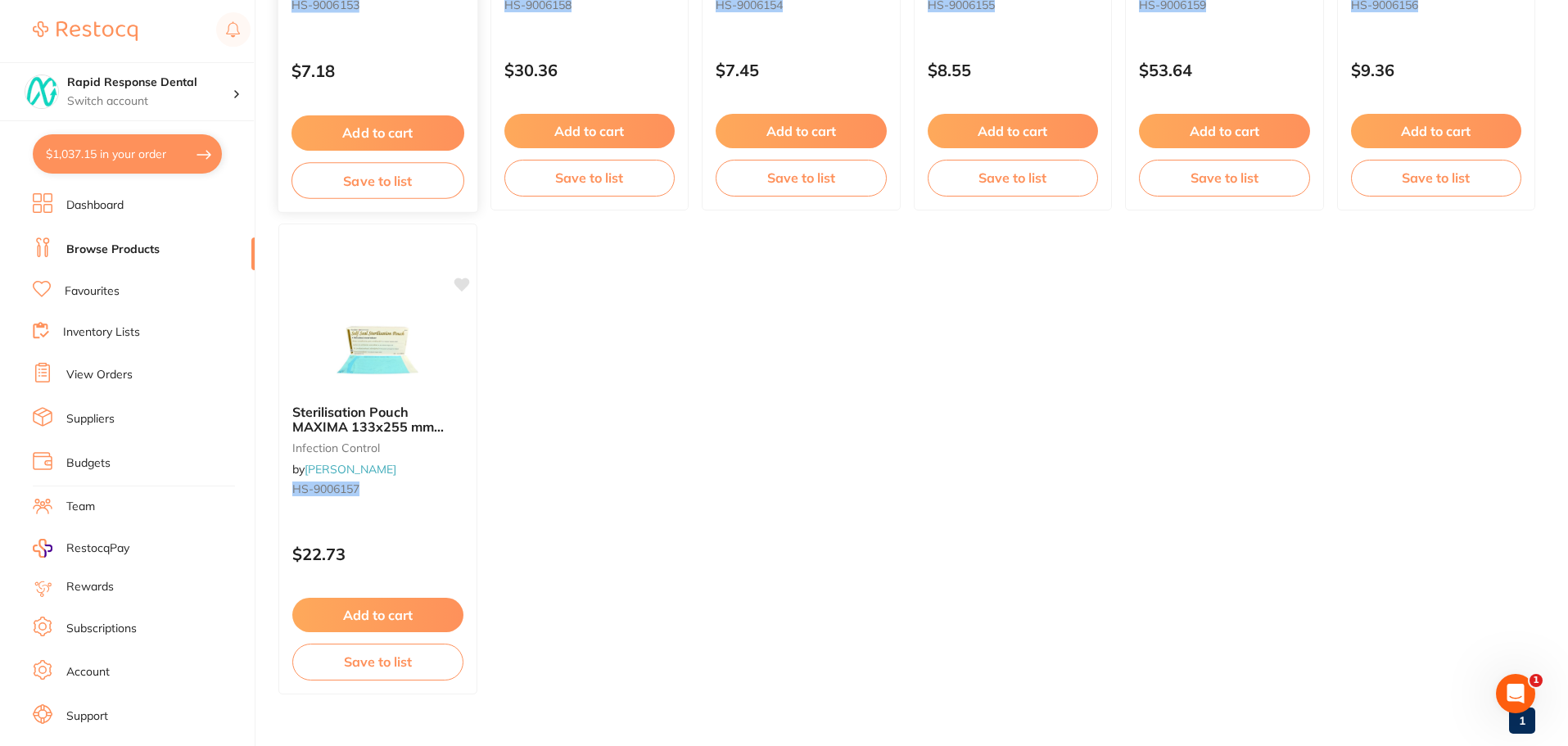
scroll to position [246, 0]
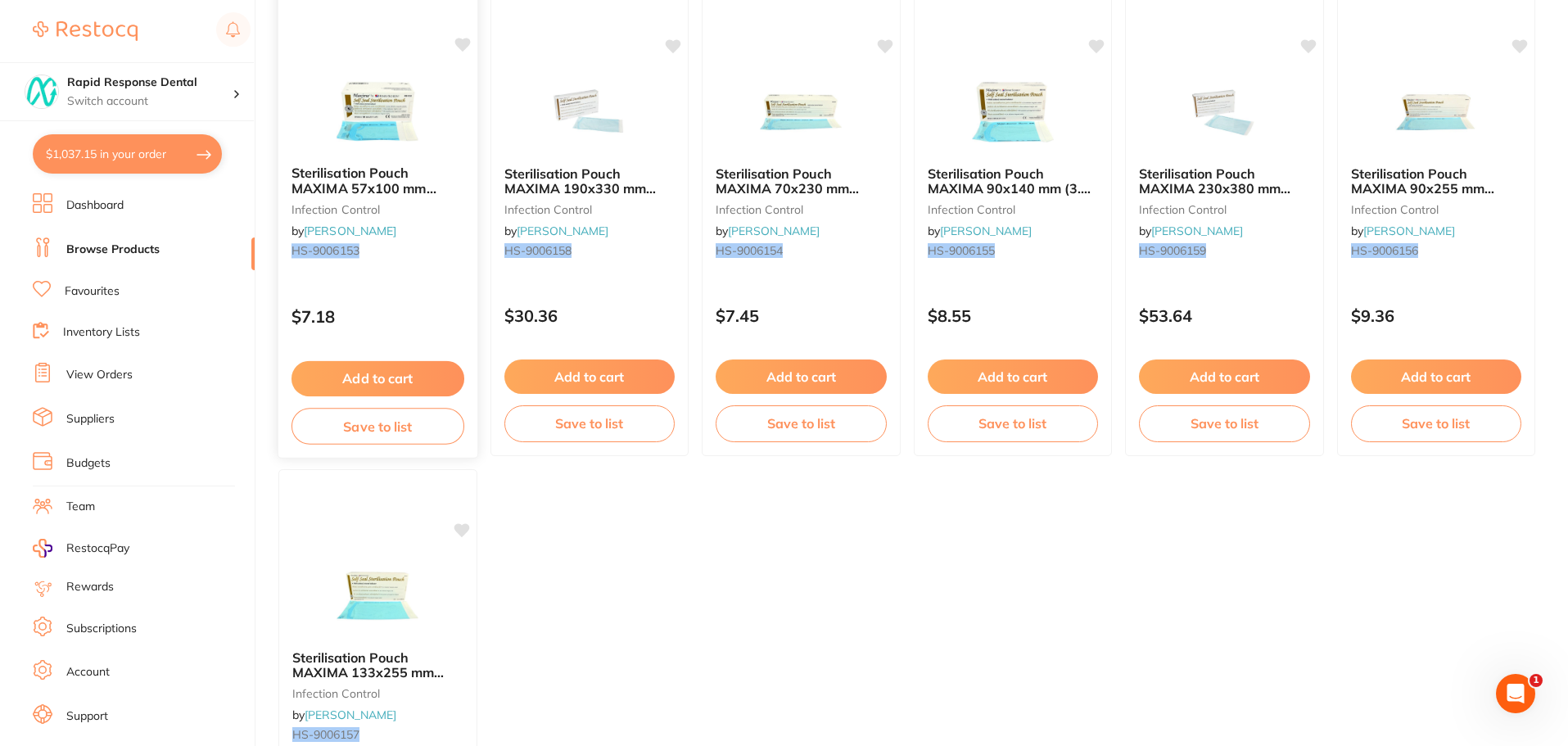
type input "HS-9006153"
click at [366, 373] on button "Add to cart" at bounding box center [378, 376] width 171 height 34
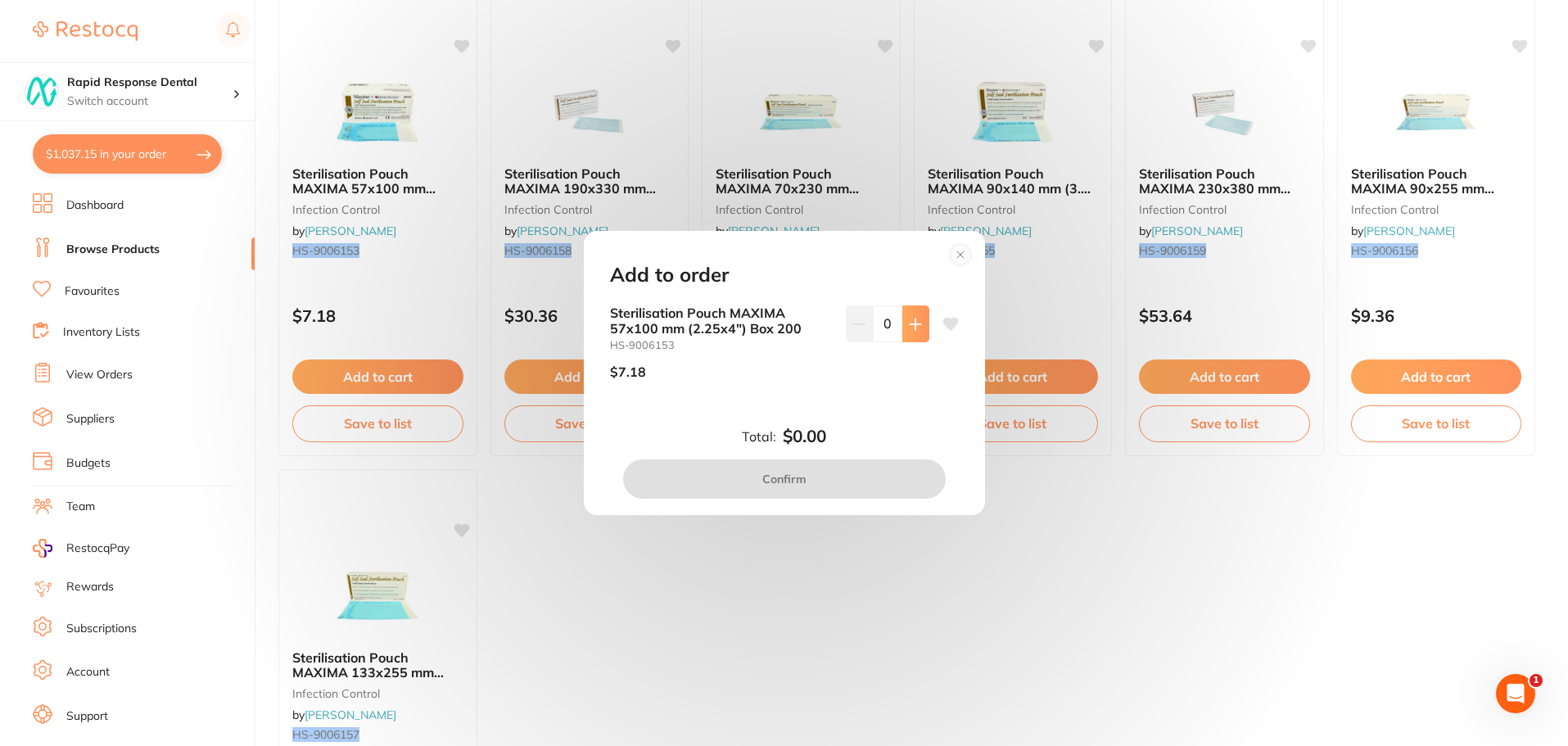
scroll to position [0, 0]
click at [914, 328] on icon at bounding box center [915, 324] width 13 height 13
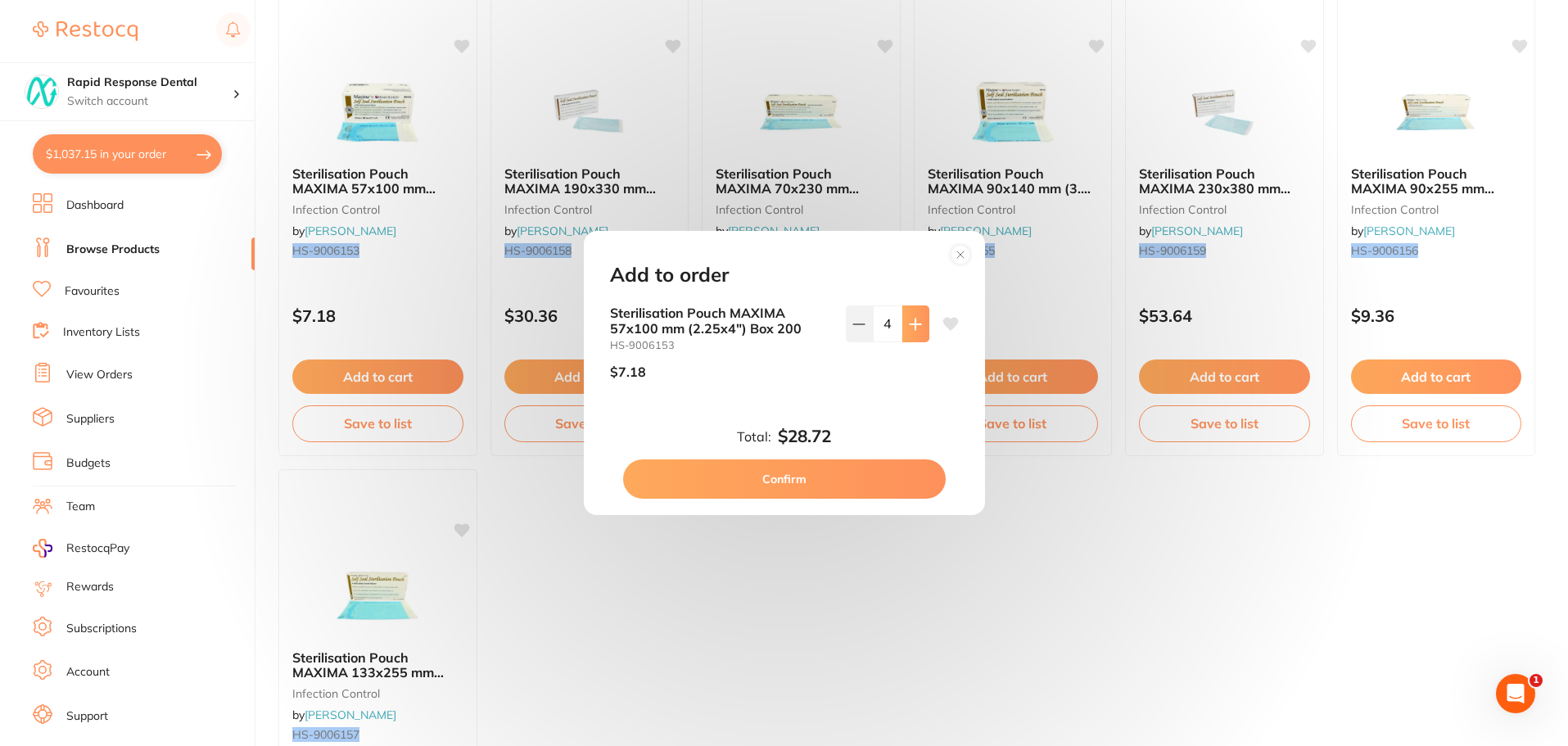
click at [914, 328] on icon at bounding box center [915, 324] width 13 height 13
type input "6"
click at [854, 474] on button "Confirm" at bounding box center [784, 479] width 322 height 39
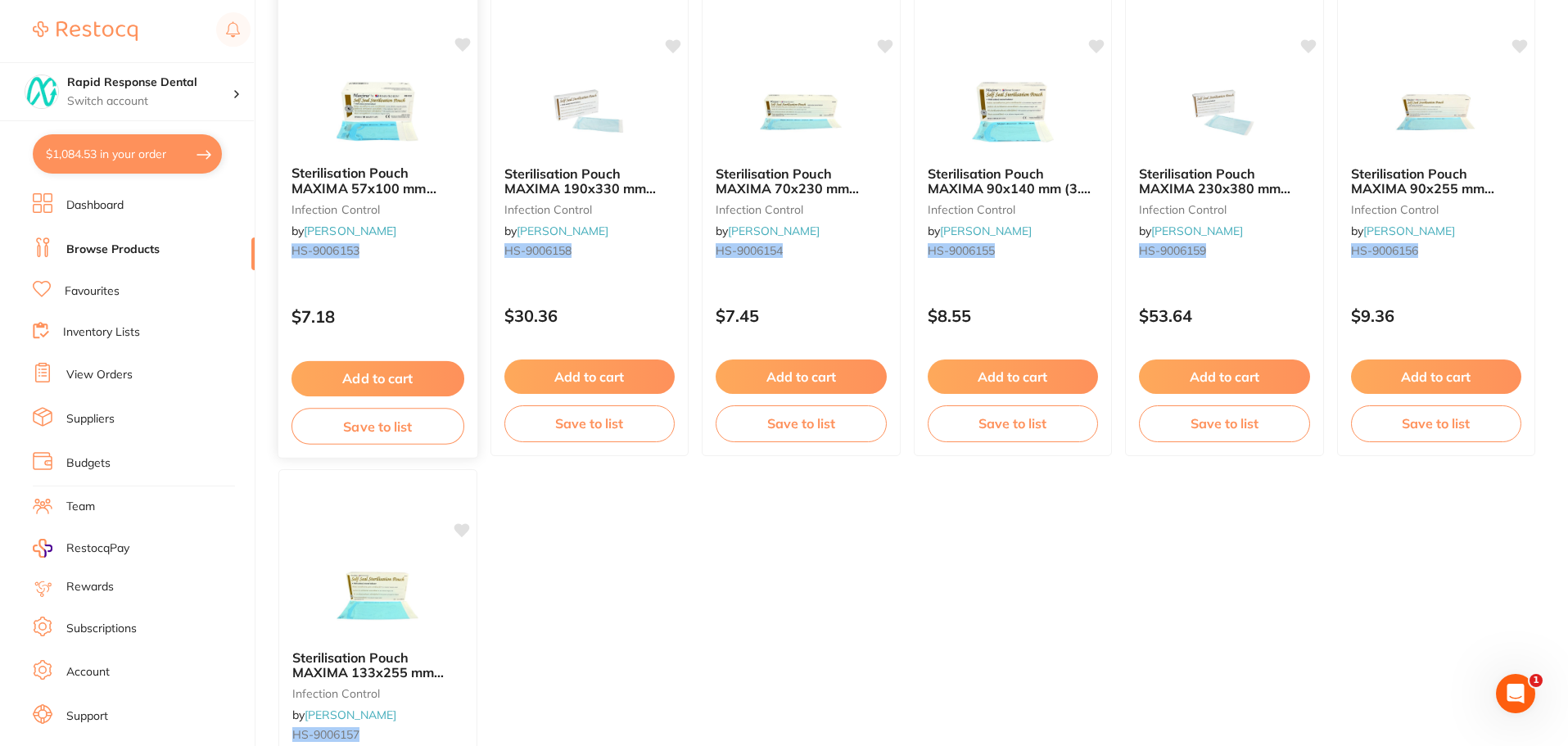
click at [461, 42] on icon at bounding box center [461, 45] width 15 height 14
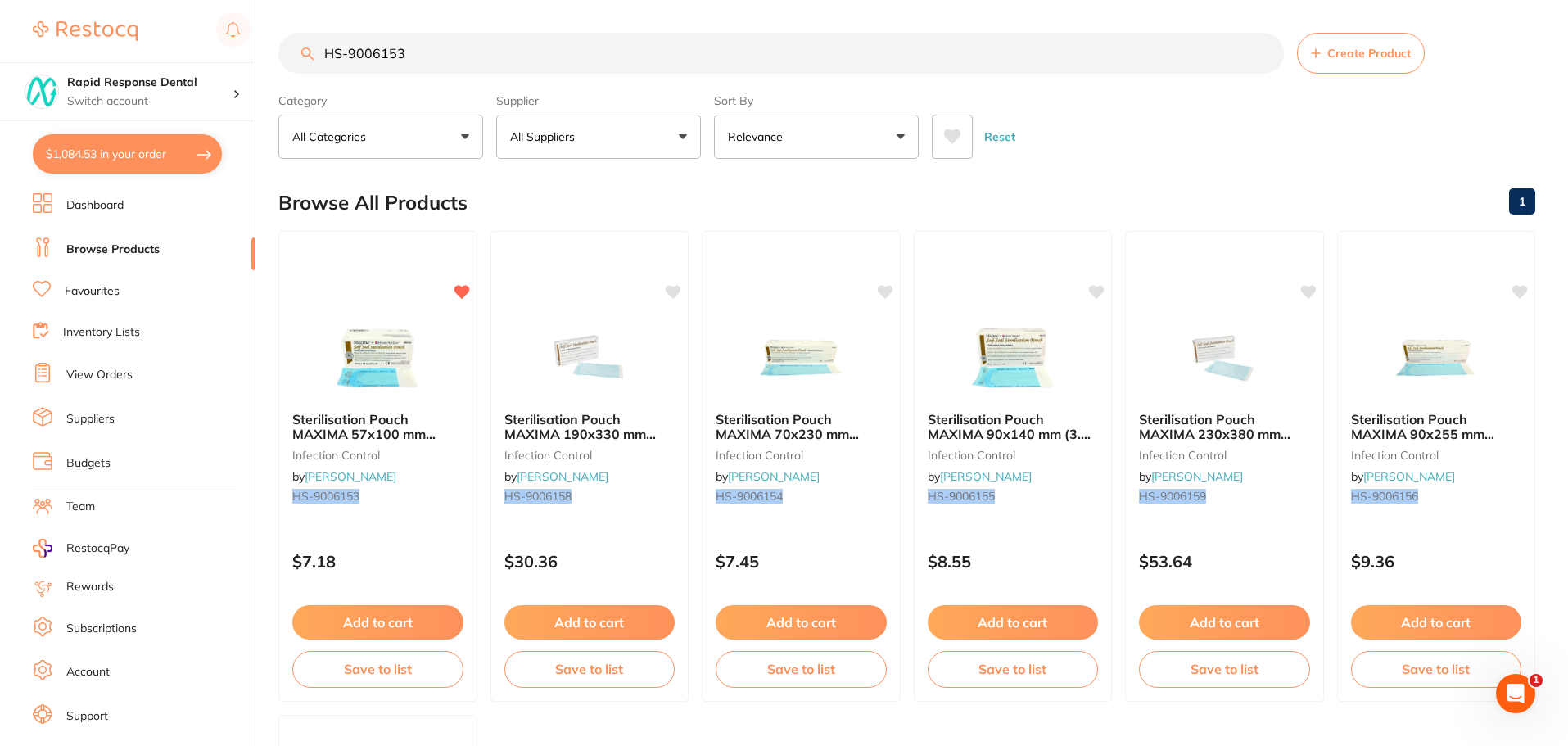
drag, startPoint x: 179, startPoint y: 51, endPoint x: 136, endPoint y: 48, distance: 43.1
click at [133, 49] on div "$1,084.53 Rapid Response Dental Switch account Rapid Response Dental $1,084.53 …" at bounding box center [784, 373] width 1568 height 746
type input "earbuds"
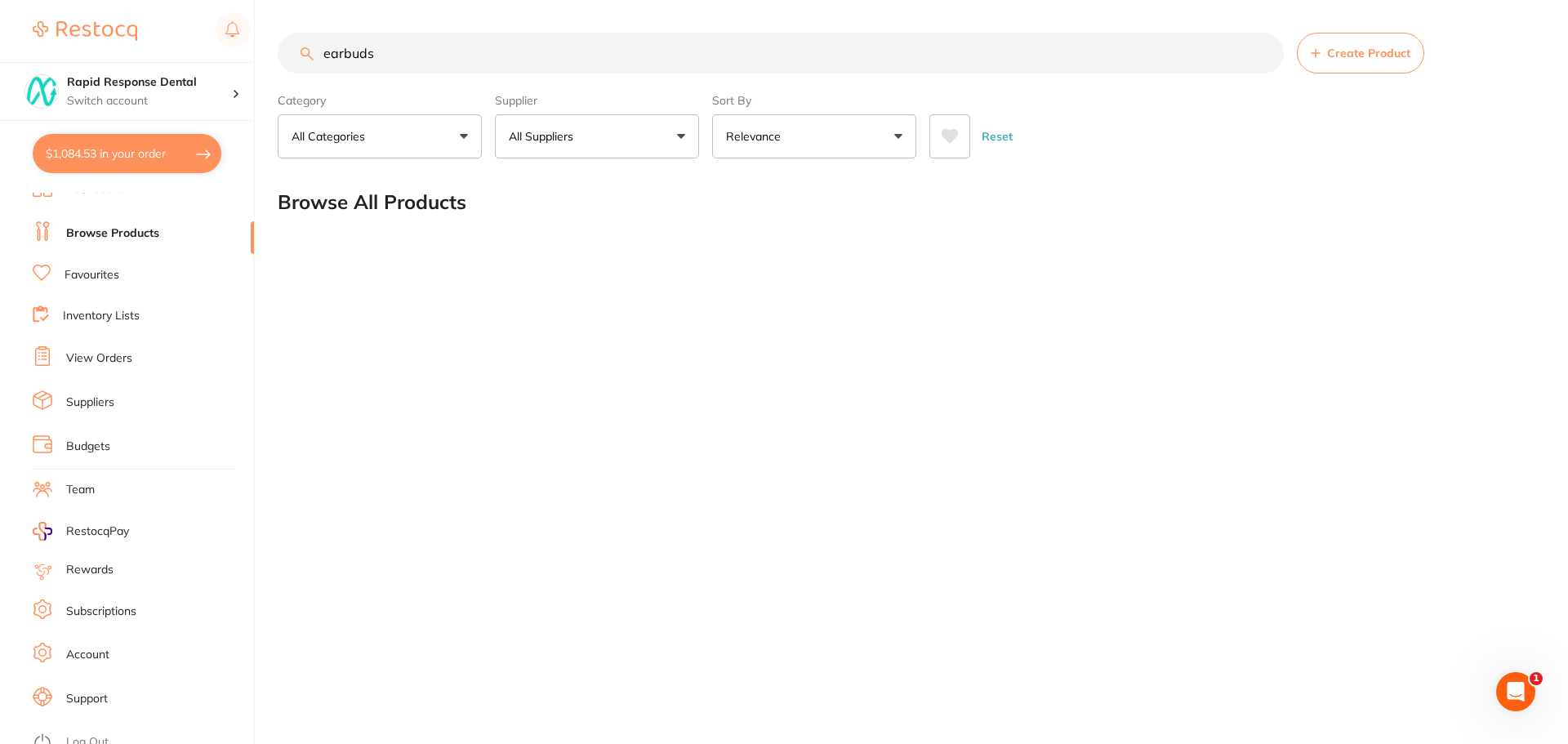
scroll to position [28, 0]
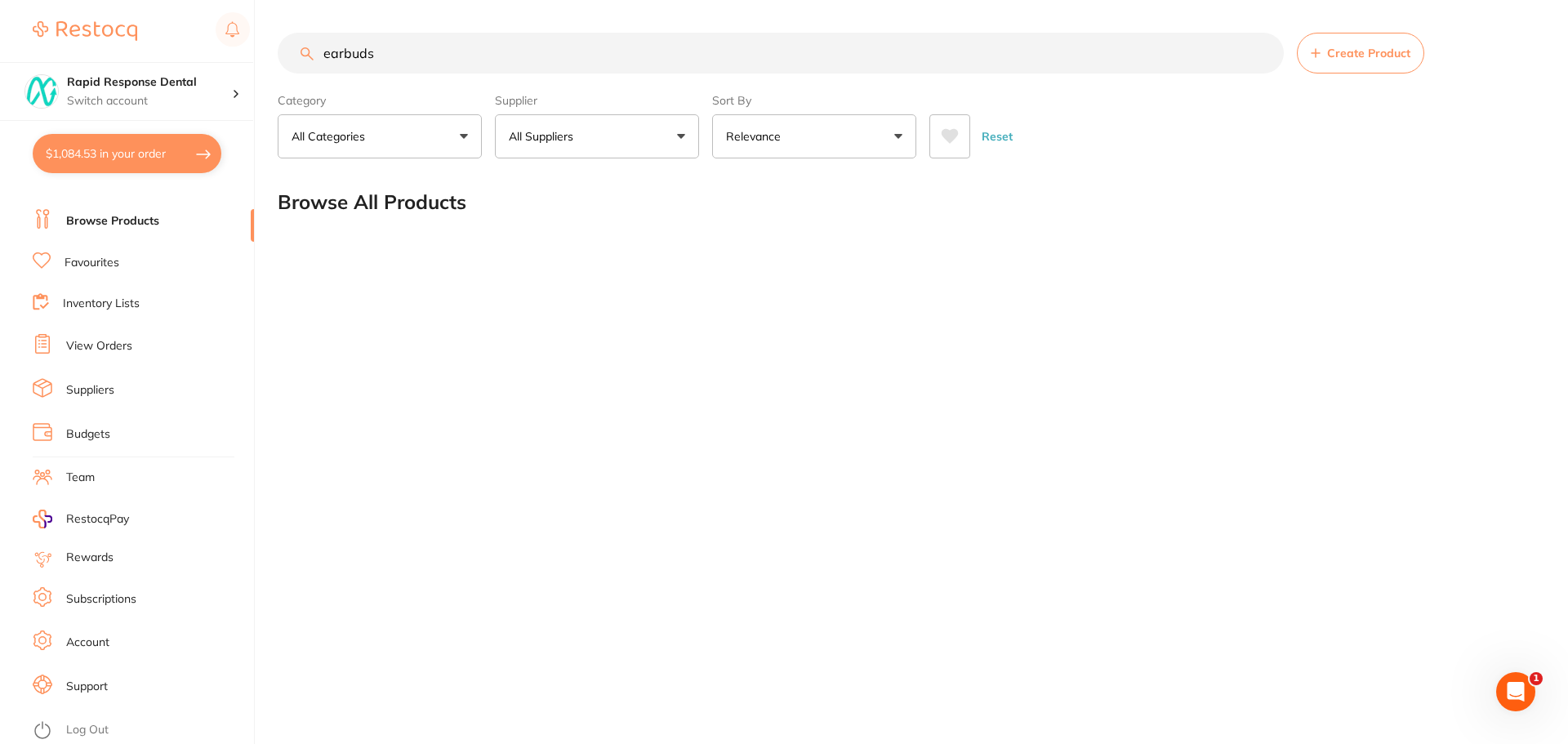
click at [98, 218] on link "Browse Products" at bounding box center [113, 221] width 93 height 16
click at [99, 218] on link "Browse Products" at bounding box center [113, 221] width 93 height 16
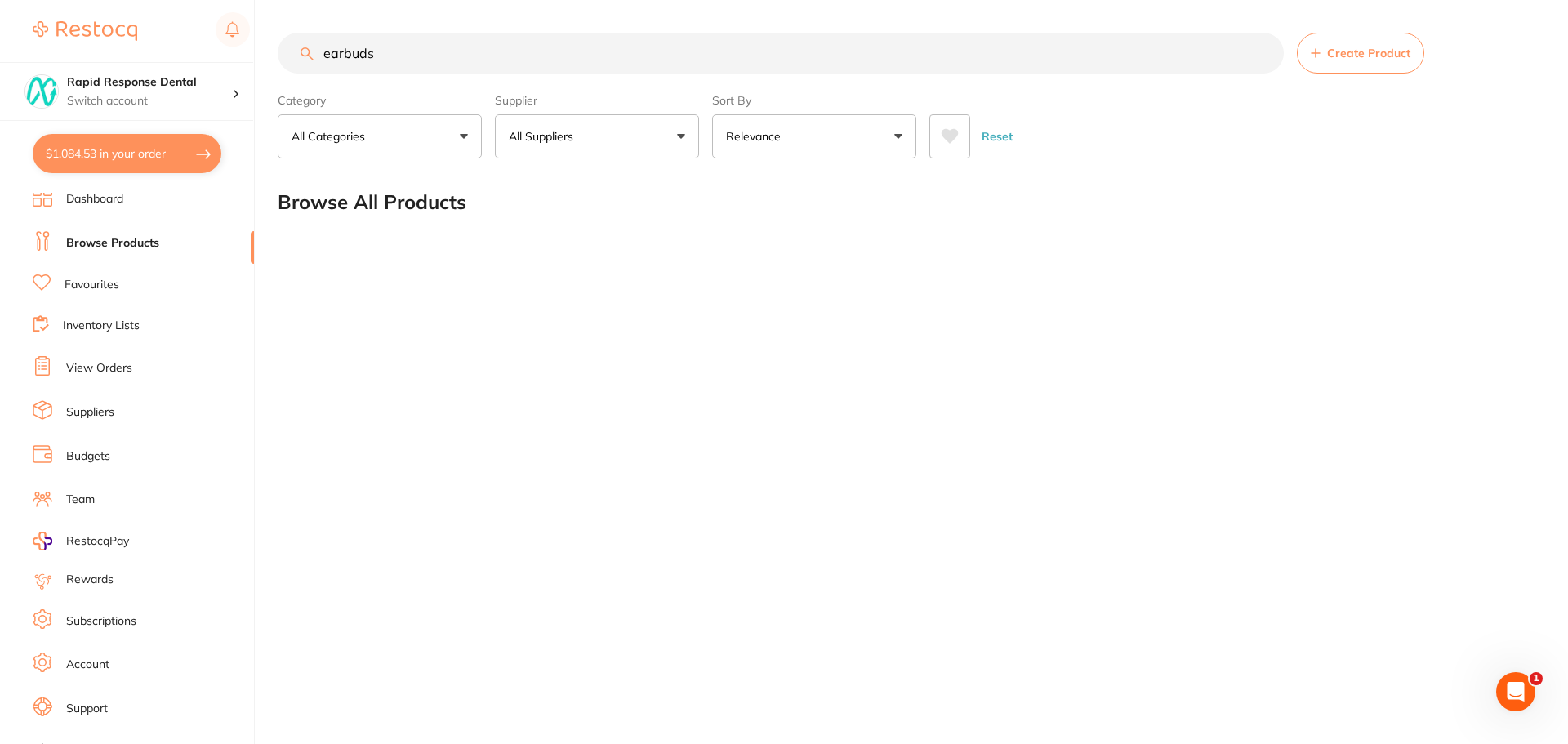
scroll to position [0, 0]
click at [127, 153] on button "$1,084.53 in your order" at bounding box center [126, 154] width 189 height 39
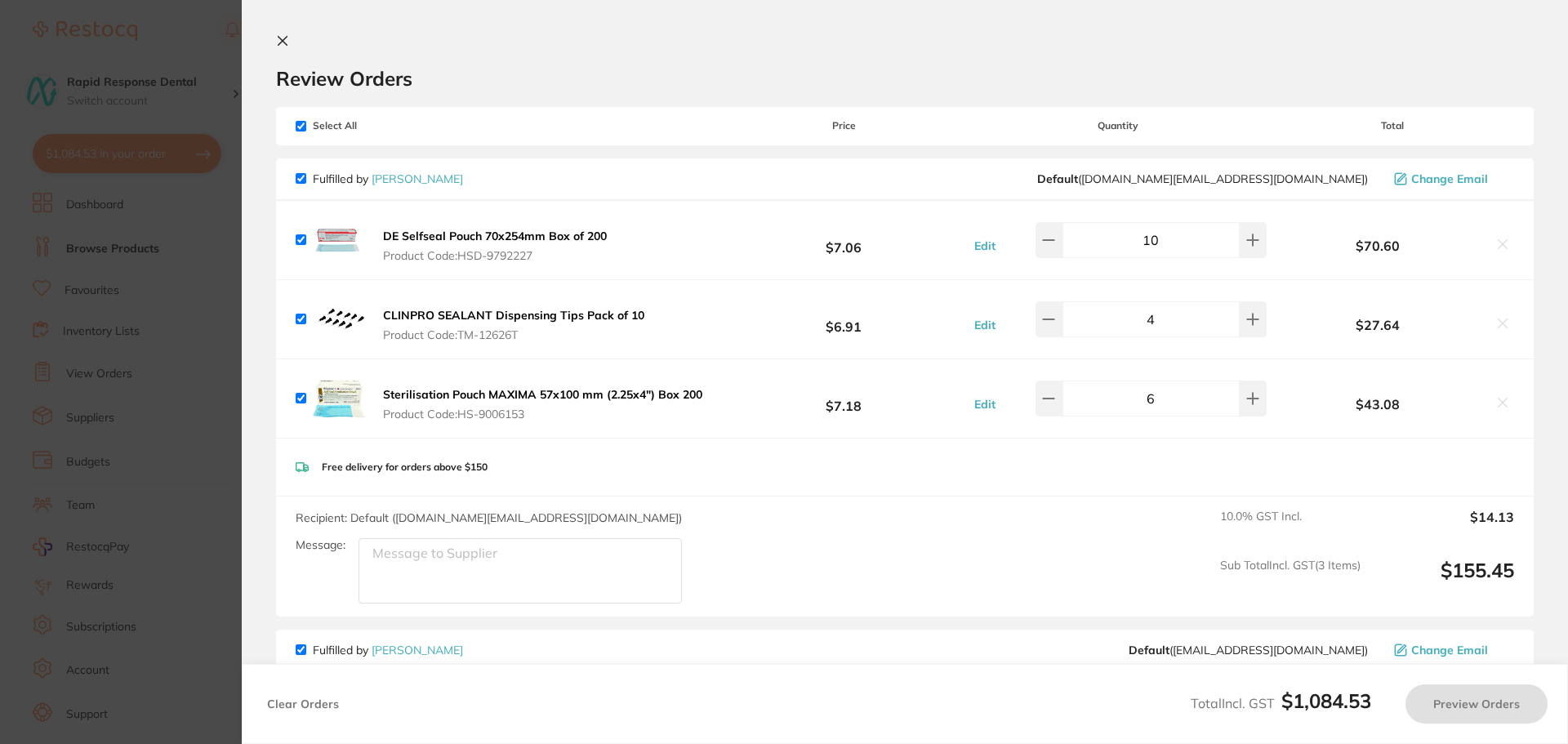
checkbox input "true"
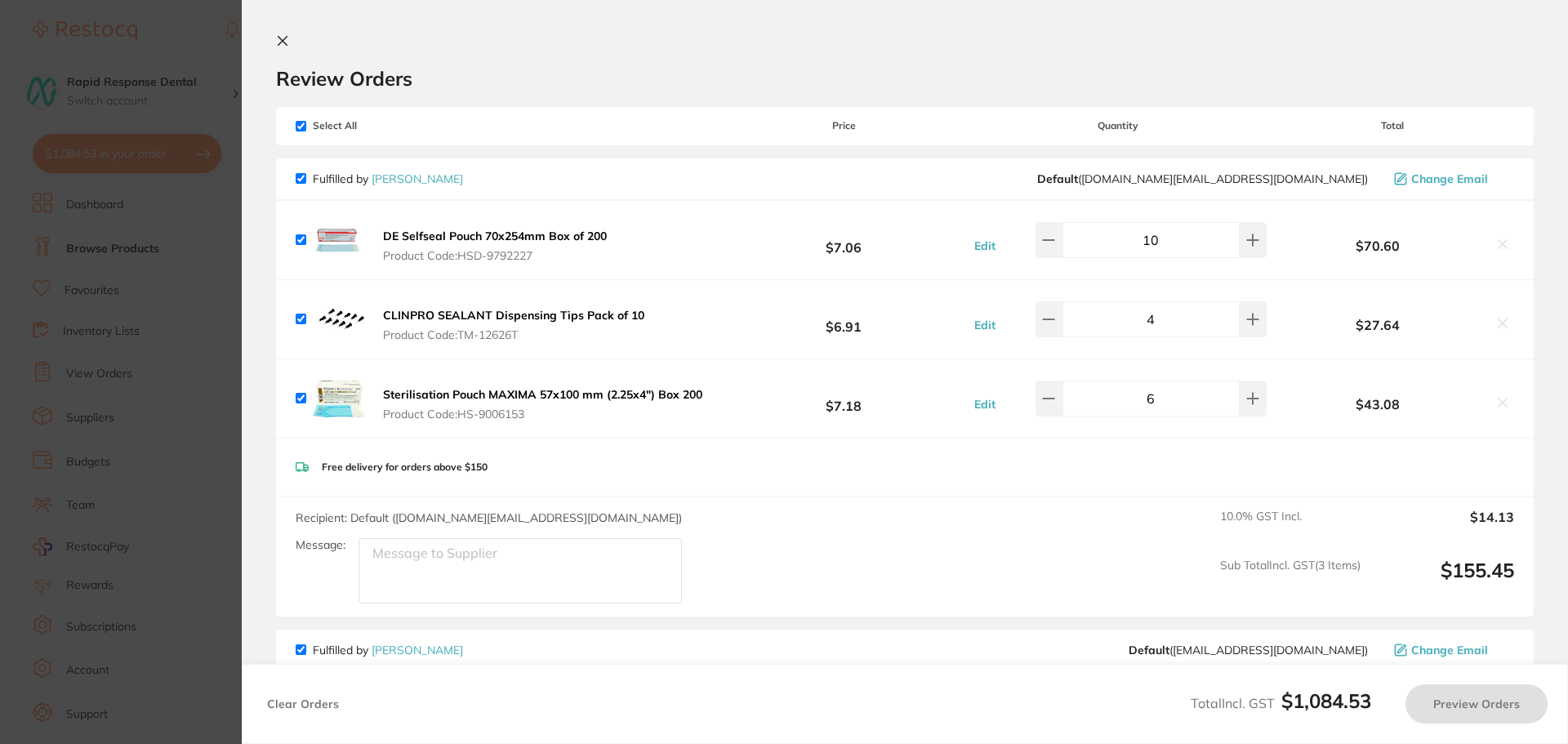
checkbox input "true"
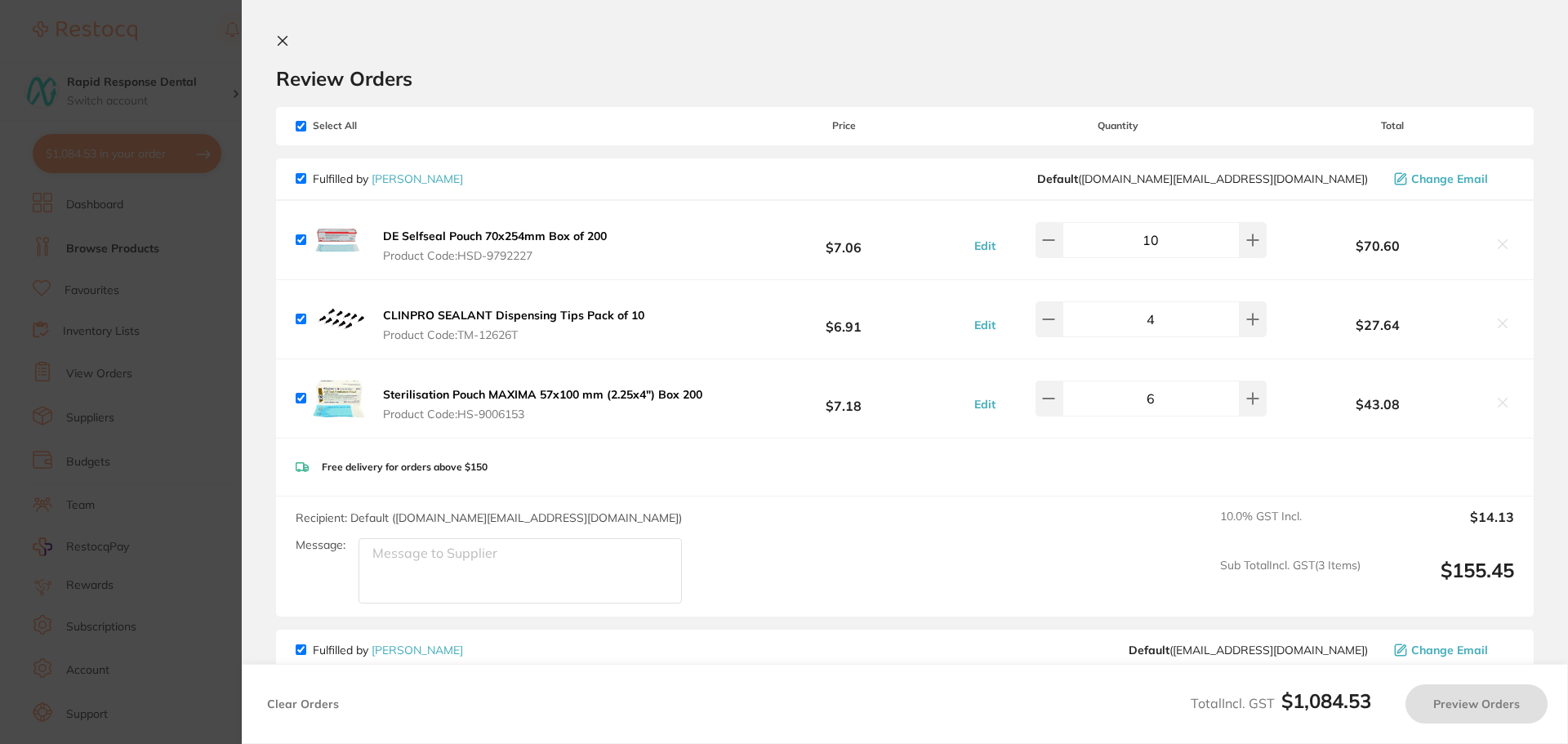
checkbox input "true"
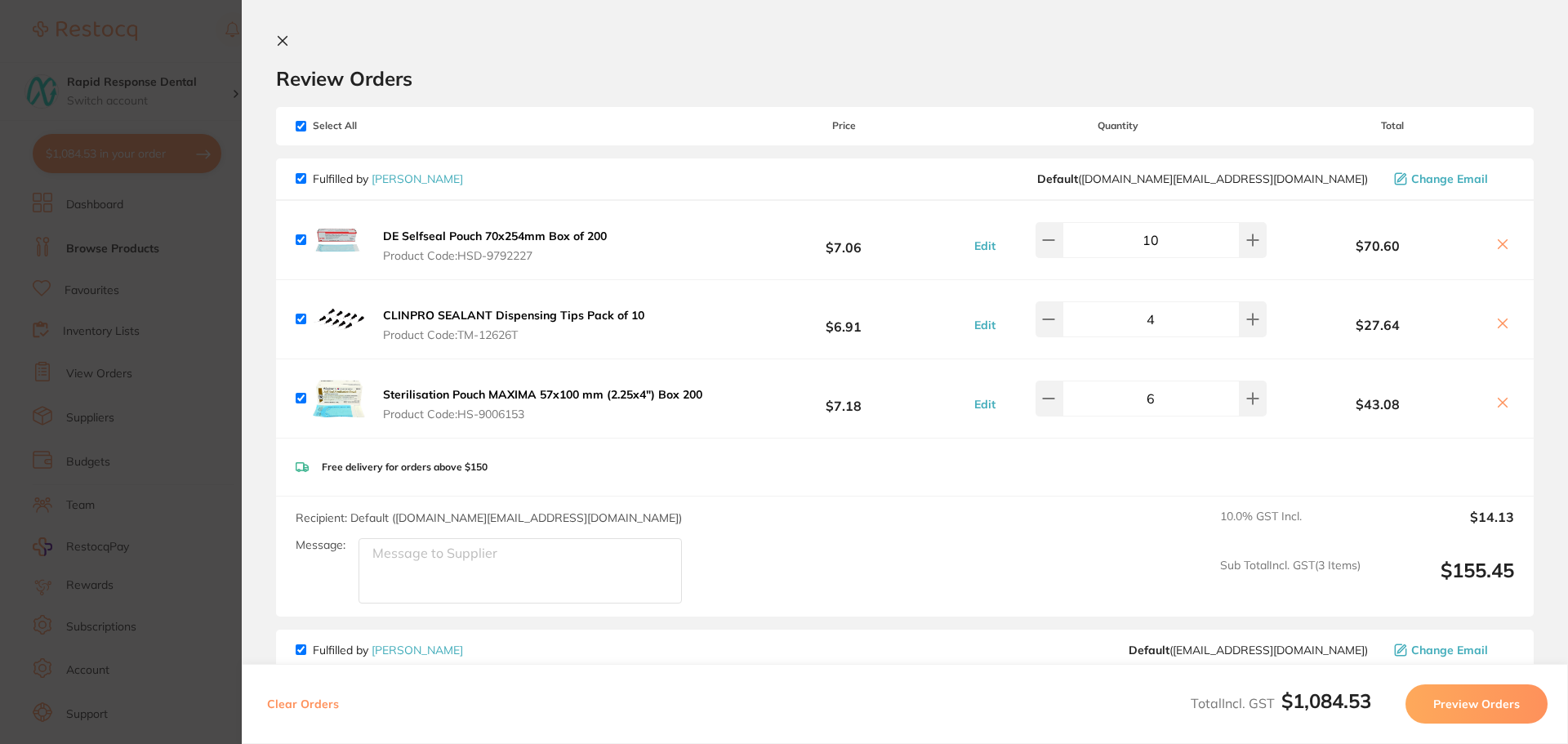
click at [282, 37] on icon at bounding box center [282, 40] width 13 height 13
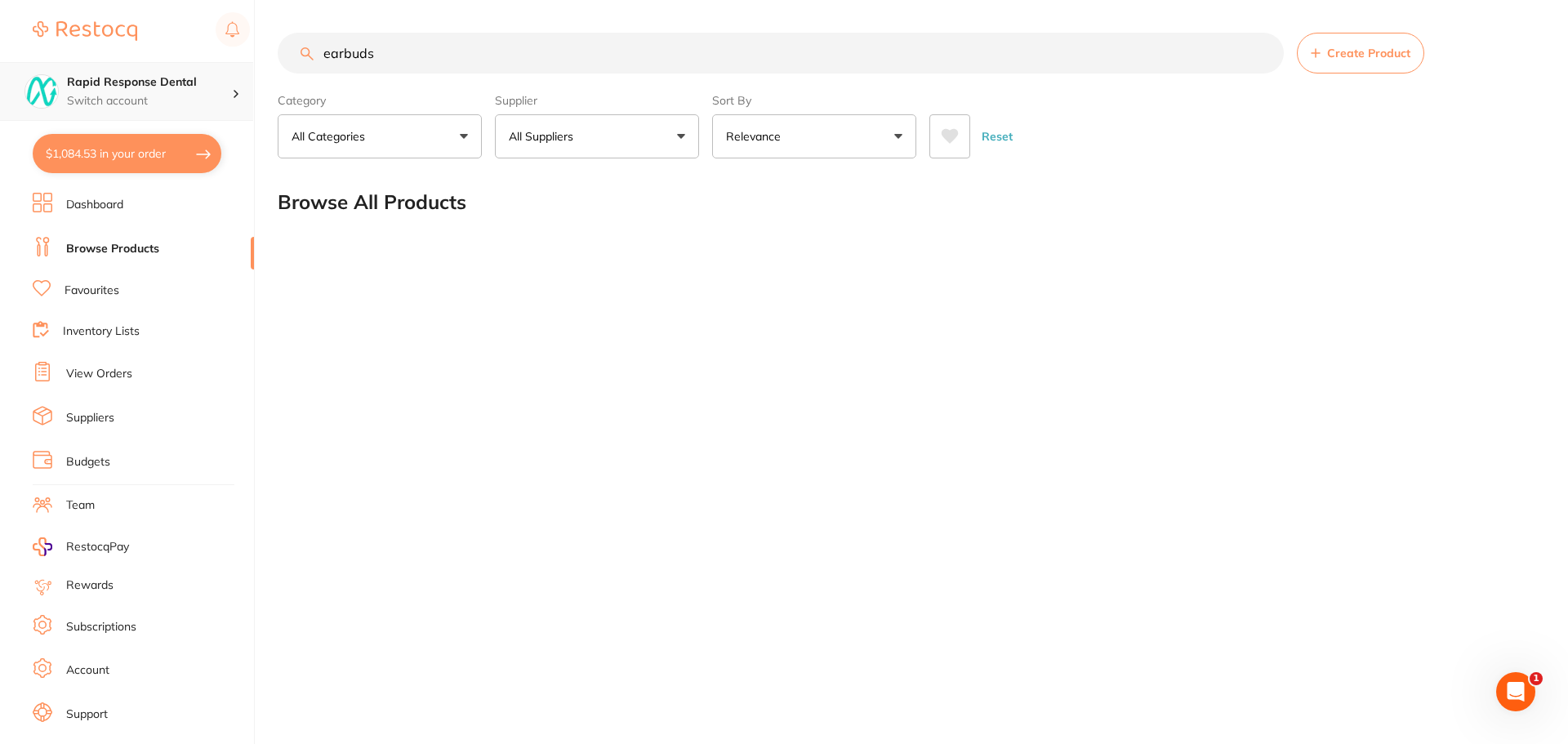
drag, startPoint x: 381, startPoint y: 60, endPoint x: 245, endPoint y: 67, distance: 136.2
click at [246, 67] on div "$1,084.53 Rapid Response Dental Switch account Rapid Response Dental $1,084.53 …" at bounding box center [784, 372] width 1568 height 744
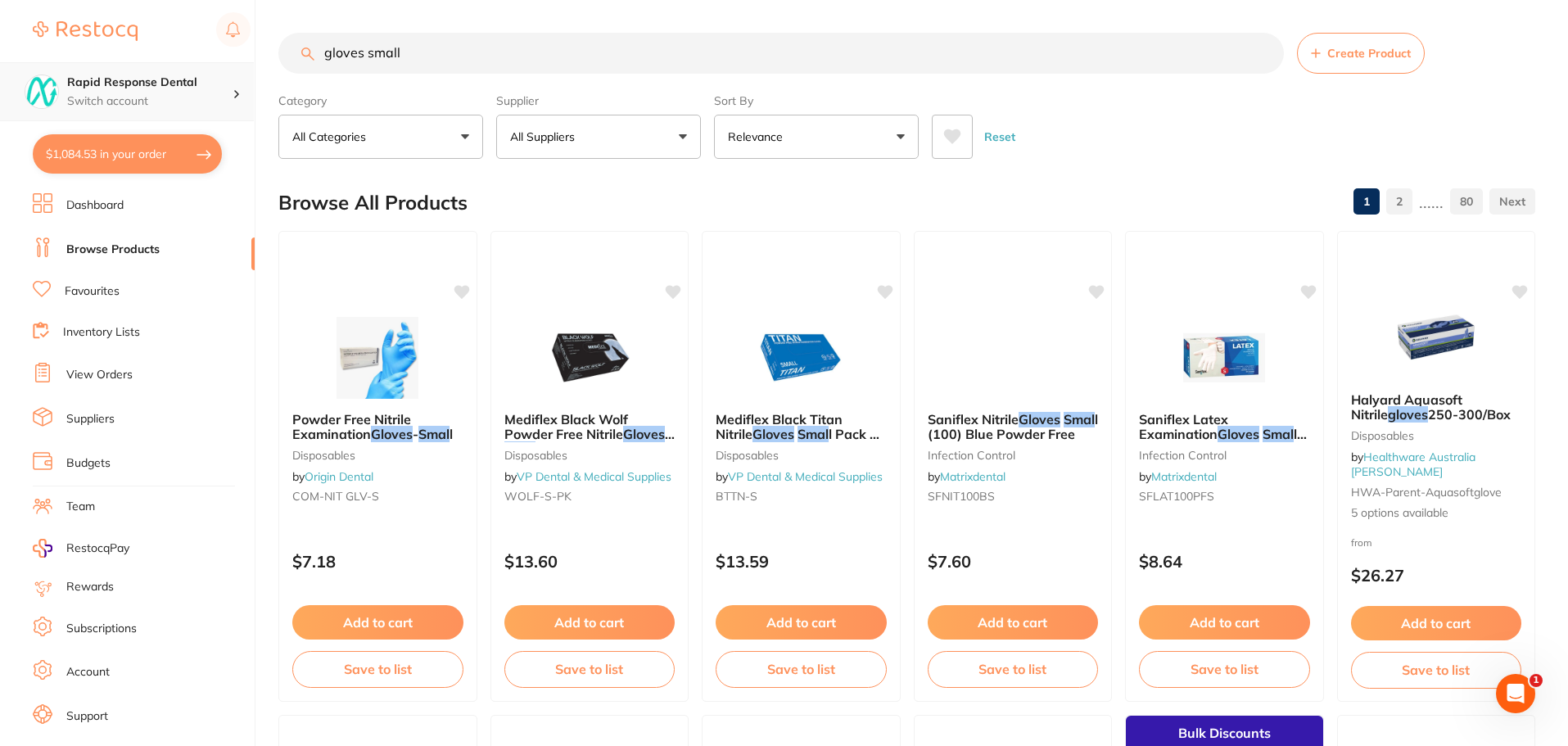
type input "gloves small"
drag, startPoint x: 418, startPoint y: 57, endPoint x: 301, endPoint y: 55, distance: 117.0
click at [301, 55] on input "gloves small" at bounding box center [781, 53] width 1005 height 41
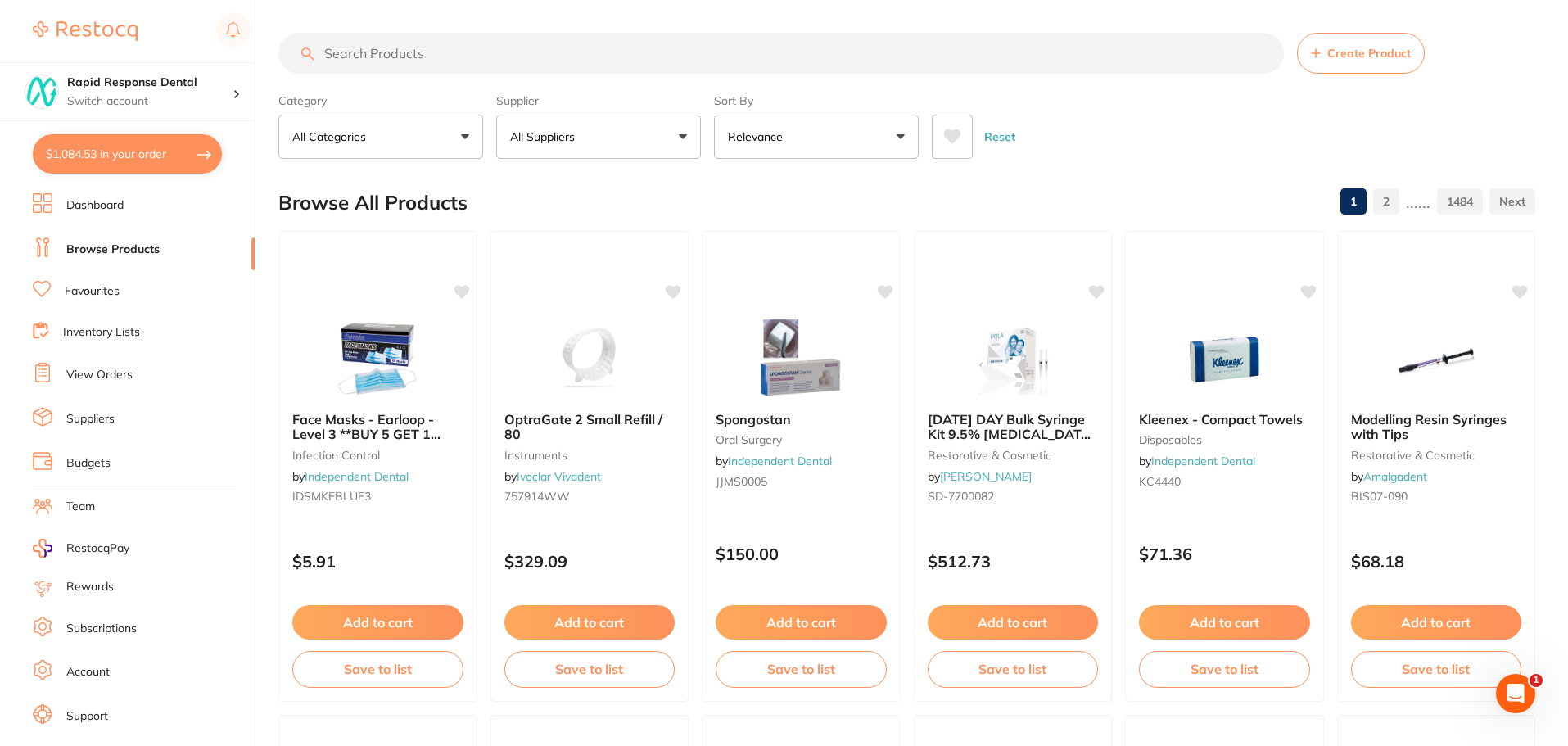
paste input "AN-4654"
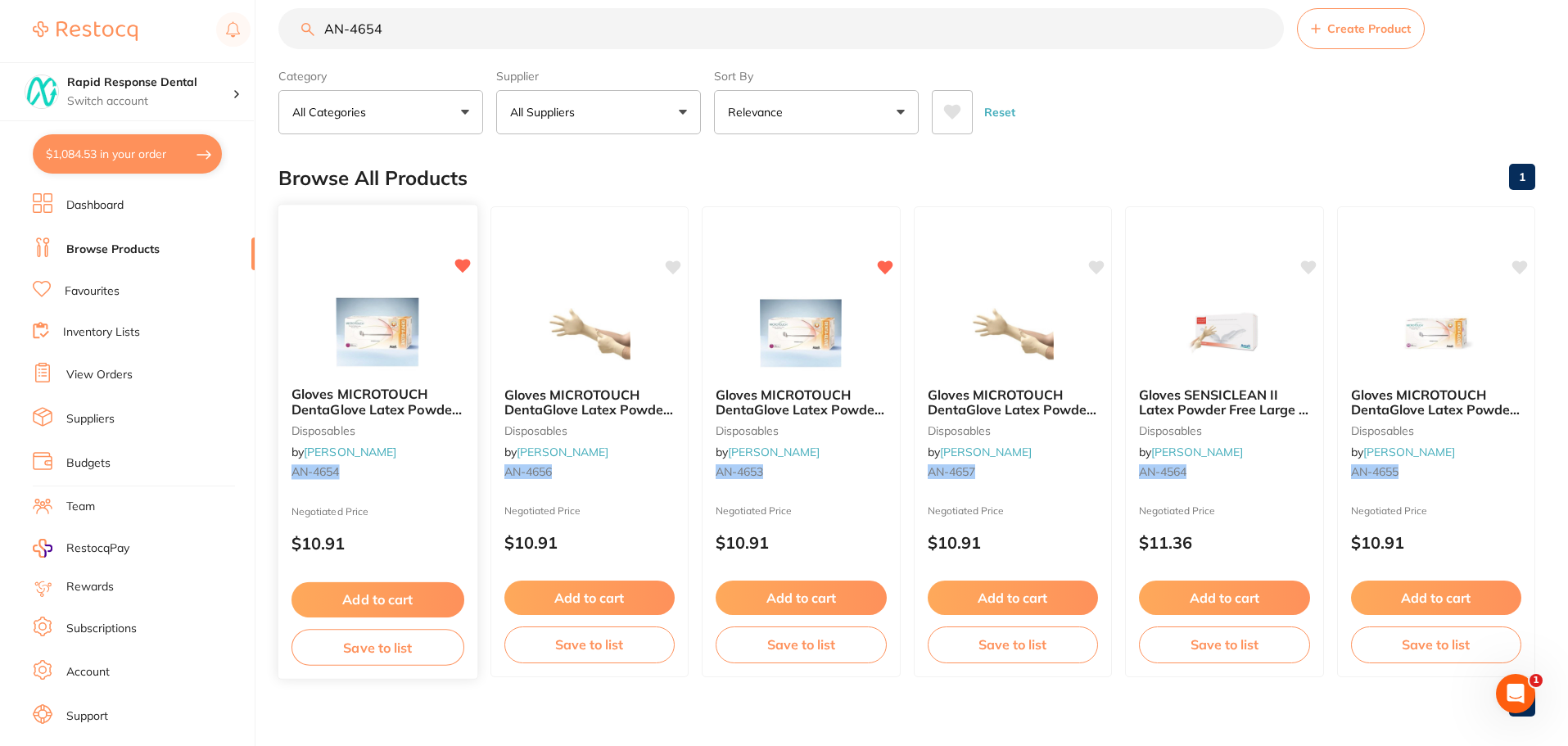
scroll to position [41, 0]
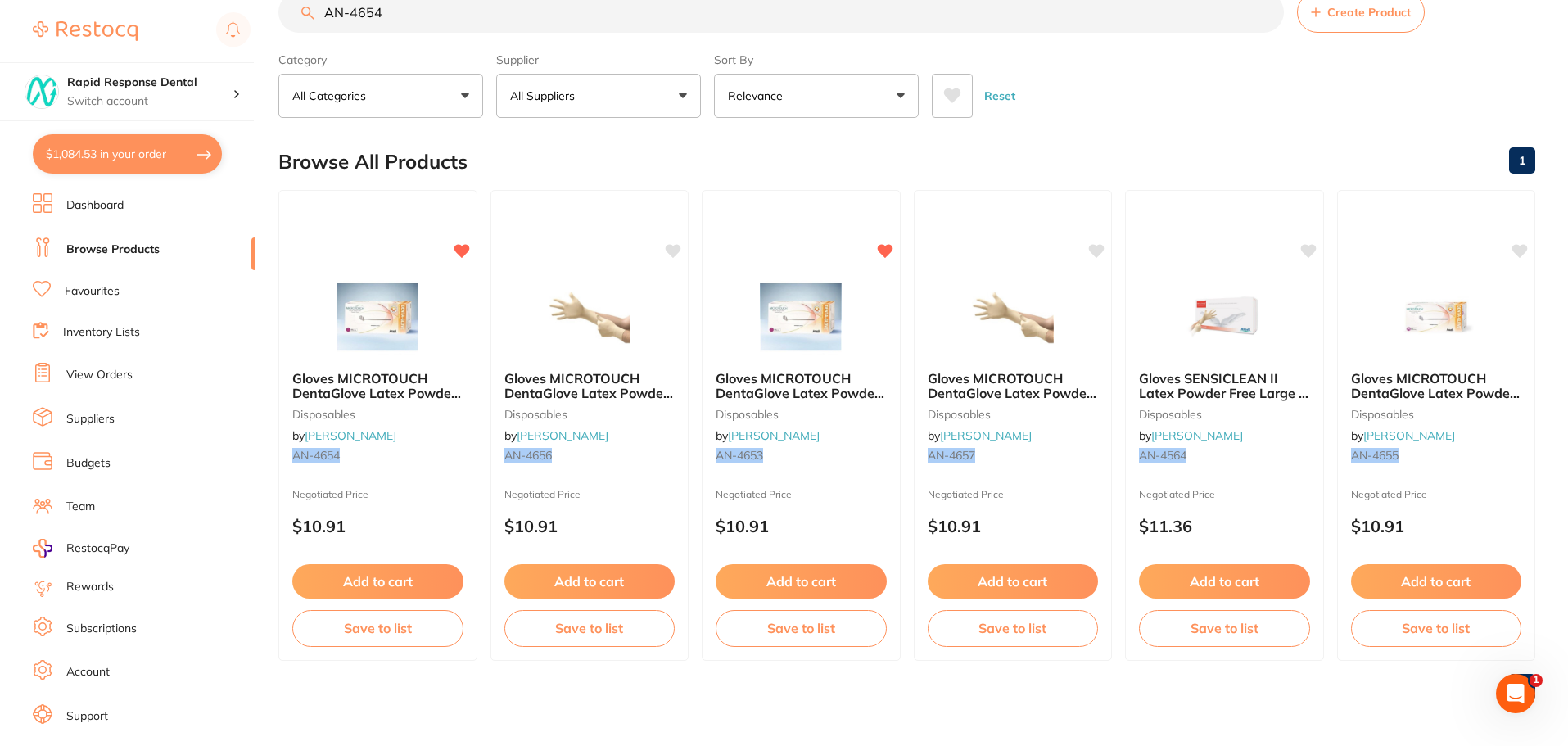
type input "AN-4654"
click at [386, 377] on span "Gloves MICROTOUCH DentaGlove Latex Powder Free Small x 100" at bounding box center [377, 393] width 169 height 47
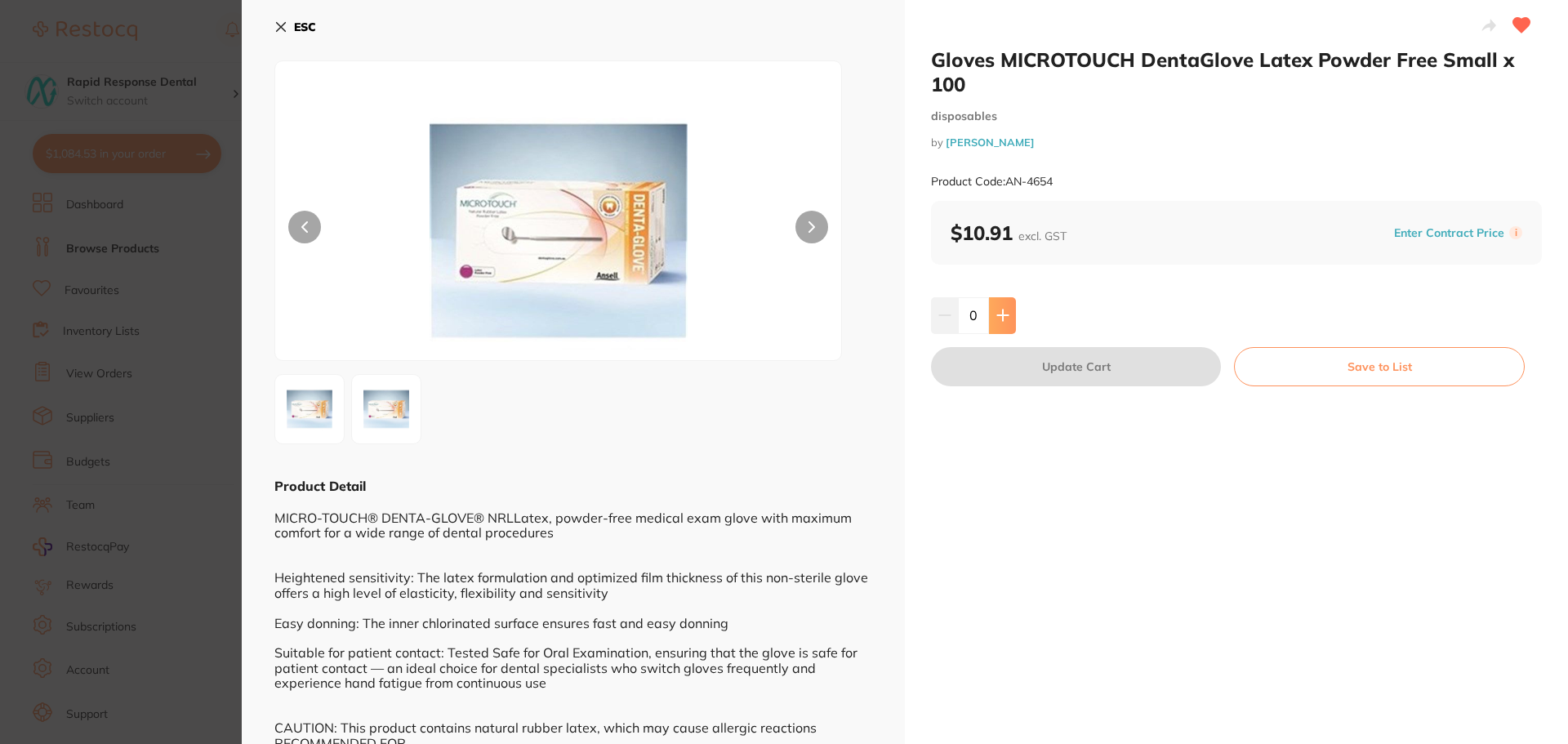
click at [1001, 312] on icon at bounding box center [1003, 316] width 11 height 11
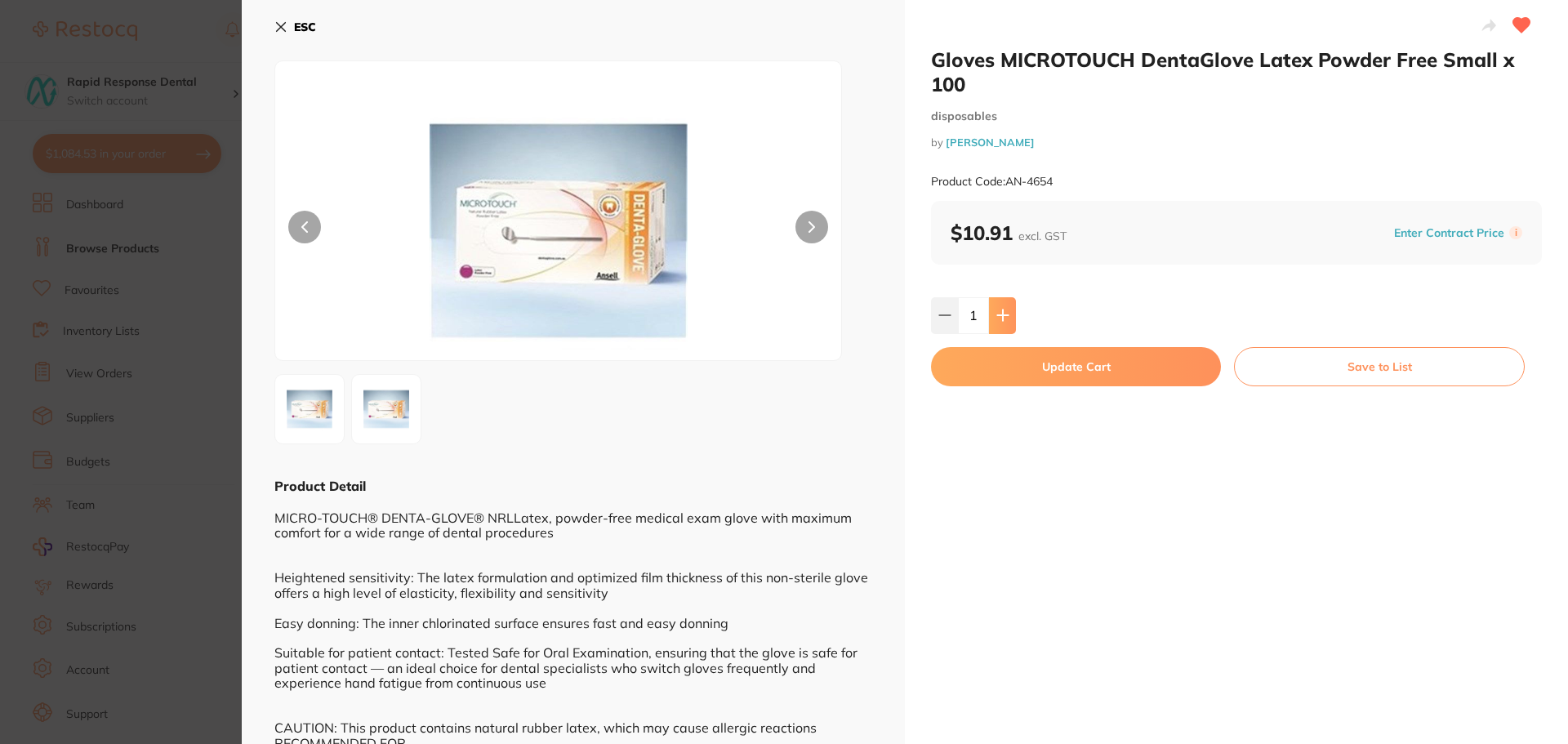
click at [1001, 312] on icon at bounding box center [1003, 316] width 11 height 11
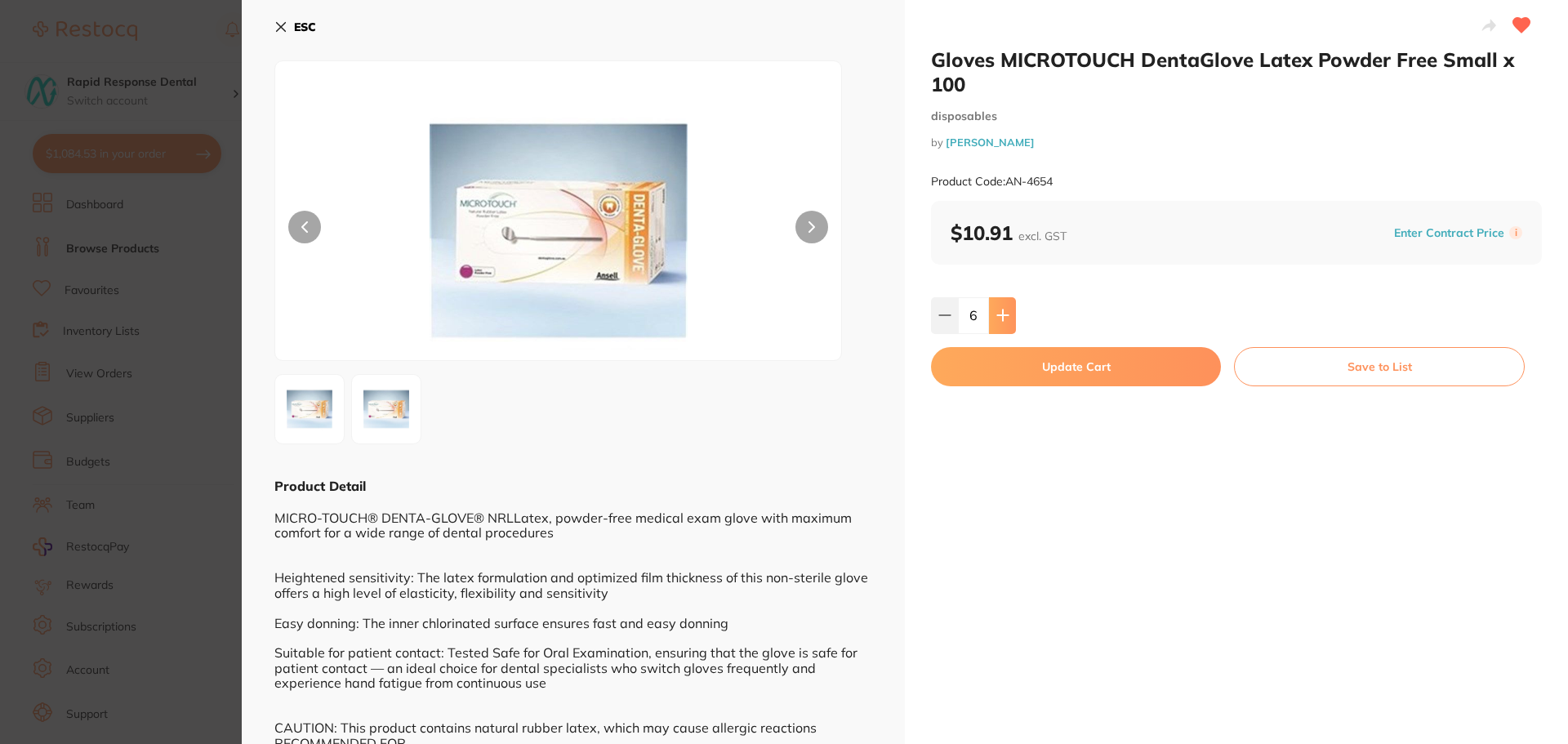
click at [1001, 312] on icon at bounding box center [1003, 316] width 11 height 11
type input "10"
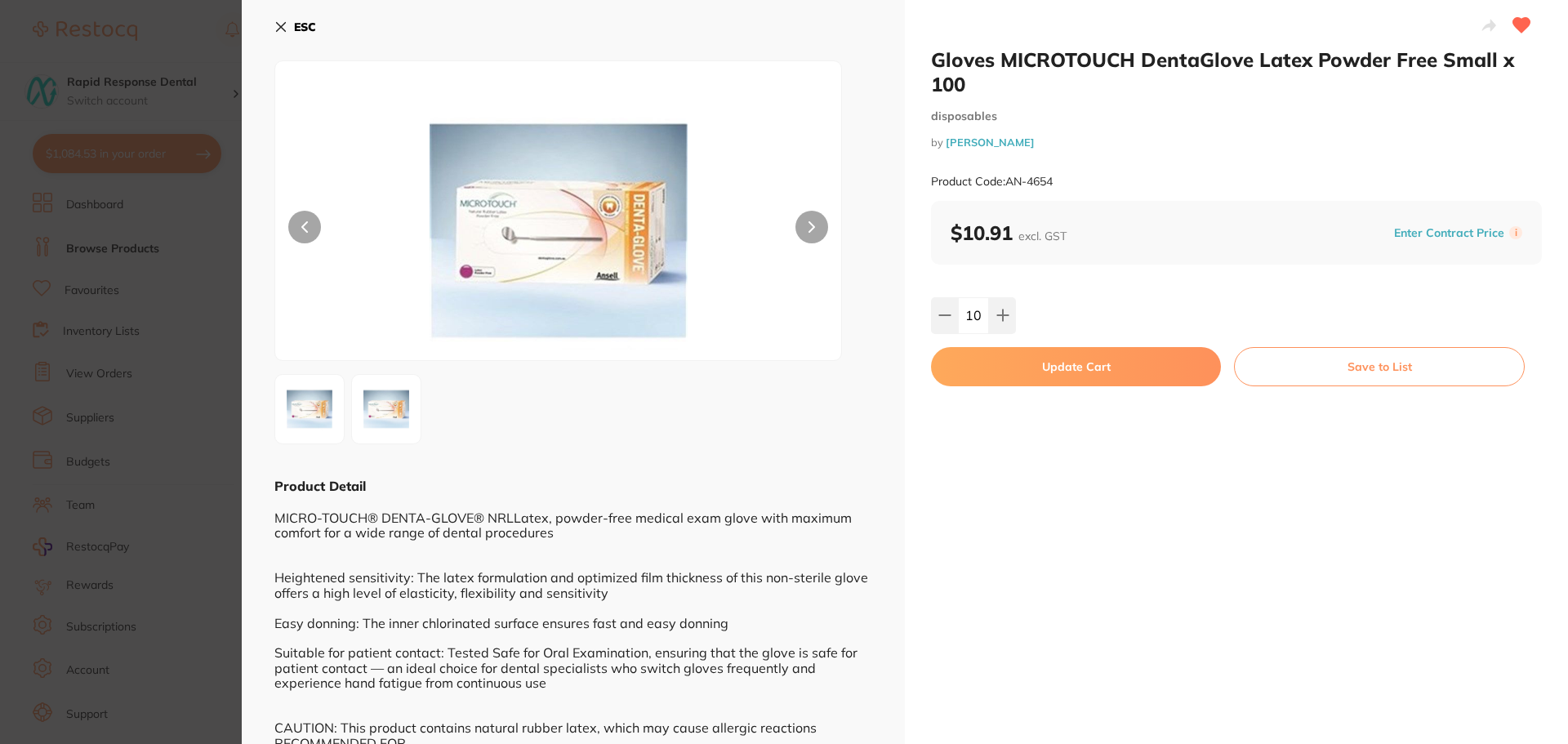
click at [1029, 366] on button "Update Cart" at bounding box center [1076, 367] width 290 height 39
checkbox input "false"
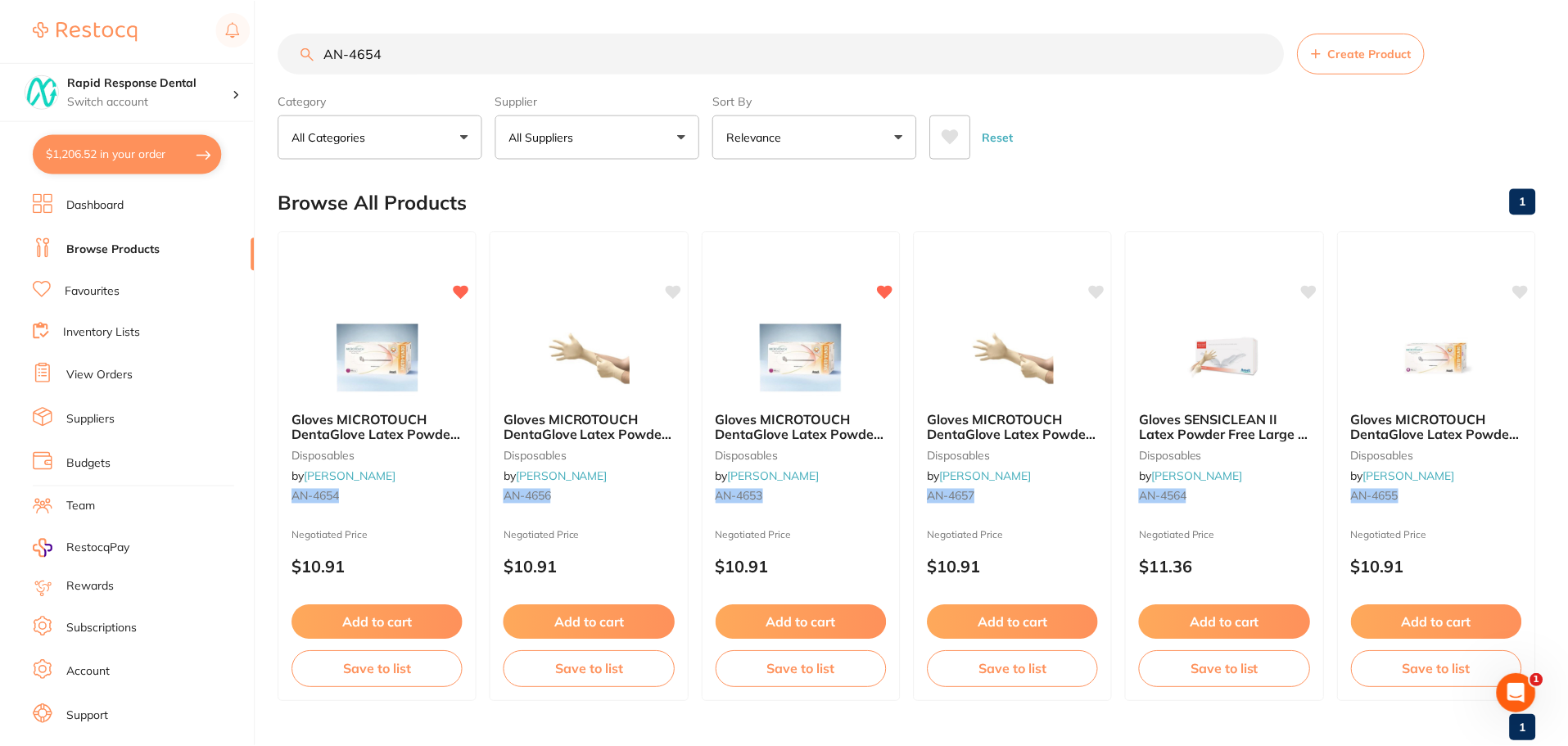
scroll to position [41, 0]
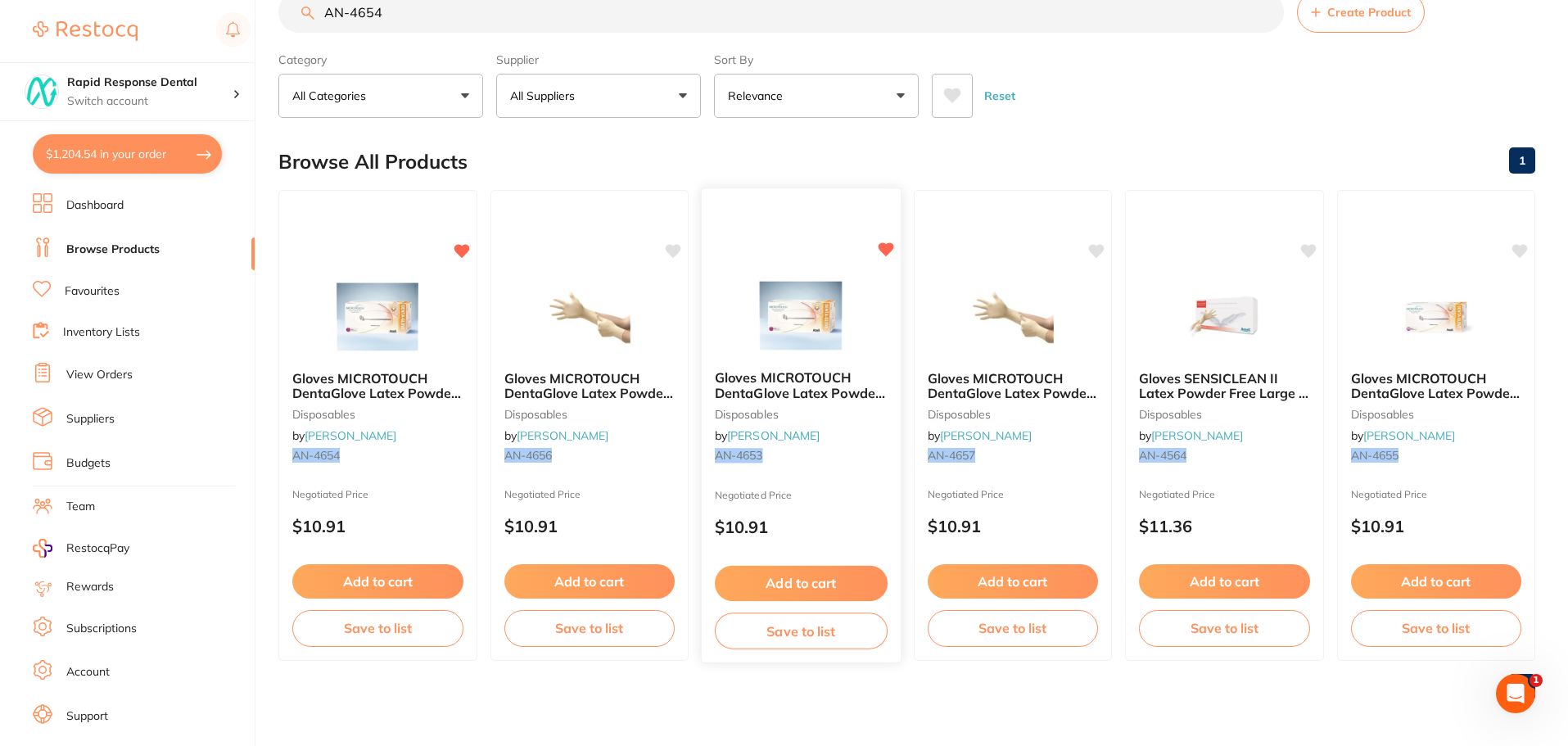
click at [811, 387] on span "Gloves MICROTOUCH DentaGlove Latex Powder Free Petite x 100" at bounding box center [800, 392] width 171 height 47
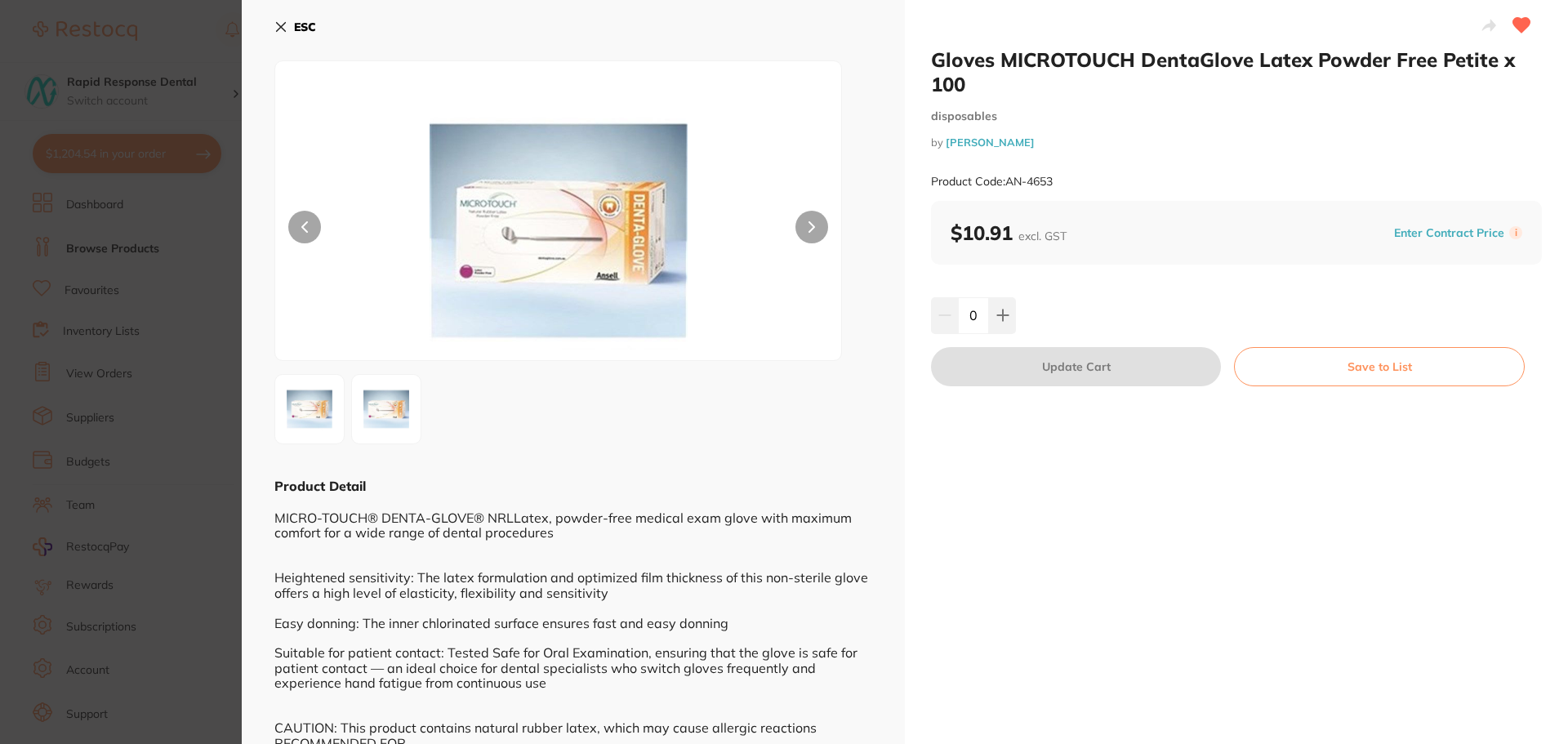
click at [286, 27] on icon at bounding box center [280, 27] width 13 height 13
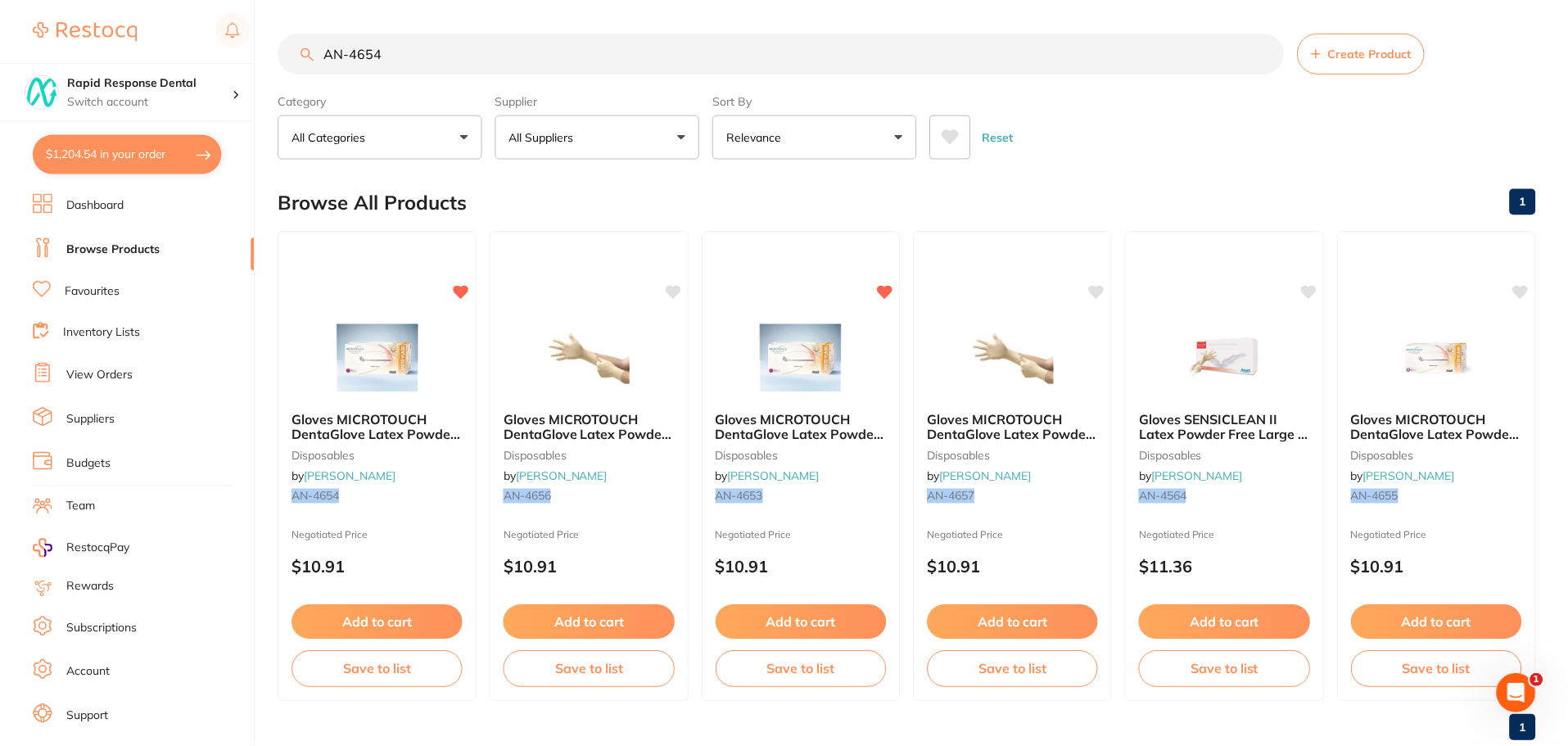
scroll to position [41, 0]
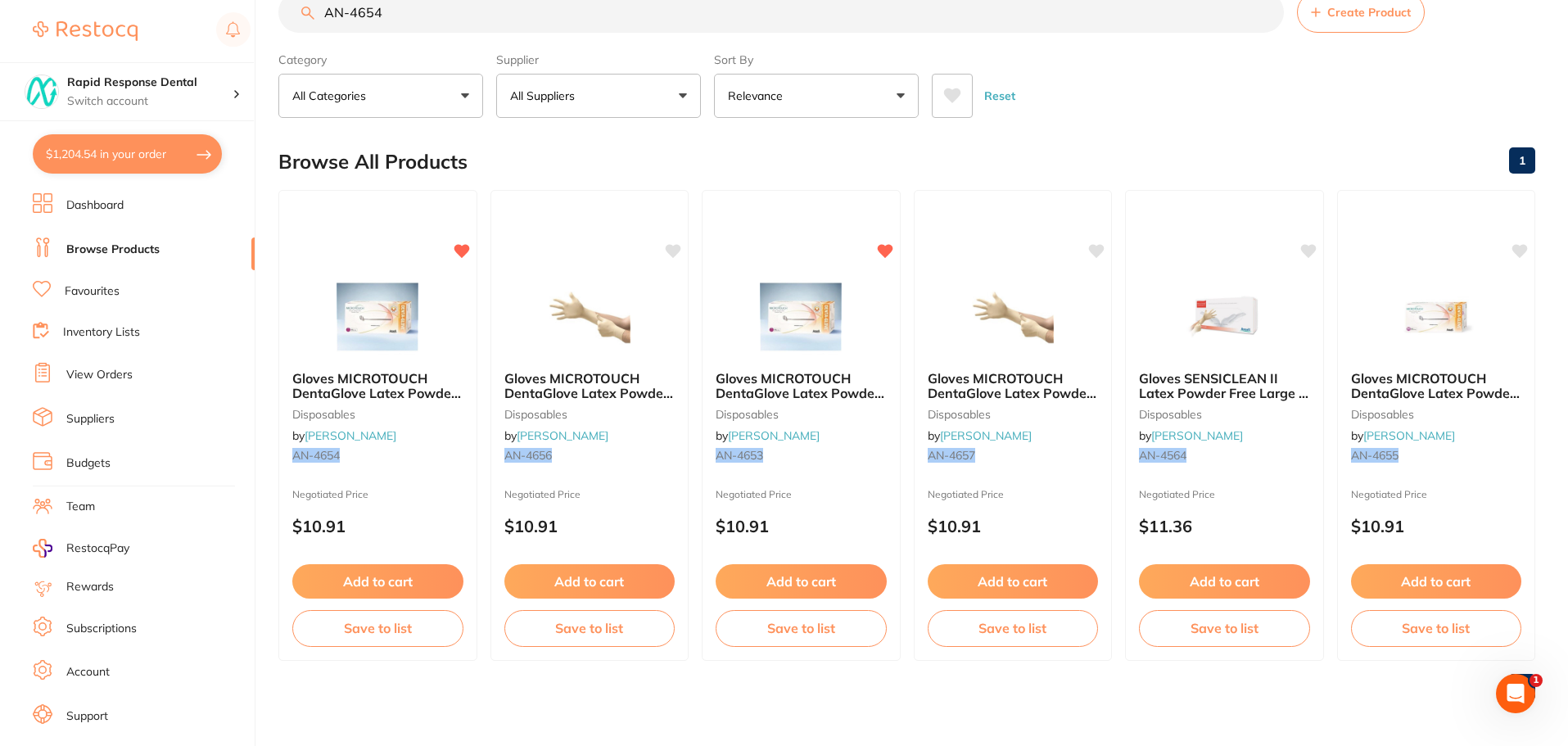
click at [1413, 395] on span "Gloves MICROTOUCH DentaGlove Latex Powder Free Medium x 100" at bounding box center [1435, 393] width 169 height 47
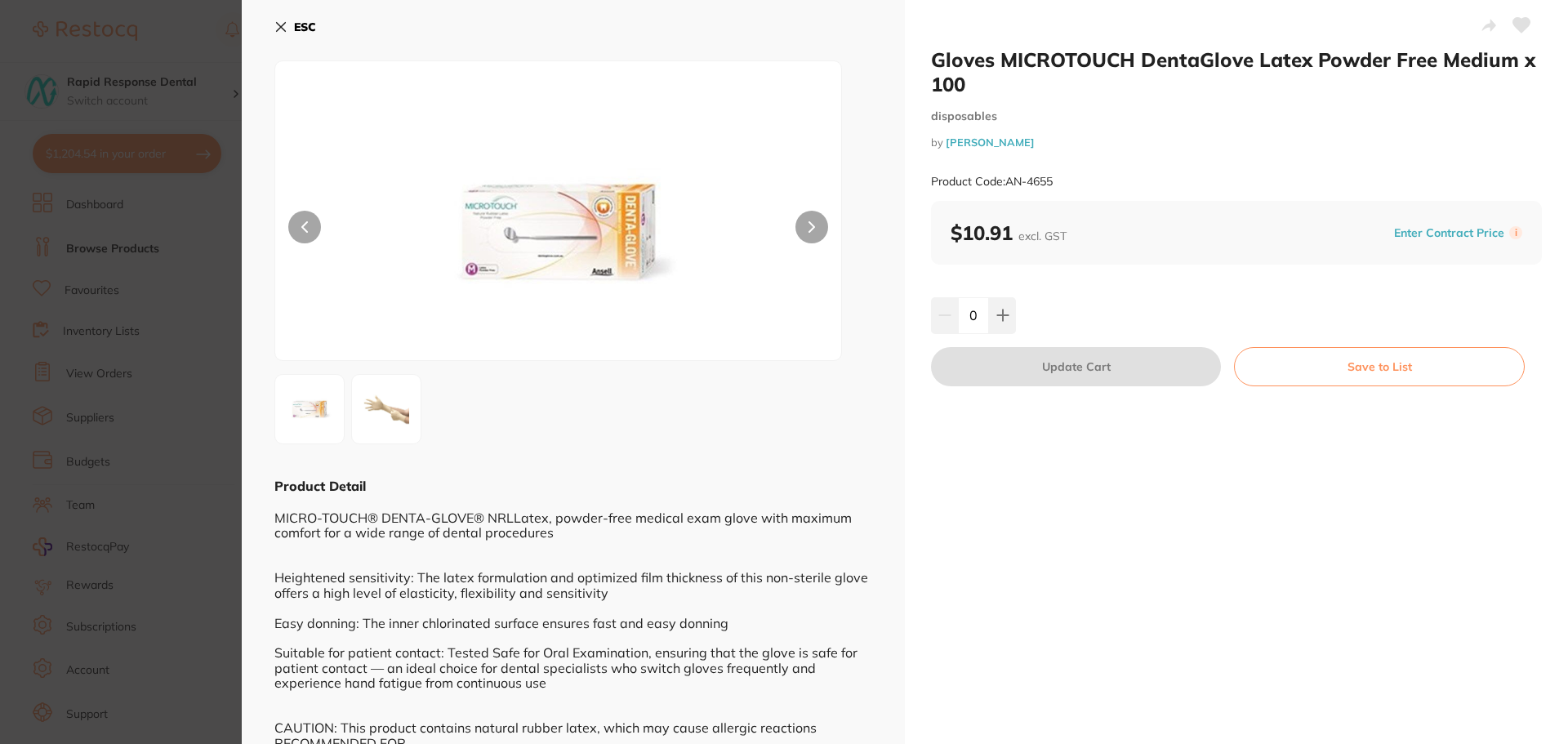
click at [1513, 23] on icon at bounding box center [1521, 25] width 17 height 14
click at [280, 30] on icon at bounding box center [280, 27] width 13 height 13
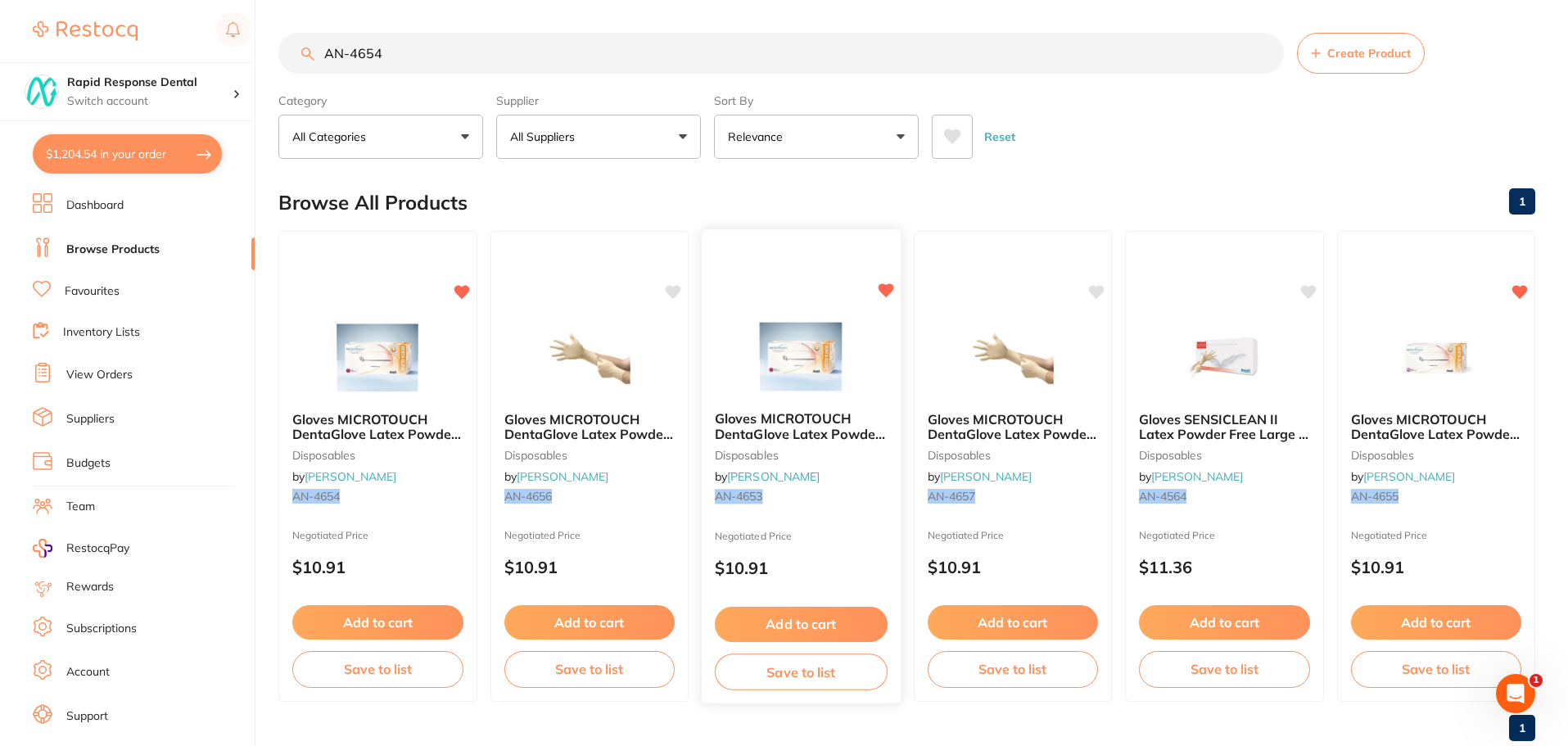
scroll to position [41, 0]
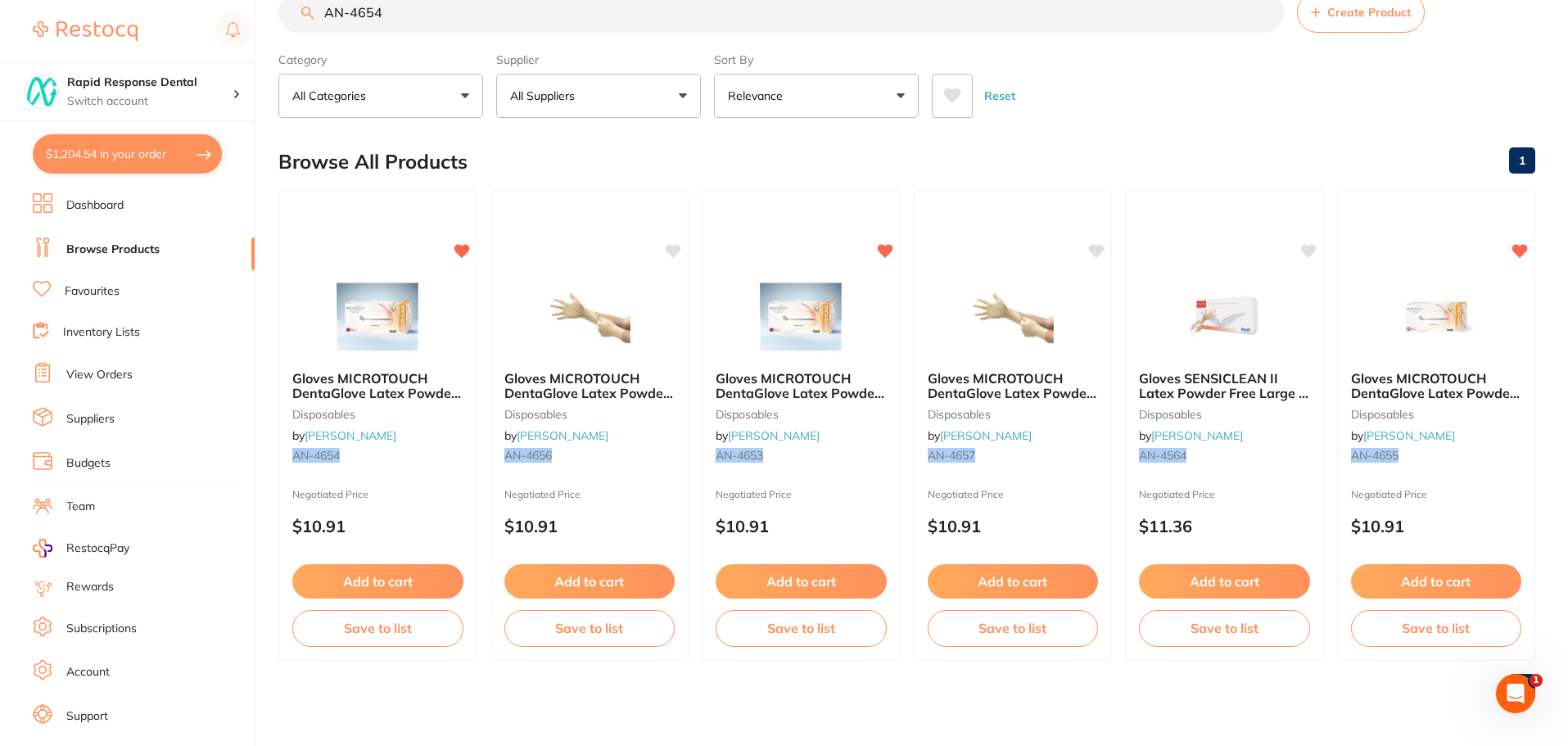
click at [351, 378] on span "Gloves MICROTOUCH DentaGlove Latex Powder Free Small x 100" at bounding box center [377, 393] width 169 height 47
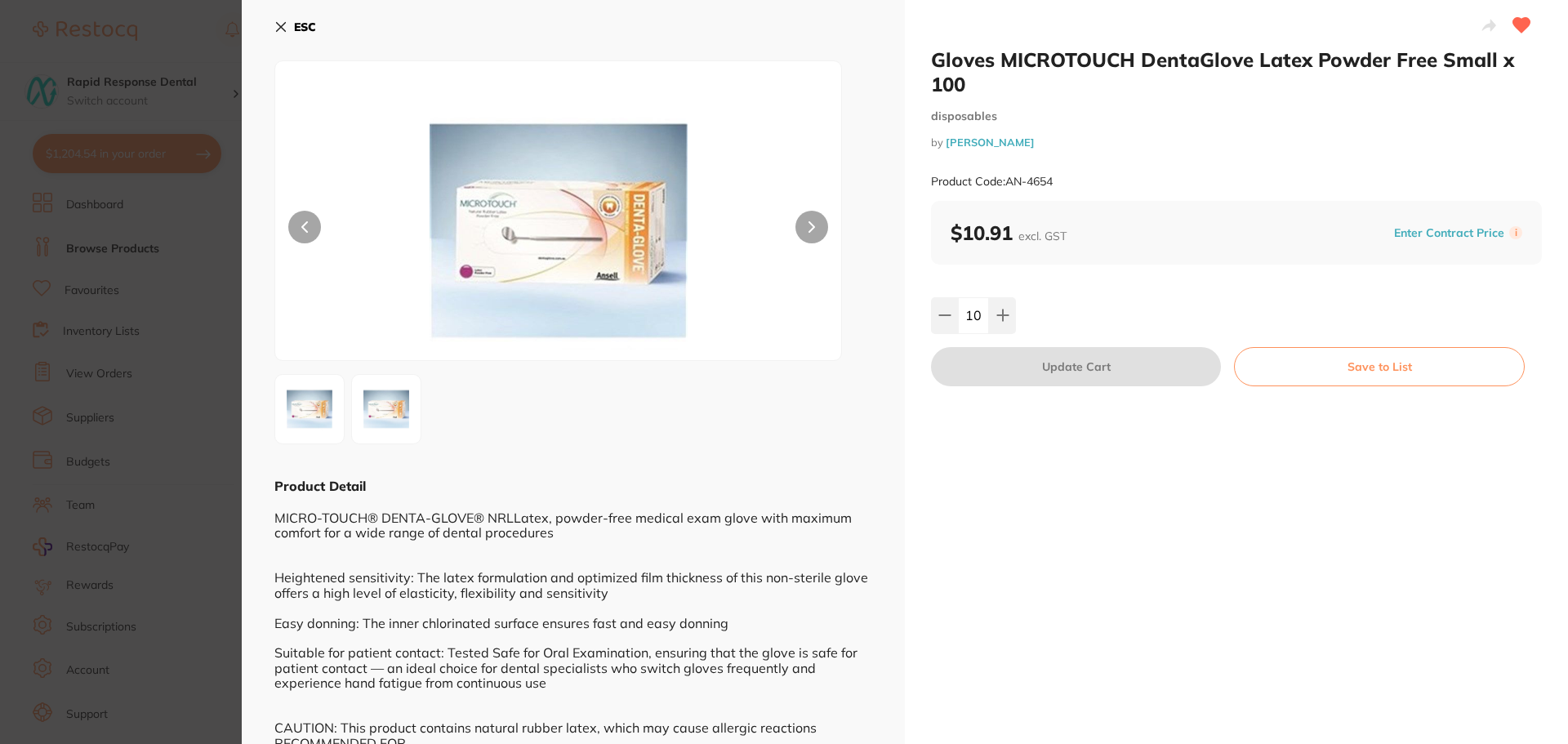
click at [276, 29] on icon at bounding box center [280, 27] width 13 height 13
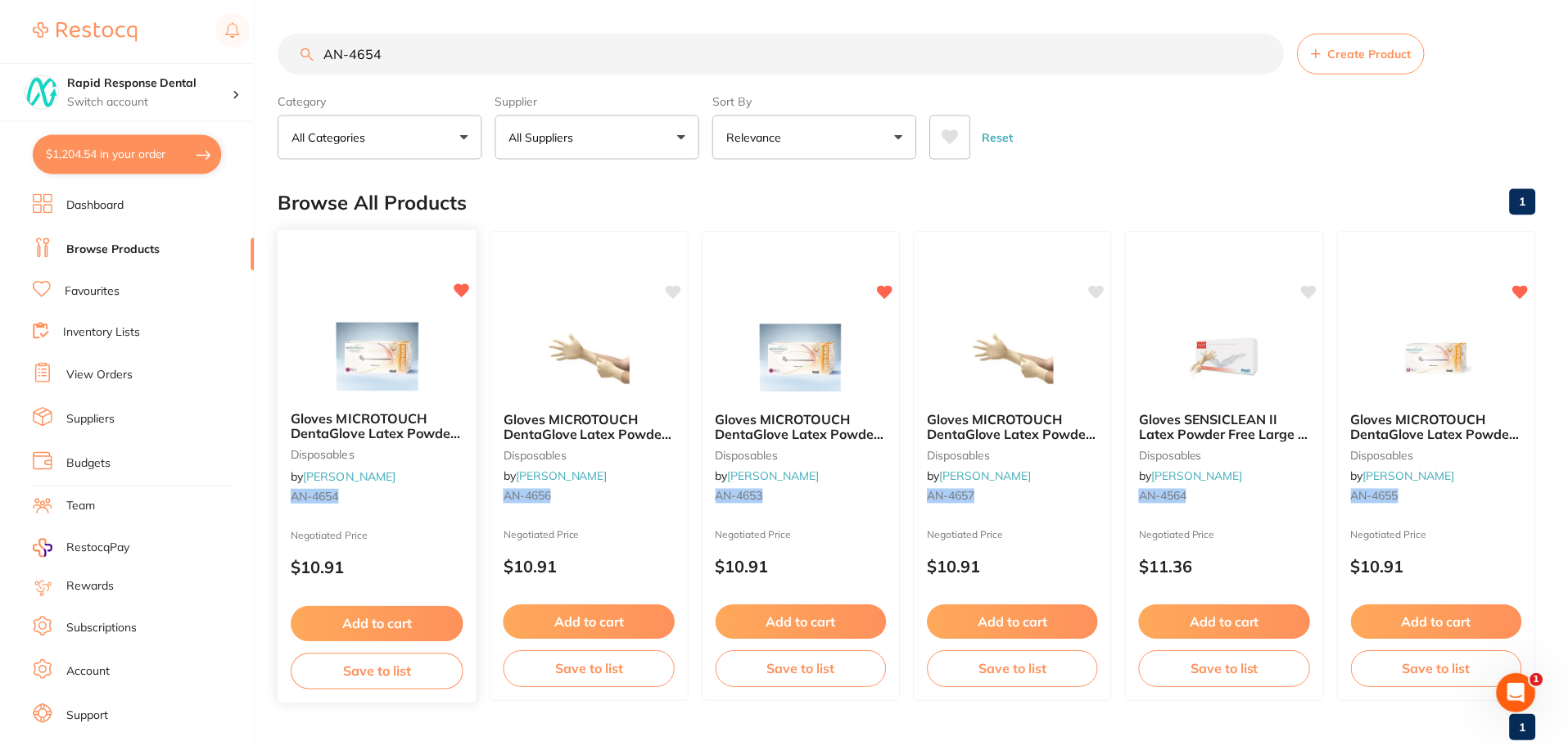
scroll to position [41, 0]
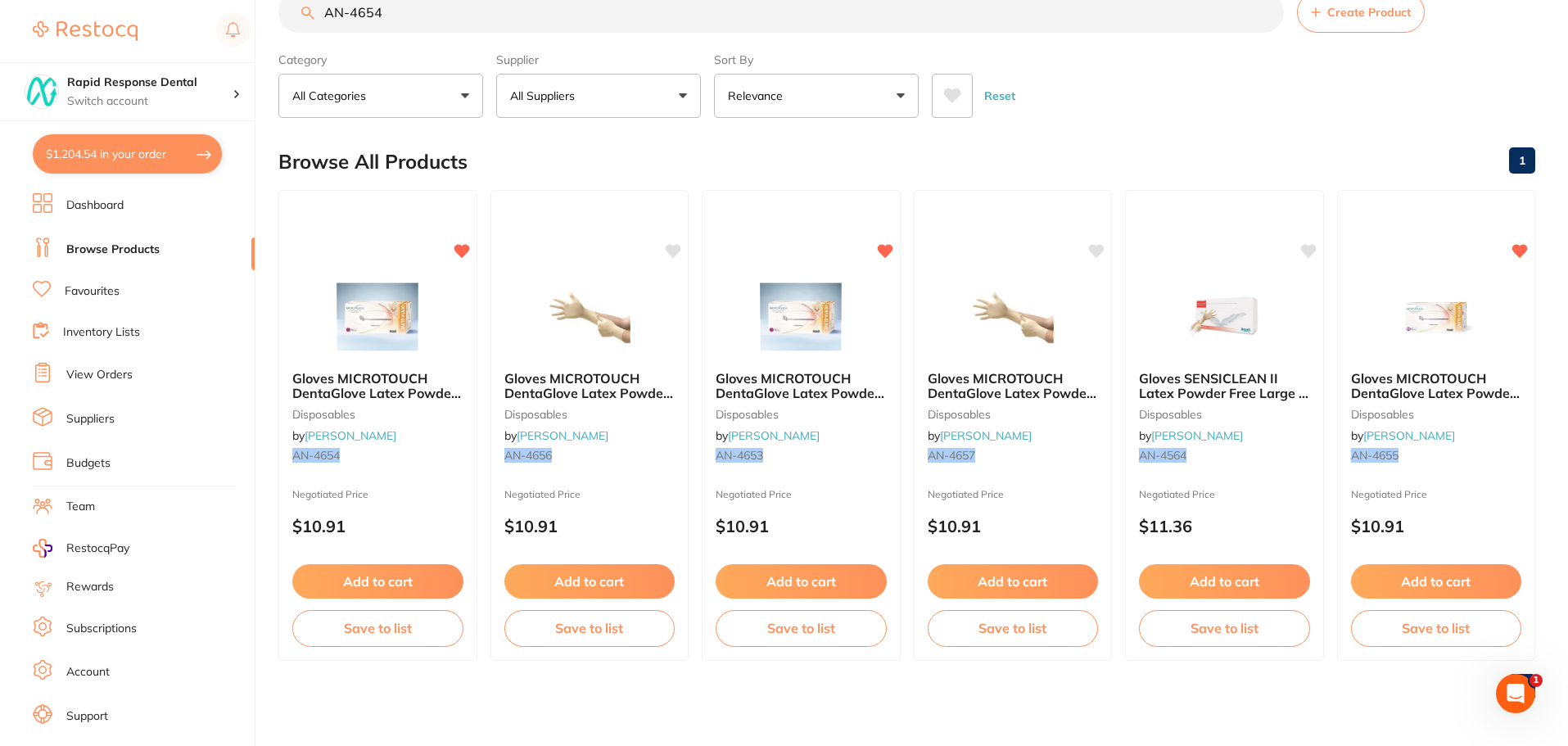
click at [579, 400] on span "Gloves MICROTOUCH DentaGlove Latex Powder Free Large x 100" at bounding box center [589, 393] width 169 height 47
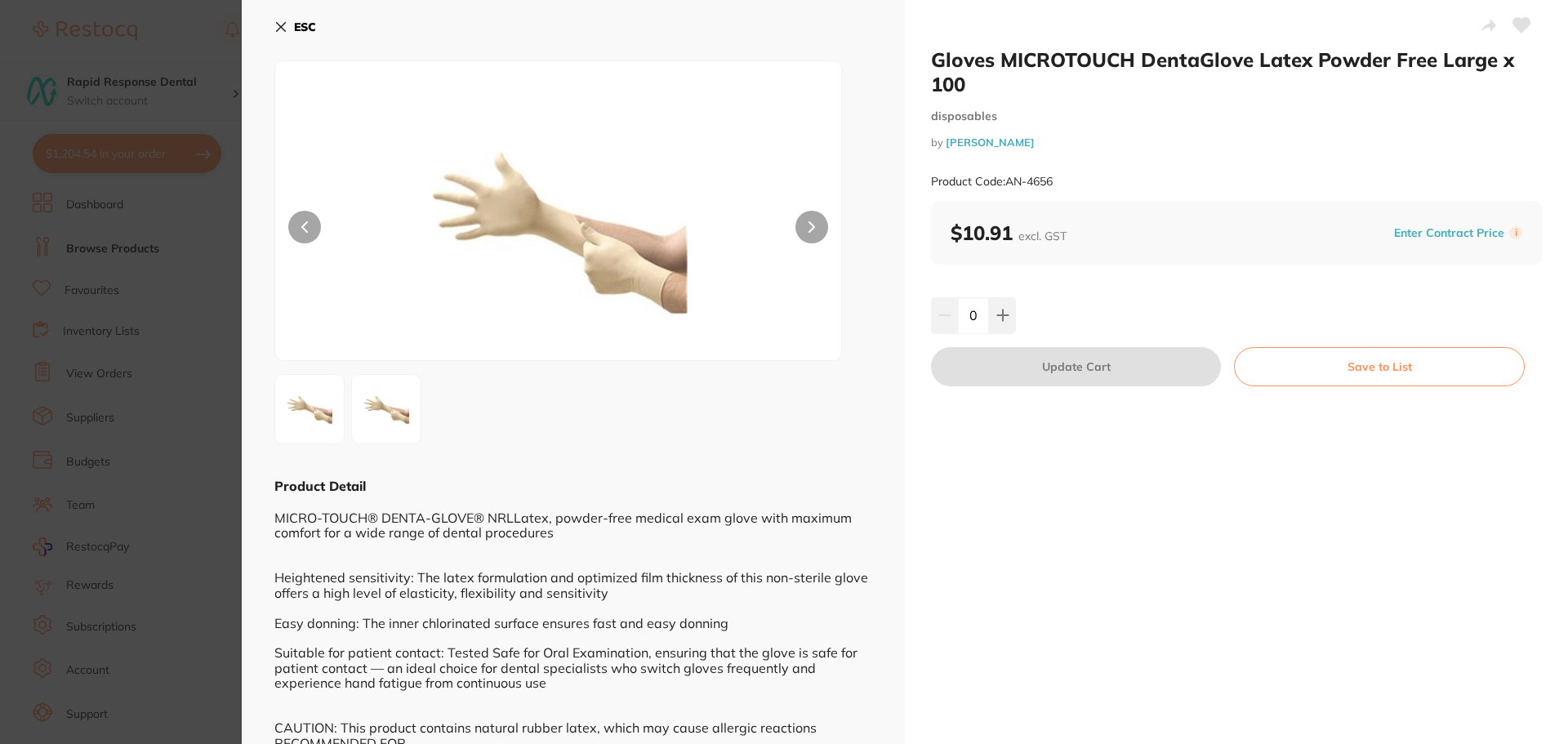
click at [284, 21] on icon at bounding box center [280, 27] width 13 height 13
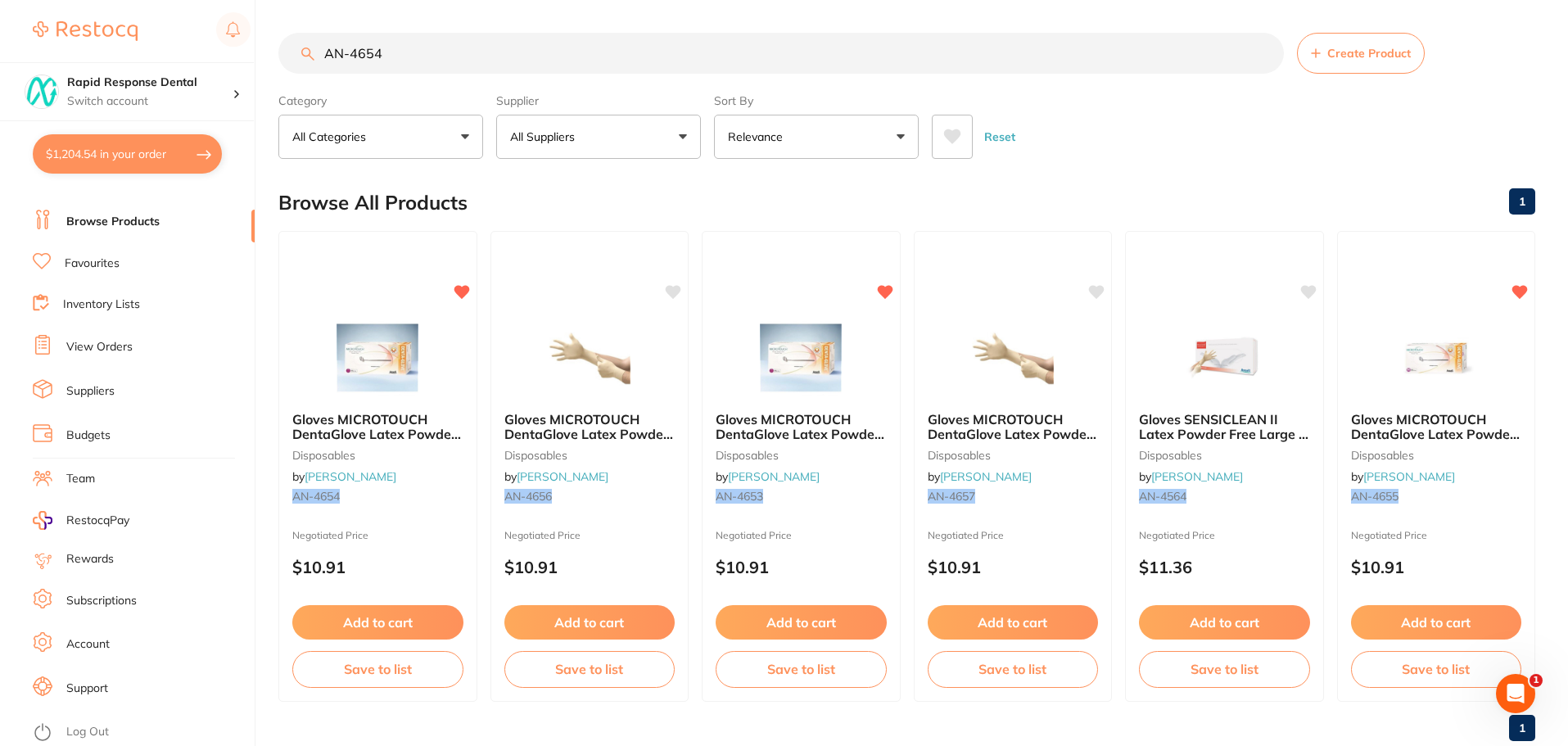
scroll to position [41, 0]
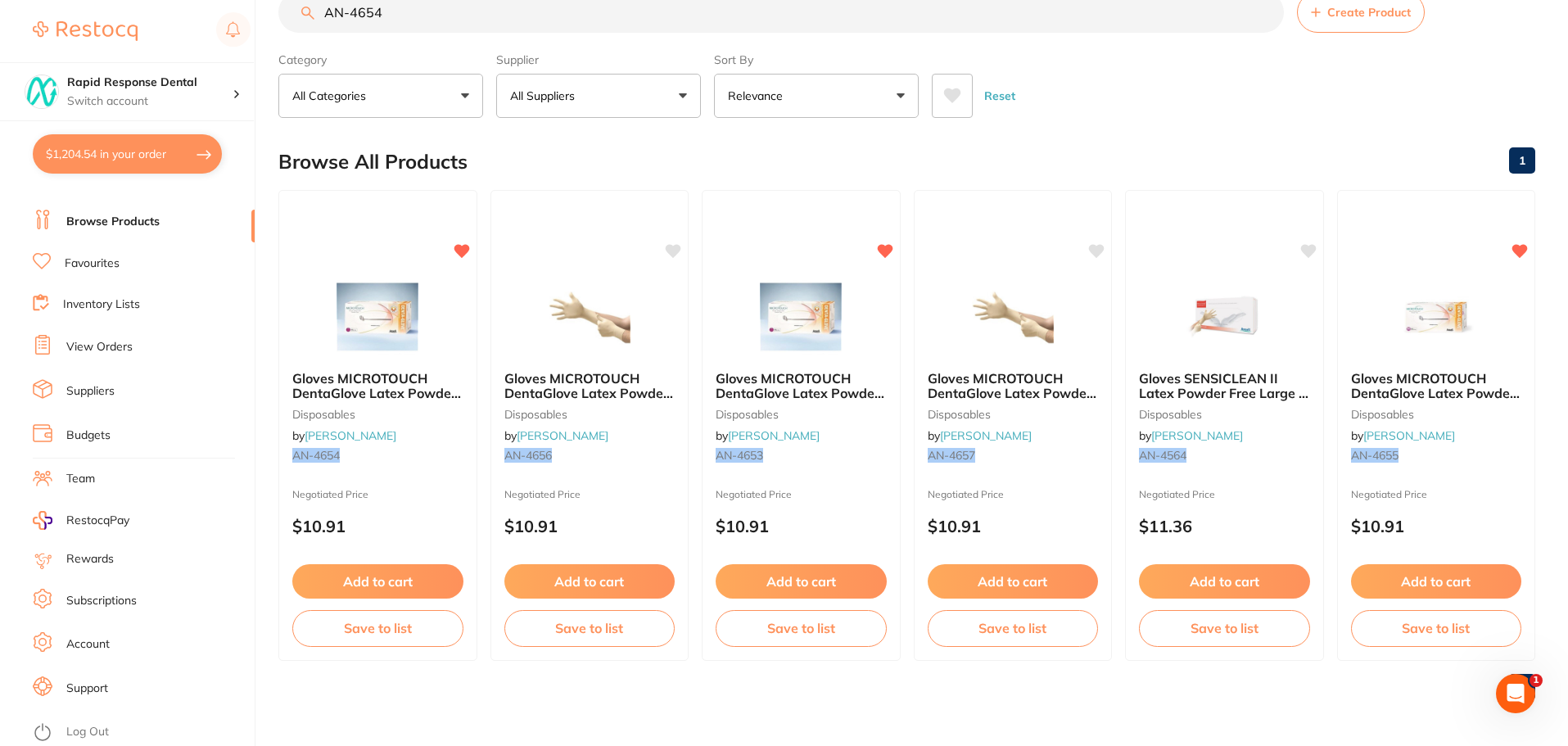
click at [85, 733] on link "Log Out" at bounding box center [87, 732] width 42 height 16
